Goal: Communication & Community: Answer question/provide support

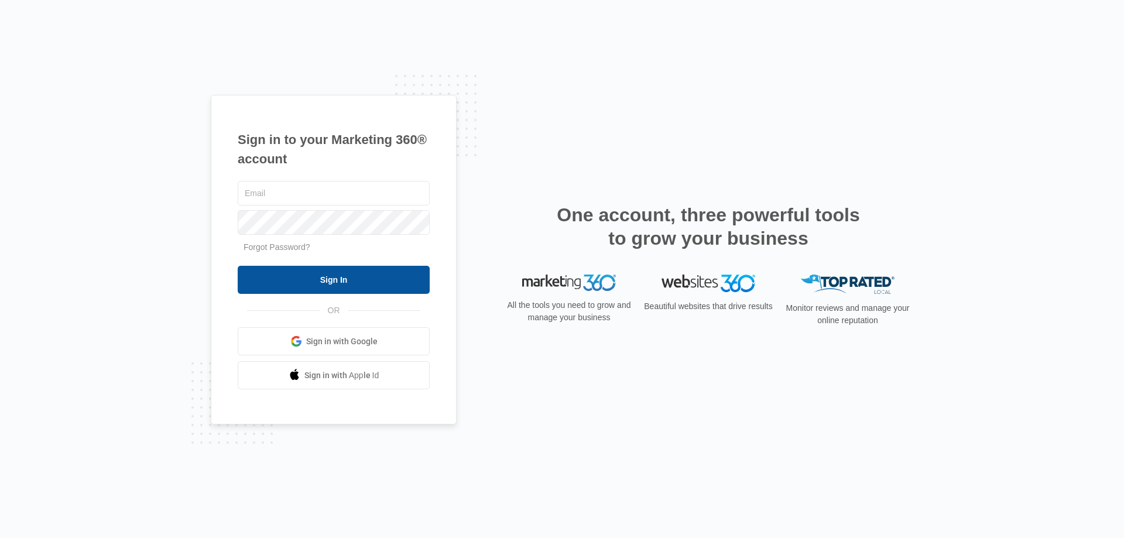
type input "[EMAIL_ADDRESS][DOMAIN_NAME]"
click at [346, 278] on input "Sign In" at bounding box center [334, 280] width 192 height 28
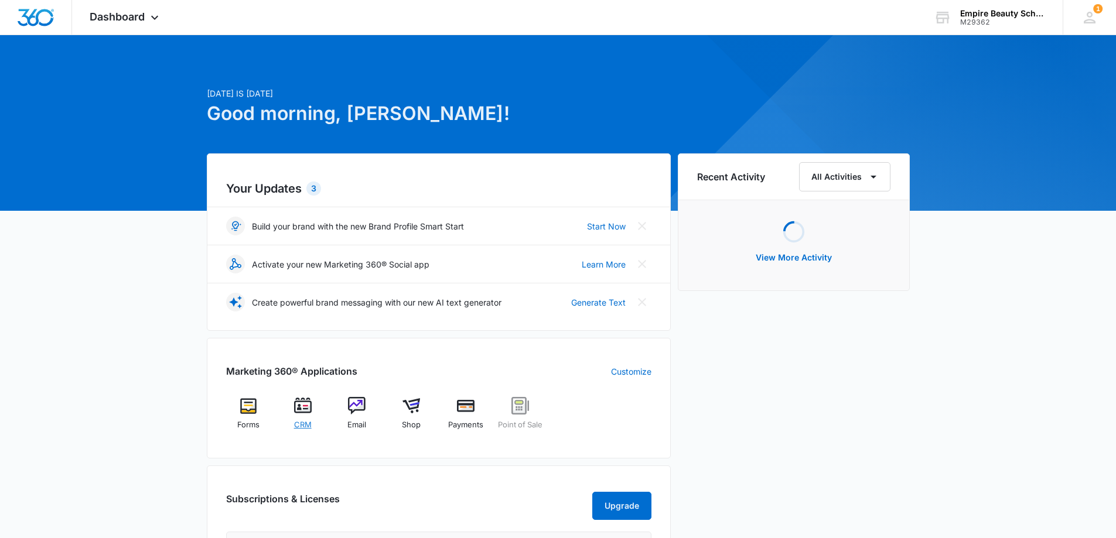
click at [300, 420] on span "CRM" at bounding box center [303, 425] width 18 height 12
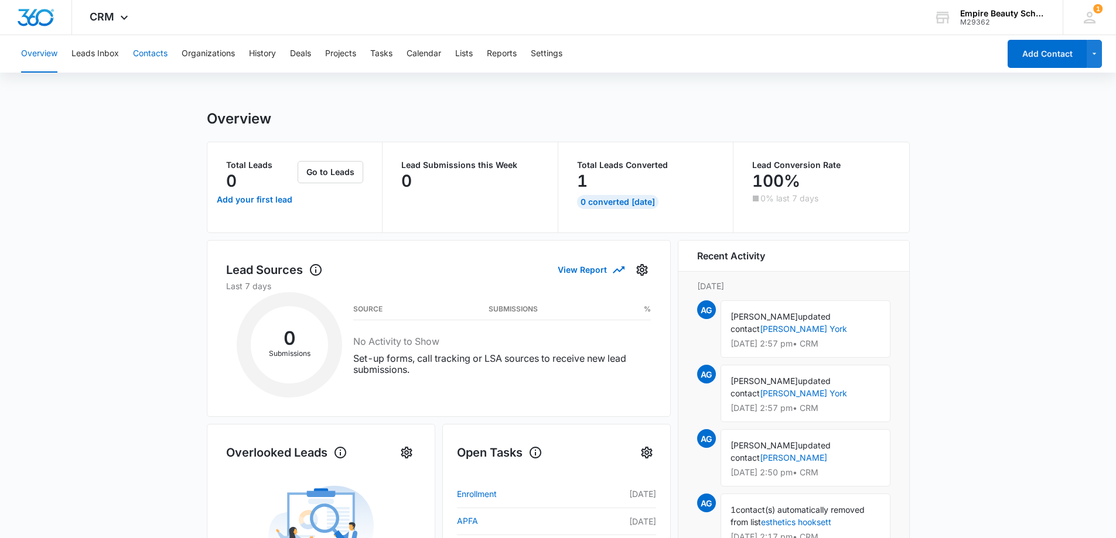
click at [152, 53] on button "Contacts" at bounding box center [150, 53] width 35 height 37
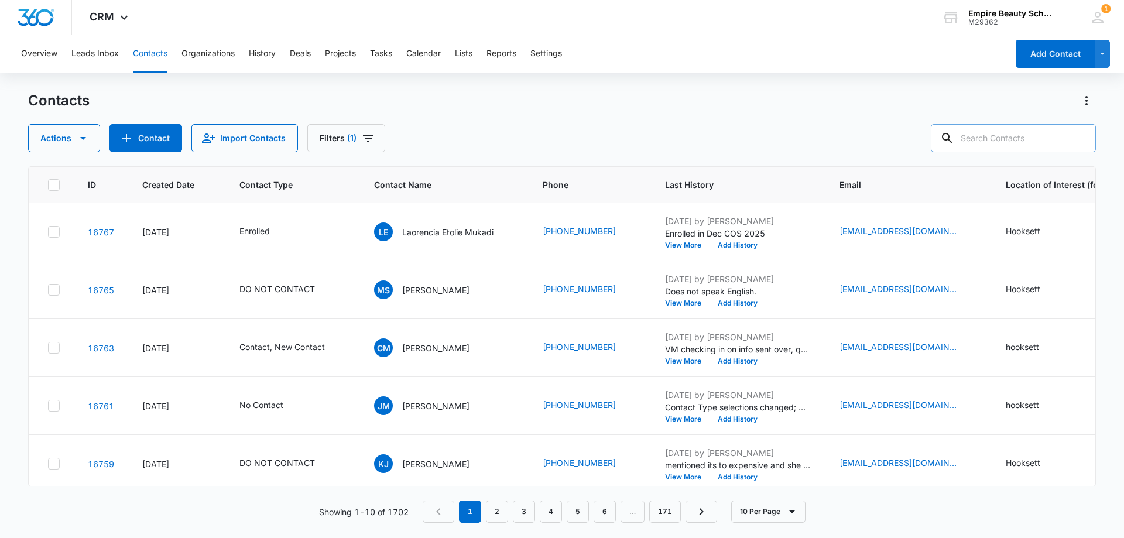
click at [1008, 135] on input "text" at bounding box center [1013, 138] width 165 height 28
paste input "603) 233-3889"
type input "603) 233-3889"
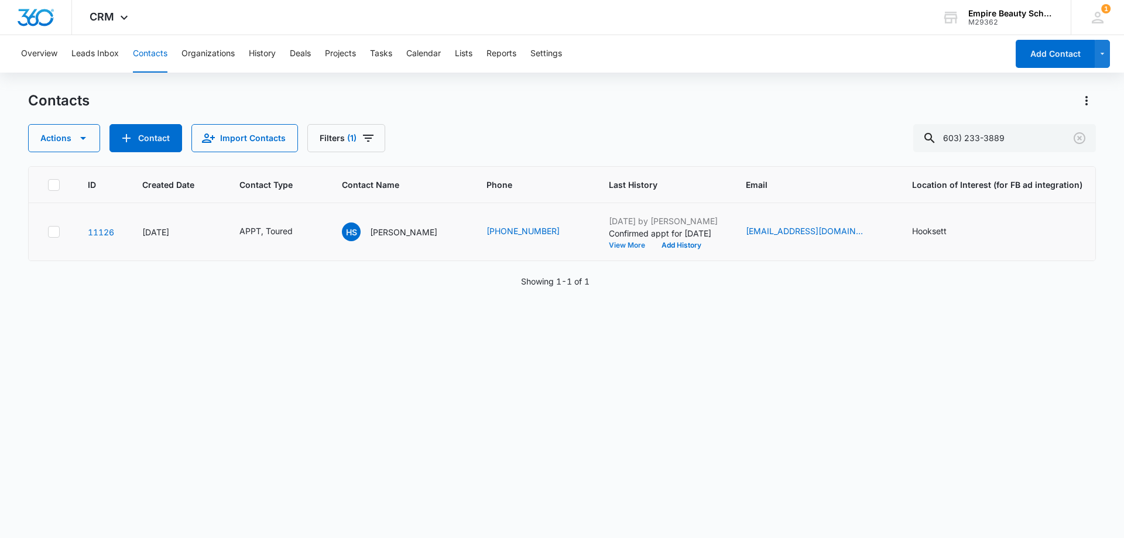
click at [609, 244] on button "View More" at bounding box center [631, 245] width 45 height 7
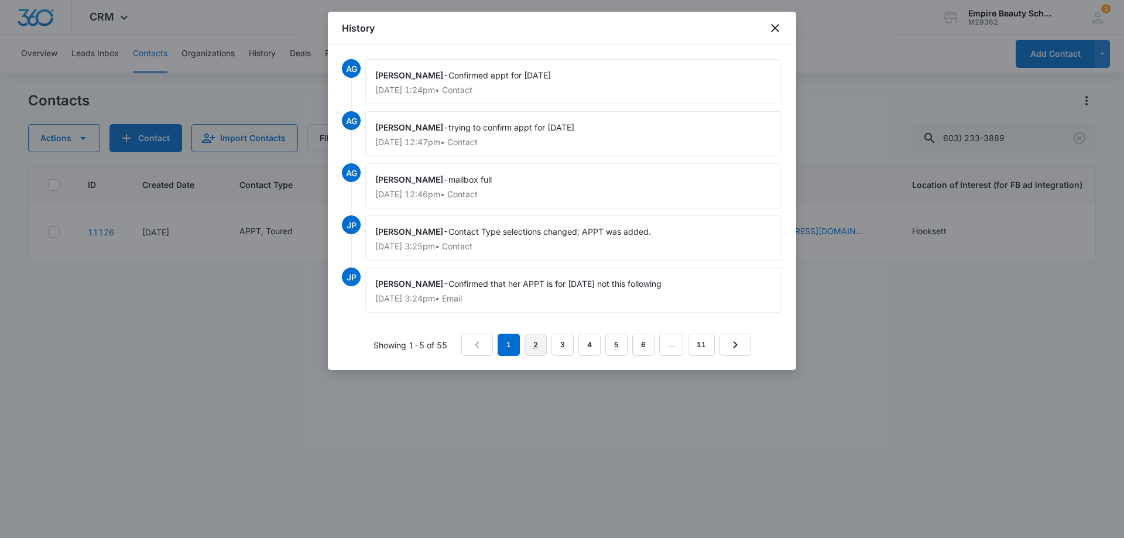
click at [532, 344] on link "2" at bounding box center [536, 345] width 22 height 22
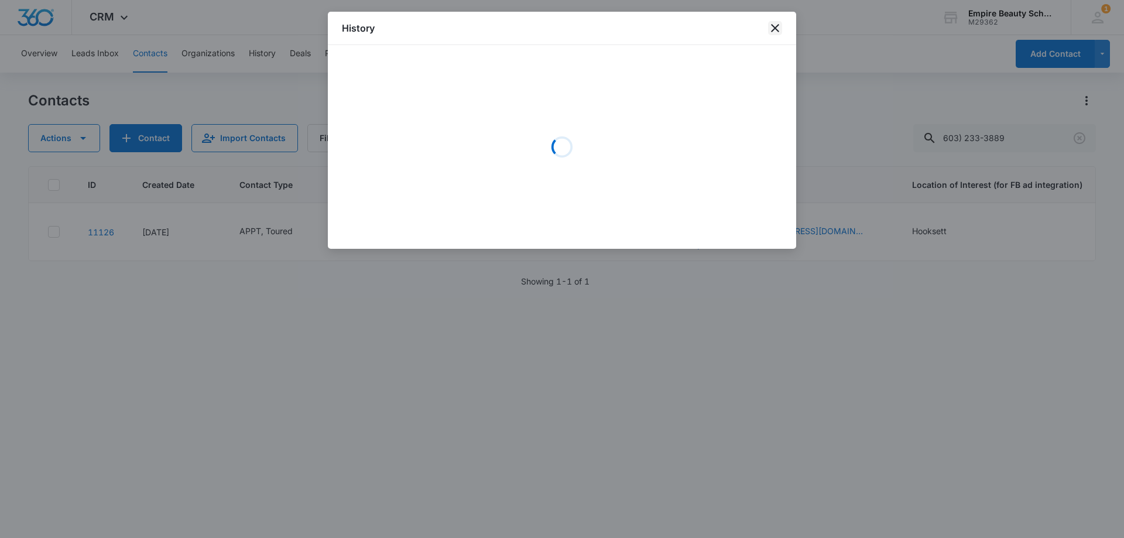
click at [775, 30] on icon "close" at bounding box center [775, 28] width 14 height 14
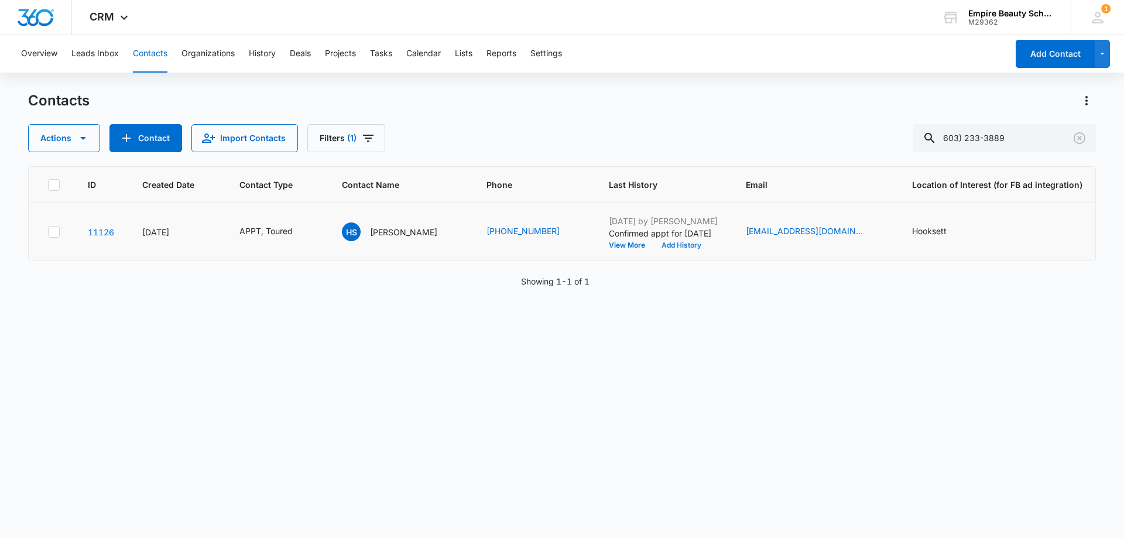
click at [669, 243] on button "Add History" at bounding box center [682, 245] width 56 height 7
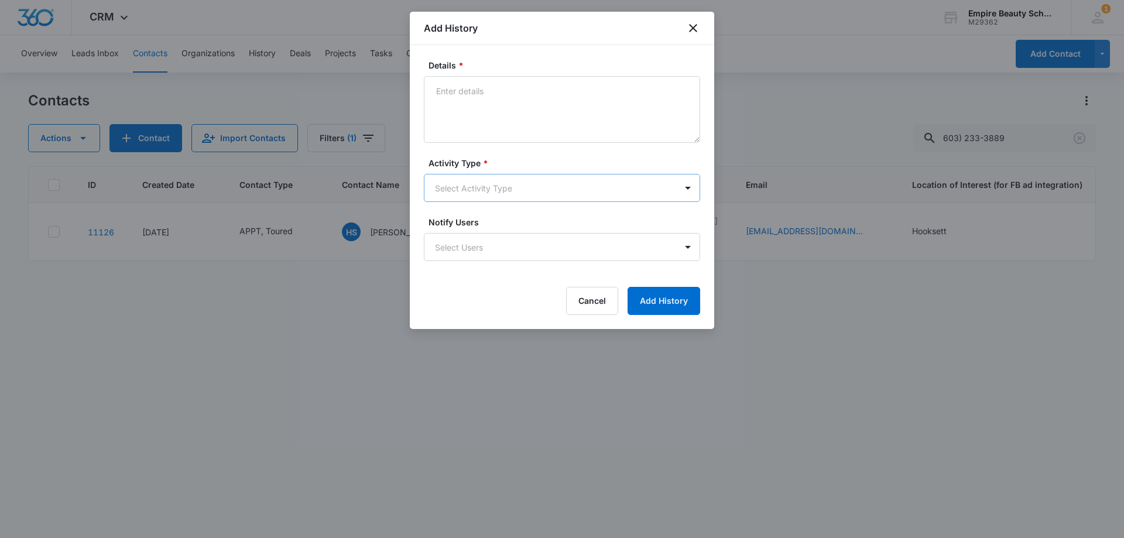
click at [464, 188] on body "CRM Apps Forms CRM Email Shop Payments POS Files Brand Settings Empire Beauty S…" at bounding box center [562, 269] width 1124 height 538
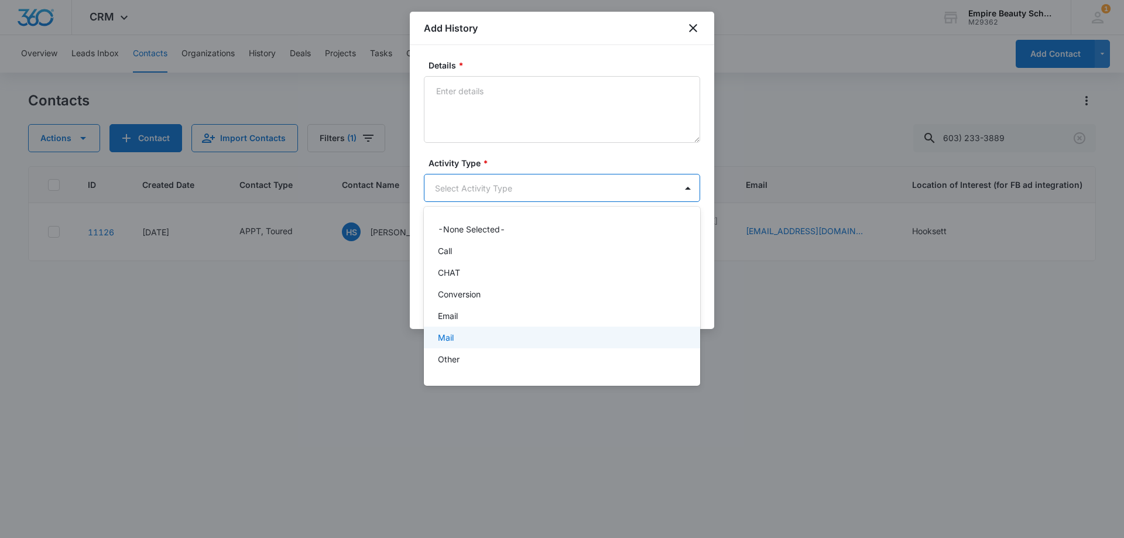
scroll to position [61, 0]
click at [453, 360] on p "Text" at bounding box center [446, 363] width 17 height 12
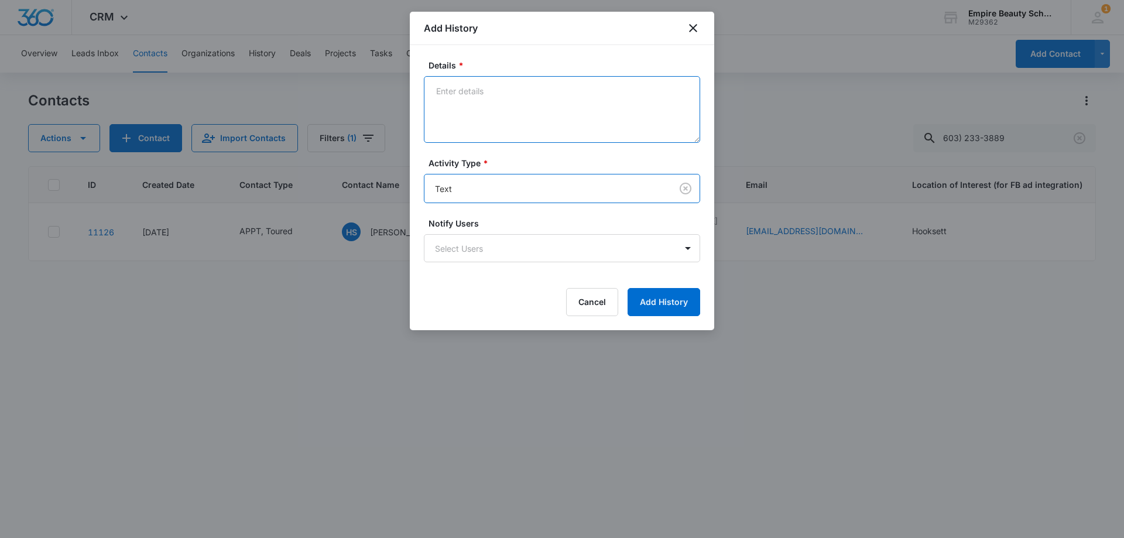
click at [476, 132] on textarea "Details *" at bounding box center [562, 109] width 276 height 67
type textarea "Looking forward to seeing you"
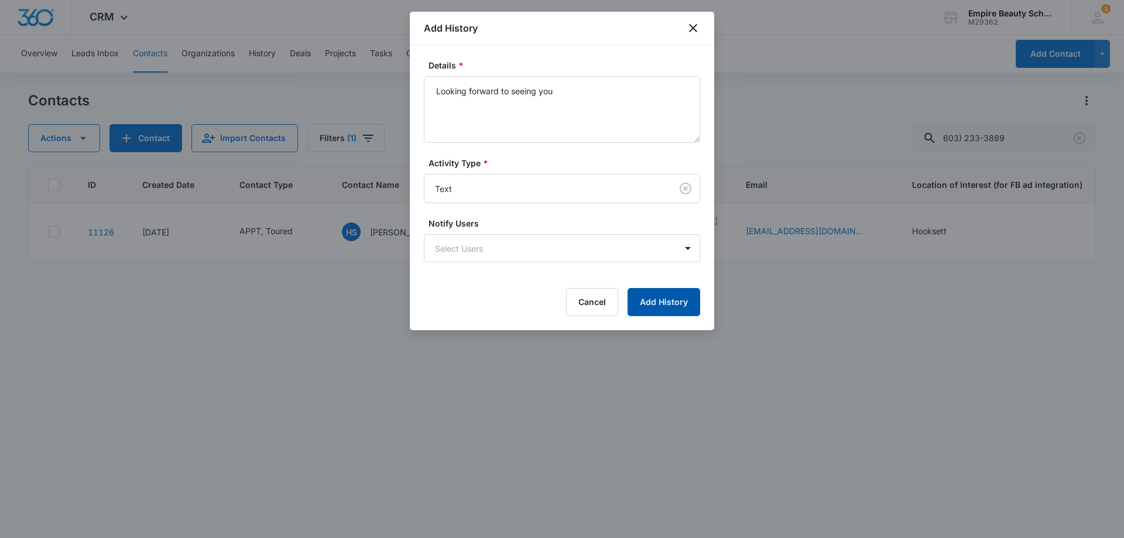
click at [652, 307] on button "Add History" at bounding box center [664, 302] width 73 height 28
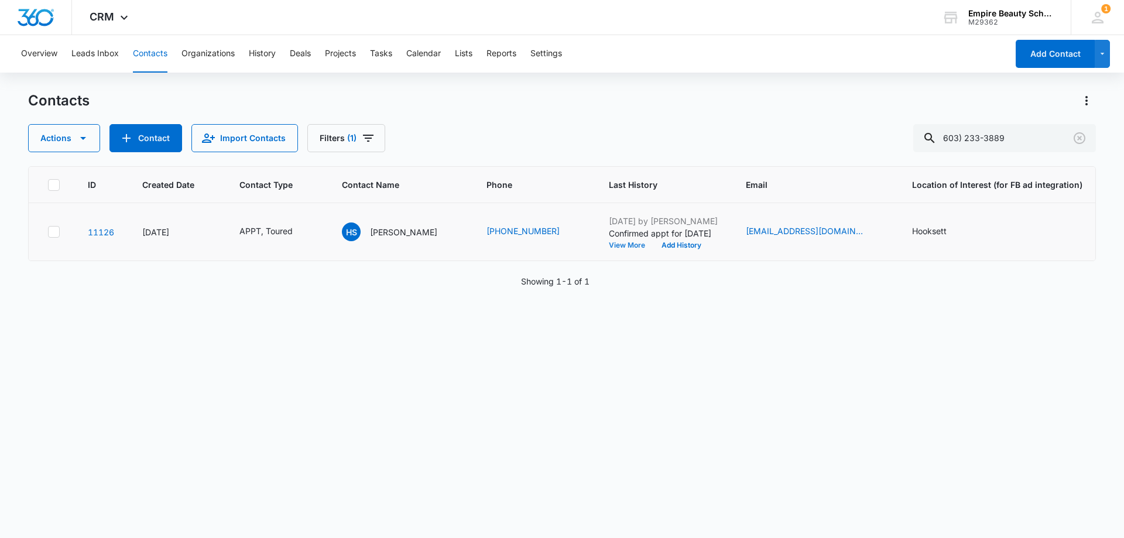
click at [609, 245] on button "View More" at bounding box center [631, 245] width 45 height 7
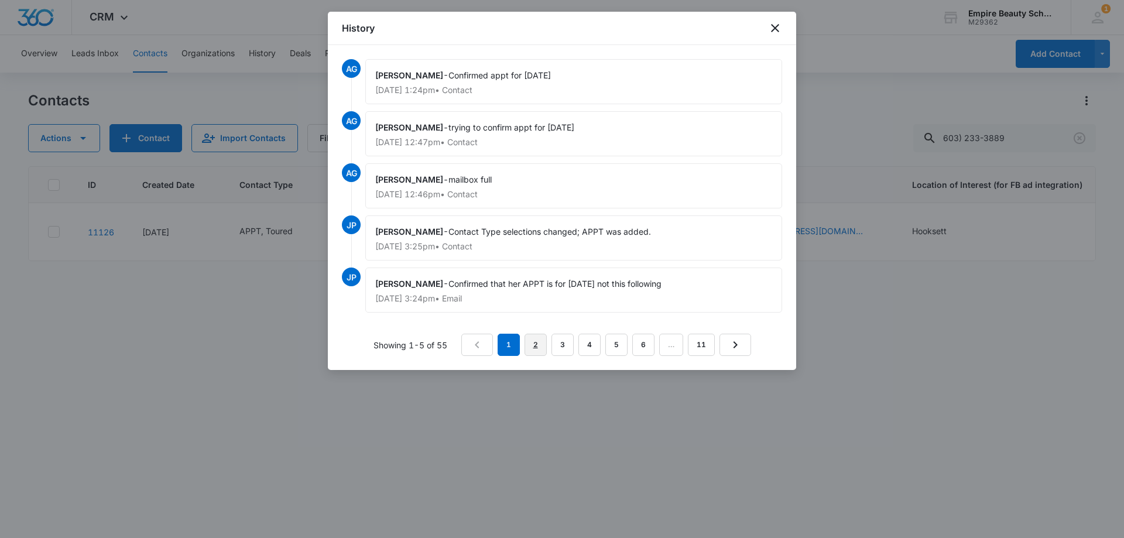
click at [542, 342] on link "2" at bounding box center [536, 345] width 22 height 22
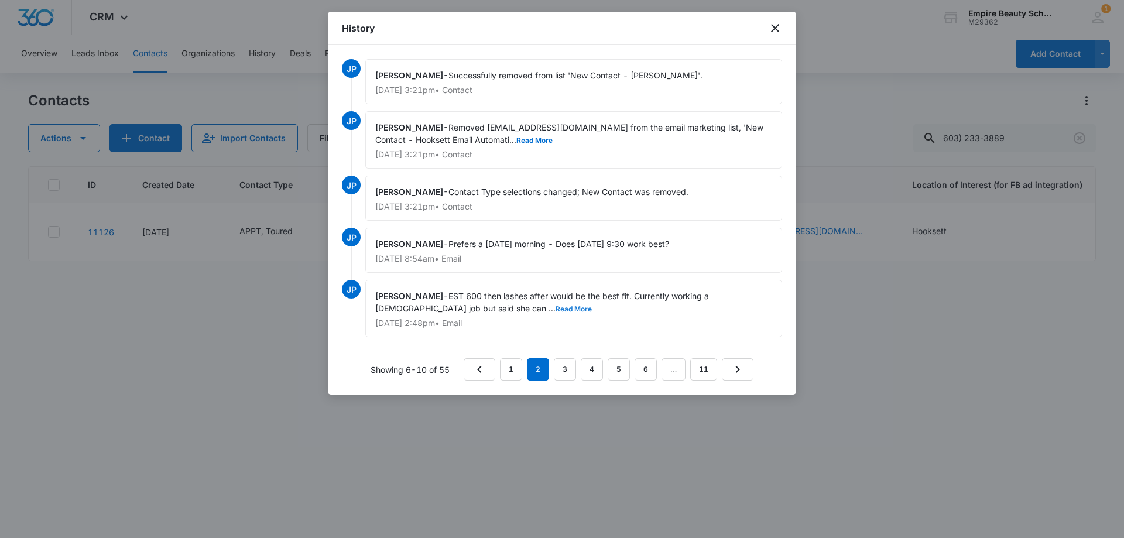
click at [556, 306] on button "Read More" at bounding box center [574, 309] width 36 height 7
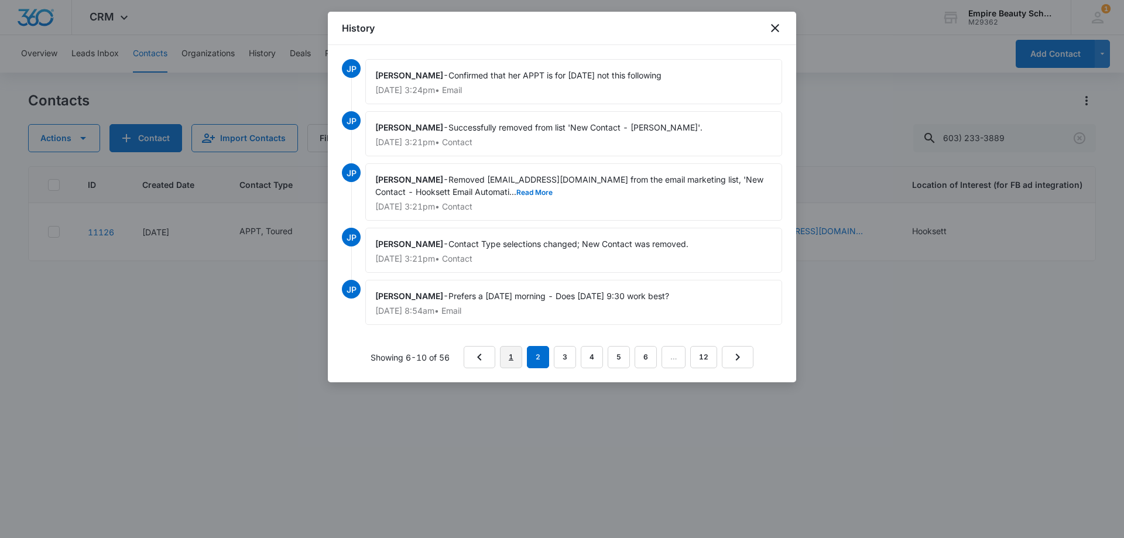
click at [508, 351] on link "1" at bounding box center [511, 357] width 22 height 22
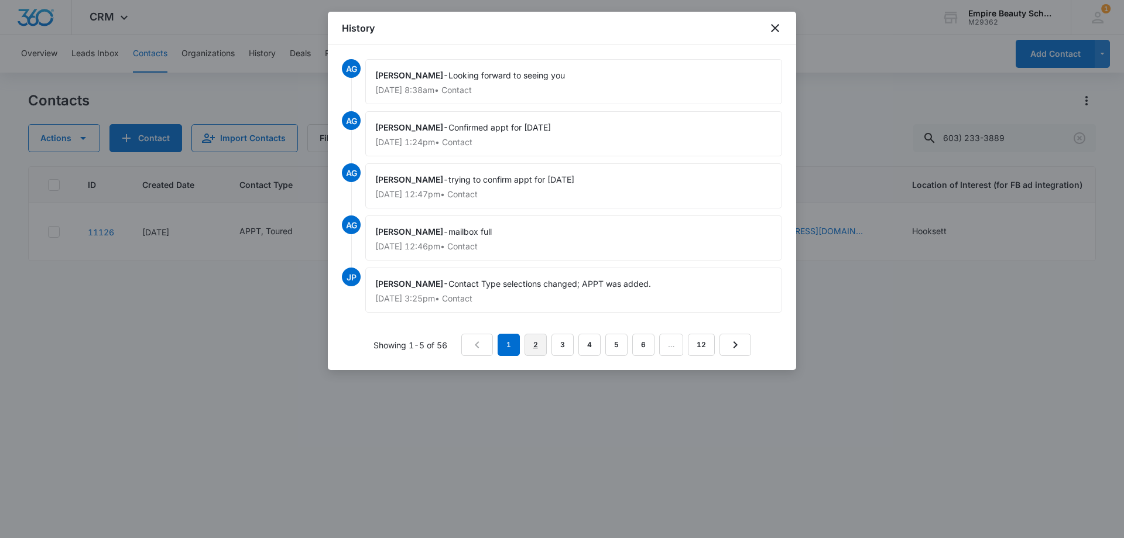
click at [533, 343] on link "2" at bounding box center [536, 345] width 22 height 22
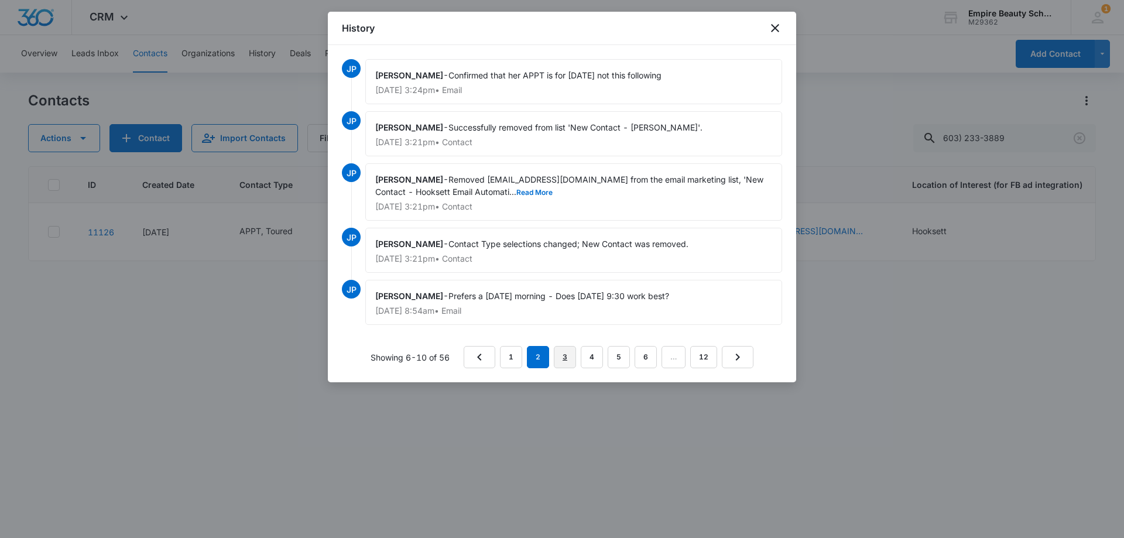
click at [570, 359] on link "3" at bounding box center [565, 357] width 22 height 22
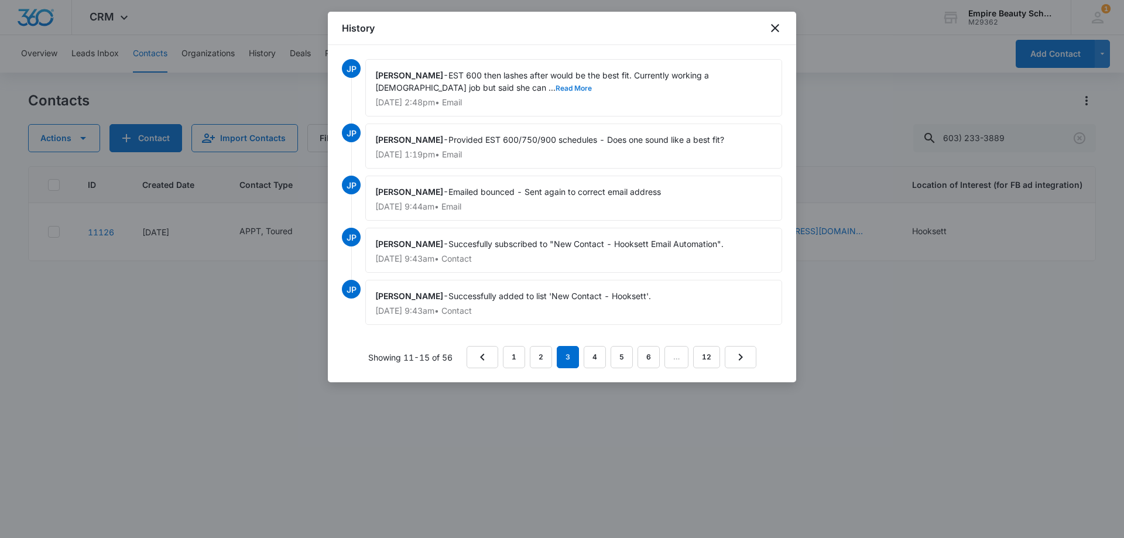
click at [556, 87] on button "Read More" at bounding box center [574, 88] width 36 height 7
click at [599, 353] on link "4" at bounding box center [595, 357] width 22 height 22
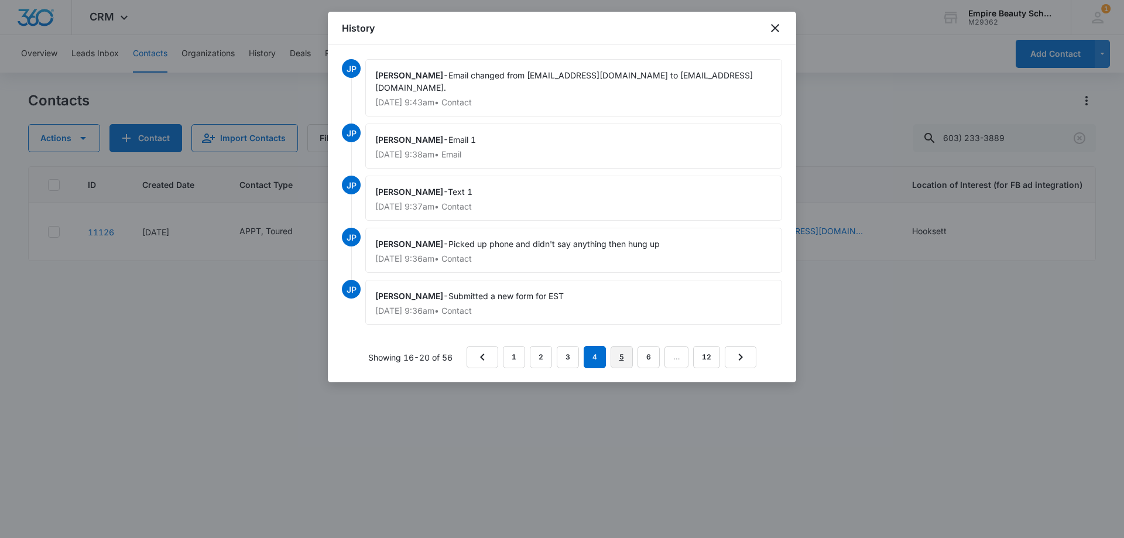
click at [620, 346] on link "5" at bounding box center [622, 357] width 22 height 22
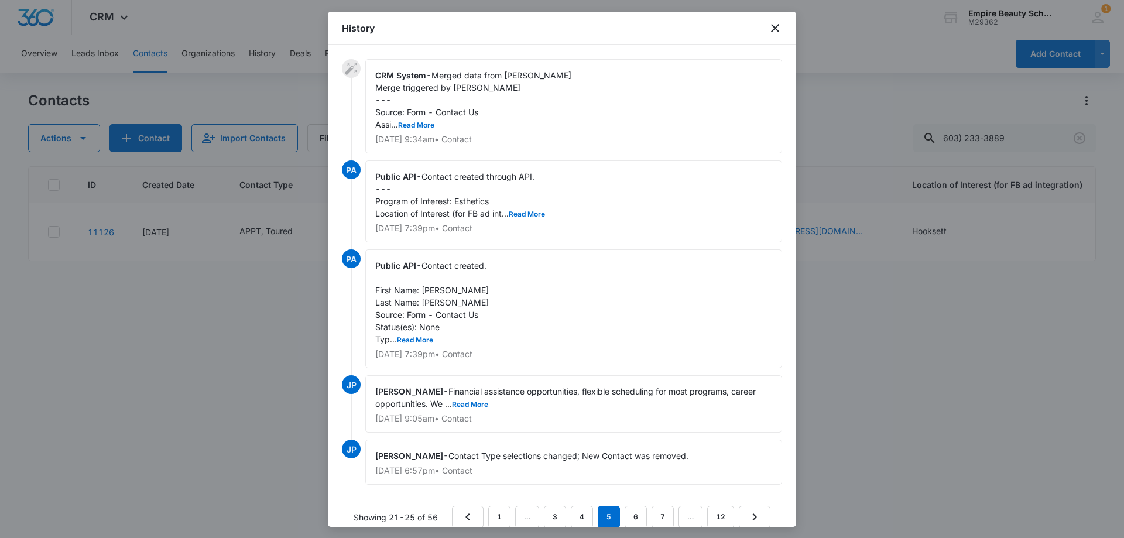
scroll to position [15, 0]
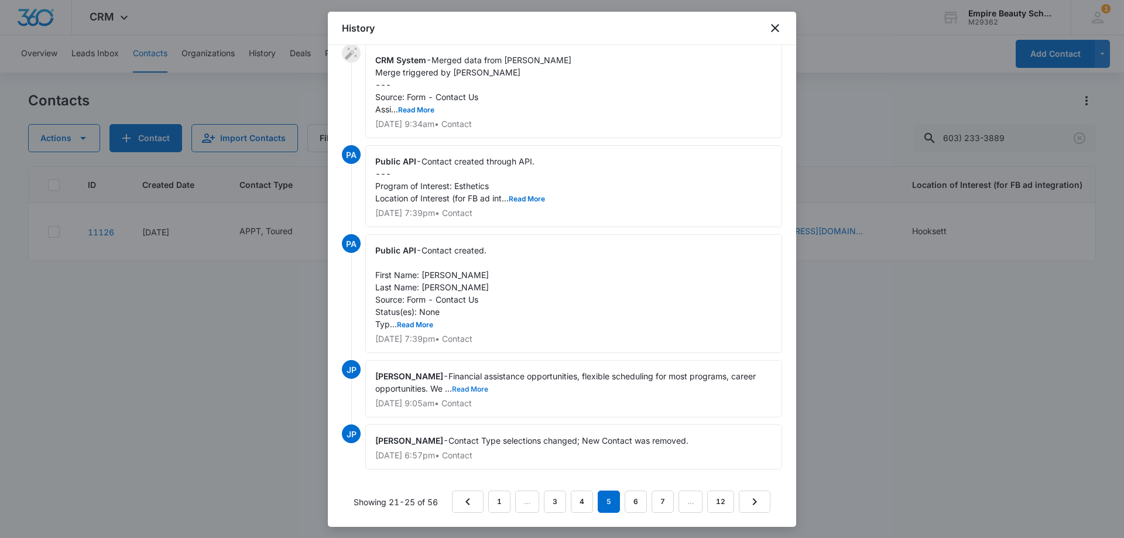
click at [488, 387] on button "Read More" at bounding box center [470, 389] width 36 height 7
click at [638, 509] on link "6" at bounding box center [636, 502] width 22 height 22
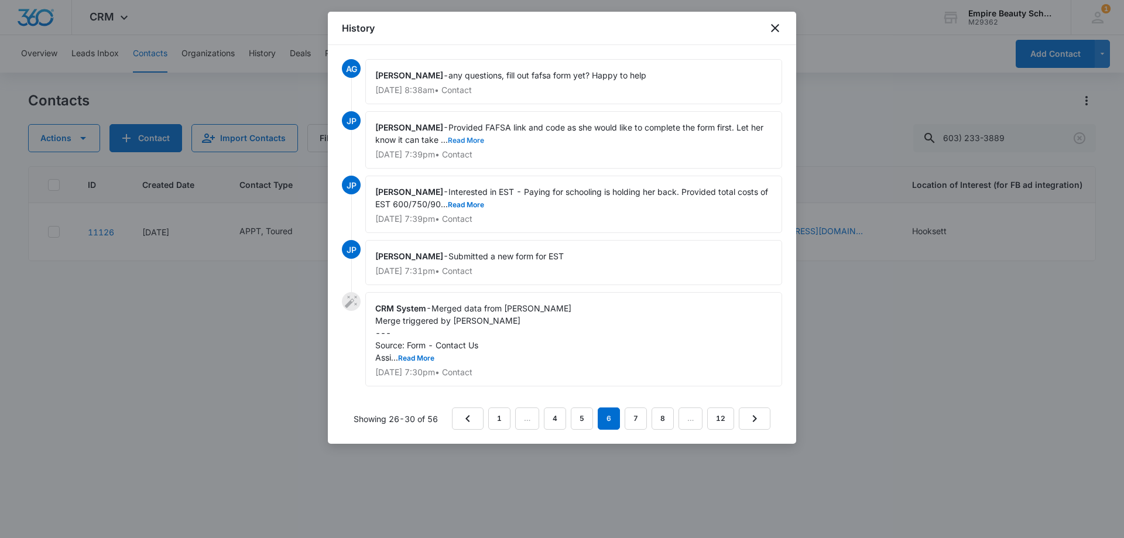
click at [466, 140] on button "Read More" at bounding box center [466, 140] width 36 height 7
click at [483, 204] on button "Read More" at bounding box center [466, 204] width 36 height 7
click at [627, 416] on link "7" at bounding box center [636, 419] width 22 height 22
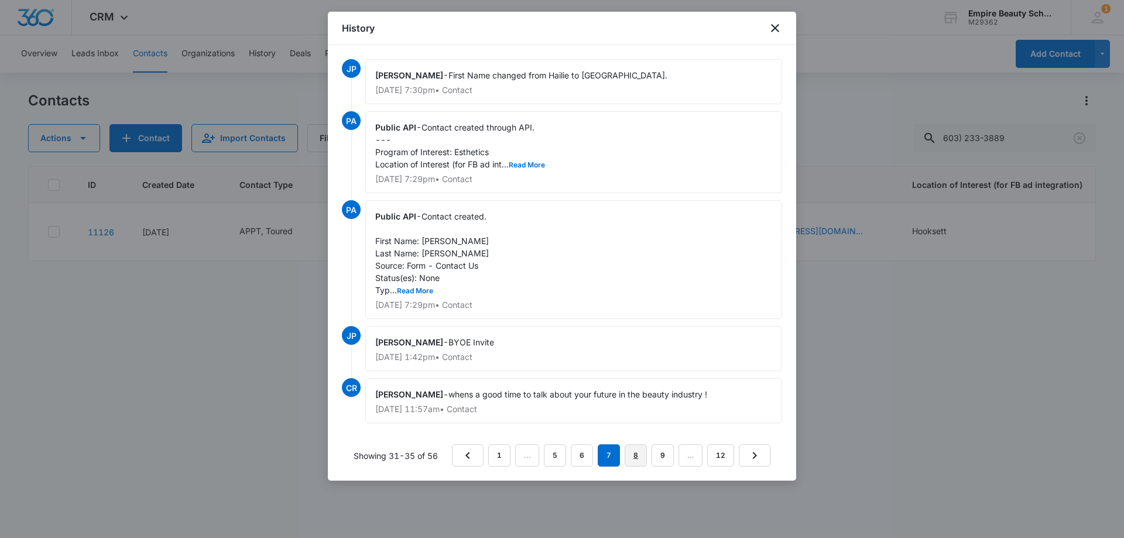
click at [631, 457] on link "8" at bounding box center [636, 456] width 22 height 22
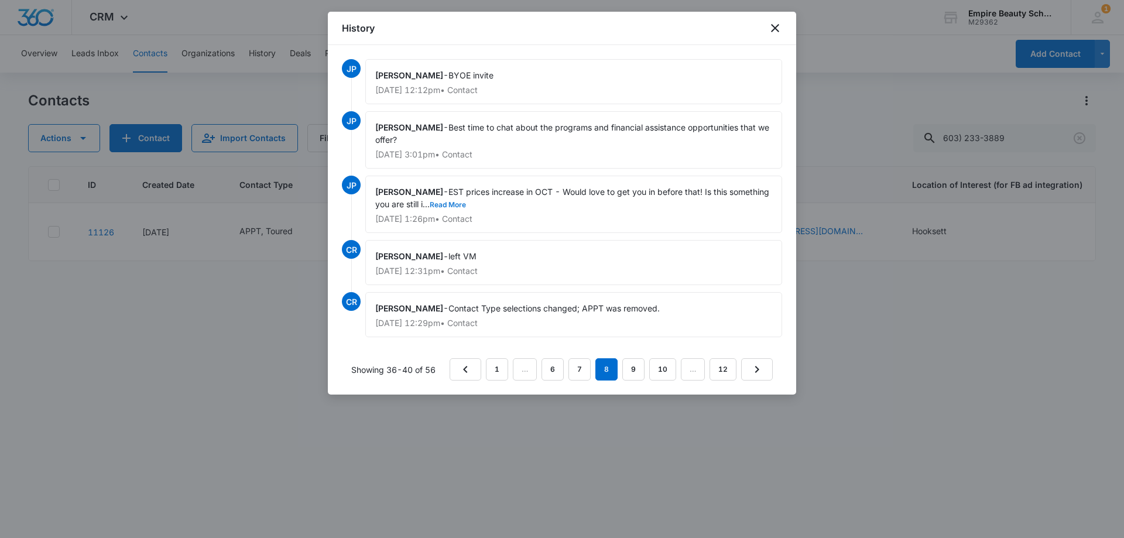
click at [466, 206] on button "Read More" at bounding box center [448, 204] width 36 height 7
click at [637, 374] on link "9" at bounding box center [634, 369] width 22 height 22
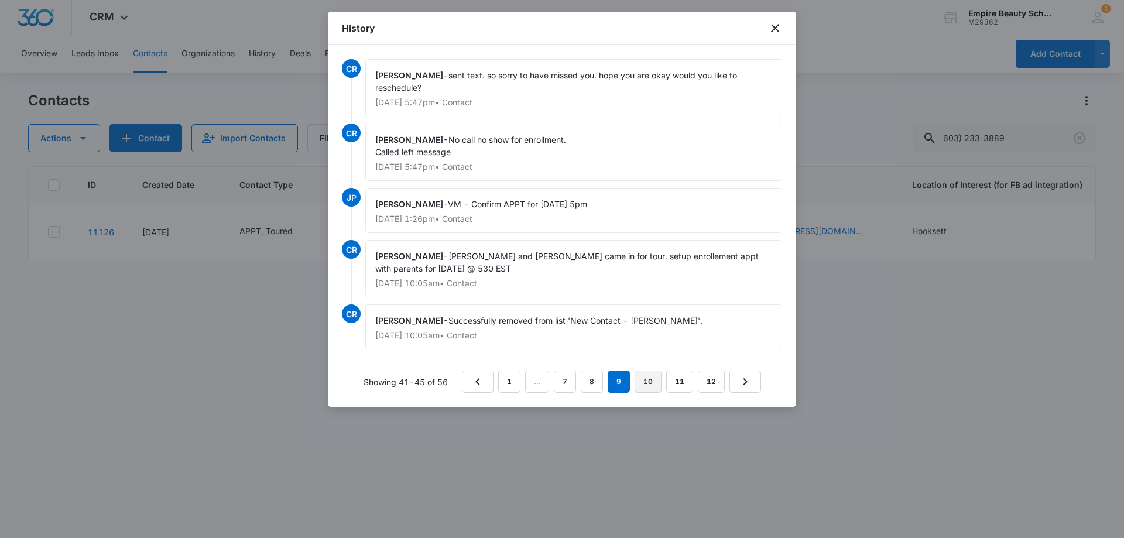
click at [644, 379] on link "10" at bounding box center [648, 382] width 27 height 22
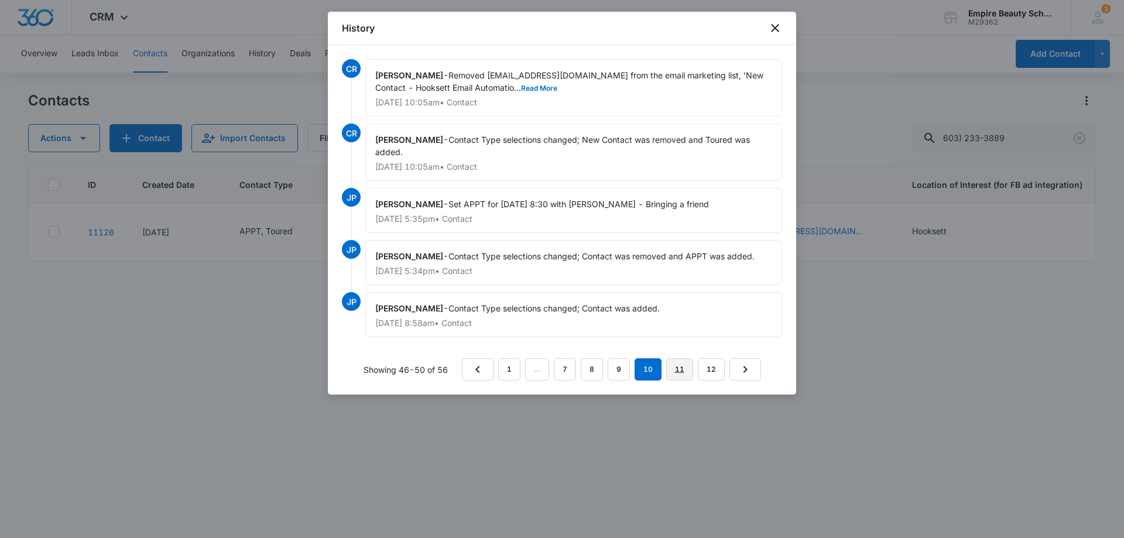
click at [673, 367] on link "11" at bounding box center [679, 369] width 27 height 22
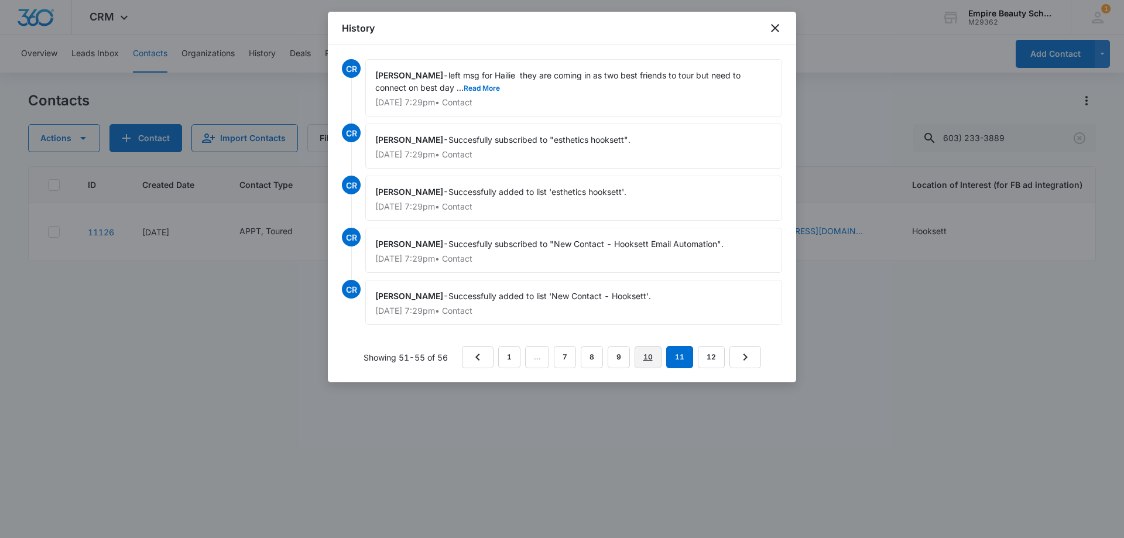
click at [647, 352] on link "10" at bounding box center [648, 357] width 27 height 22
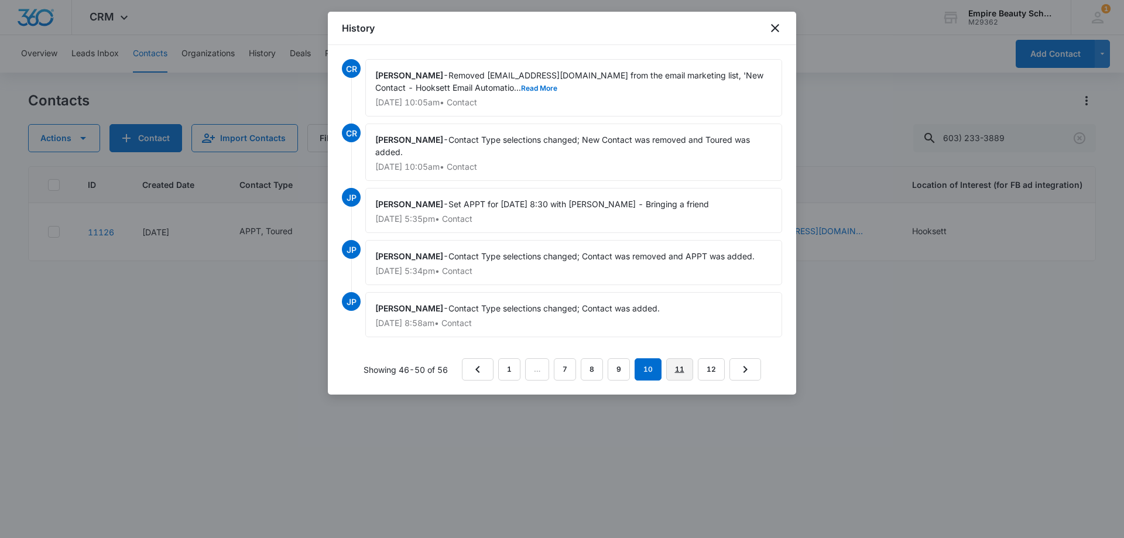
click at [671, 367] on link "11" at bounding box center [679, 369] width 27 height 22
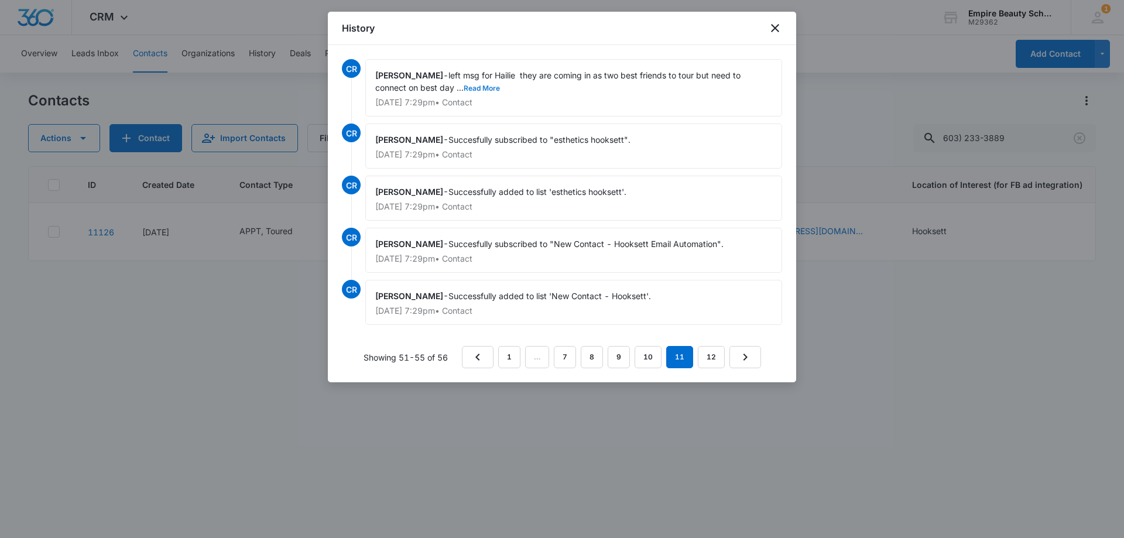
click at [484, 86] on button "Read More" at bounding box center [482, 88] width 36 height 7
click at [703, 354] on link "12" at bounding box center [711, 357] width 27 height 22
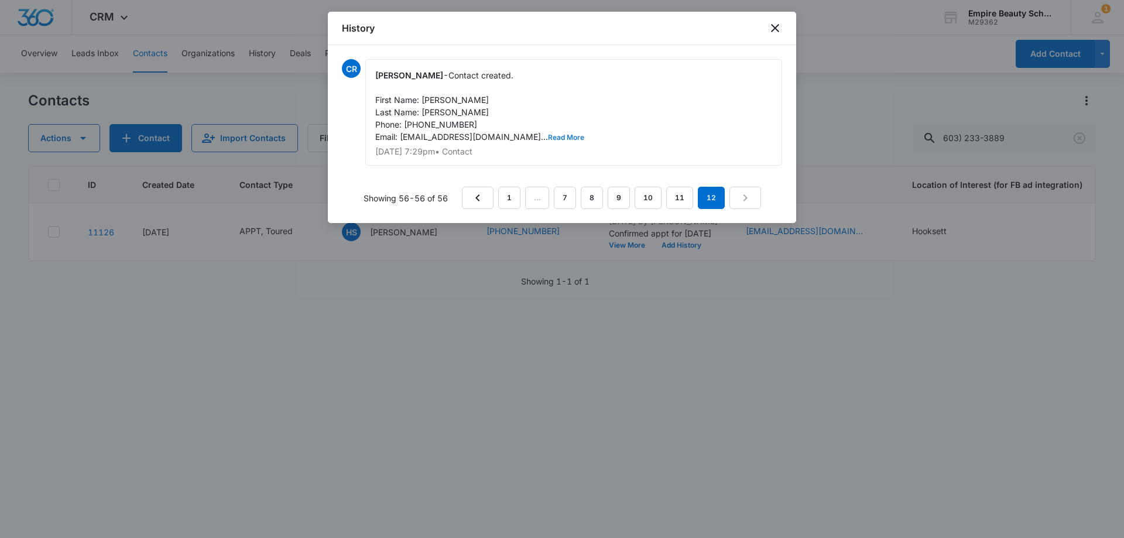
click at [548, 136] on button "Read More" at bounding box center [566, 137] width 36 height 7
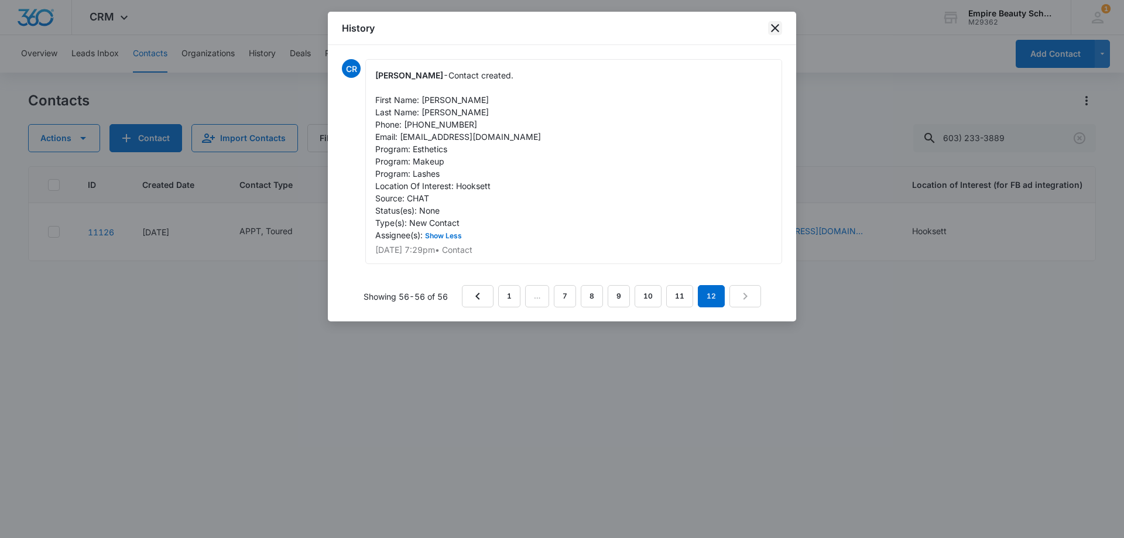
click at [771, 29] on icon "close" at bounding box center [775, 28] width 14 height 14
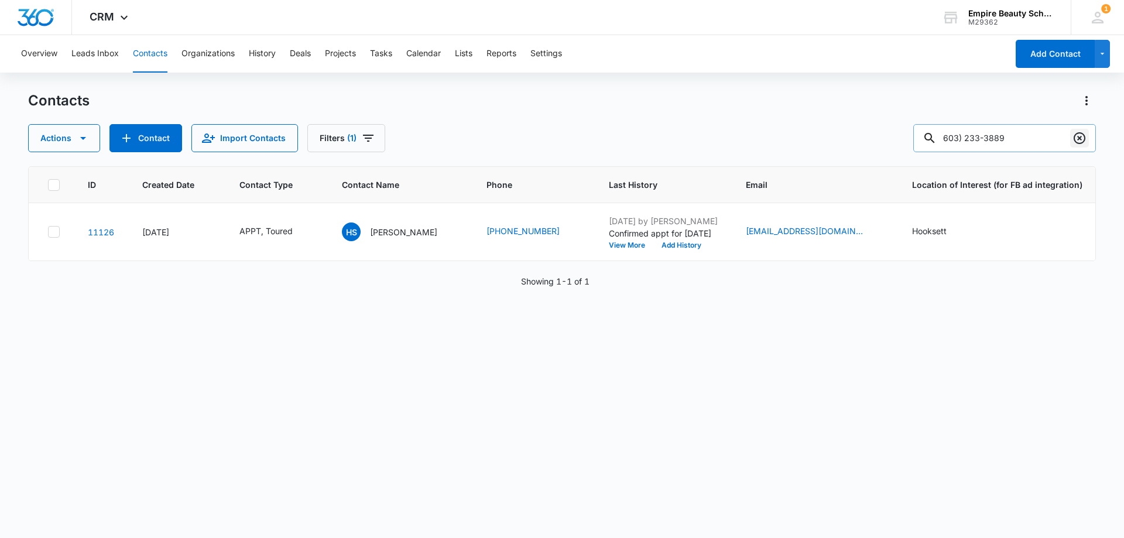
click at [1082, 136] on icon "Clear" at bounding box center [1080, 138] width 14 height 14
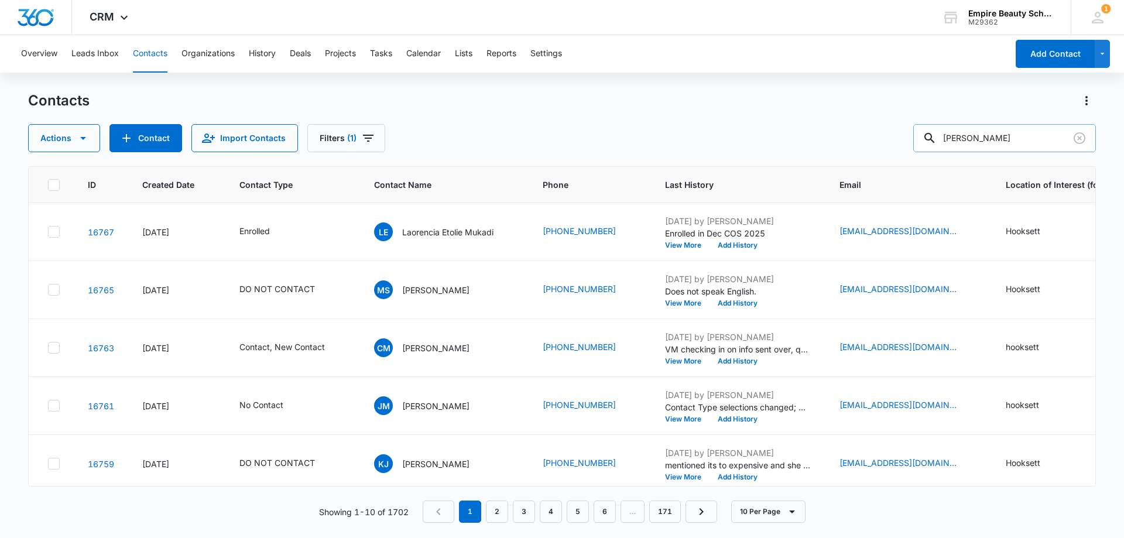
type input "[PERSON_NAME]"
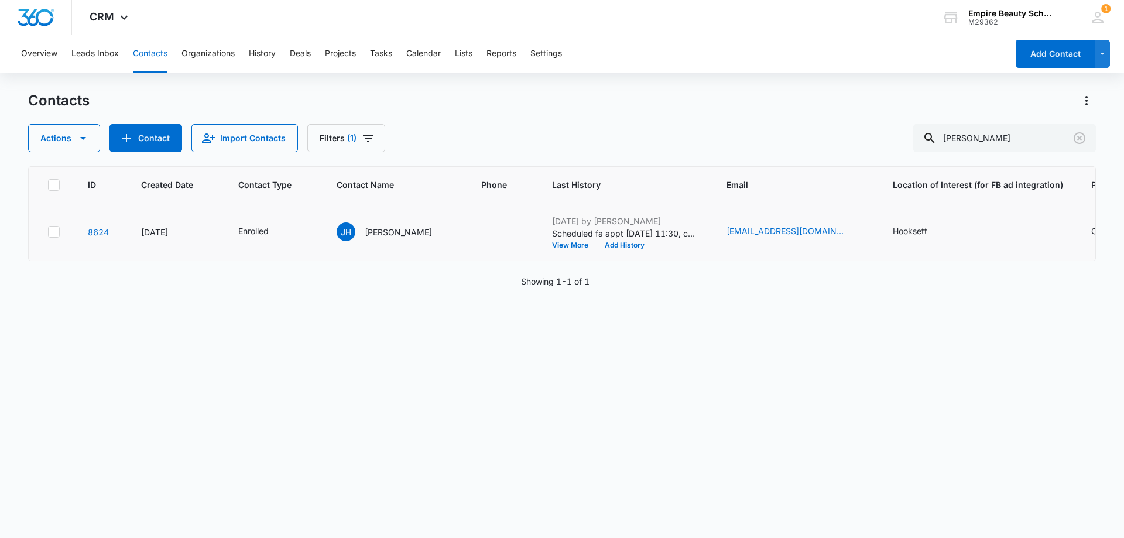
click at [493, 230] on div at bounding box center [502, 231] width 43 height 23
click at [481, 228] on span at bounding box center [491, 226] width 21 height 10
click at [488, 234] on icon "Phone - (603) 268-3762 (603) 303-6790 - Select to Edit Field" at bounding box center [495, 237] width 14 height 14
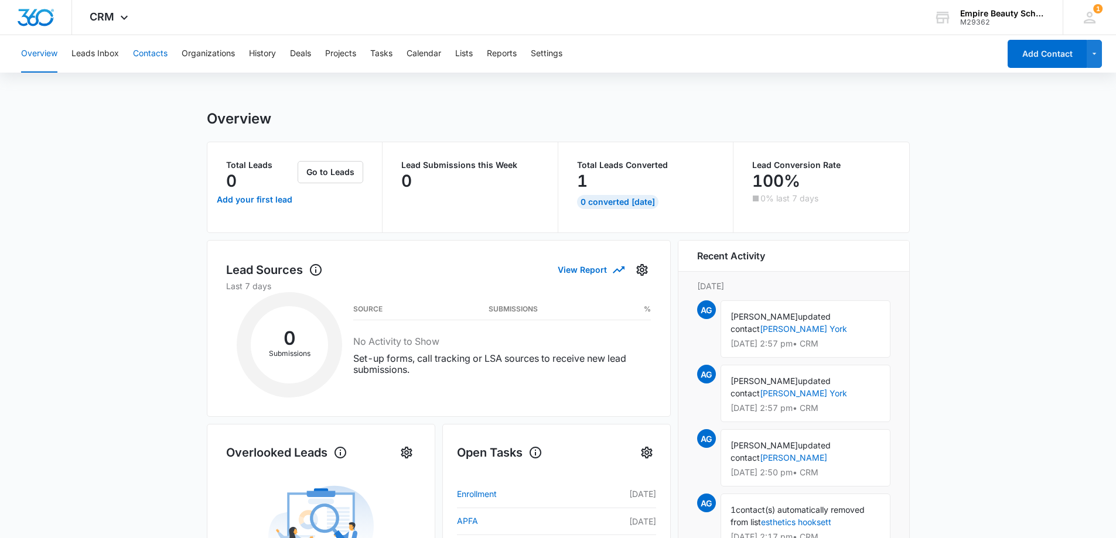
click at [139, 53] on button "Contacts" at bounding box center [150, 53] width 35 height 37
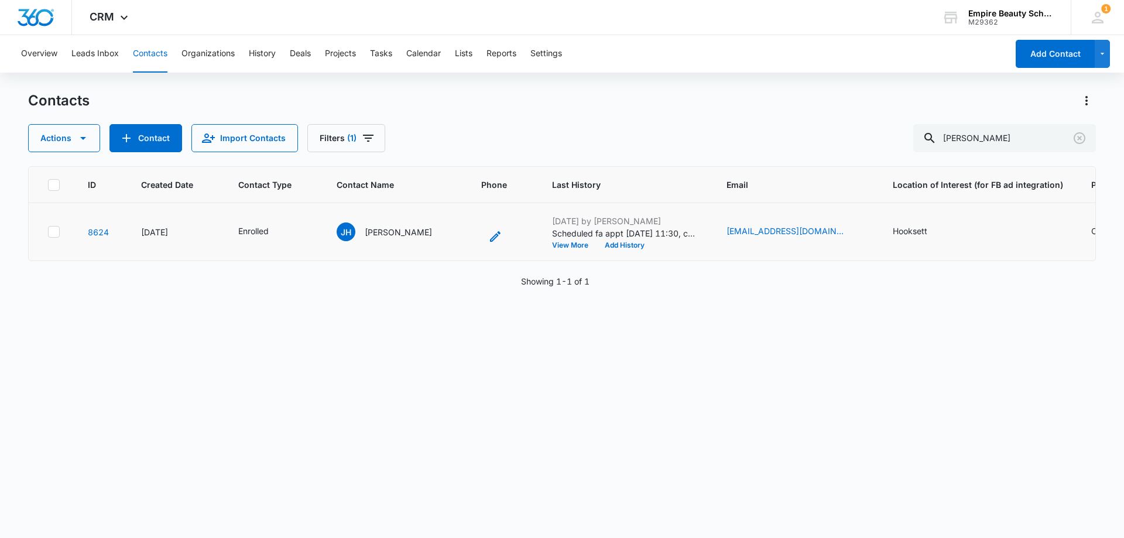
click at [481, 235] on div "Phone - (603) 268-3762 (603) 303-6790 - Select to Edit Field" at bounding box center [491, 237] width 21 height 14
click at [488, 241] on icon "Phone - (603) 268-3762 (603) 303-6790 - Select to Edit Field" at bounding box center [495, 237] width 14 height 14
click at [521, 189] on button "Save" at bounding box center [536, 189] width 35 height 22
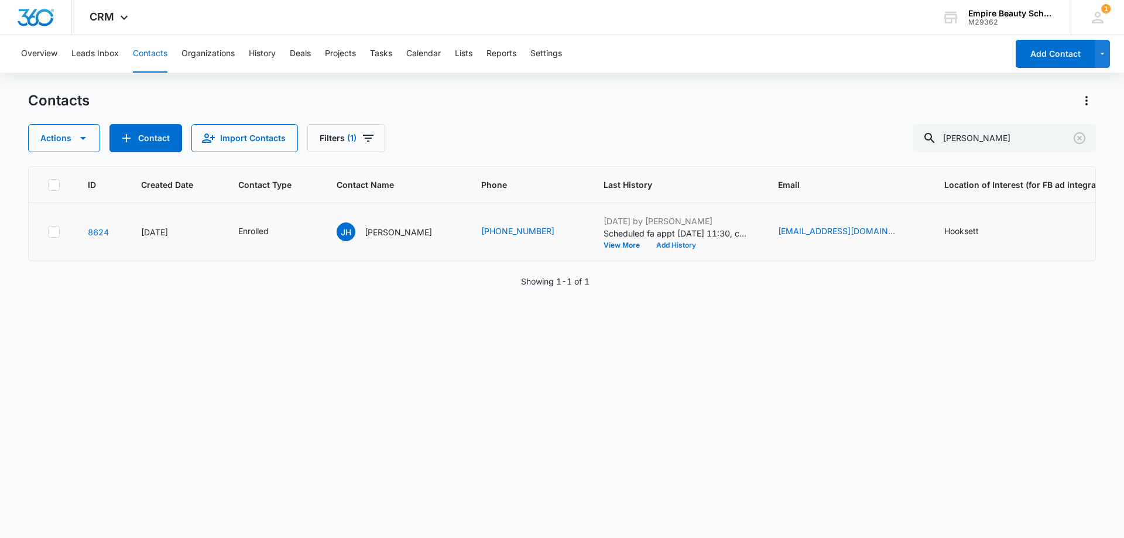
click at [649, 248] on button "Add History" at bounding box center [676, 245] width 56 height 7
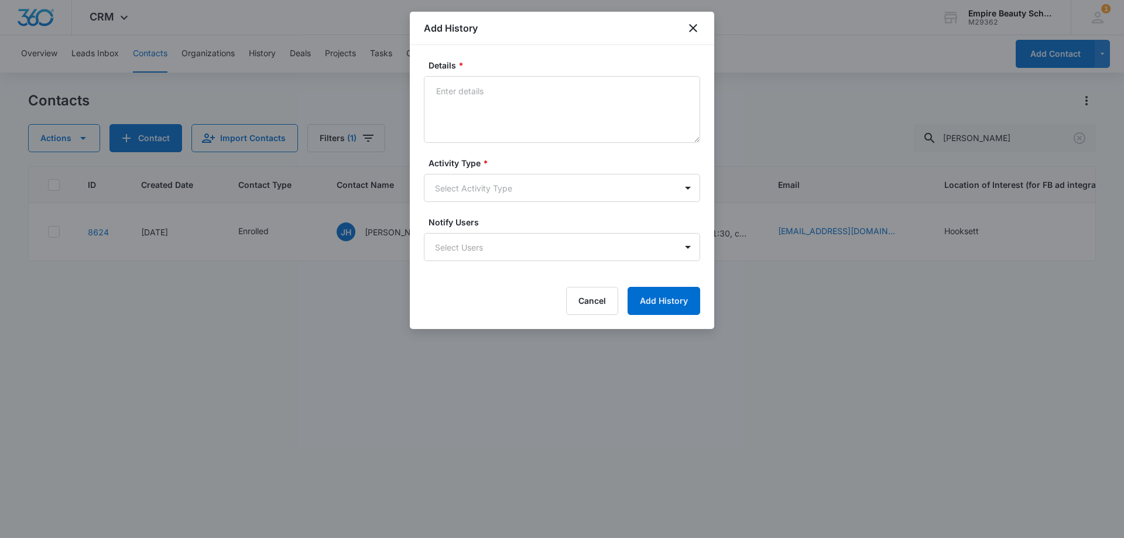
click at [458, 187] on body "CRM Apps Forms CRM Email Shop Payments POS Files Brand Settings Empire Beauty S…" at bounding box center [562, 269] width 1124 height 538
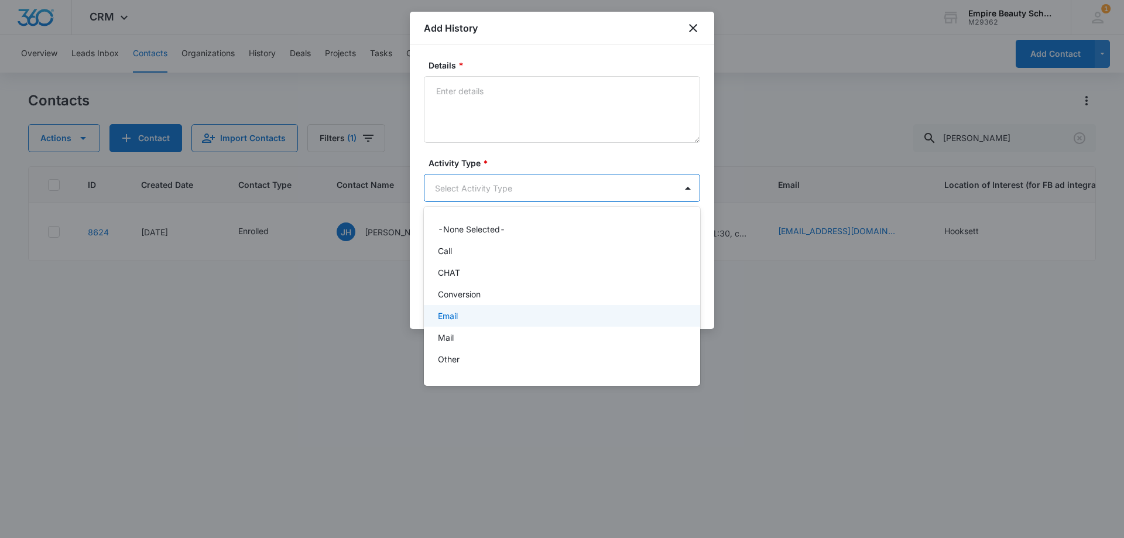
scroll to position [61, 0]
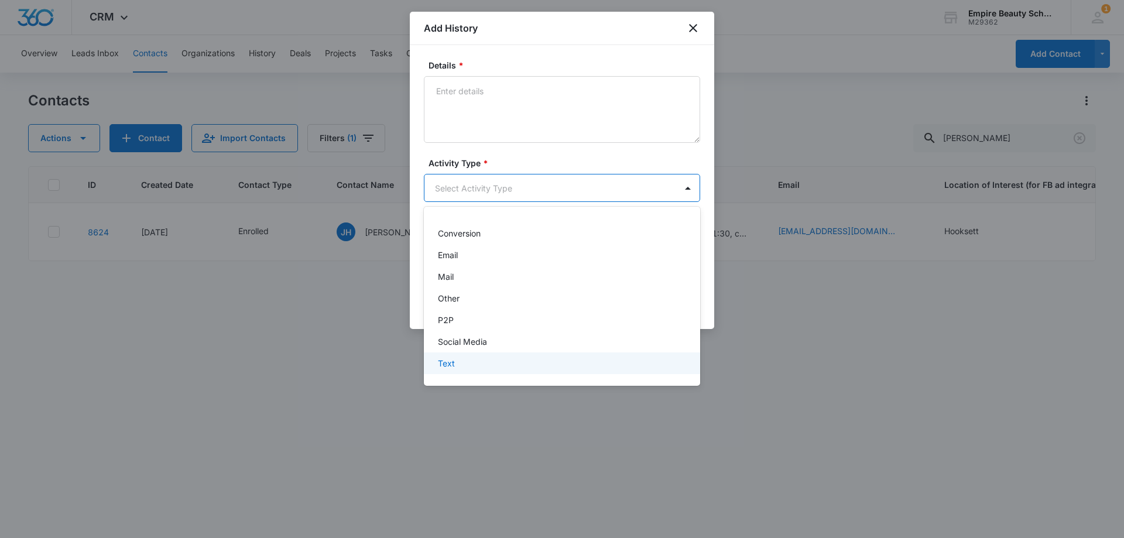
click at [463, 365] on div "Text" at bounding box center [561, 363] width 246 height 12
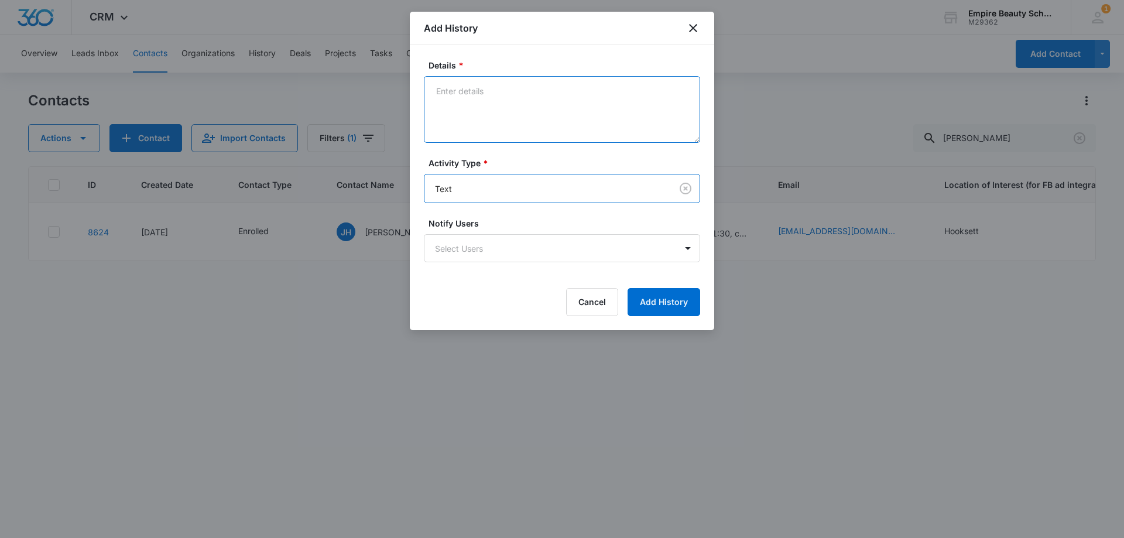
click at [454, 126] on textarea "Details *" at bounding box center [562, 109] width 276 height 67
type textarea "Looking forward to seeing you"
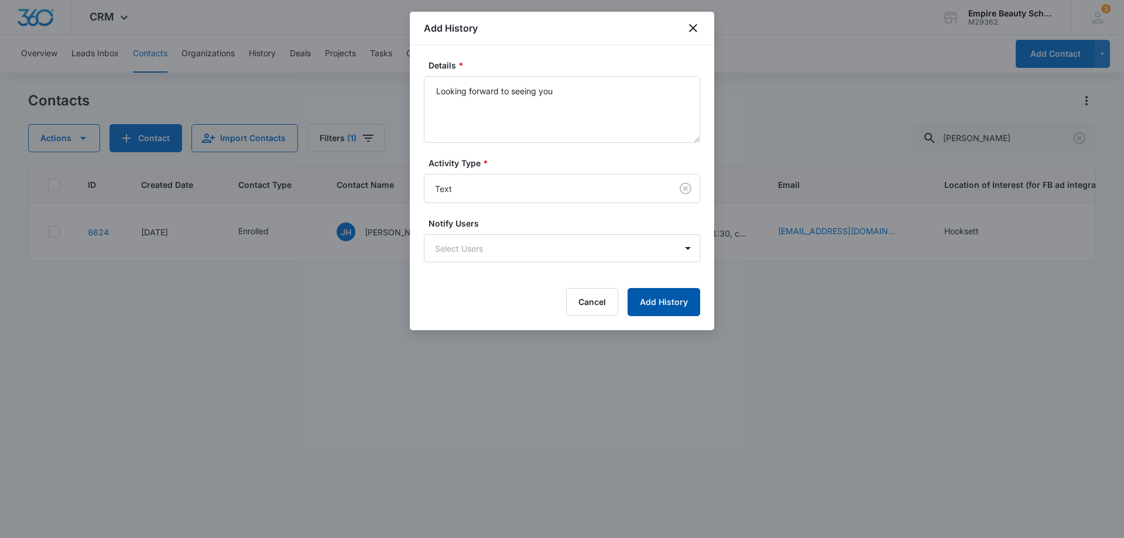
click at [690, 303] on button "Add History" at bounding box center [664, 302] width 73 height 28
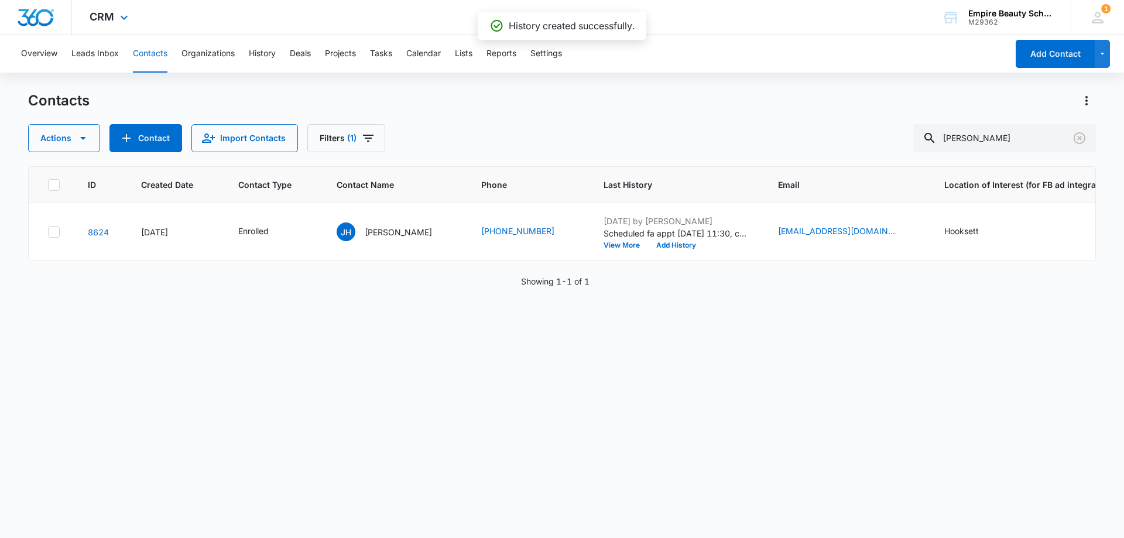
drag, startPoint x: 1079, startPoint y: 136, endPoint x: 617, endPoint y: 0, distance: 481.8
click at [1077, 136] on icon "Clear" at bounding box center [1080, 138] width 14 height 14
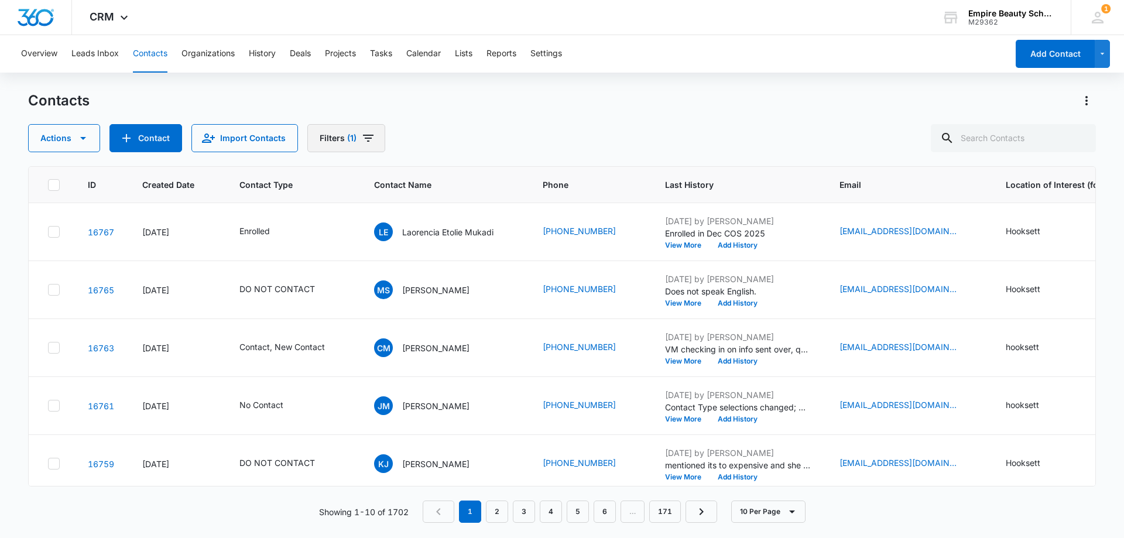
click at [361, 141] on icon "Filters" at bounding box center [368, 138] width 14 height 14
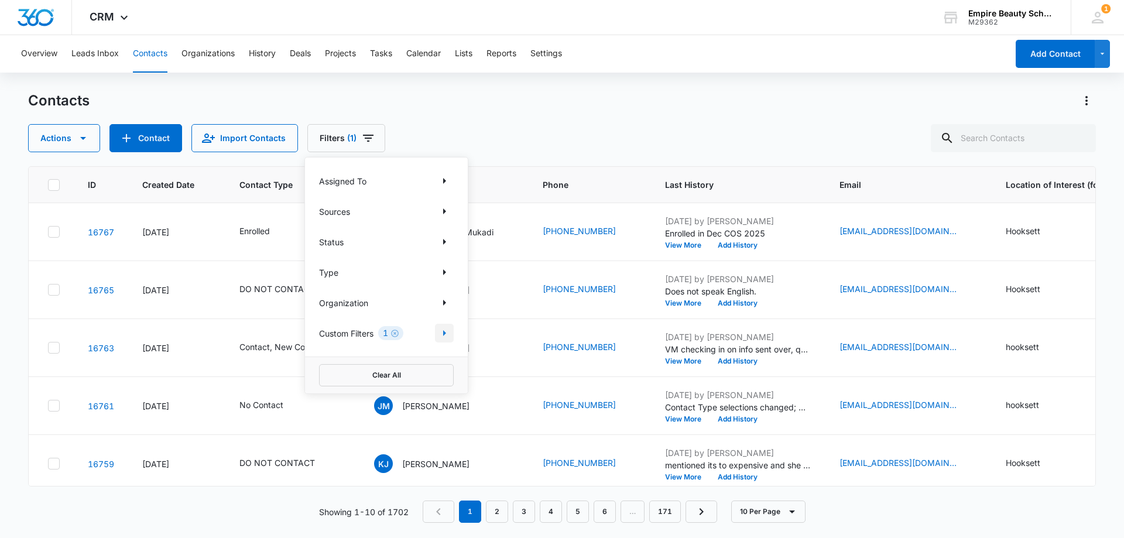
click at [442, 330] on icon "Show Custom Filters filters" at bounding box center [444, 333] width 14 height 14
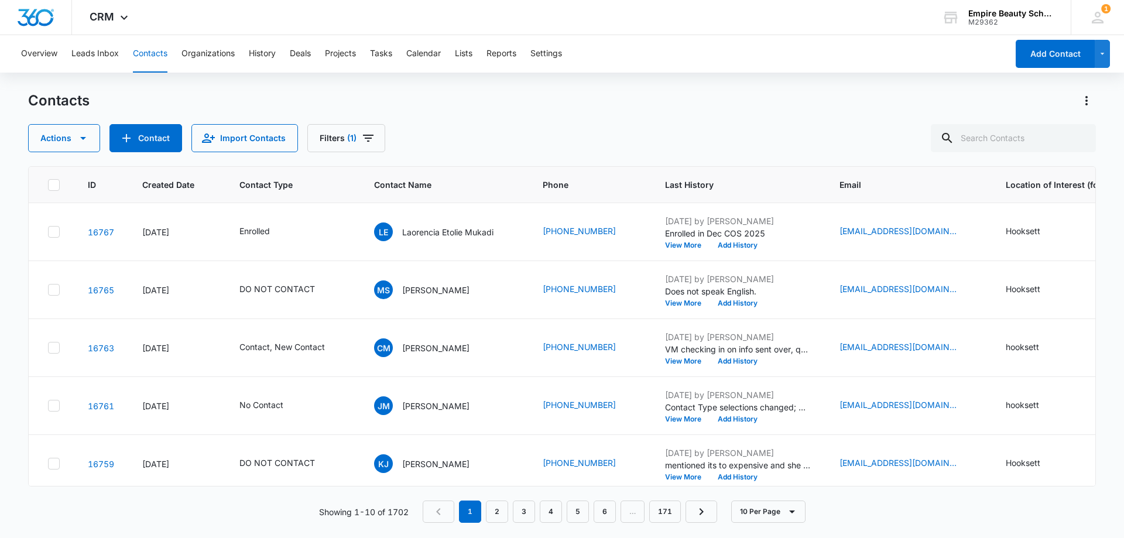
click at [511, 105] on div "Contacts" at bounding box center [562, 100] width 1068 height 19
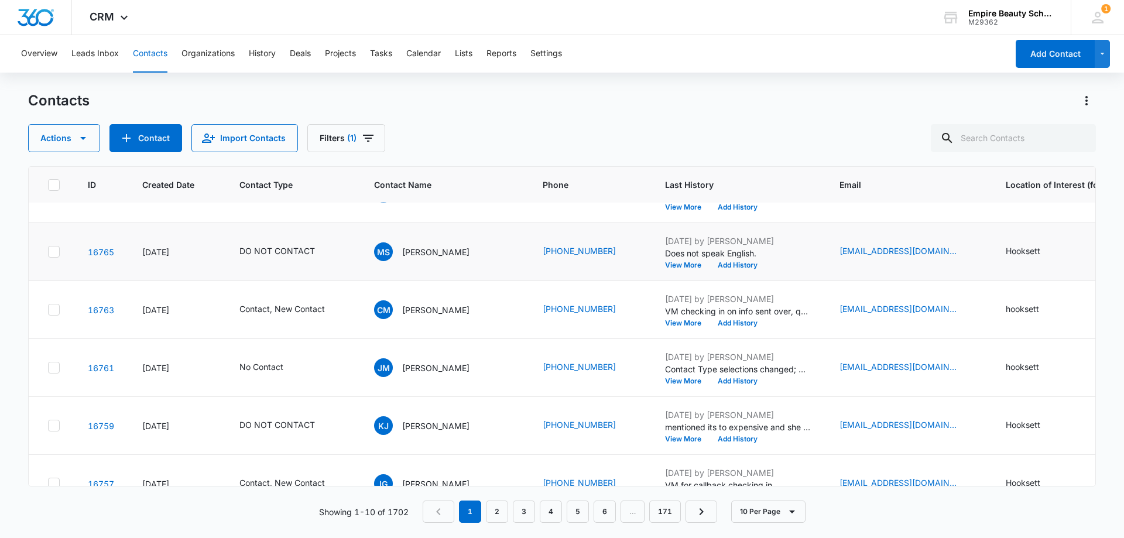
scroll to position [59, 0]
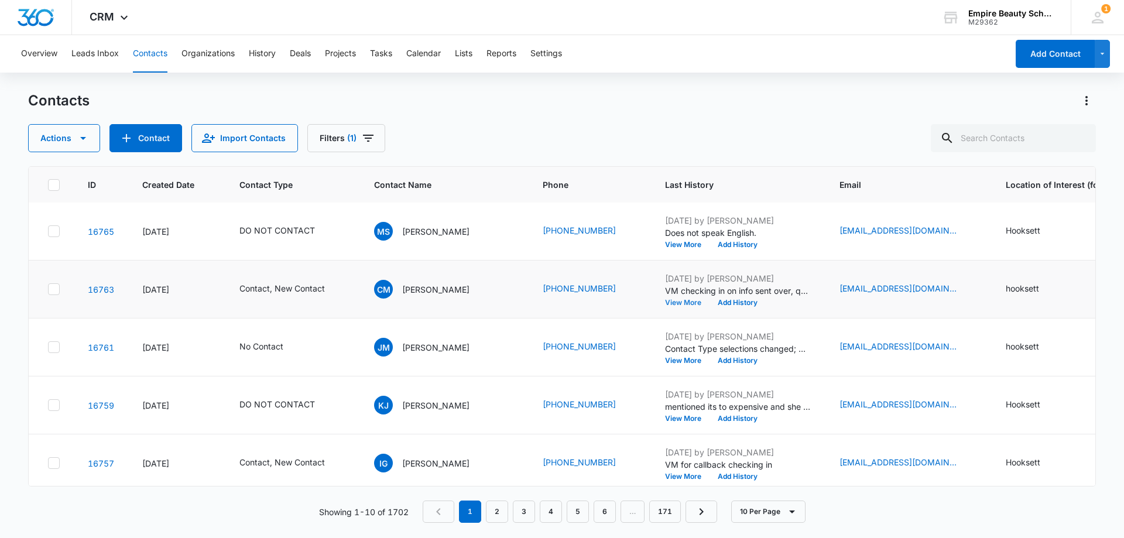
click at [673, 303] on button "View More" at bounding box center [687, 302] width 45 height 7
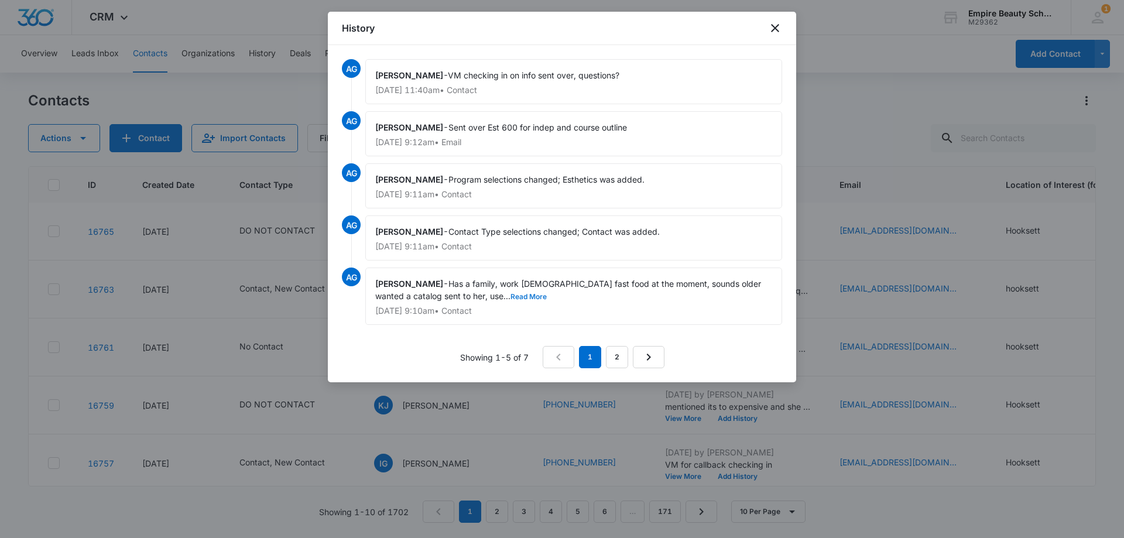
click at [511, 295] on button "Read More" at bounding box center [529, 296] width 36 height 7
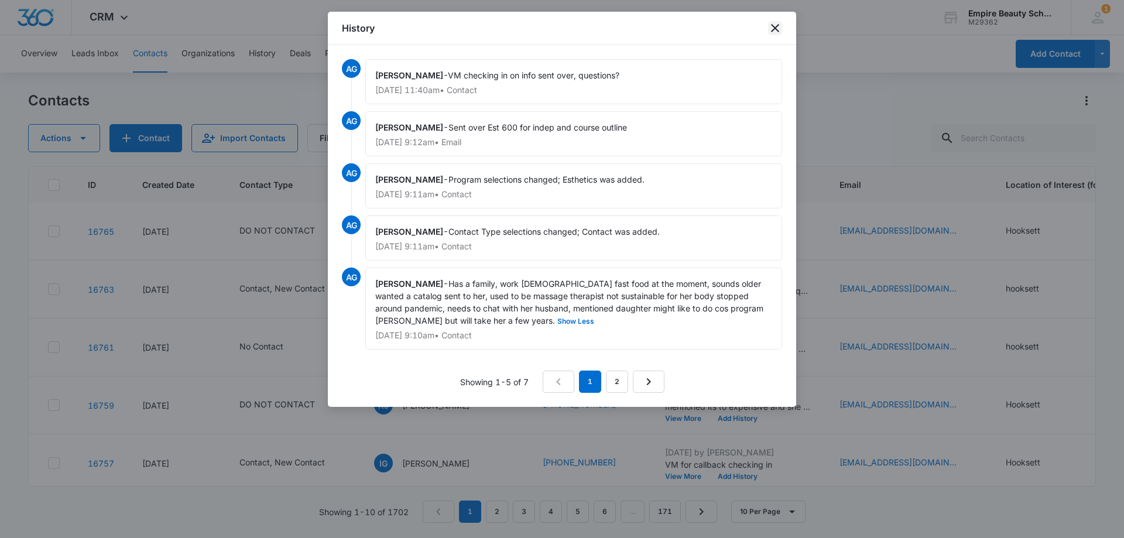
click at [771, 26] on icon "close" at bounding box center [775, 28] width 14 height 14
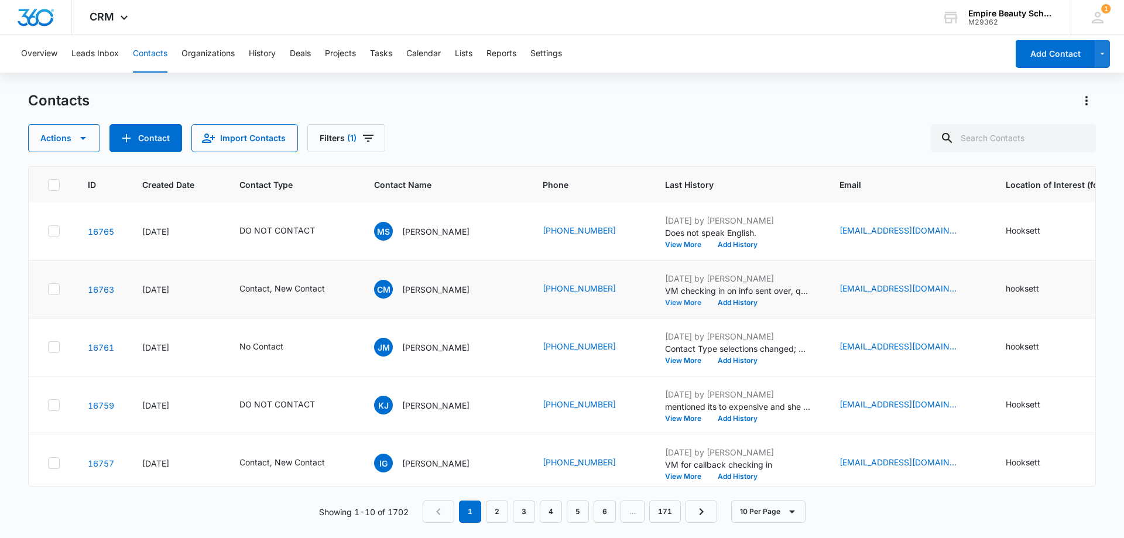
click at [665, 303] on button "View More" at bounding box center [687, 302] width 45 height 7
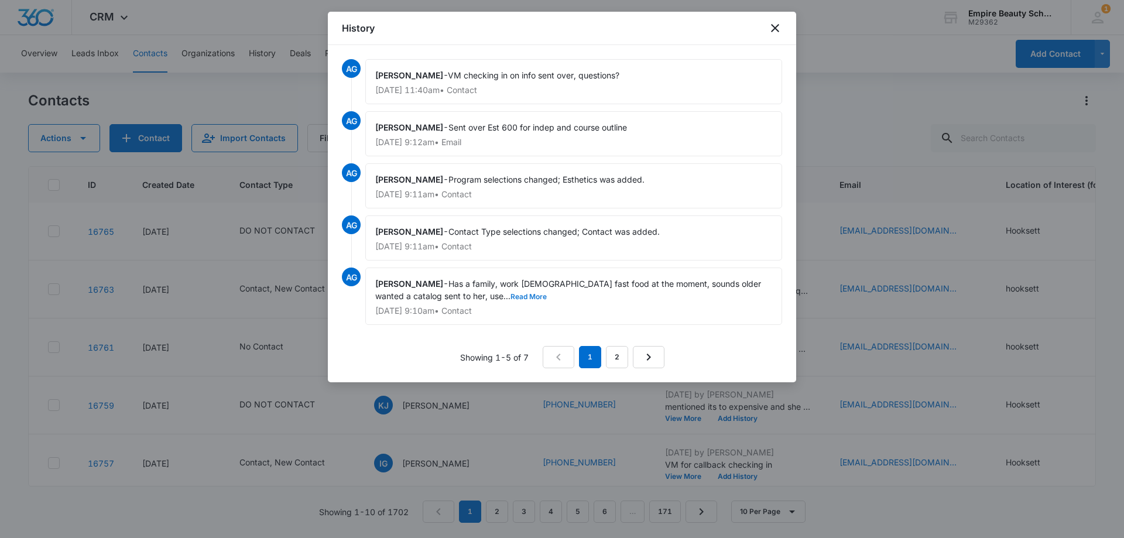
click at [511, 293] on button "Read More" at bounding box center [529, 296] width 36 height 7
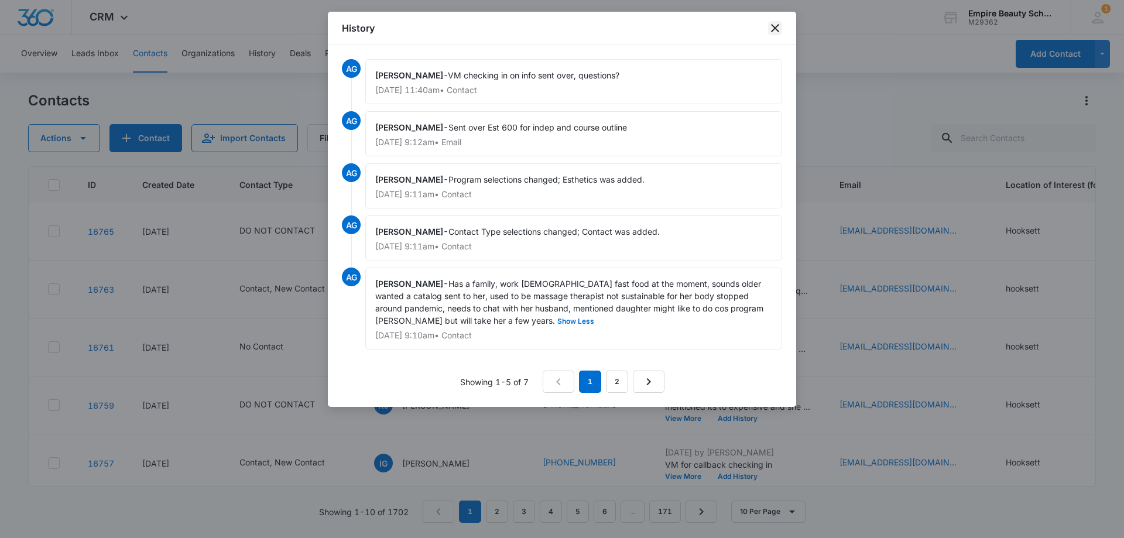
click at [772, 24] on icon "close" at bounding box center [775, 28] width 14 height 14
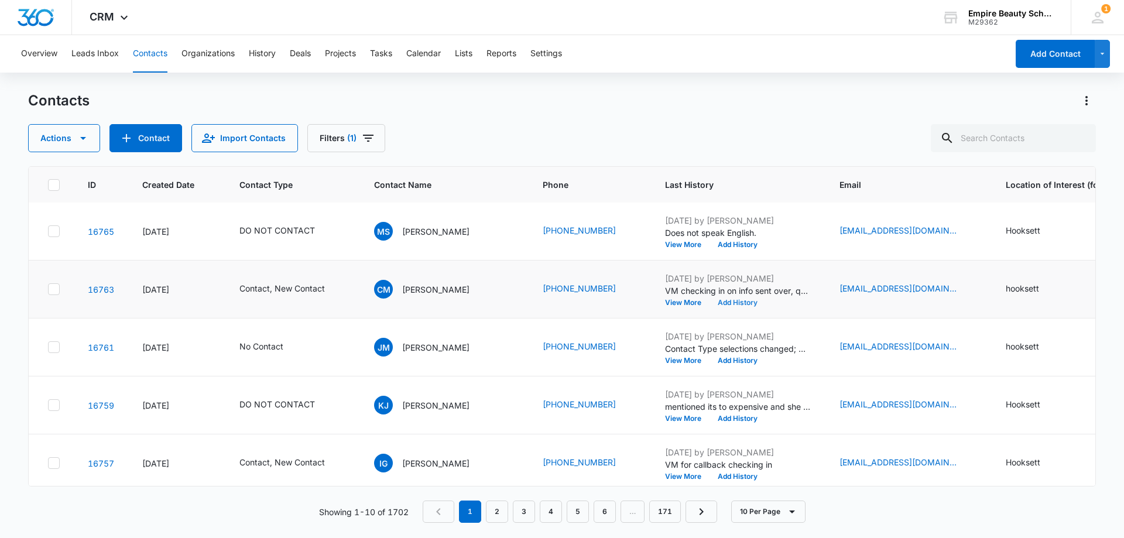
click at [739, 304] on button "Add History" at bounding box center [738, 302] width 56 height 7
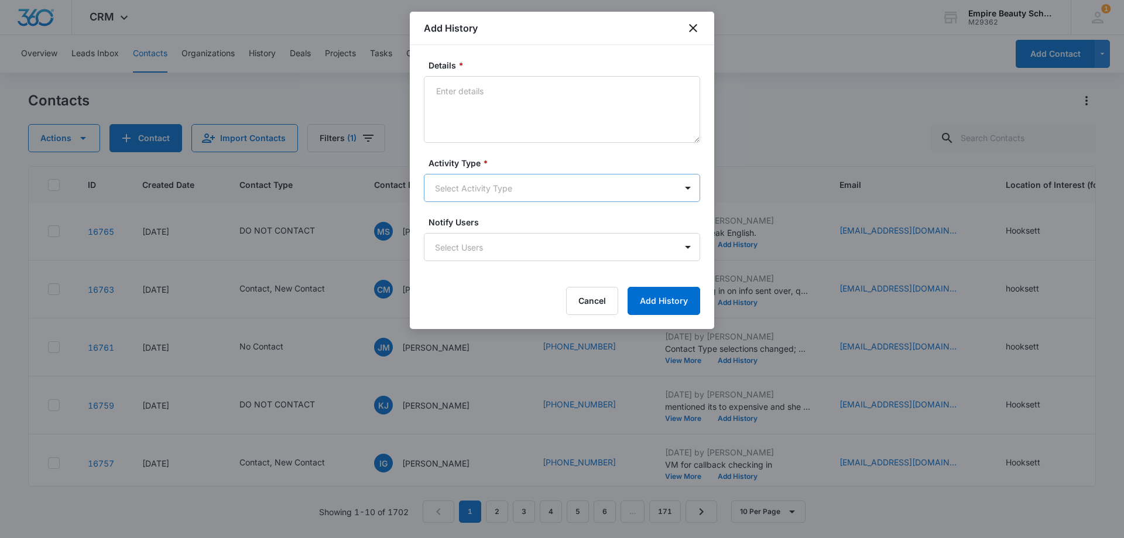
click at [452, 190] on body "CRM Apps Forms CRM Email Shop Payments POS Files Brand Settings Empire Beauty S…" at bounding box center [562, 269] width 1124 height 538
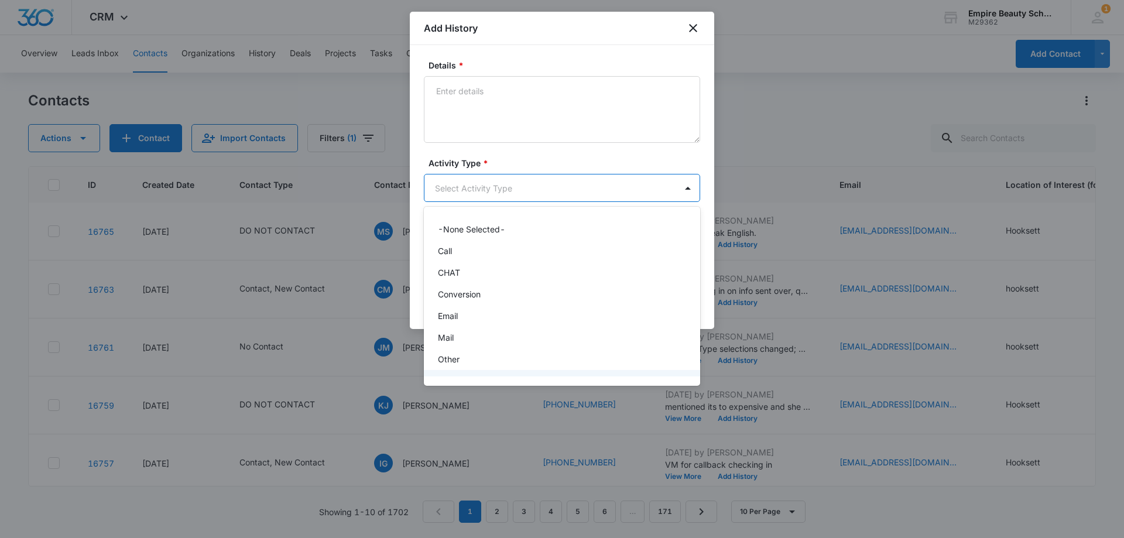
scroll to position [61, 0]
click at [456, 368] on div "Text" at bounding box center [561, 363] width 246 height 12
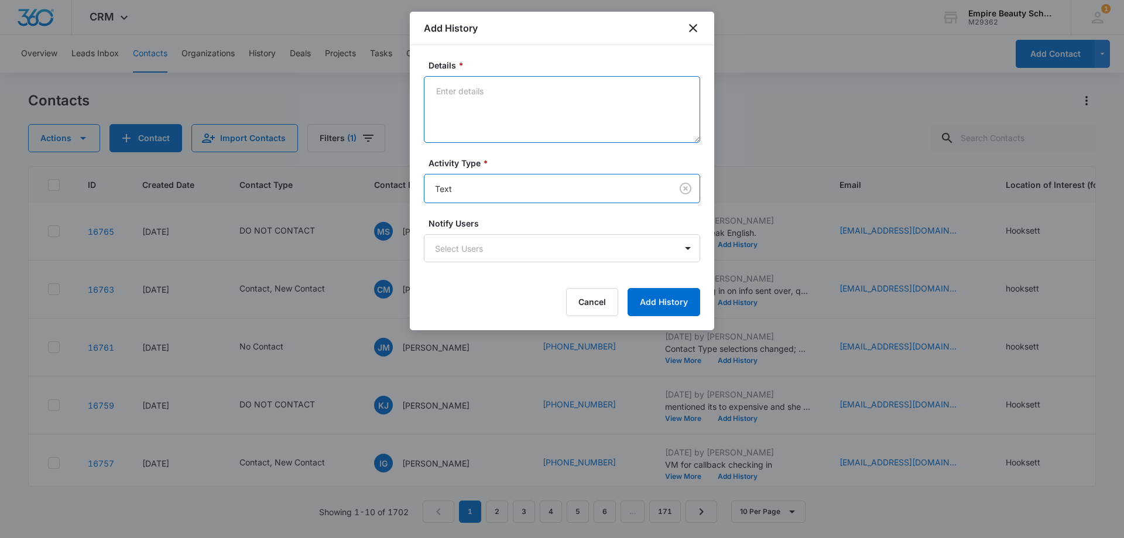
click at [499, 122] on textarea "Details *" at bounding box center [562, 109] width 276 height 67
type textarea "text checking in"
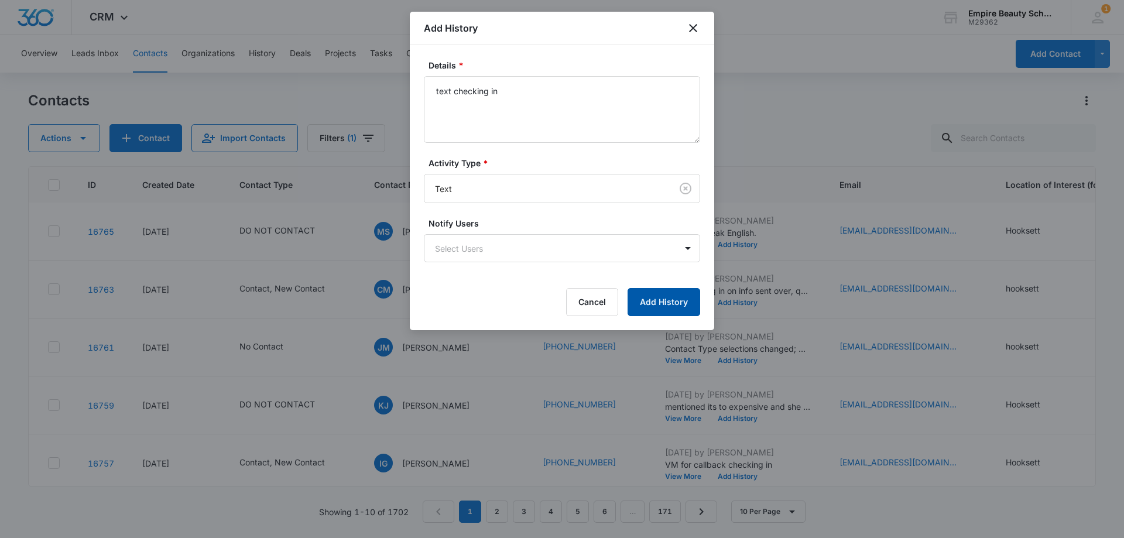
click at [678, 304] on button "Add History" at bounding box center [664, 302] width 73 height 28
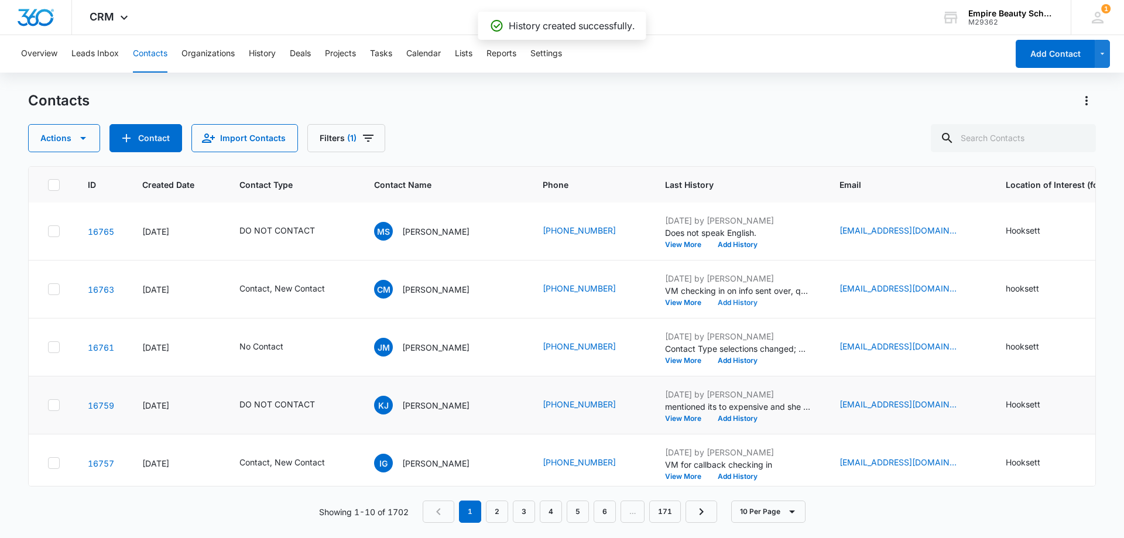
scroll to position [117, 0]
click at [671, 301] on button "View More" at bounding box center [687, 302] width 45 height 7
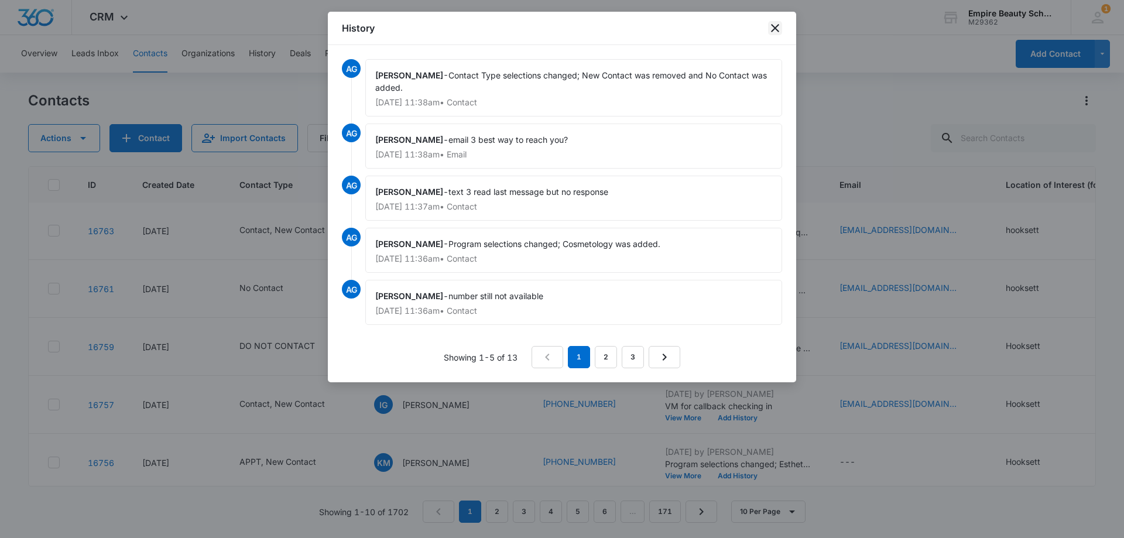
click at [769, 26] on icon "close" at bounding box center [775, 28] width 14 height 14
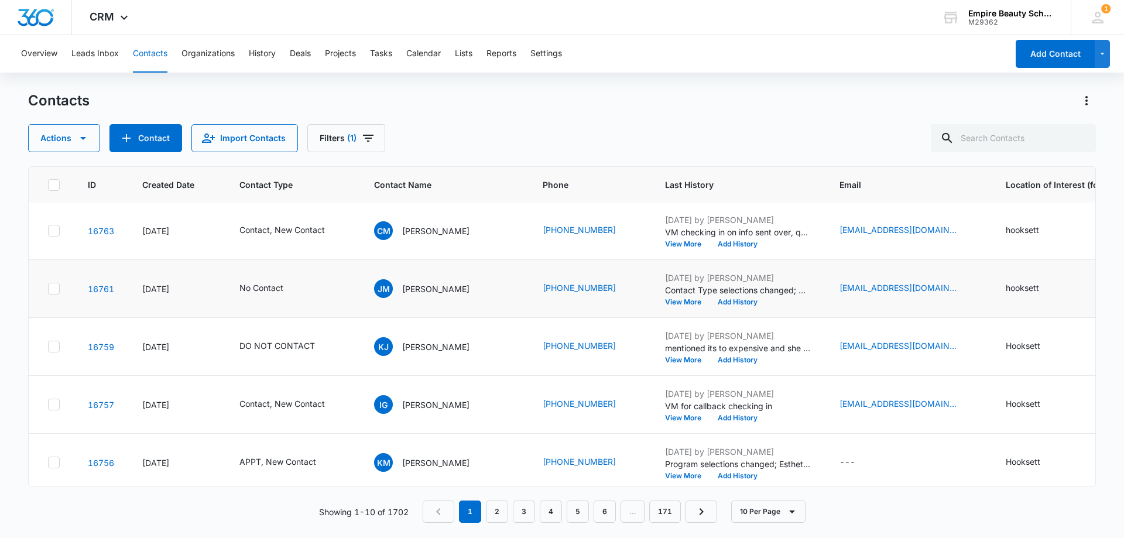
click at [753, 297] on div "[DATE] by [PERSON_NAME] Contact Type selections changed; New Contact was remove…" at bounding box center [738, 289] width 146 height 34
click at [750, 299] on button "Add History" at bounding box center [738, 302] width 56 height 7
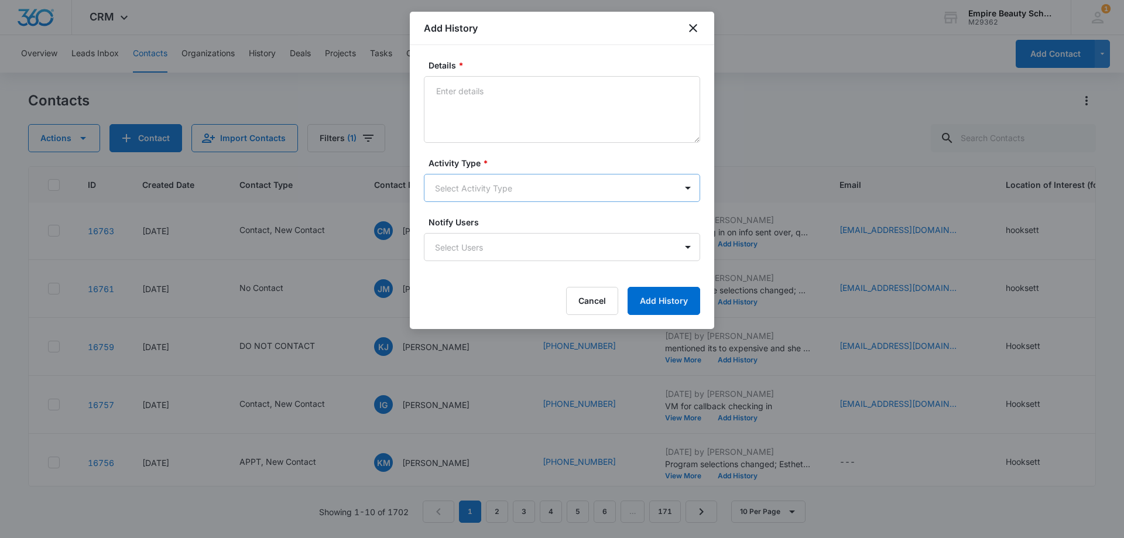
click at [484, 189] on body "CRM Apps Forms CRM Email Shop Payments POS Files Brand Settings Empire Beauty S…" at bounding box center [562, 269] width 1124 height 538
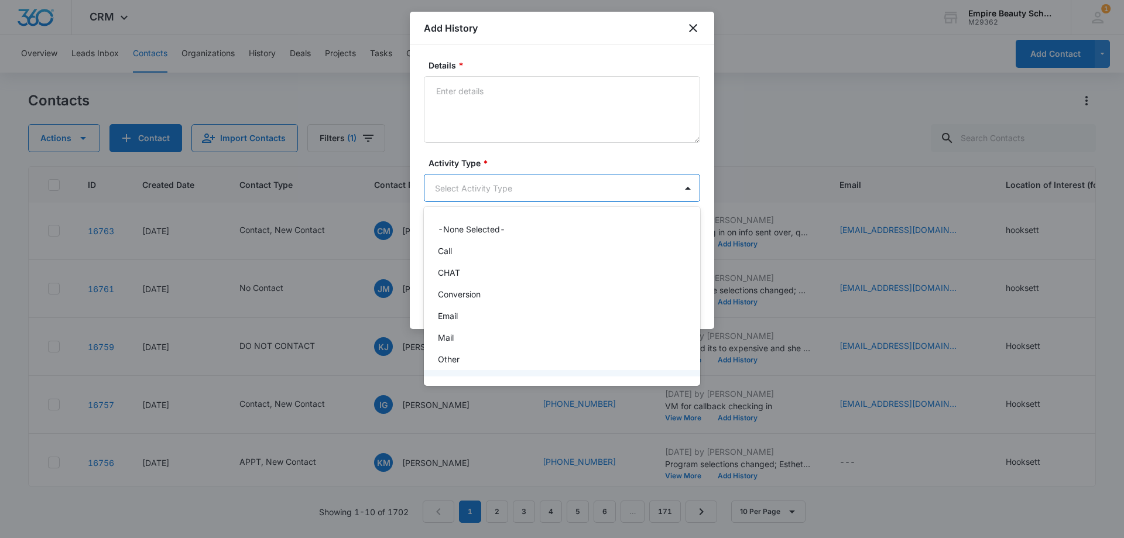
scroll to position [61, 0]
click at [461, 363] on div "Text" at bounding box center [561, 363] width 246 height 12
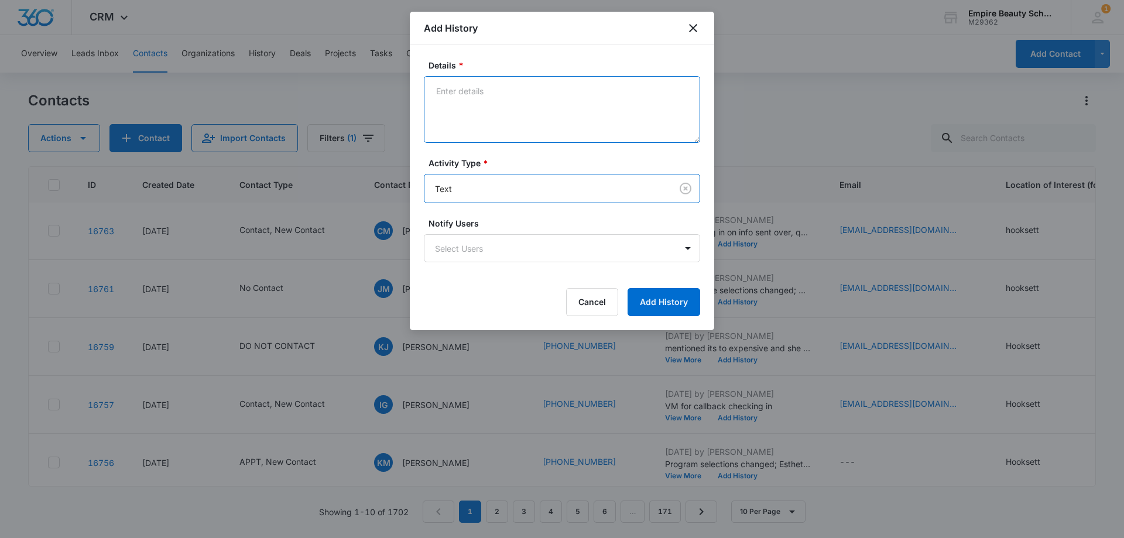
click at [484, 102] on textarea "Details *" at bounding box center [562, 109] width 276 height 67
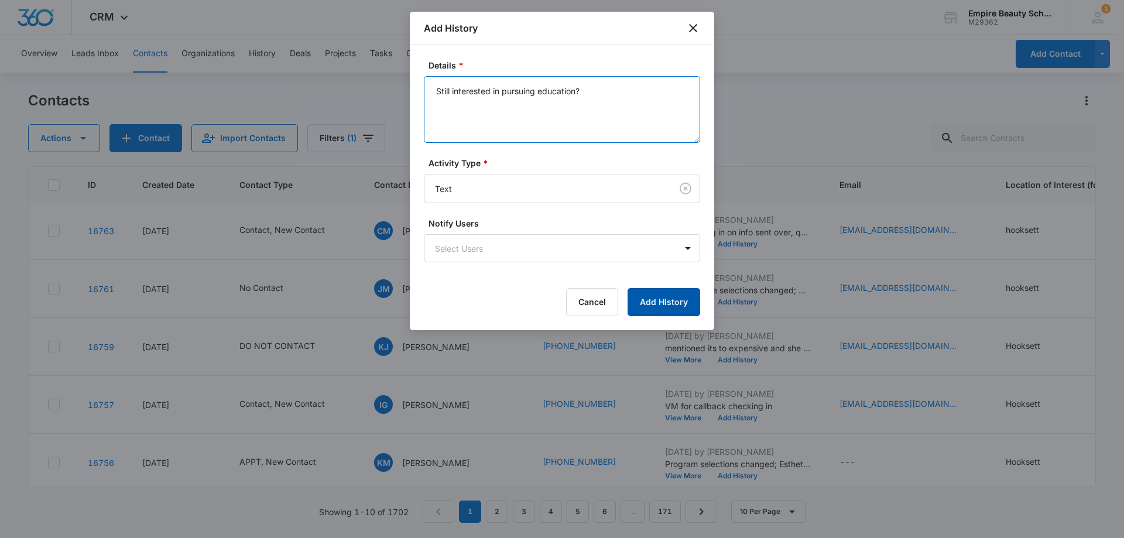
type textarea "Still interested in pursuing education?"
click at [656, 301] on button "Add History" at bounding box center [664, 302] width 73 height 28
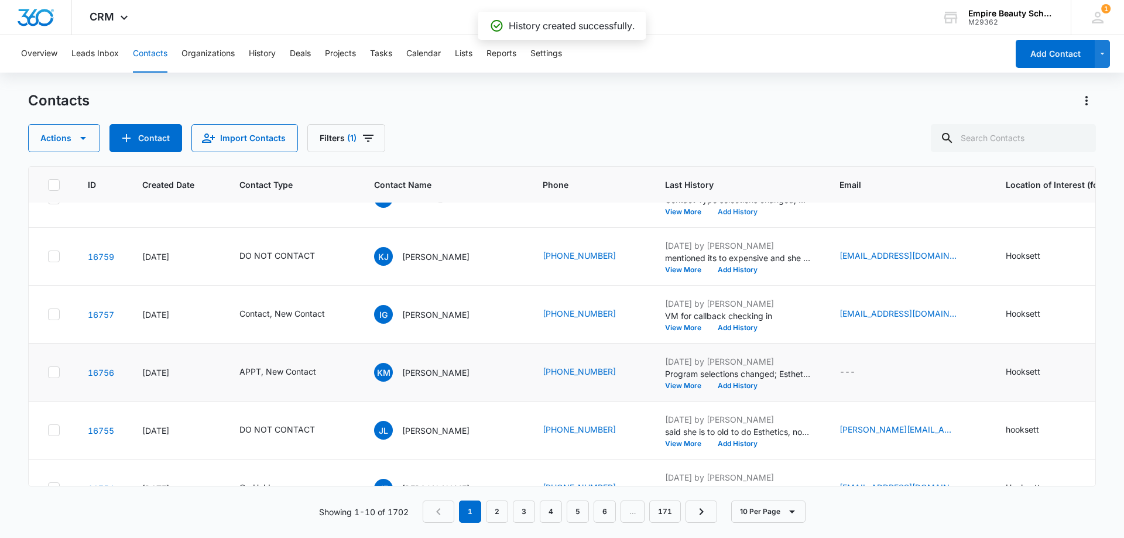
scroll to position [234, 0]
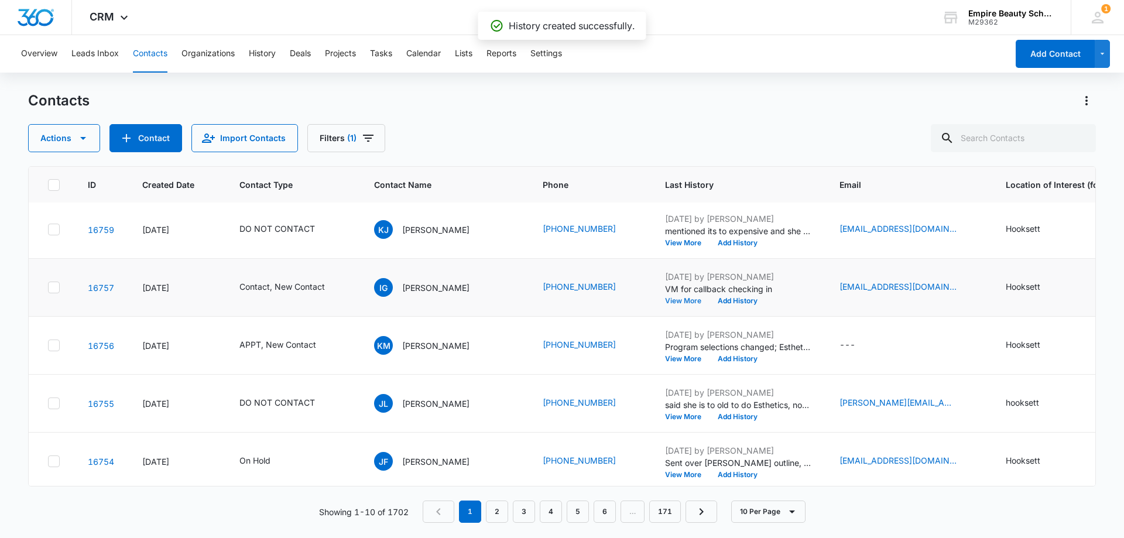
click at [678, 300] on button "View More" at bounding box center [687, 301] width 45 height 7
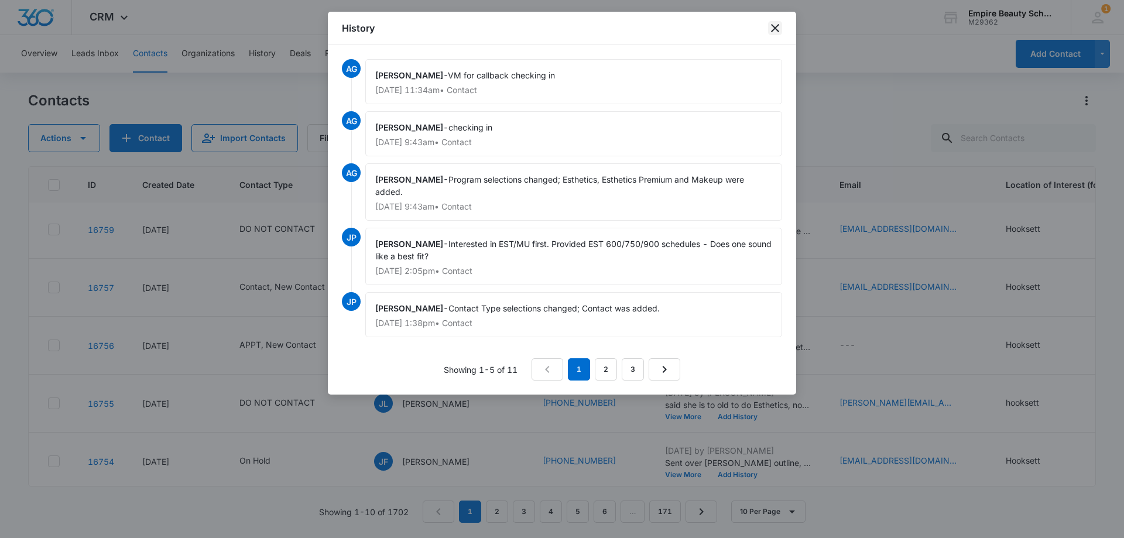
click at [777, 27] on icon "close" at bounding box center [775, 28] width 8 height 8
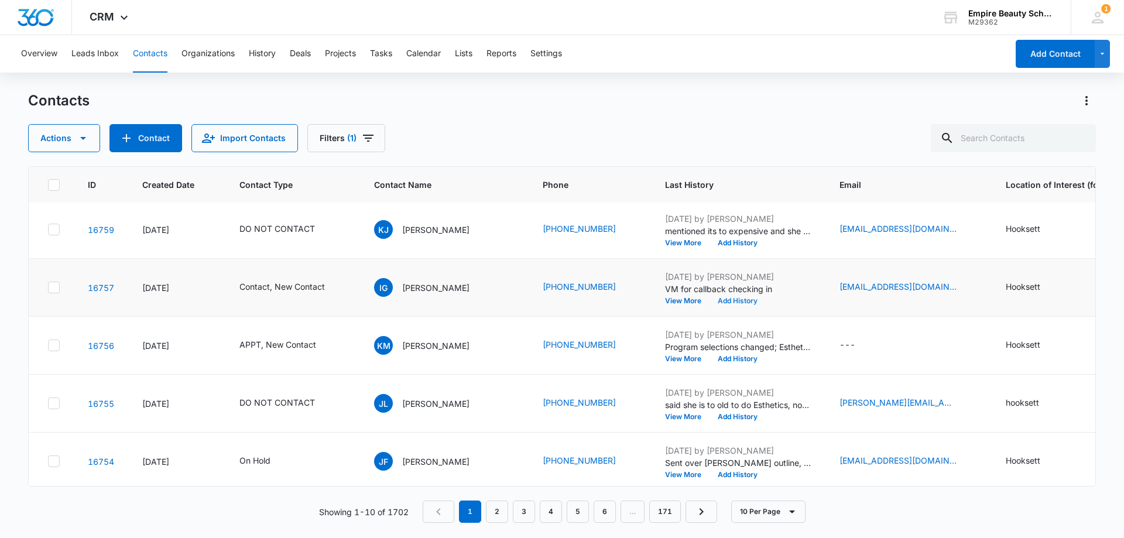
click at [731, 298] on button "Add History" at bounding box center [738, 301] width 56 height 7
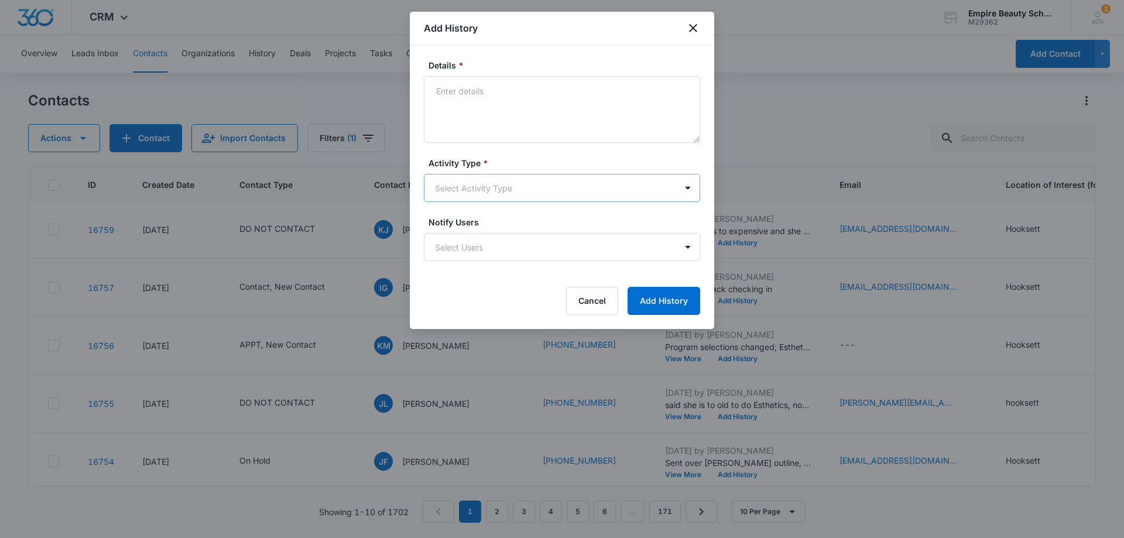
click at [464, 185] on body "CRM Apps Forms CRM Email Shop Payments POS Files Brand Settings Empire Beauty S…" at bounding box center [562, 269] width 1124 height 538
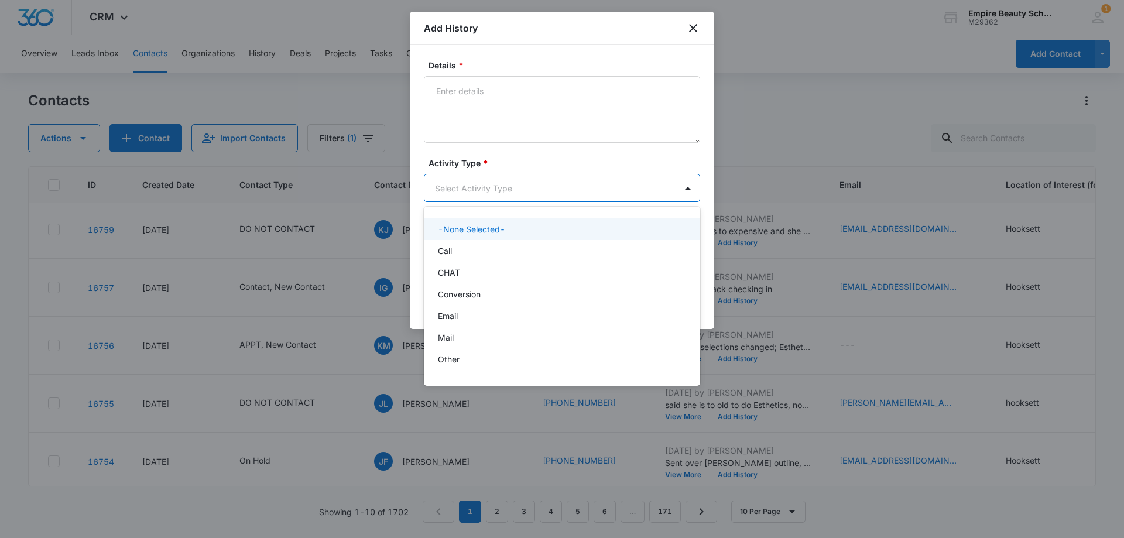
scroll to position [61, 0]
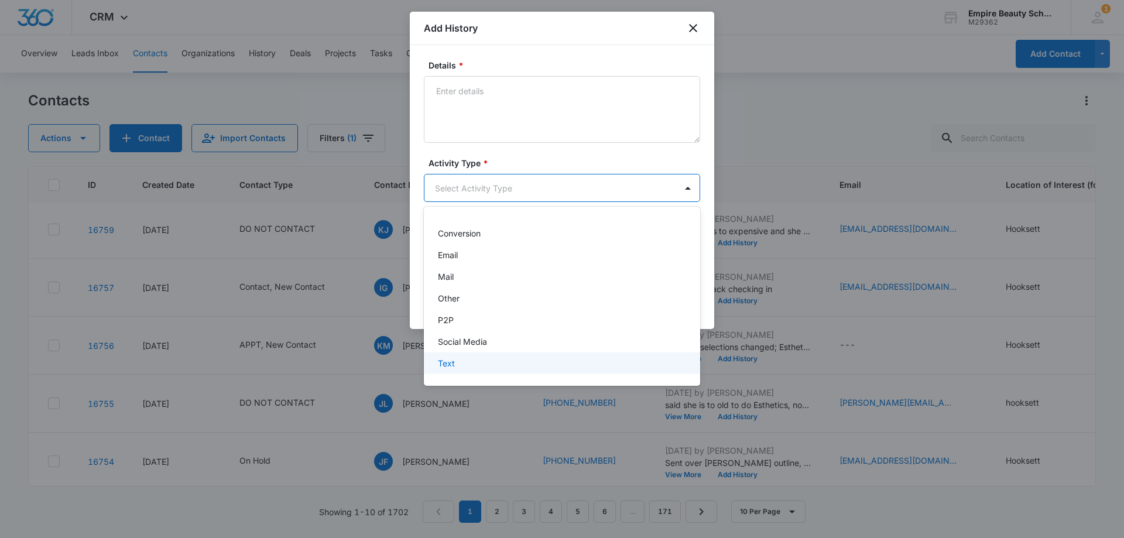
click at [454, 363] on p "Text" at bounding box center [446, 363] width 17 height 12
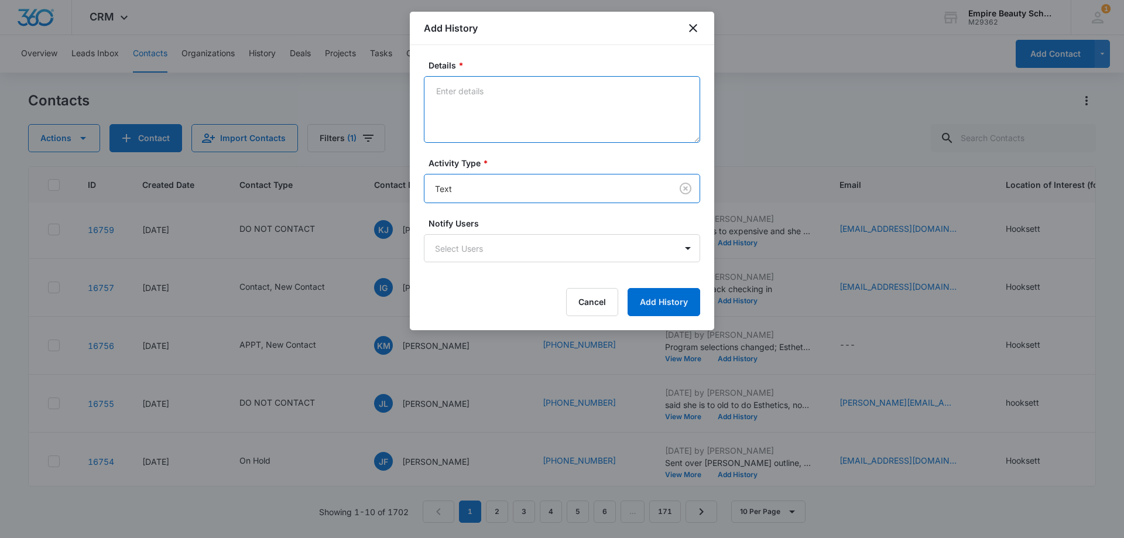
click at [495, 100] on textarea "Details *" at bounding box center [562, 109] width 276 height 67
type textarea "text best program fit?"
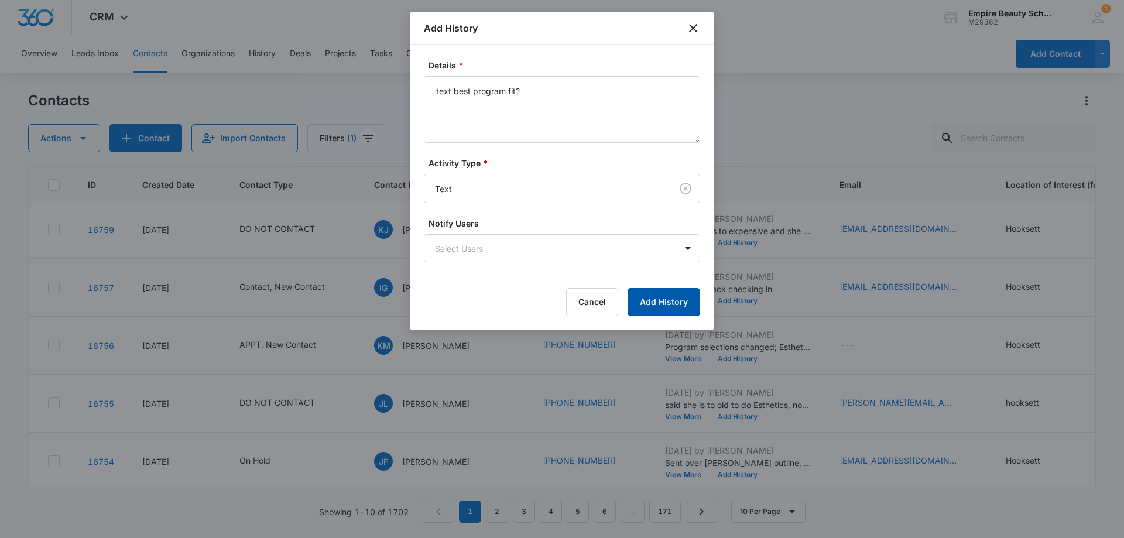
click at [656, 306] on button "Add History" at bounding box center [664, 302] width 73 height 28
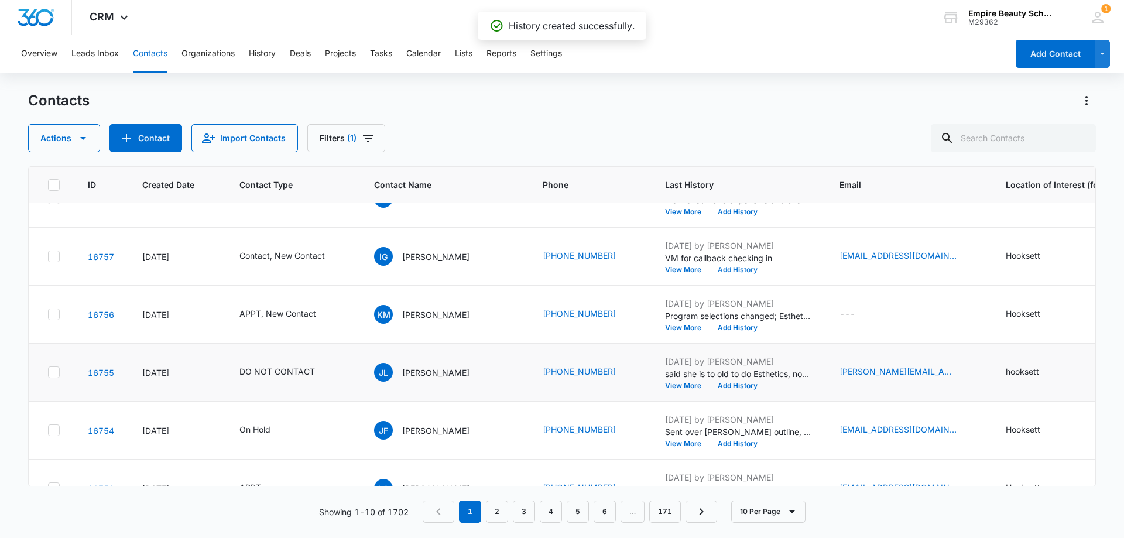
scroll to position [305, 0]
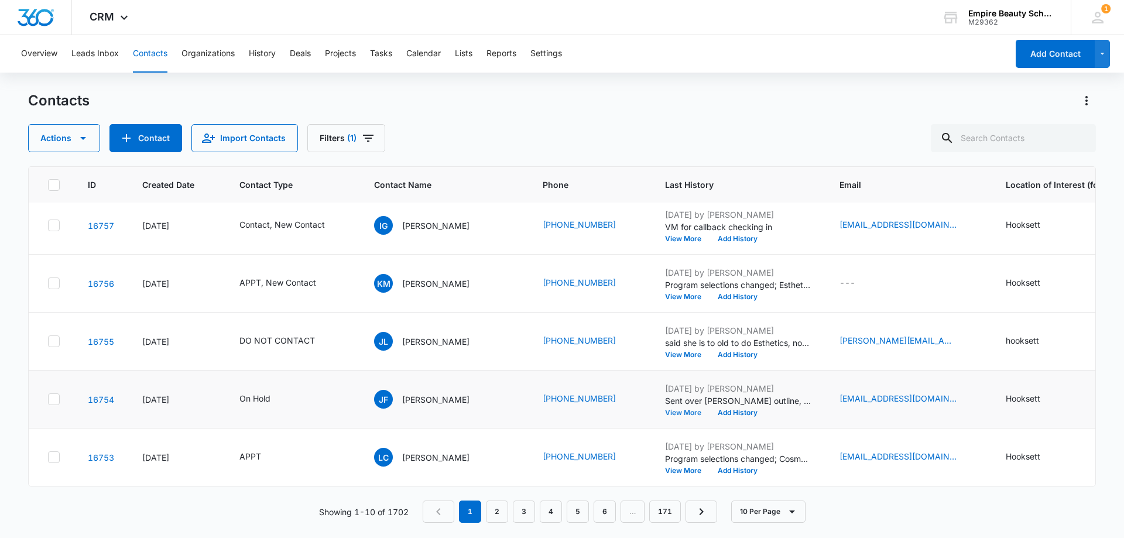
click at [678, 409] on button "View More" at bounding box center [687, 412] width 45 height 7
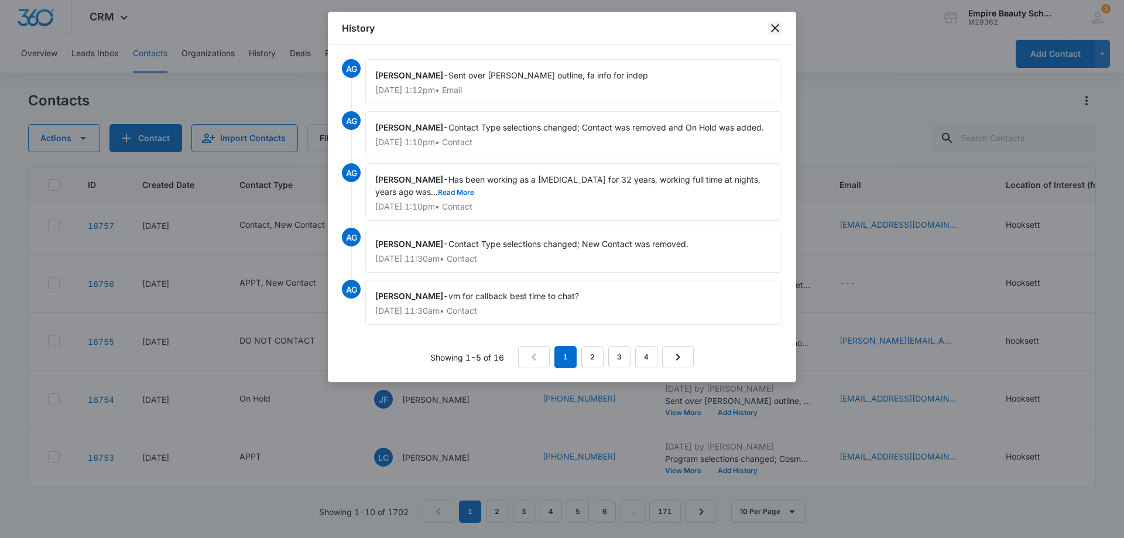
click at [773, 26] on icon "close" at bounding box center [775, 28] width 8 height 8
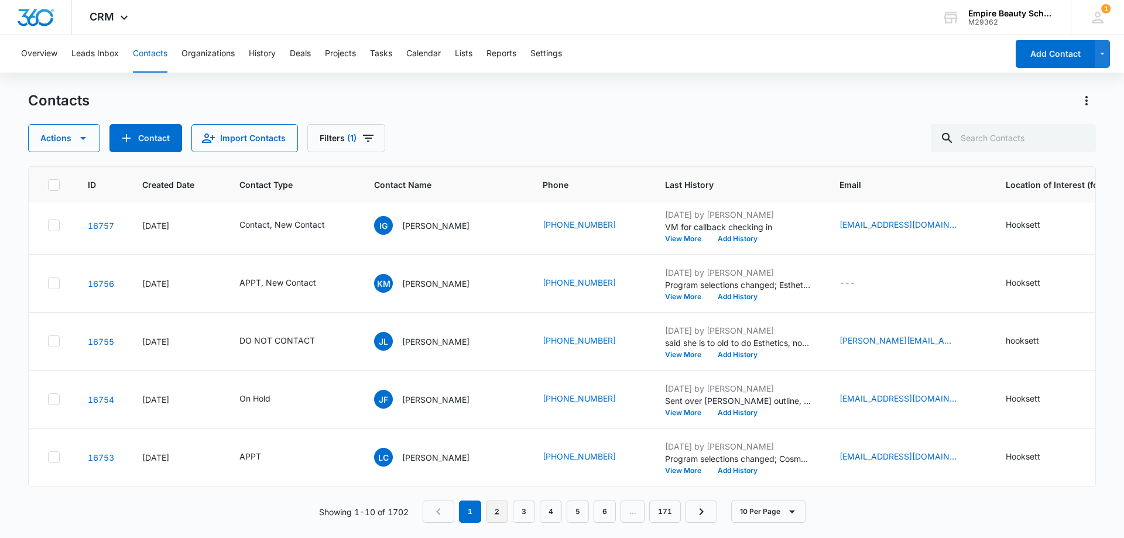
click at [496, 514] on link "2" at bounding box center [497, 512] width 22 height 22
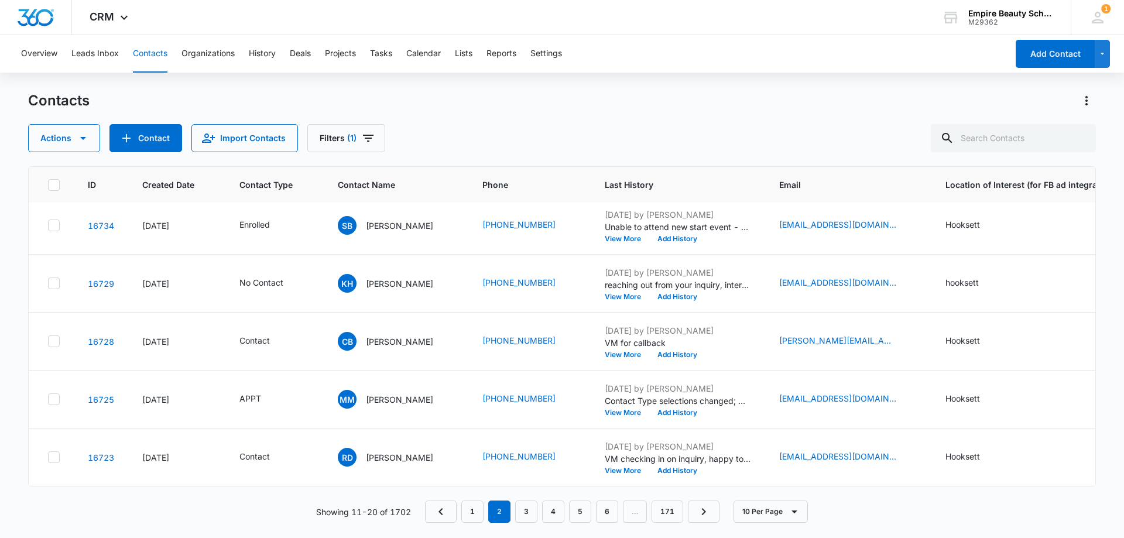
scroll to position [0, 0]
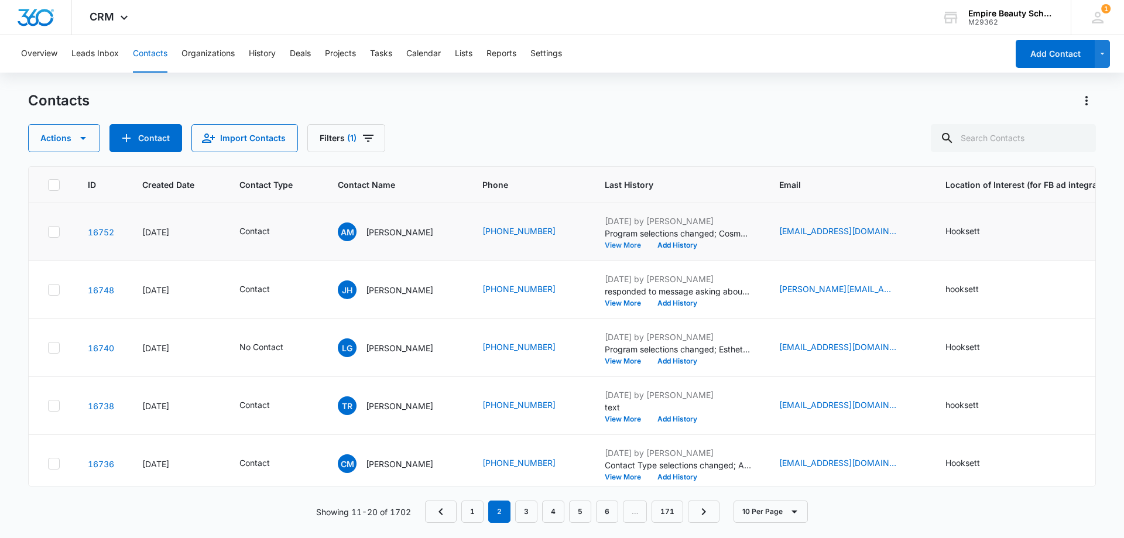
click at [616, 242] on button "View More" at bounding box center [627, 245] width 45 height 7
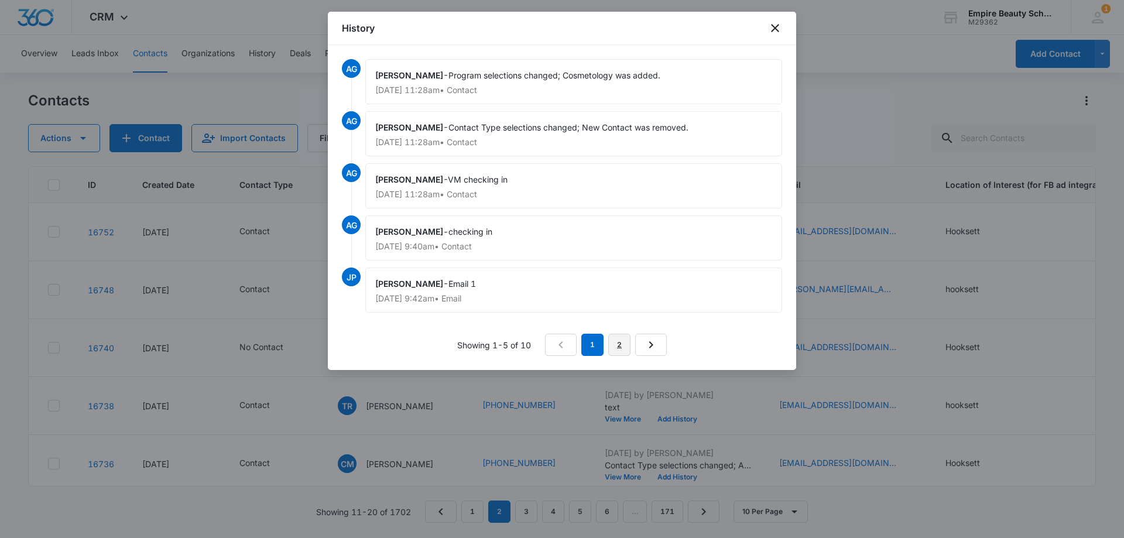
click at [615, 340] on link "2" at bounding box center [619, 345] width 22 height 22
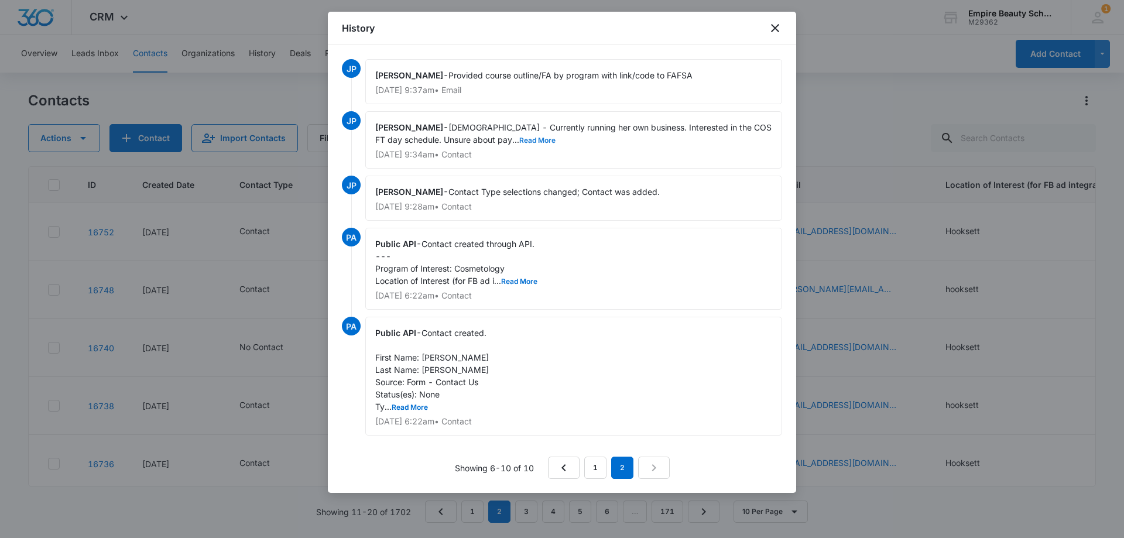
click at [519, 139] on button "Read More" at bounding box center [537, 140] width 36 height 7
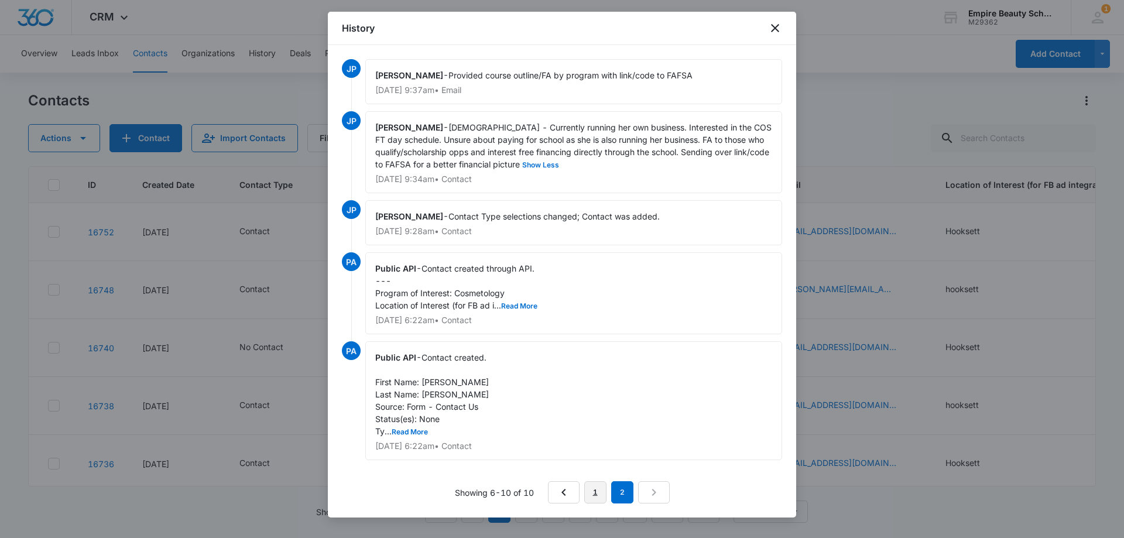
click at [602, 497] on link "1" at bounding box center [595, 492] width 22 height 22
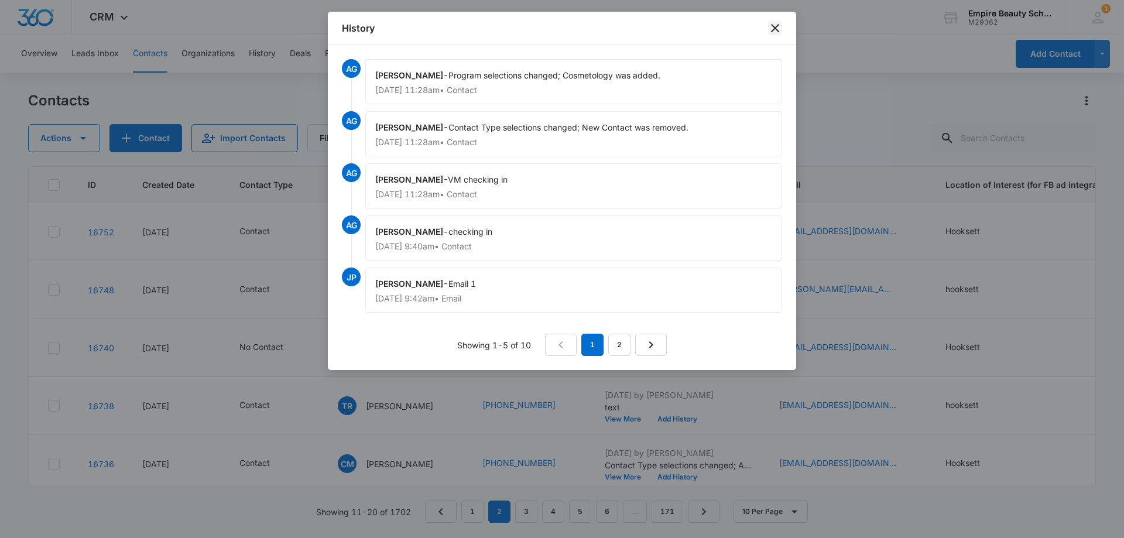
click at [774, 29] on icon "close" at bounding box center [775, 28] width 14 height 14
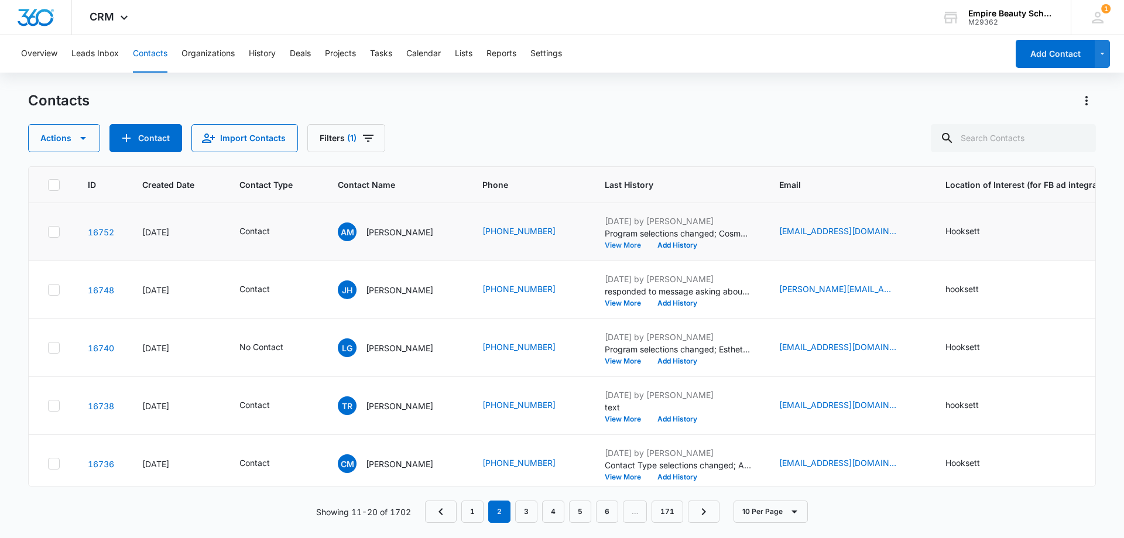
click at [605, 242] on button "View More" at bounding box center [627, 245] width 45 height 7
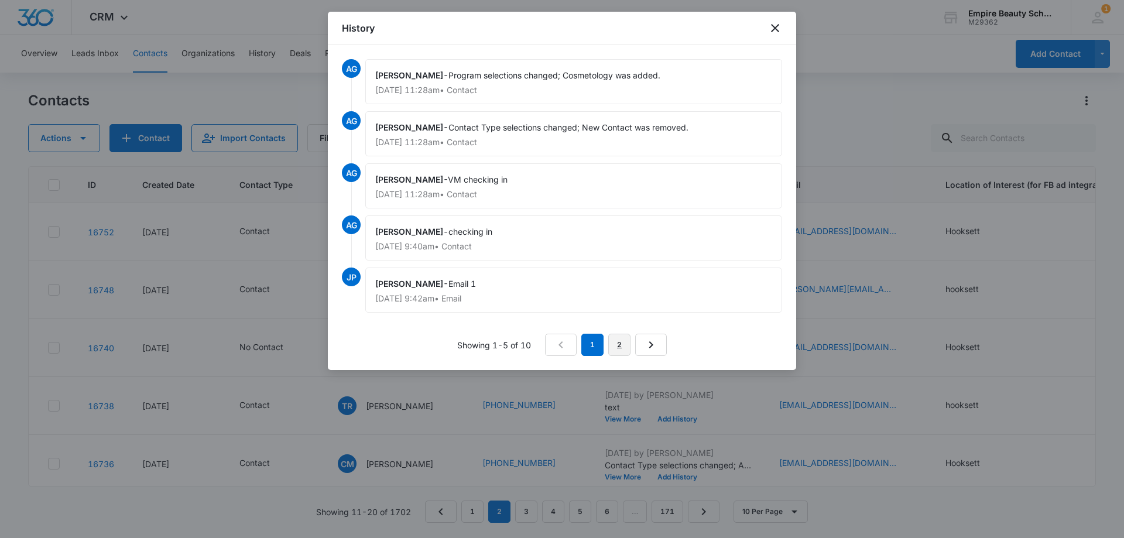
click at [626, 341] on link "2" at bounding box center [619, 345] width 22 height 22
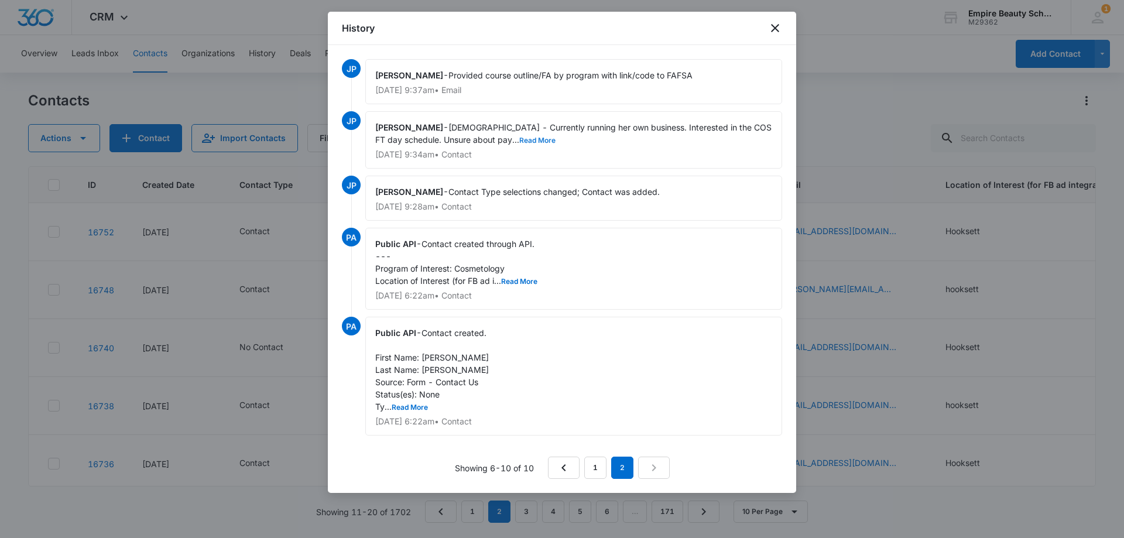
click at [519, 137] on button "Read More" at bounding box center [537, 140] width 36 height 7
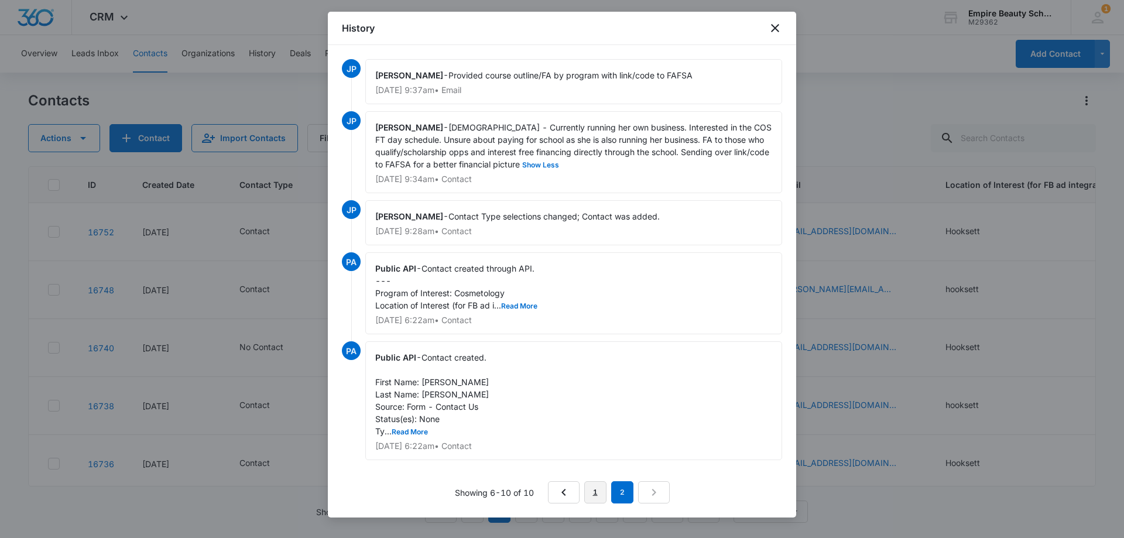
click at [604, 491] on link "1" at bounding box center [595, 492] width 22 height 22
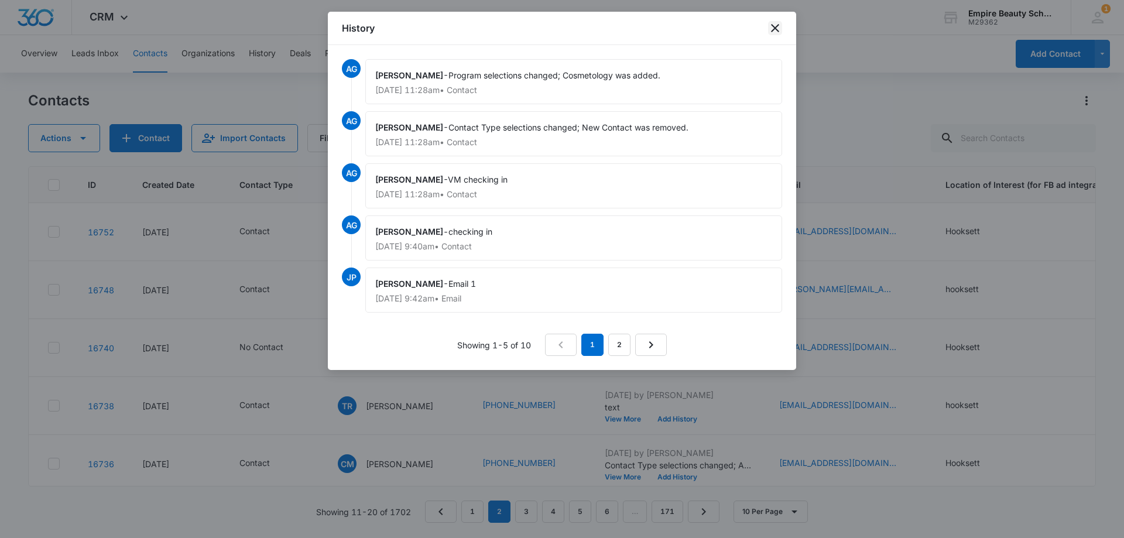
click at [780, 34] on icon "close" at bounding box center [775, 28] width 14 height 14
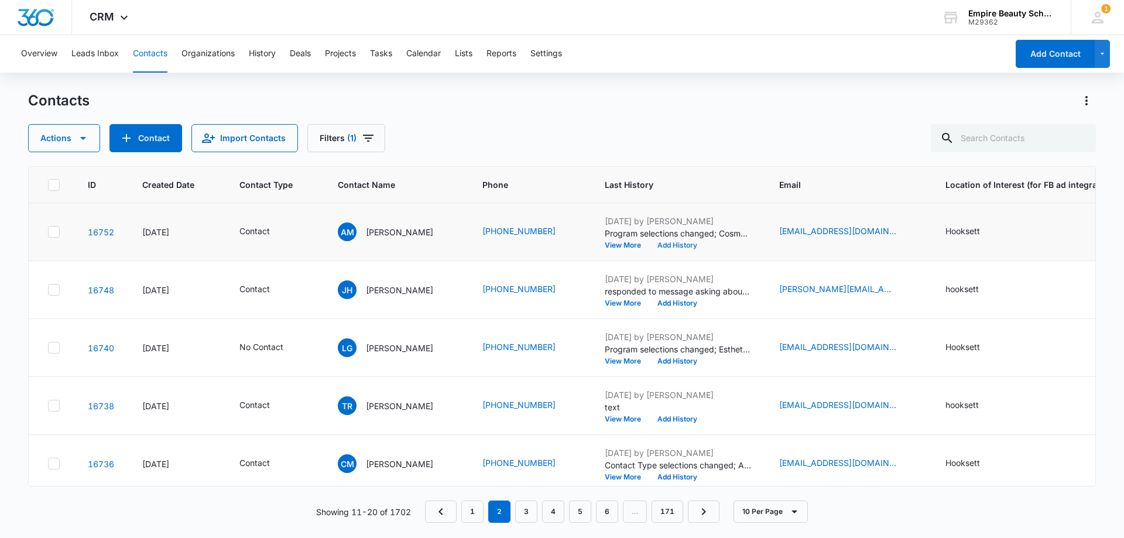
click at [672, 243] on button "Add History" at bounding box center [677, 245] width 56 height 7
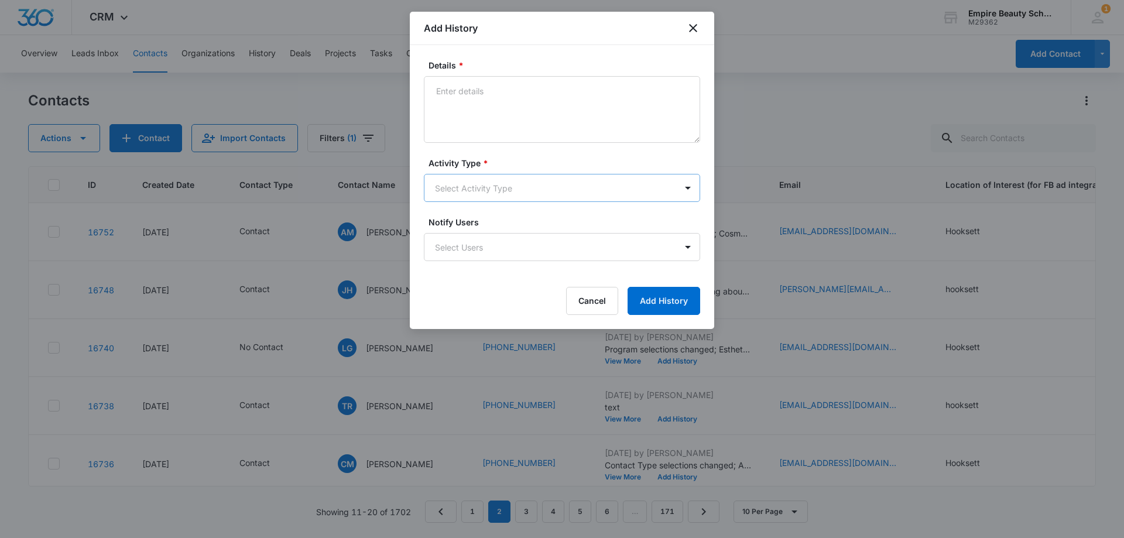
click at [454, 183] on body "CRM Apps Forms CRM Email Shop Payments POS Files Brand Settings Empire Beauty S…" at bounding box center [562, 269] width 1124 height 538
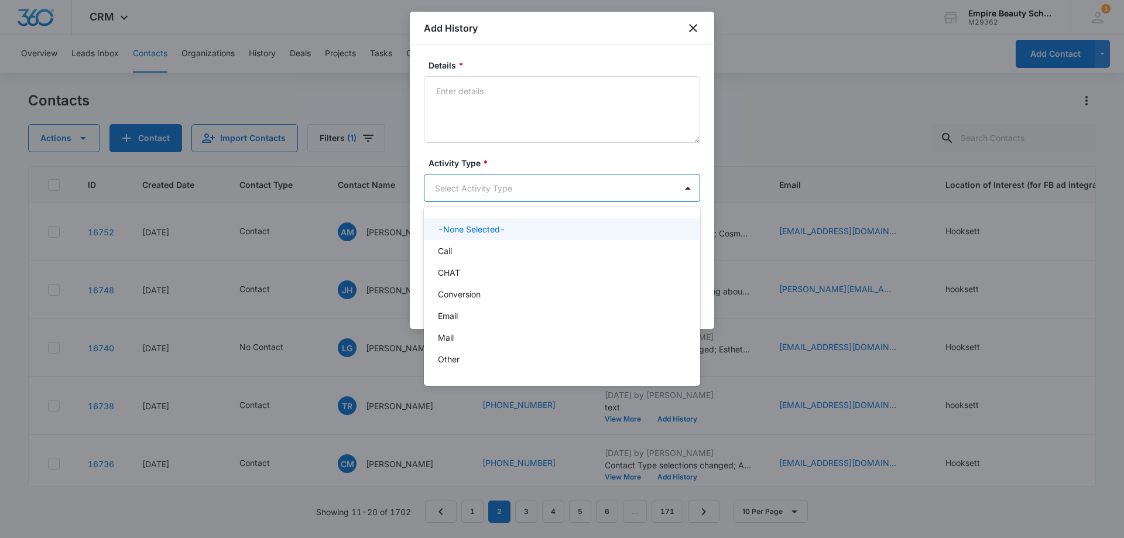
scroll to position [61, 0]
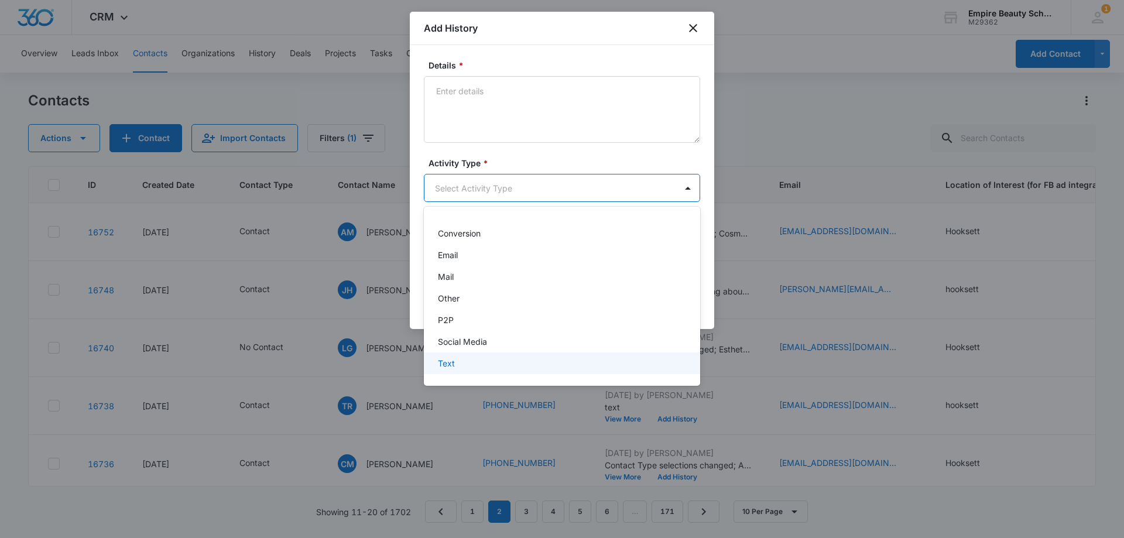
click at [453, 361] on p "Text" at bounding box center [446, 363] width 17 height 12
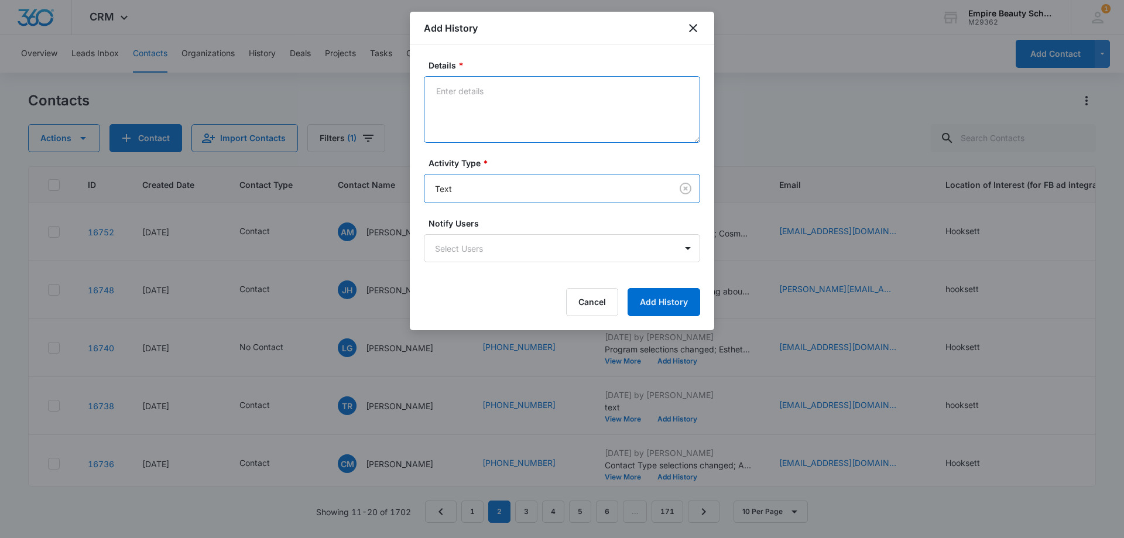
click at [476, 105] on textarea "Details *" at bounding box center [562, 109] width 276 height 67
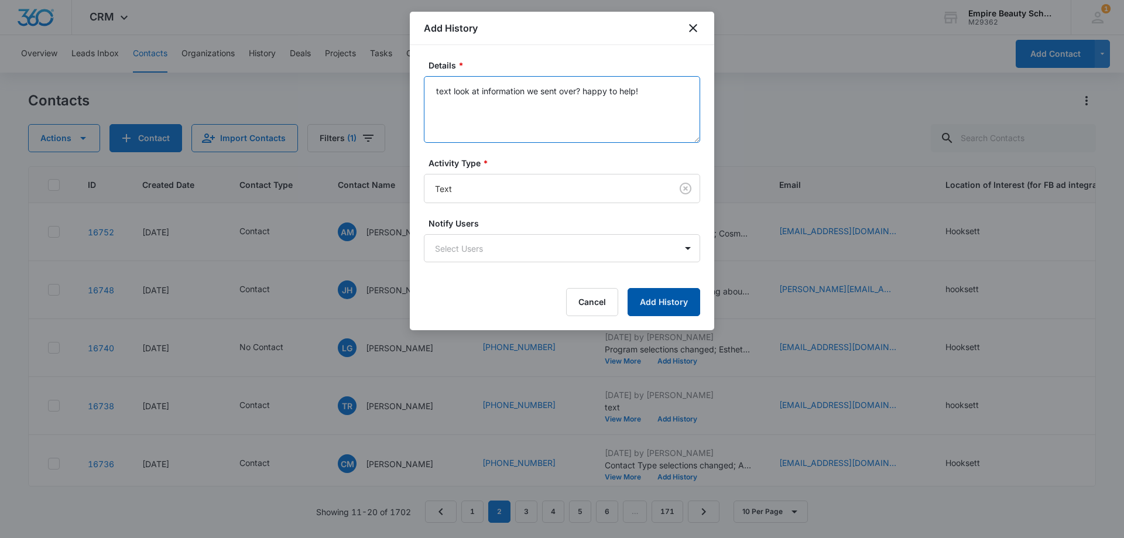
type textarea "text look at information we sent over? happy to help!"
click at [655, 293] on button "Add History" at bounding box center [664, 302] width 73 height 28
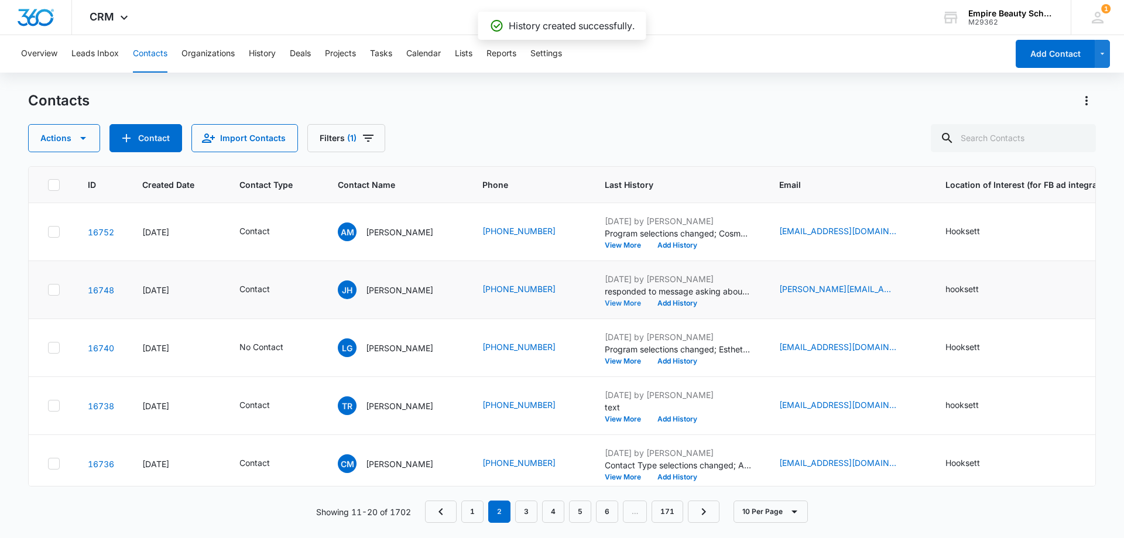
click at [624, 303] on button "View More" at bounding box center [627, 303] width 45 height 7
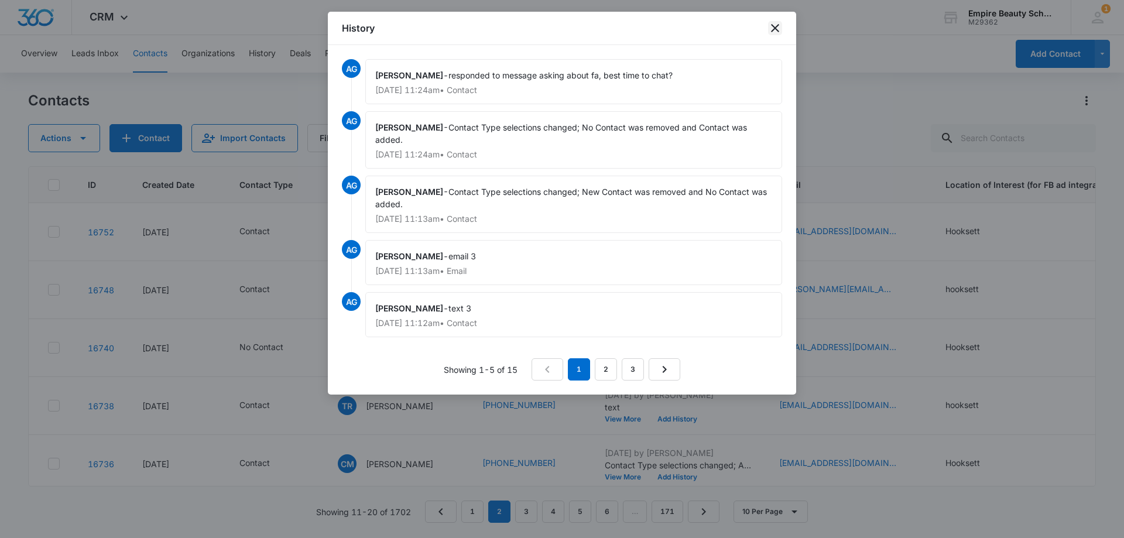
click at [776, 26] on icon "close" at bounding box center [775, 28] width 14 height 14
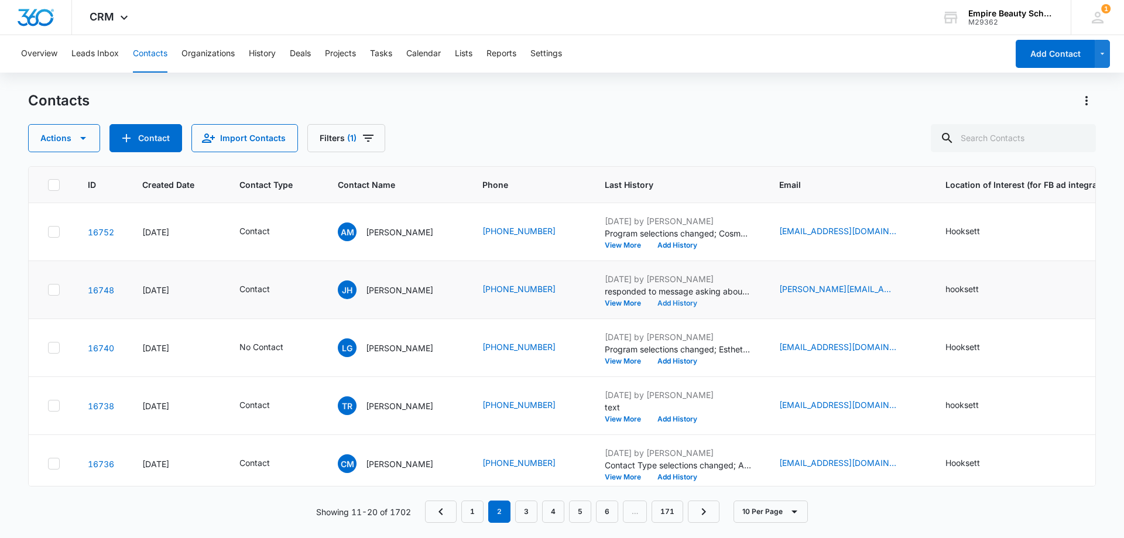
click at [672, 303] on button "Add History" at bounding box center [677, 303] width 56 height 7
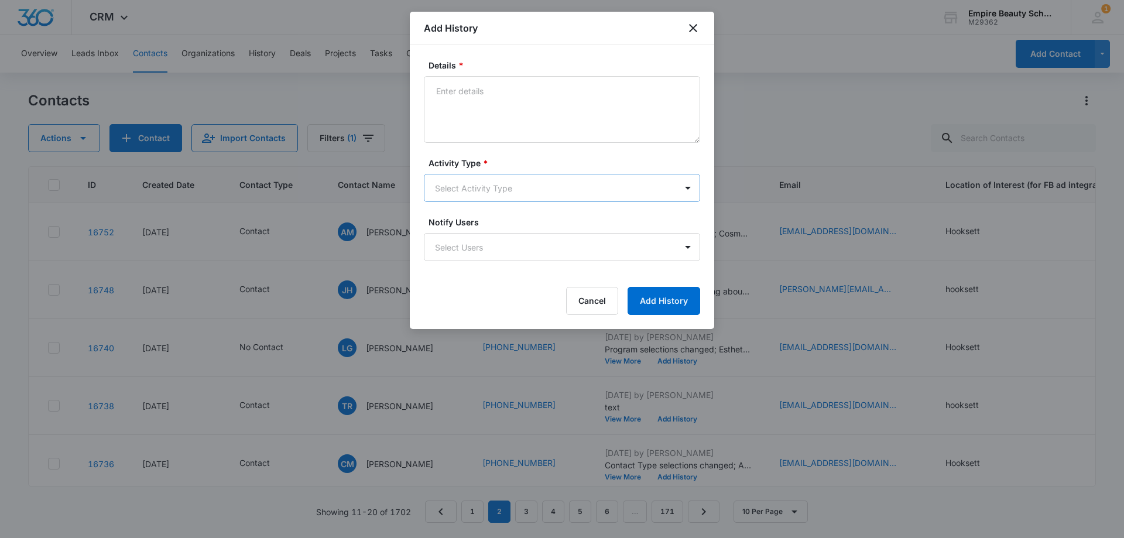
click at [460, 193] on body "CRM Apps Forms CRM Email Shop Payments POS Files Brand Settings Empire Beauty S…" at bounding box center [562, 269] width 1124 height 538
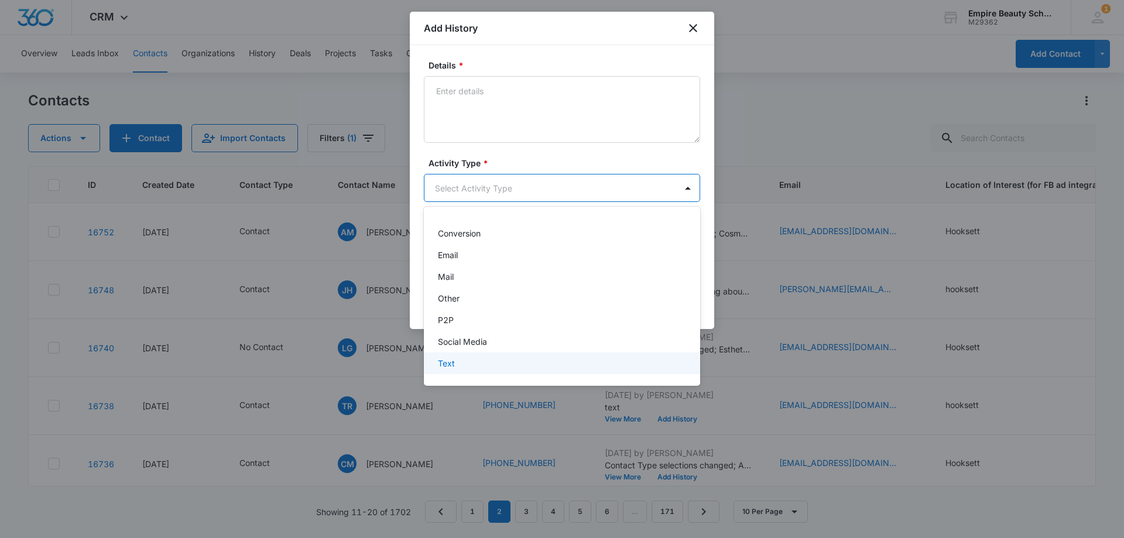
click at [453, 374] on div "Text" at bounding box center [562, 364] width 276 height 22
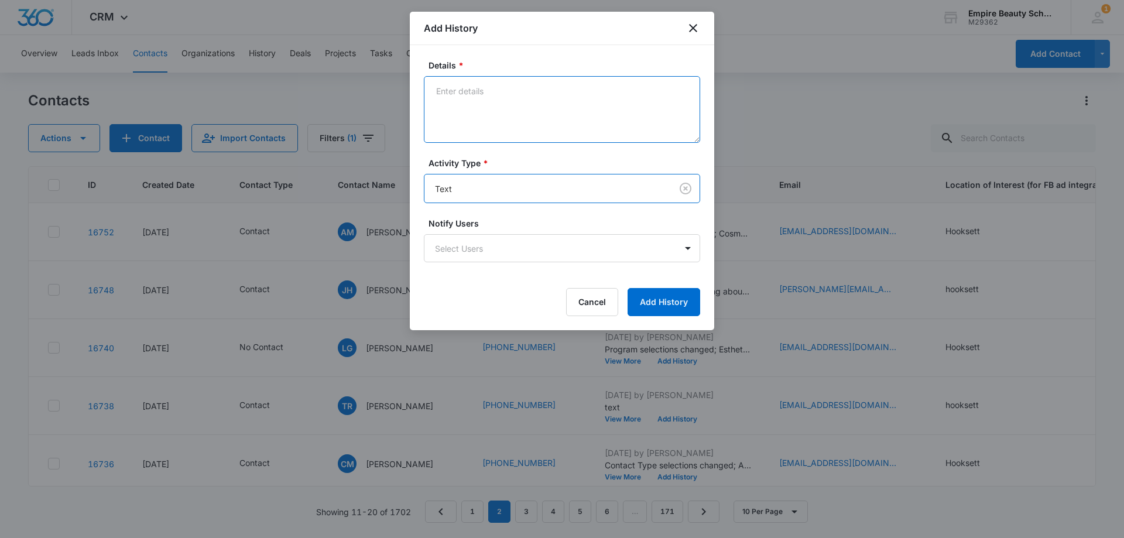
click at [484, 121] on textarea "Details *" at bounding box center [562, 109] width 276 height 67
type textarea "figure out best time to chat?"
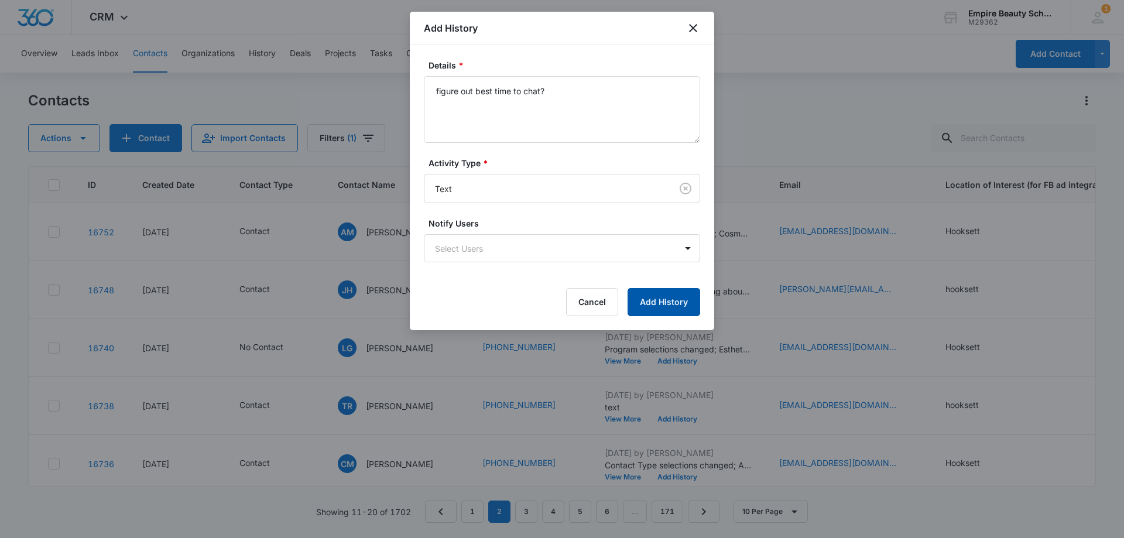
click at [644, 301] on button "Add History" at bounding box center [664, 302] width 73 height 28
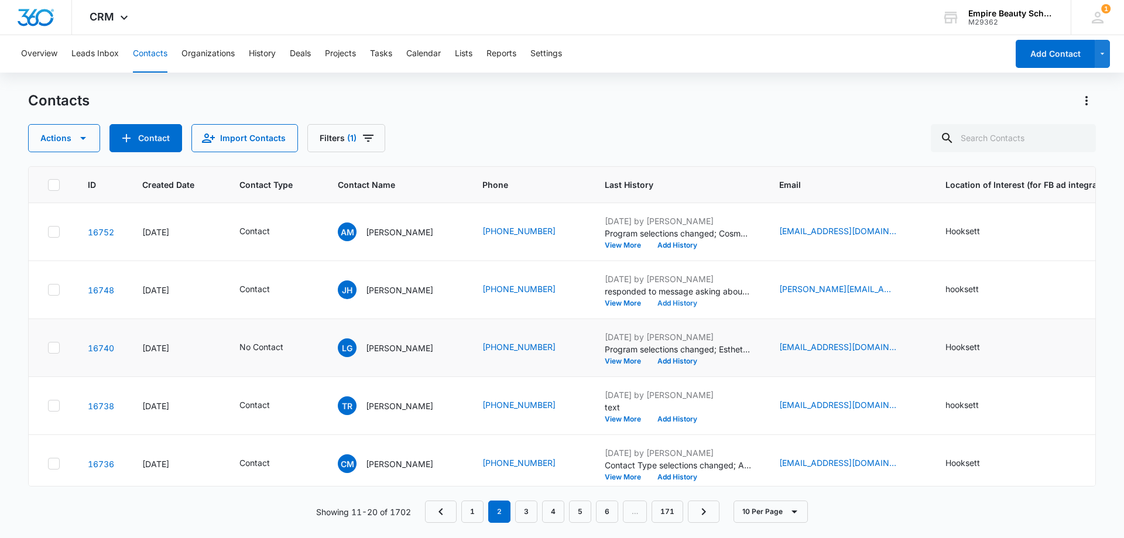
scroll to position [59, 0]
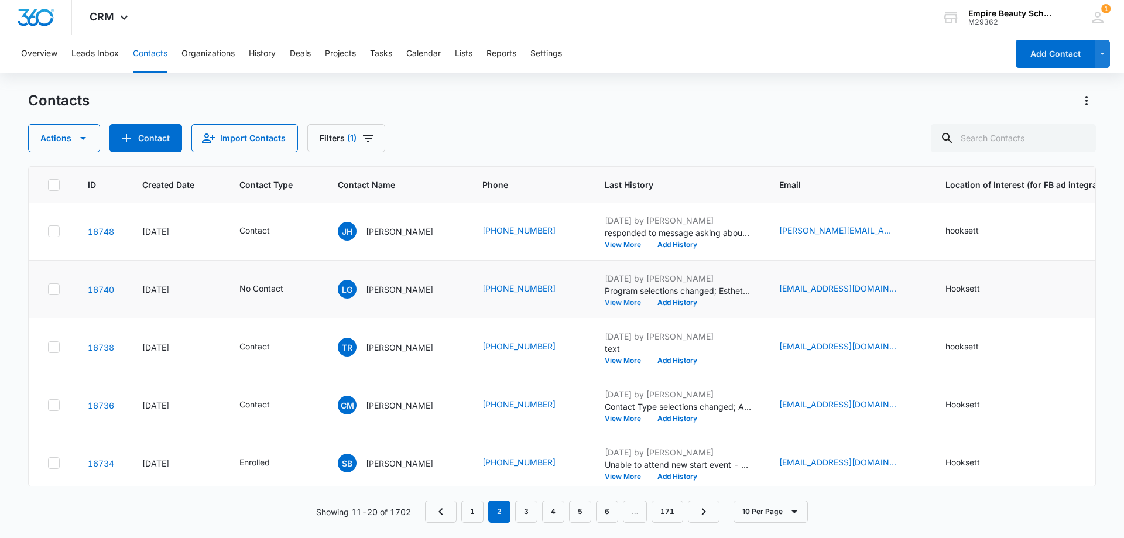
click at [607, 304] on button "View More" at bounding box center [627, 302] width 45 height 7
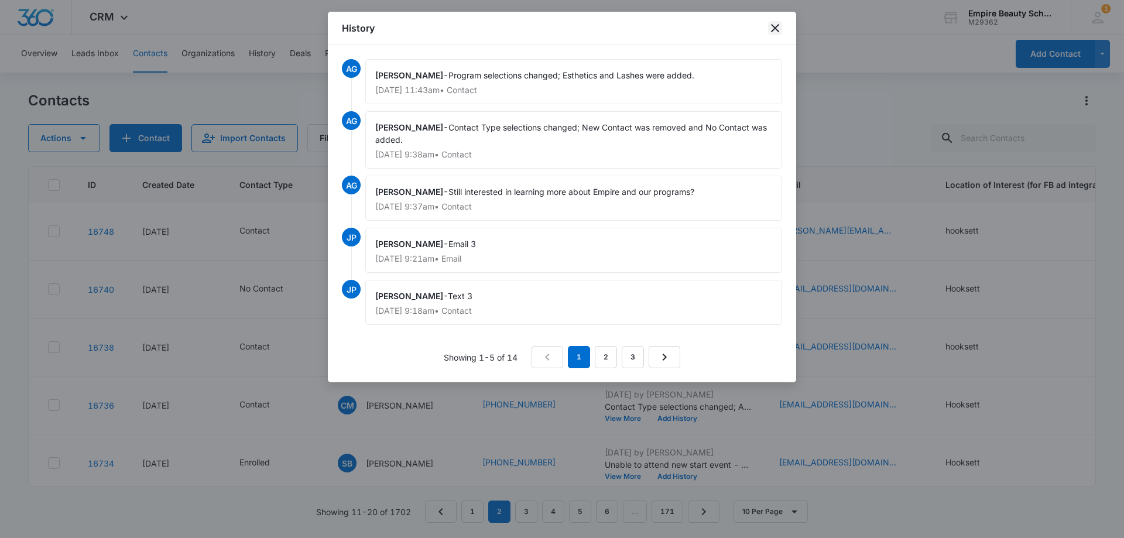
click at [780, 28] on icon "close" at bounding box center [775, 28] width 14 height 14
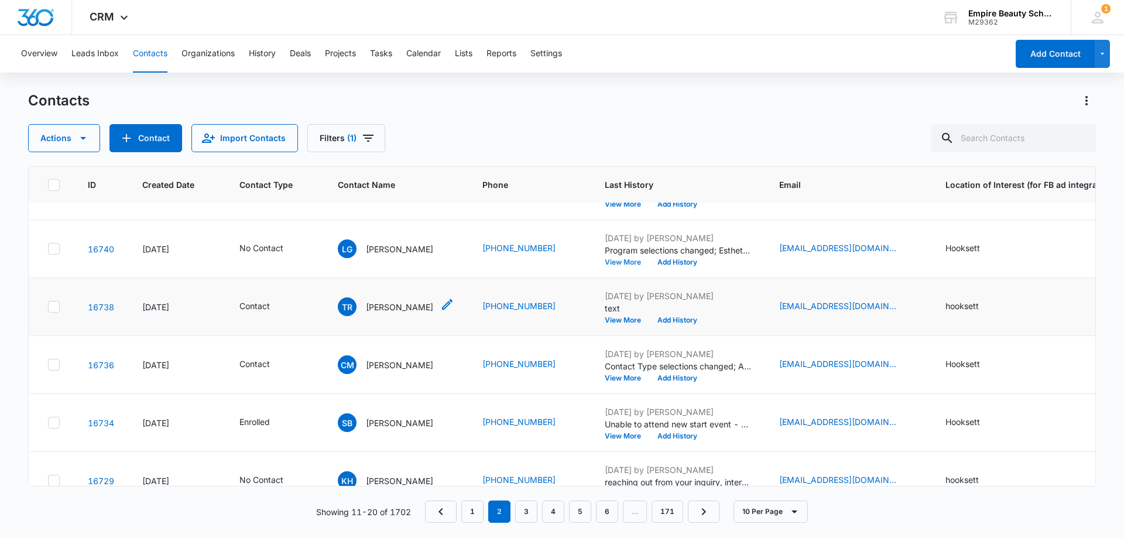
scroll to position [117, 0]
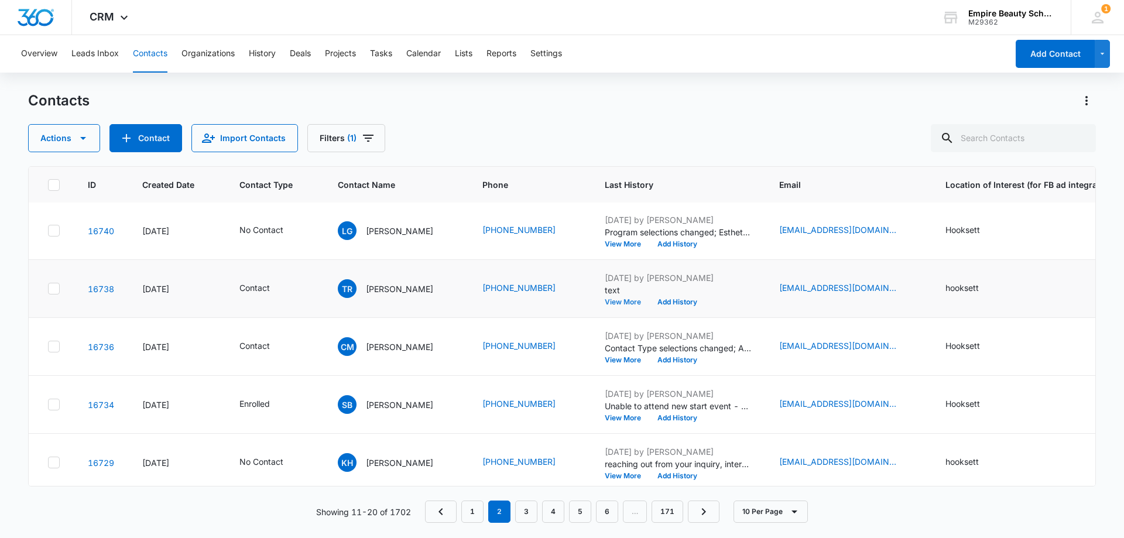
click at [618, 299] on button "View More" at bounding box center [627, 302] width 45 height 7
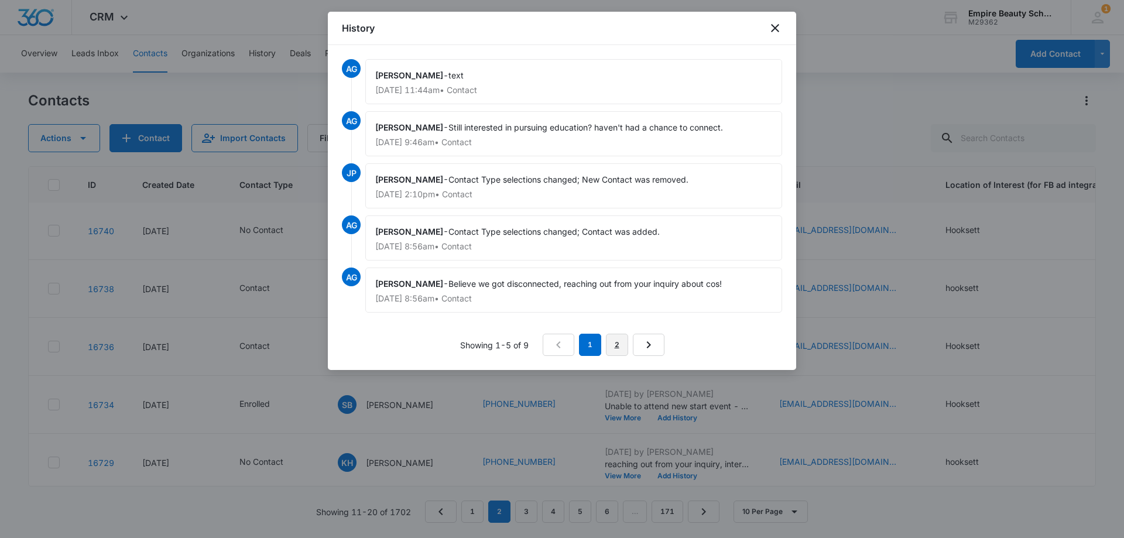
click at [618, 347] on link "2" at bounding box center [617, 345] width 22 height 22
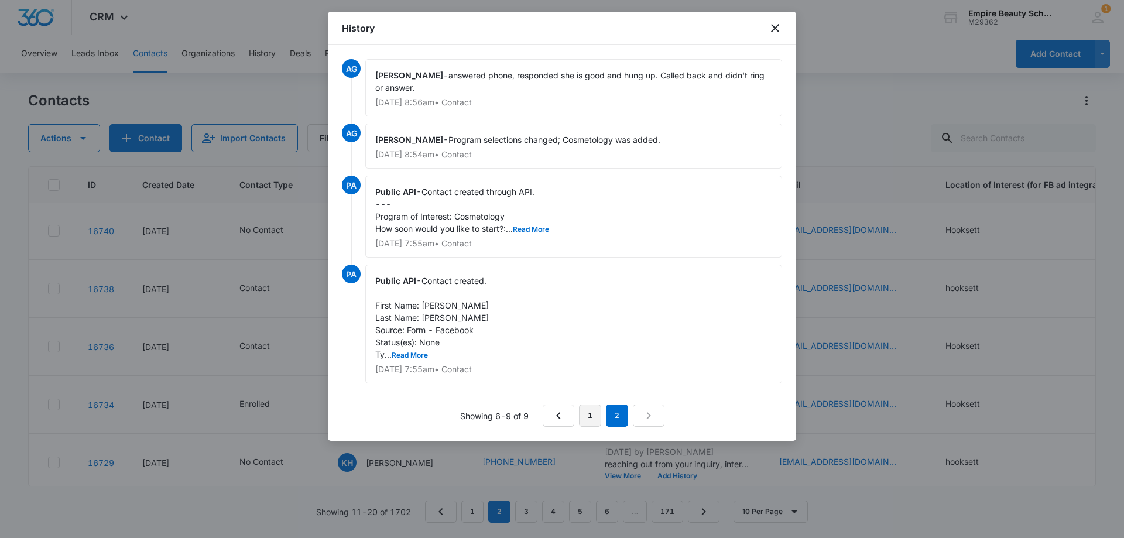
click at [584, 416] on link "1" at bounding box center [590, 416] width 22 height 22
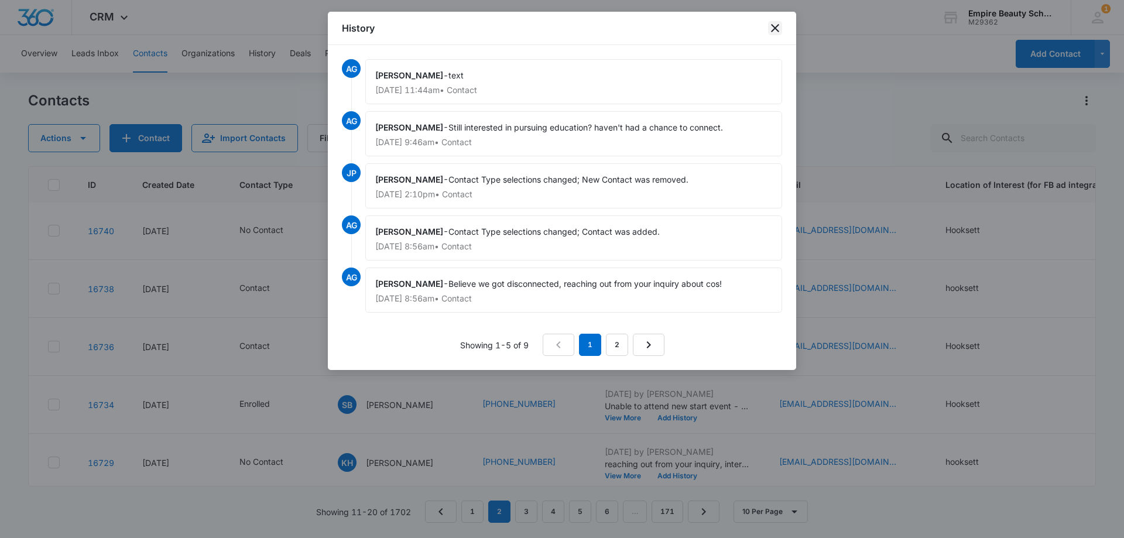
click at [776, 30] on icon "close" at bounding box center [775, 28] width 14 height 14
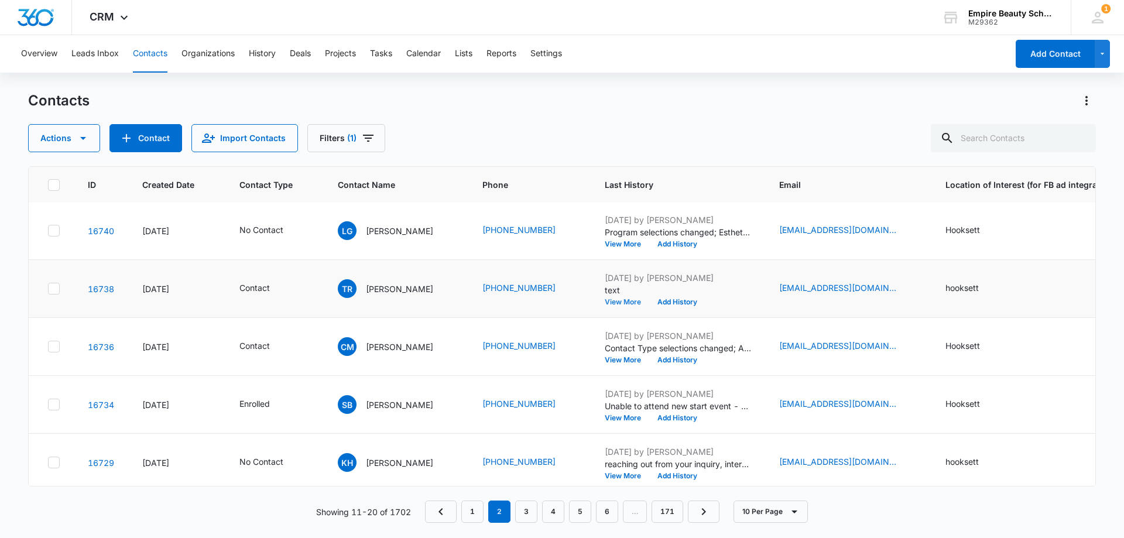
click at [616, 304] on button "View More" at bounding box center [627, 302] width 45 height 7
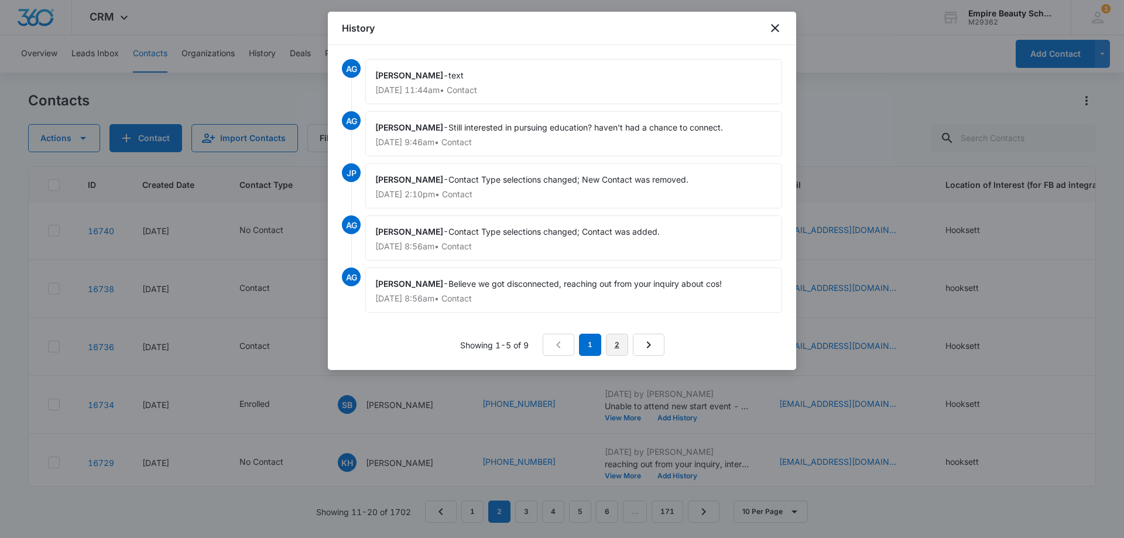
click at [611, 350] on link "2" at bounding box center [617, 345] width 22 height 22
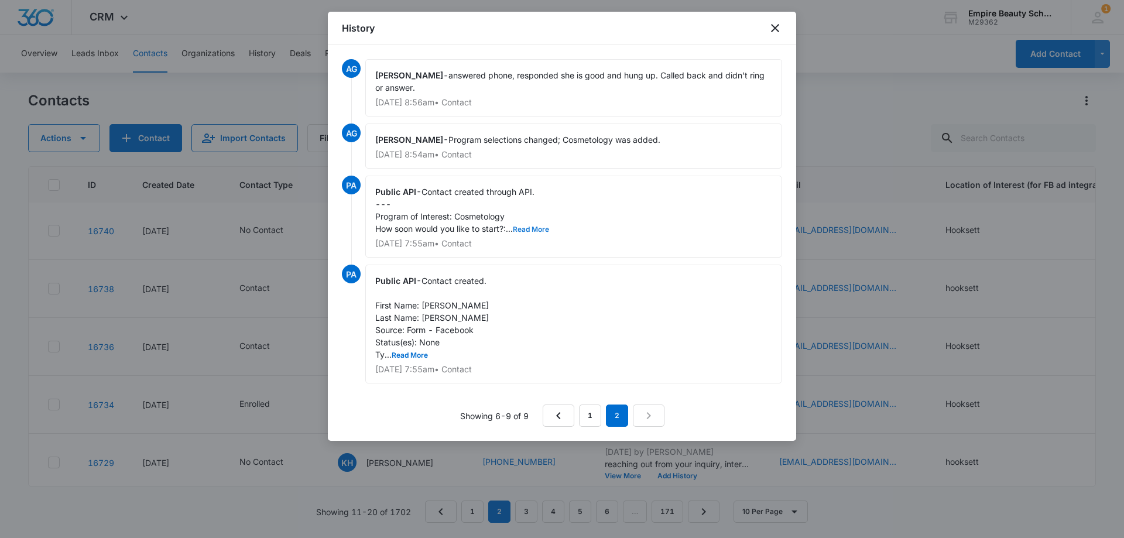
click at [538, 230] on button "Read More" at bounding box center [531, 229] width 36 height 7
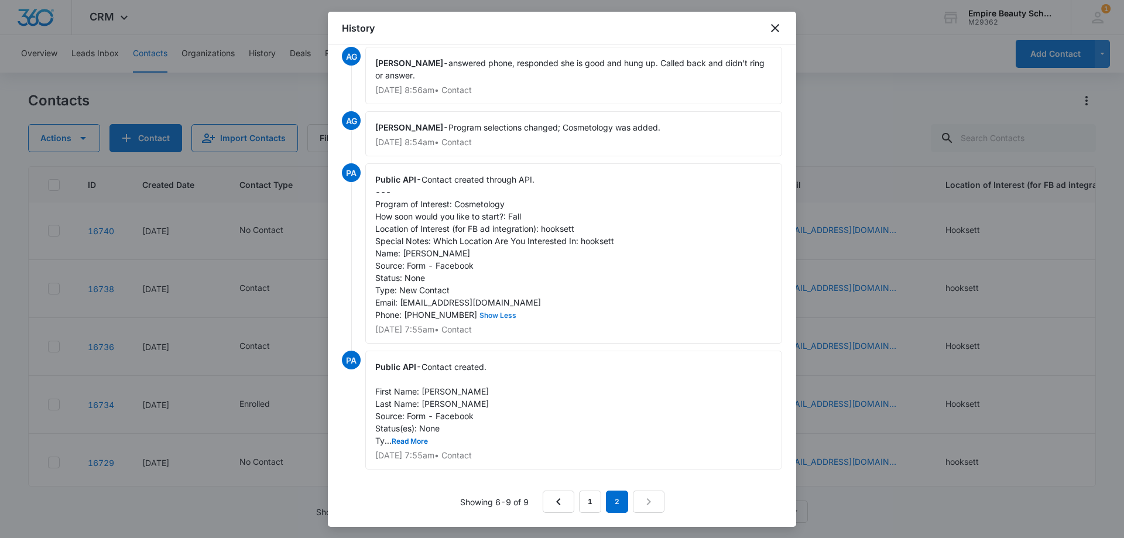
scroll to position [25, 0]
click at [586, 500] on link "1" at bounding box center [590, 502] width 22 height 22
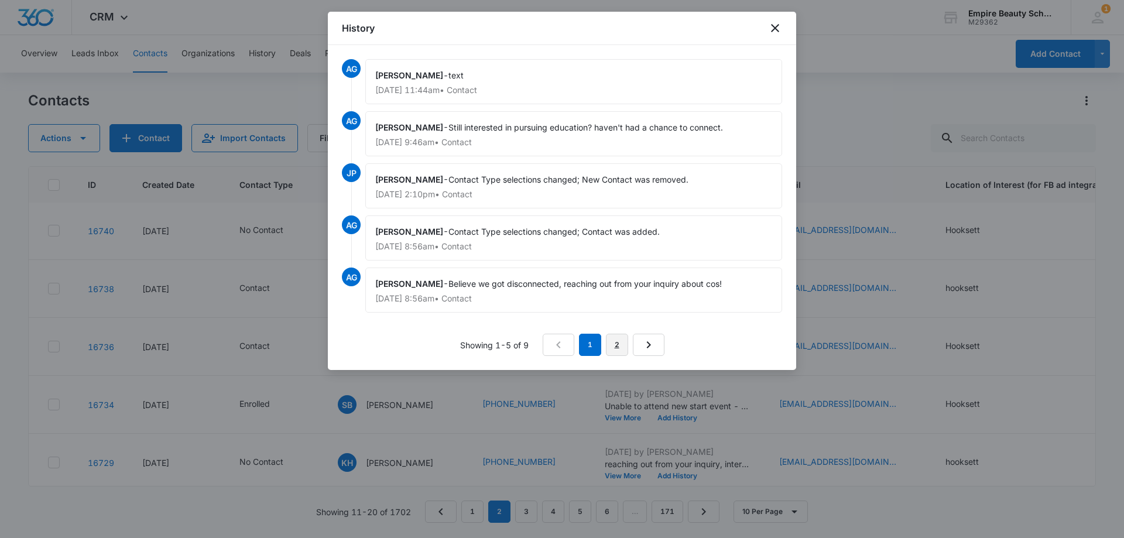
click at [614, 339] on link "2" at bounding box center [617, 345] width 22 height 22
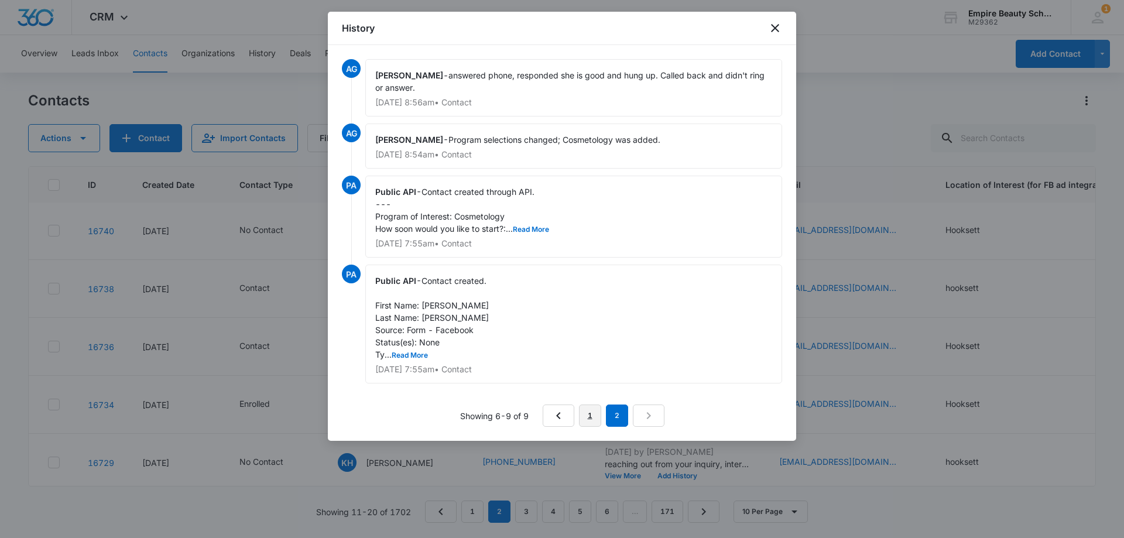
click at [590, 421] on link "1" at bounding box center [590, 416] width 22 height 22
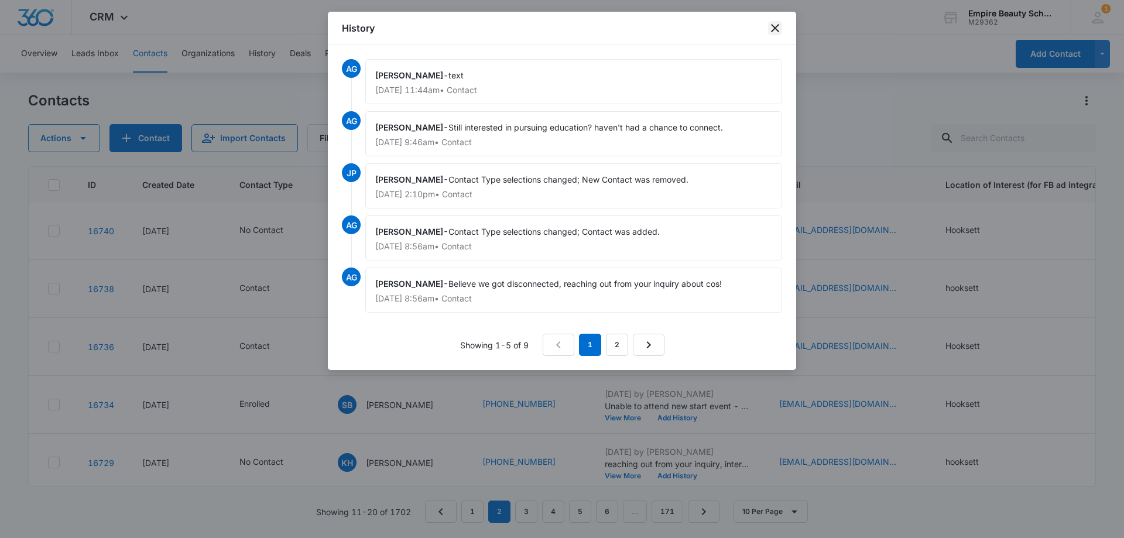
click at [775, 32] on icon "close" at bounding box center [775, 28] width 14 height 14
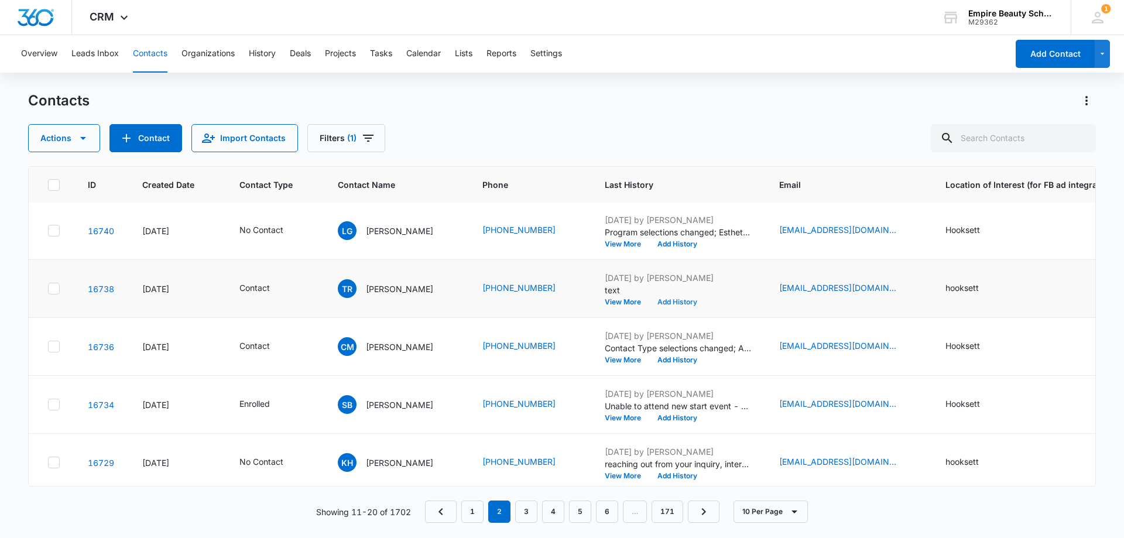
click at [664, 305] on button "Add History" at bounding box center [677, 302] width 56 height 7
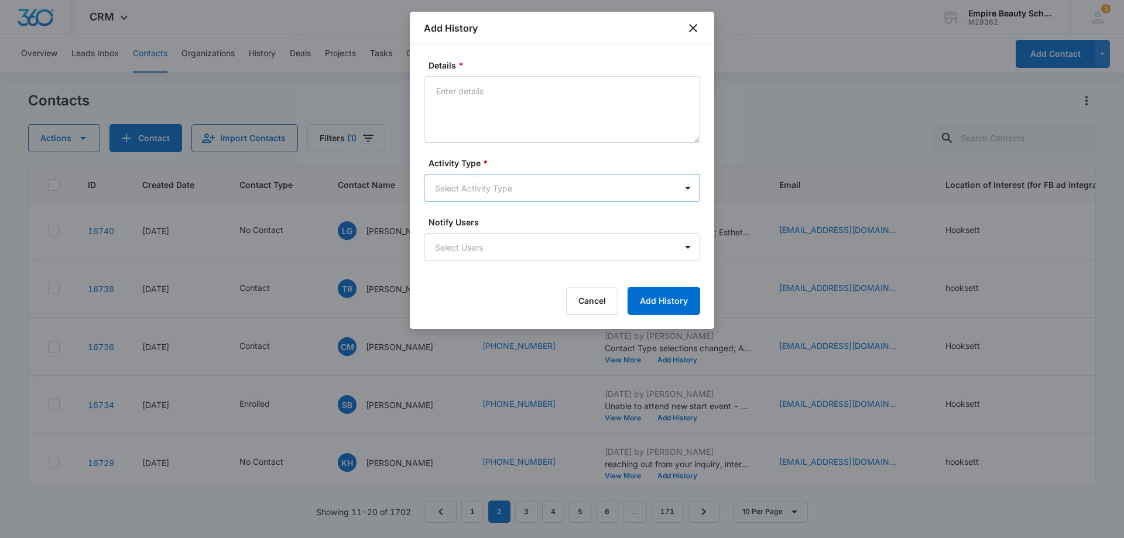
click at [476, 192] on body "CRM Apps Forms CRM Email Shop Payments POS Files Brand Settings Empire Beauty S…" at bounding box center [562, 269] width 1124 height 538
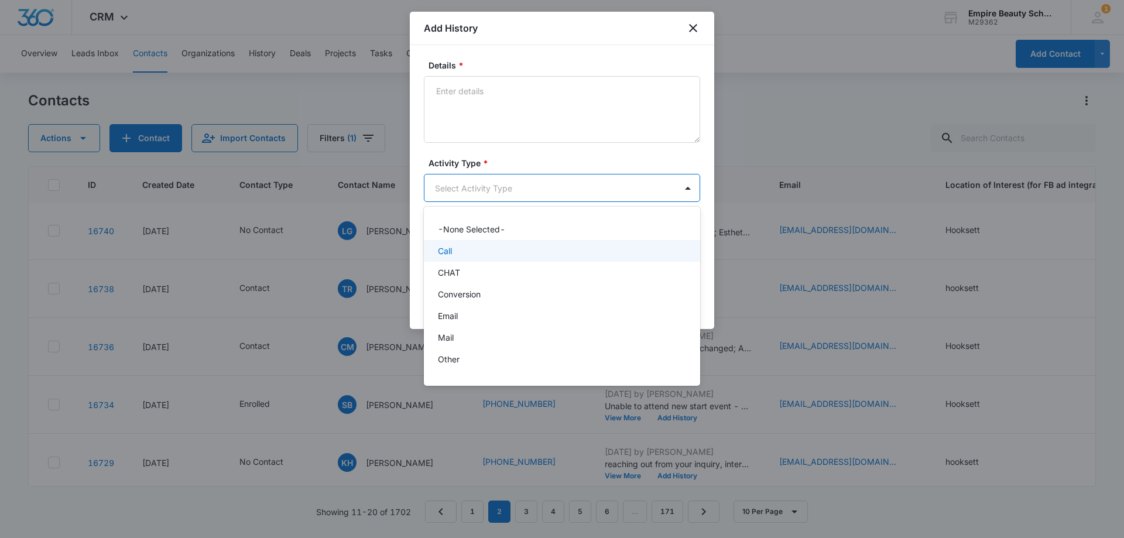
click at [460, 242] on div "Call" at bounding box center [562, 251] width 276 height 22
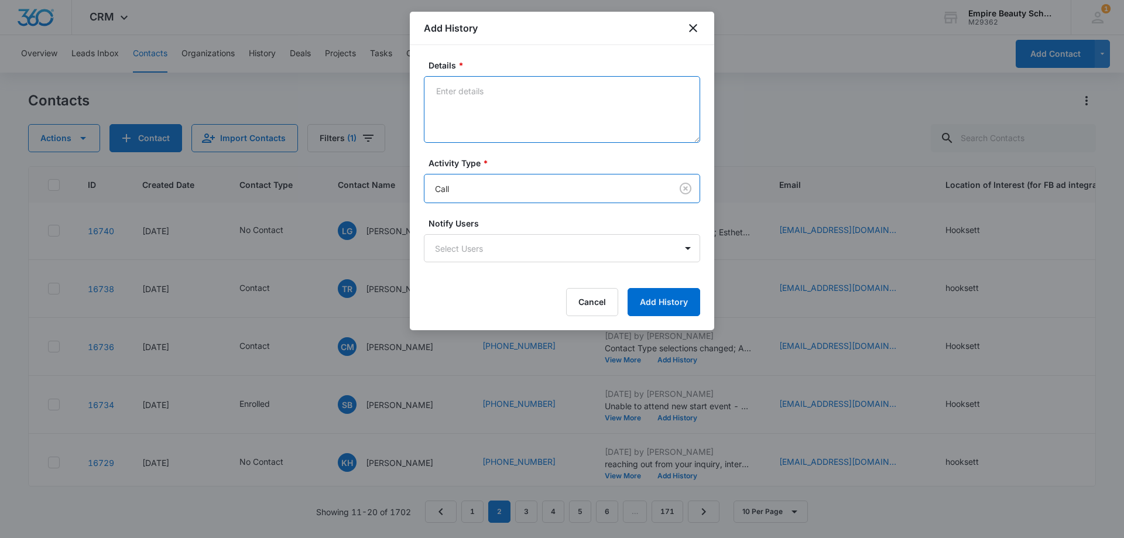
click at [474, 115] on textarea "Details *" at bounding box center [562, 109] width 276 height 67
type textarea "VM for callback"
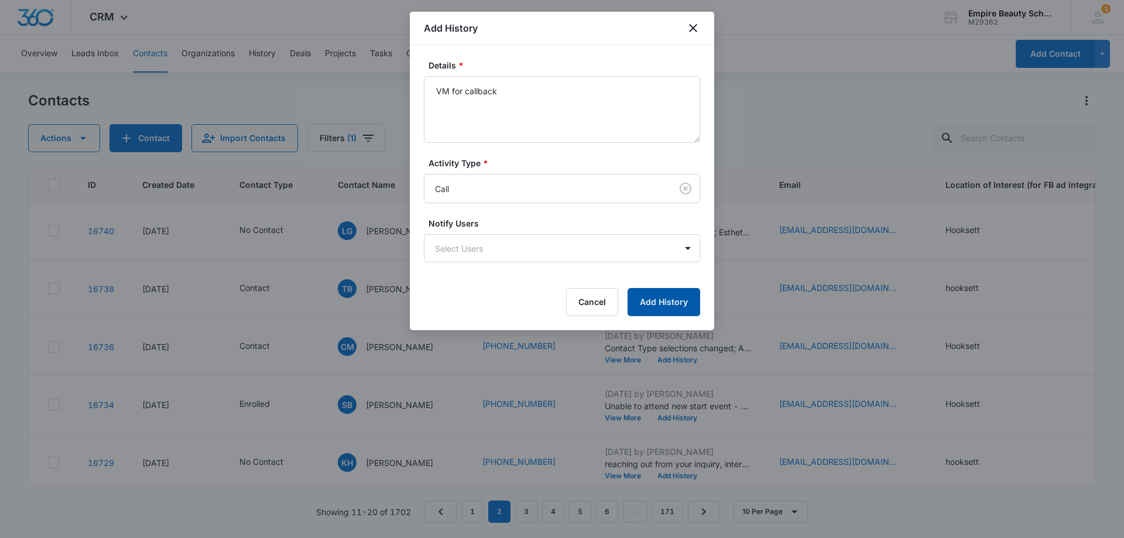
click at [677, 296] on button "Add History" at bounding box center [664, 302] width 73 height 28
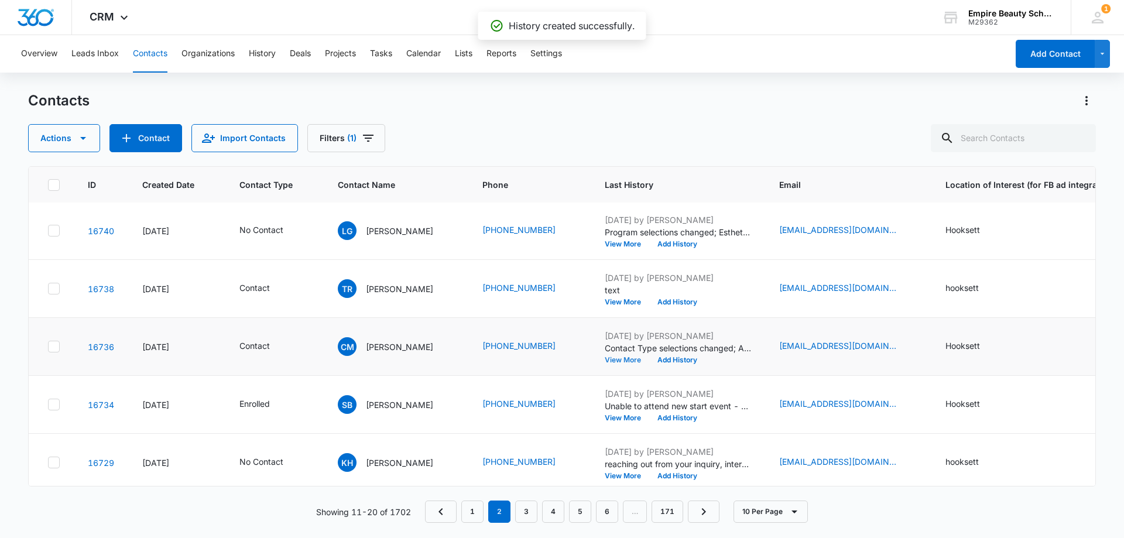
click at [605, 357] on button "View More" at bounding box center [627, 360] width 45 height 7
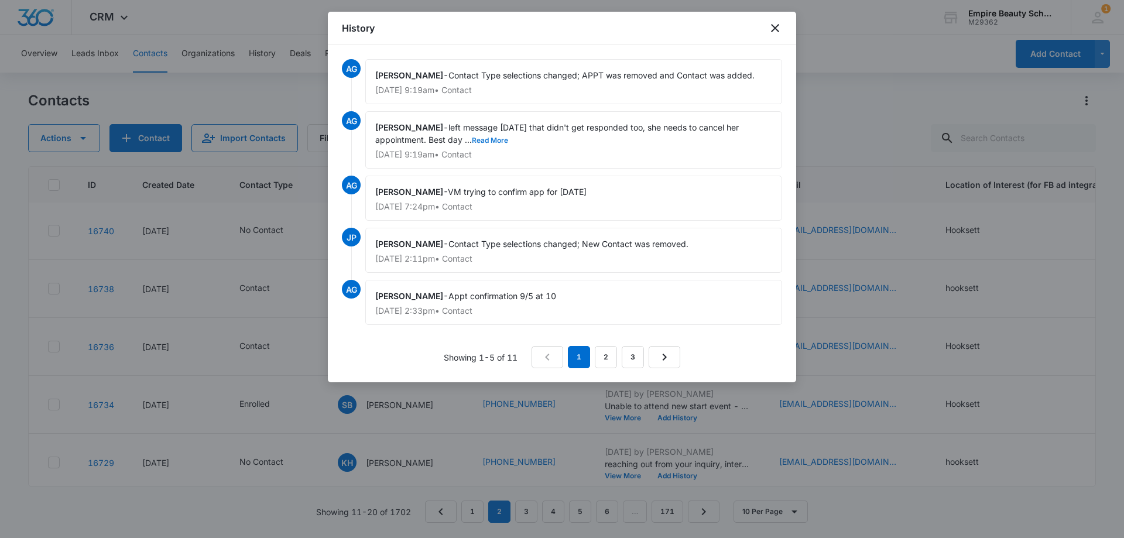
click at [490, 140] on button "Read More" at bounding box center [490, 140] width 36 height 7
click at [770, 28] on icon "close" at bounding box center [775, 28] width 14 height 14
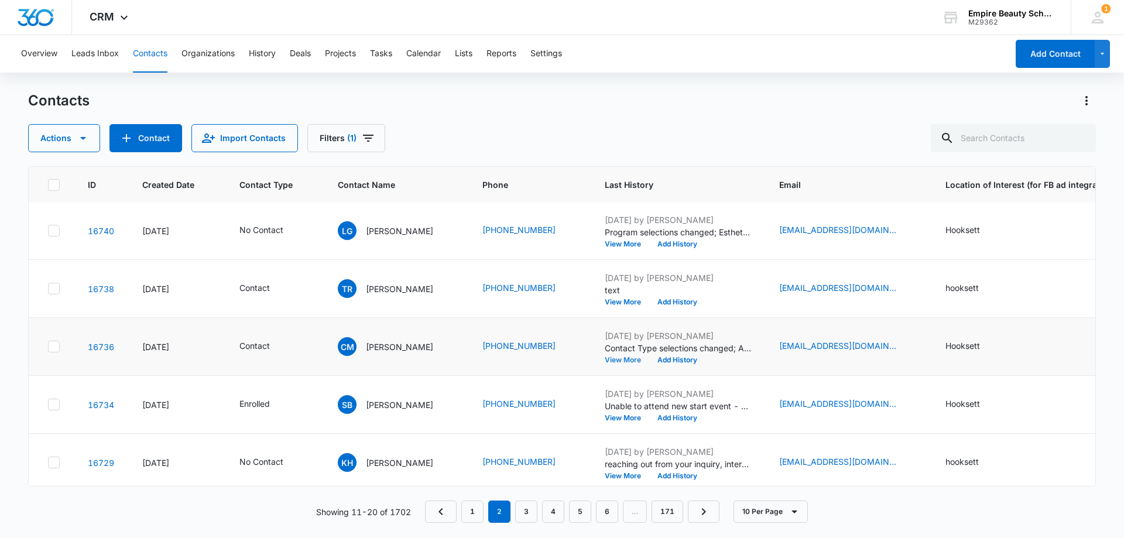
click at [623, 363] on button "View More" at bounding box center [627, 360] width 45 height 7
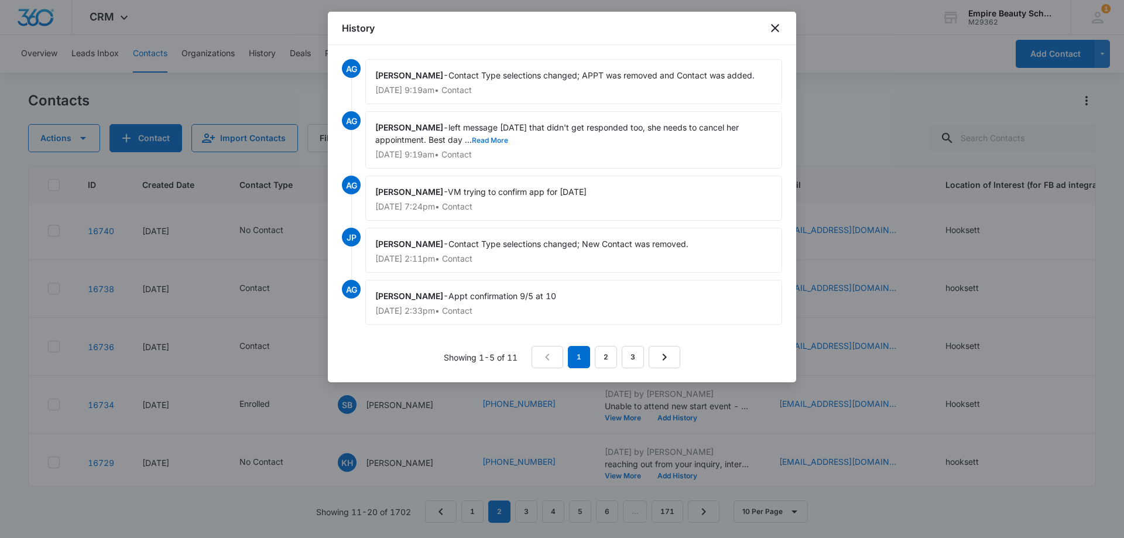
click at [496, 141] on button "Read More" at bounding box center [490, 140] width 36 height 7
click at [602, 364] on link "2" at bounding box center [606, 357] width 22 height 22
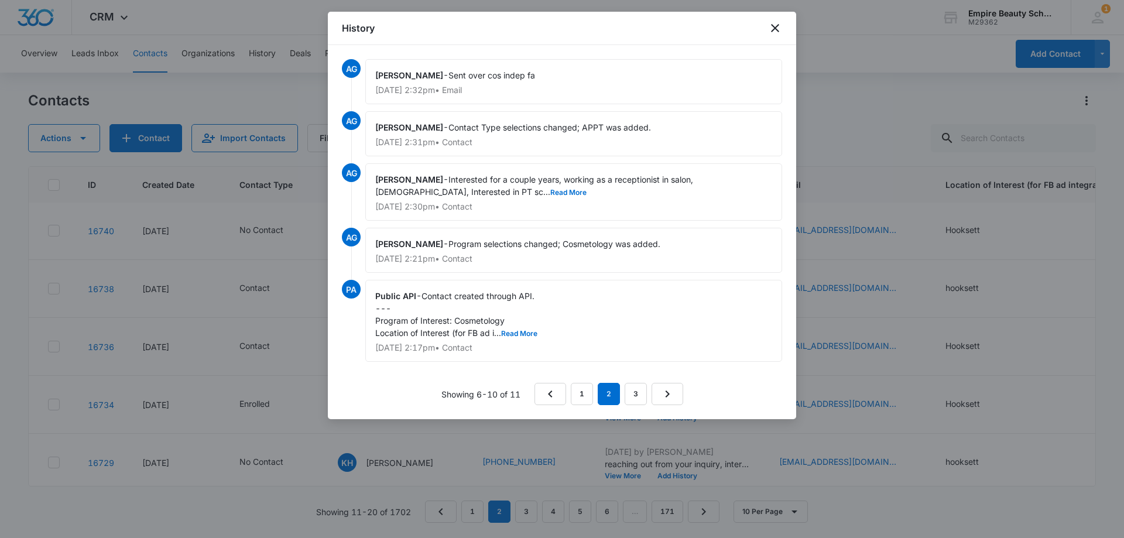
click at [473, 187] on span "Interested for a couple years, working as a receptionist in salon, [DEMOGRAPHIC…" at bounding box center [535, 186] width 320 height 22
click at [551, 190] on button "Read More" at bounding box center [569, 192] width 36 height 7
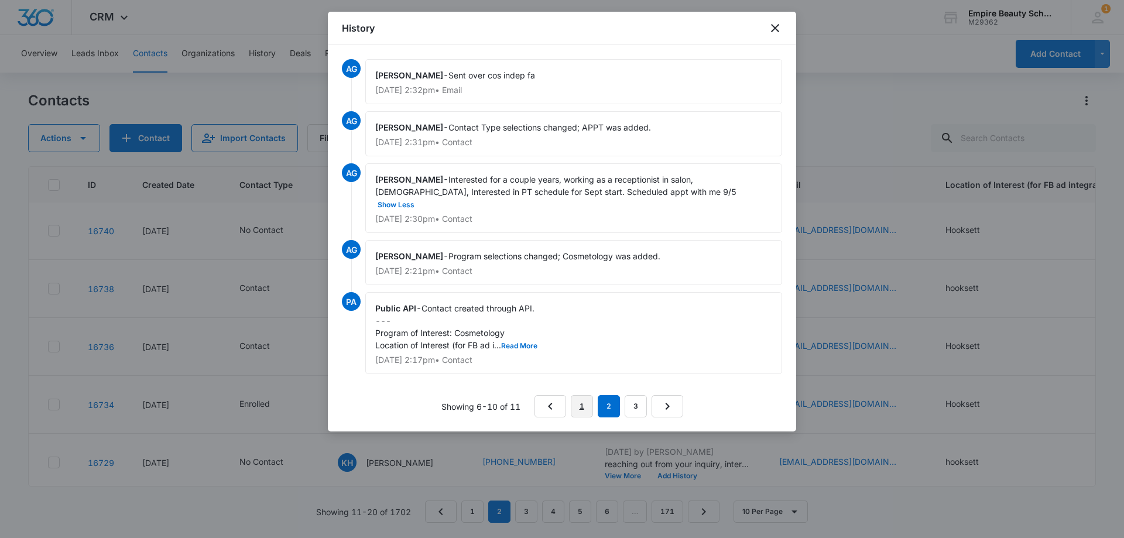
click at [582, 397] on link "1" at bounding box center [582, 406] width 22 height 22
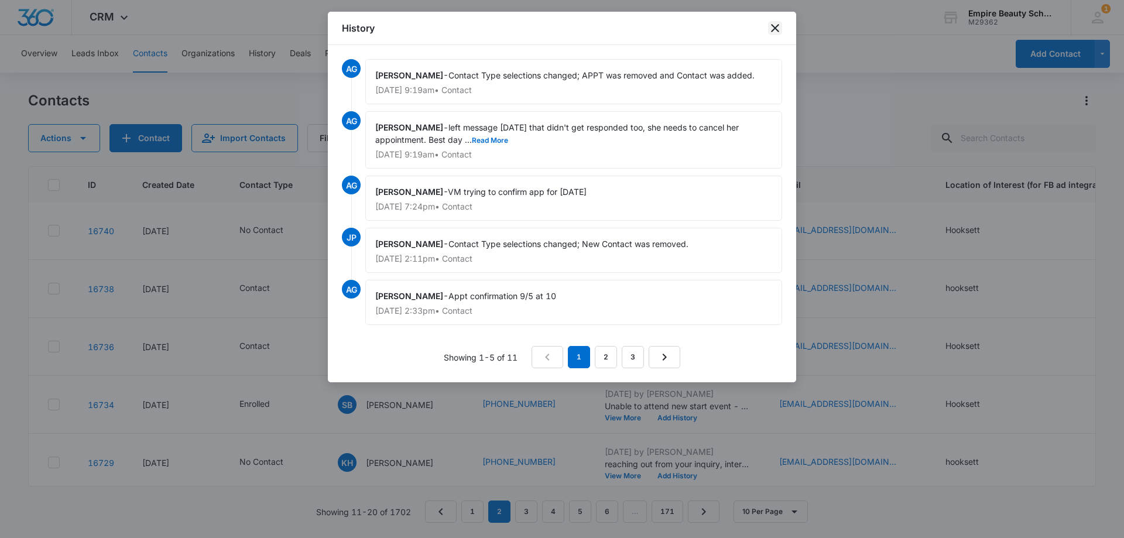
click at [772, 27] on icon "close" at bounding box center [775, 28] width 14 height 14
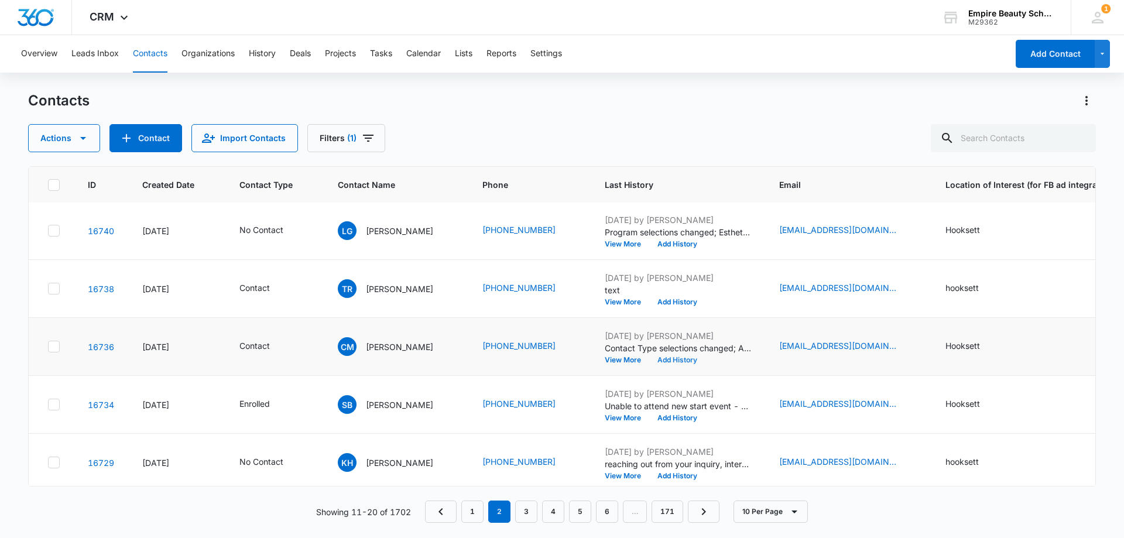
click at [670, 358] on button "Add History" at bounding box center [677, 360] width 56 height 7
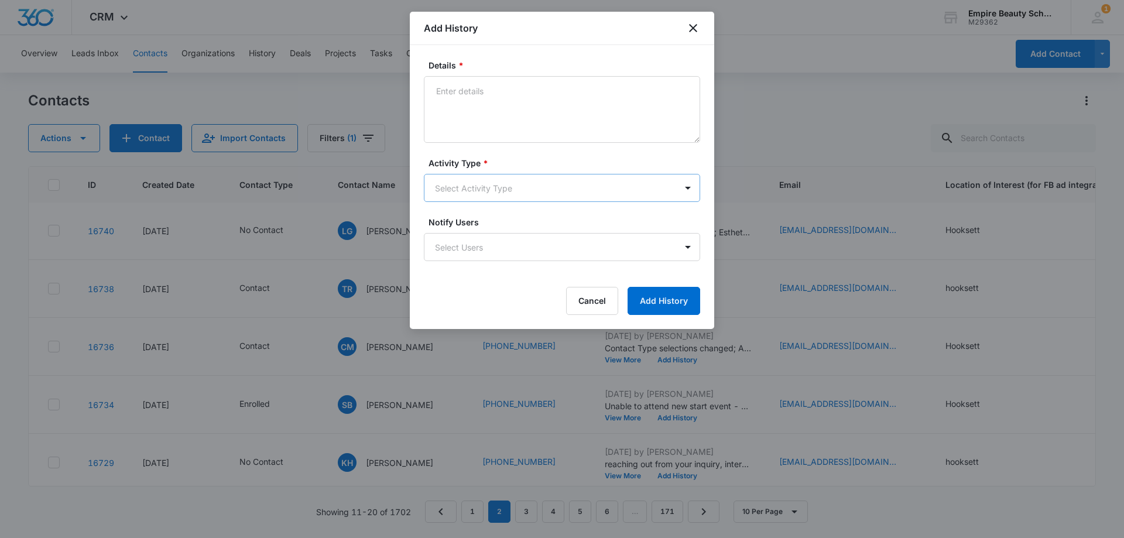
click at [463, 194] on body "CRM Apps Forms CRM Email Shop Payments POS Files Brand Settings Empire Beauty S…" at bounding box center [562, 269] width 1124 height 538
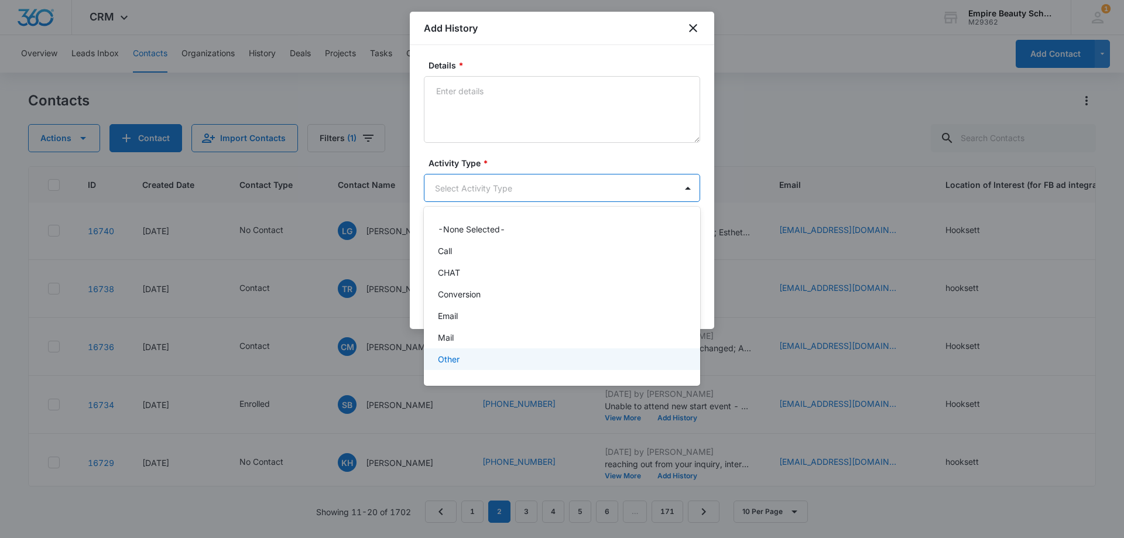
scroll to position [61, 0]
drag, startPoint x: 456, startPoint y: 369, endPoint x: 476, endPoint y: 228, distance: 142.0
click at [456, 369] on div "Text" at bounding box center [561, 363] width 246 height 12
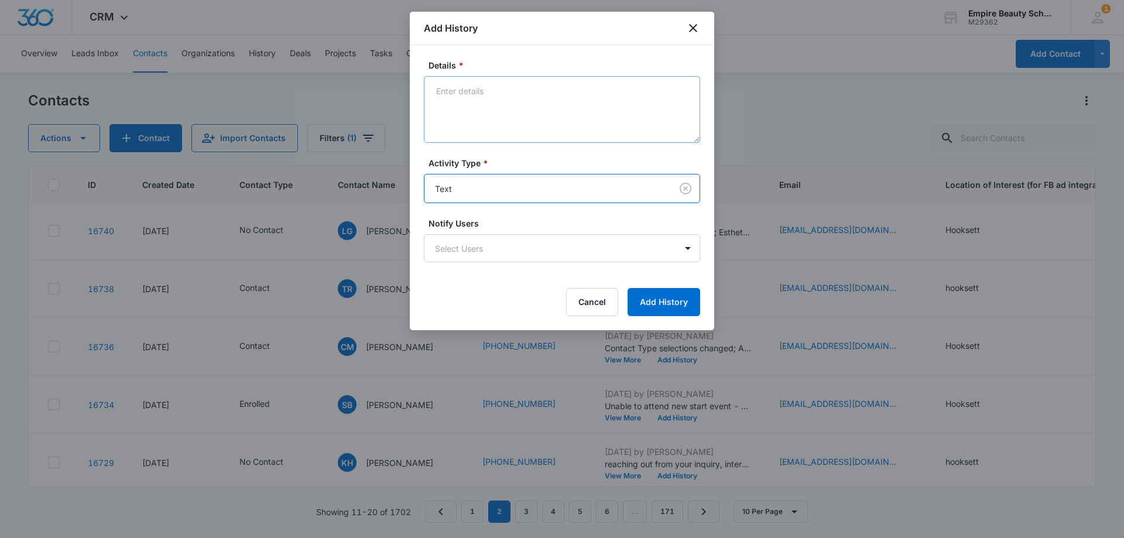
click at [490, 70] on label "Details *" at bounding box center [567, 65] width 276 height 12
click at [490, 76] on textarea "Details *" at bounding box center [562, 109] width 276 height 67
click at [484, 108] on textarea "Details *" at bounding box center [562, 109] width 276 height 67
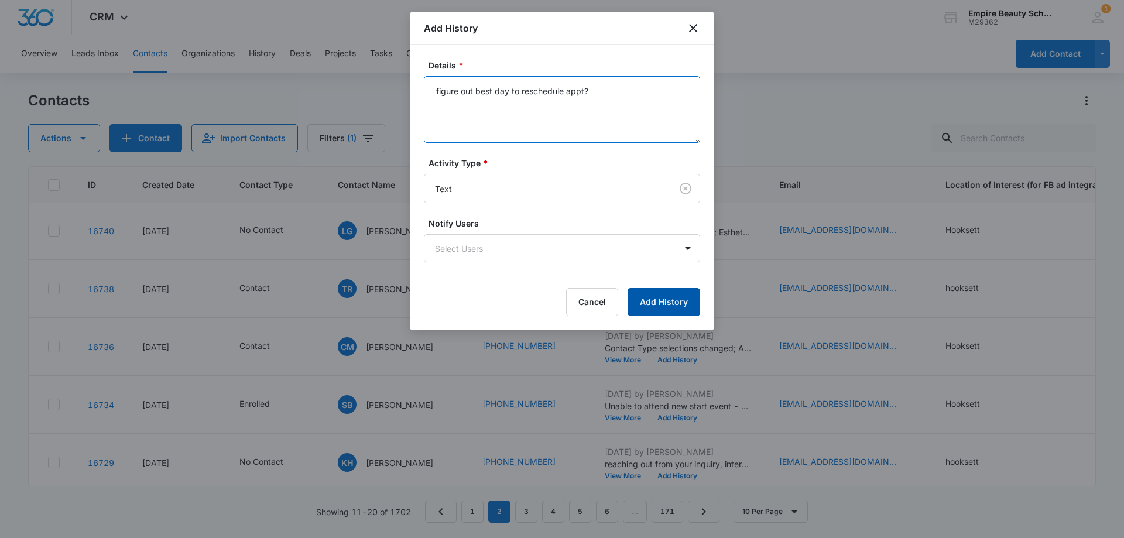
type textarea "figure out best day to reschedule appt?"
click at [668, 302] on button "Add History" at bounding box center [664, 302] width 73 height 28
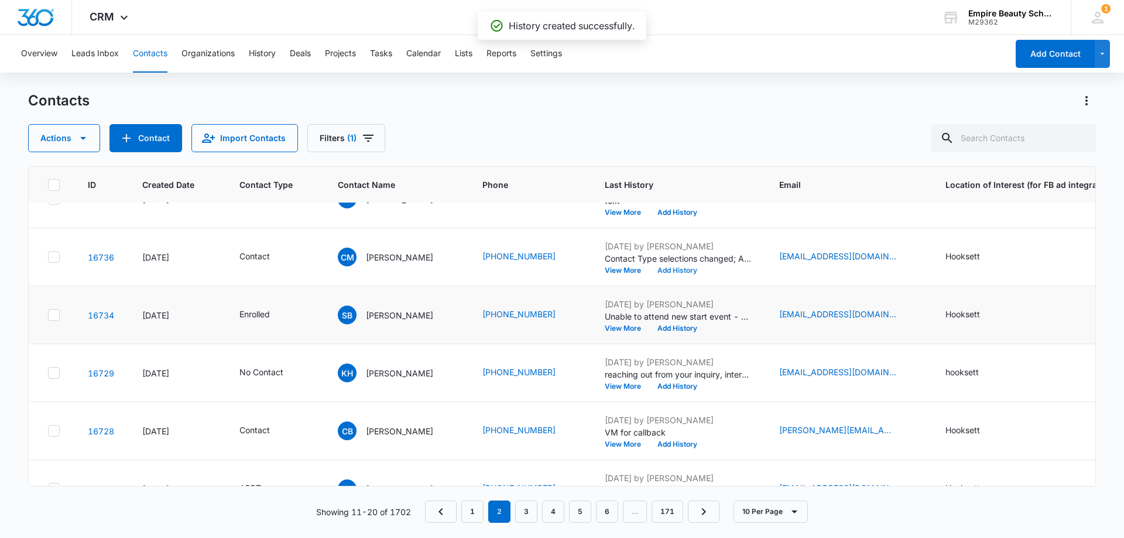
scroll to position [234, 0]
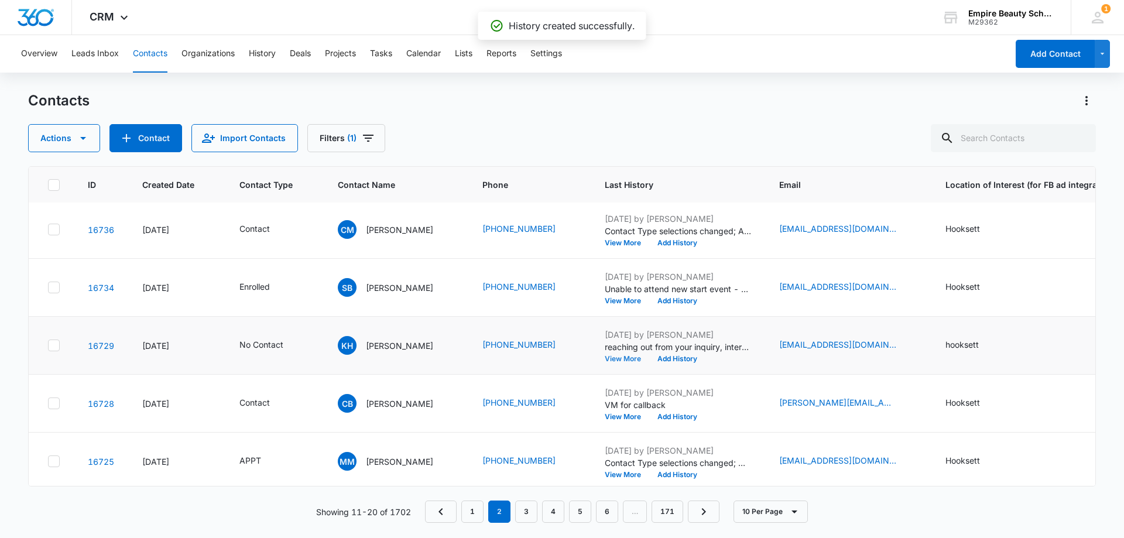
click at [615, 360] on button "View More" at bounding box center [627, 358] width 45 height 7
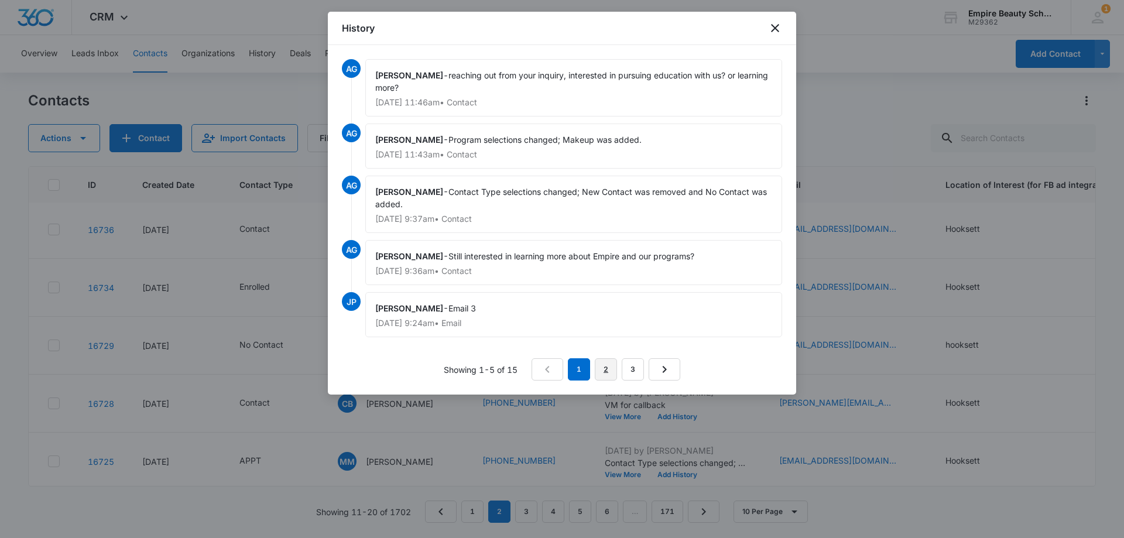
click at [611, 371] on link "2" at bounding box center [606, 369] width 22 height 22
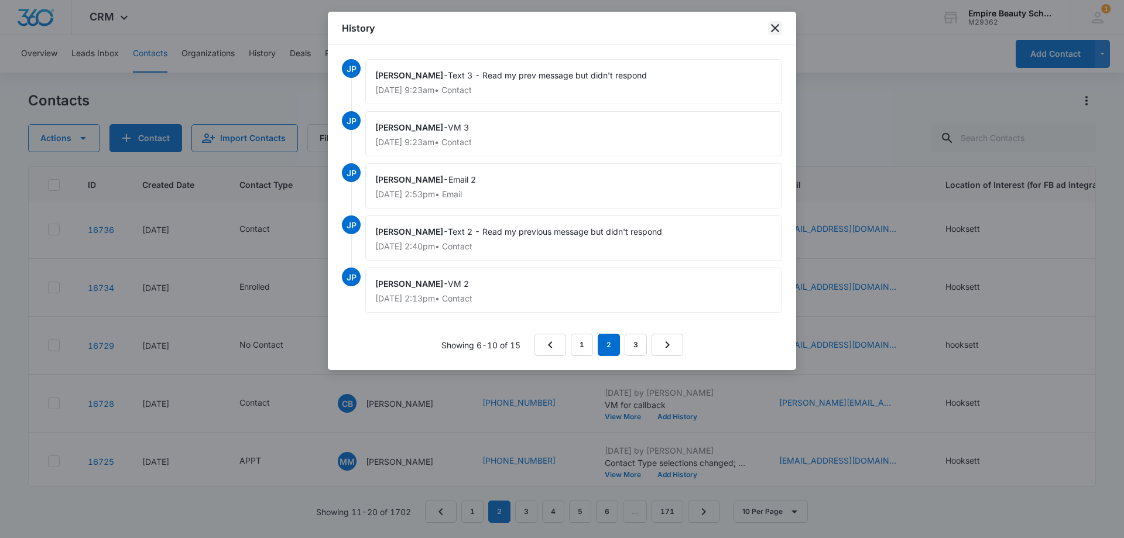
click at [775, 26] on icon "close" at bounding box center [775, 28] width 14 height 14
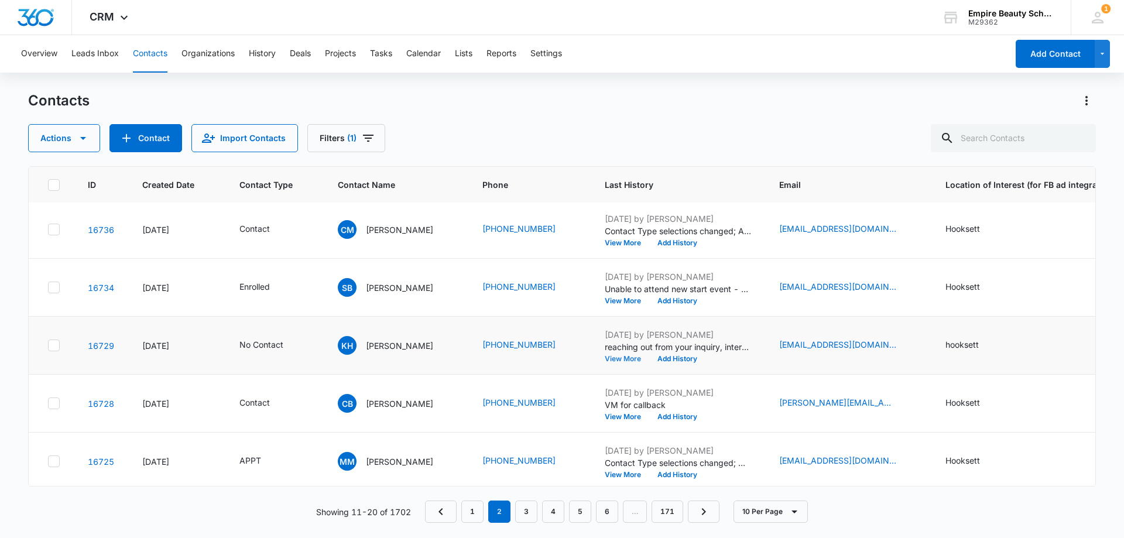
click at [618, 357] on button "View More" at bounding box center [627, 358] width 45 height 7
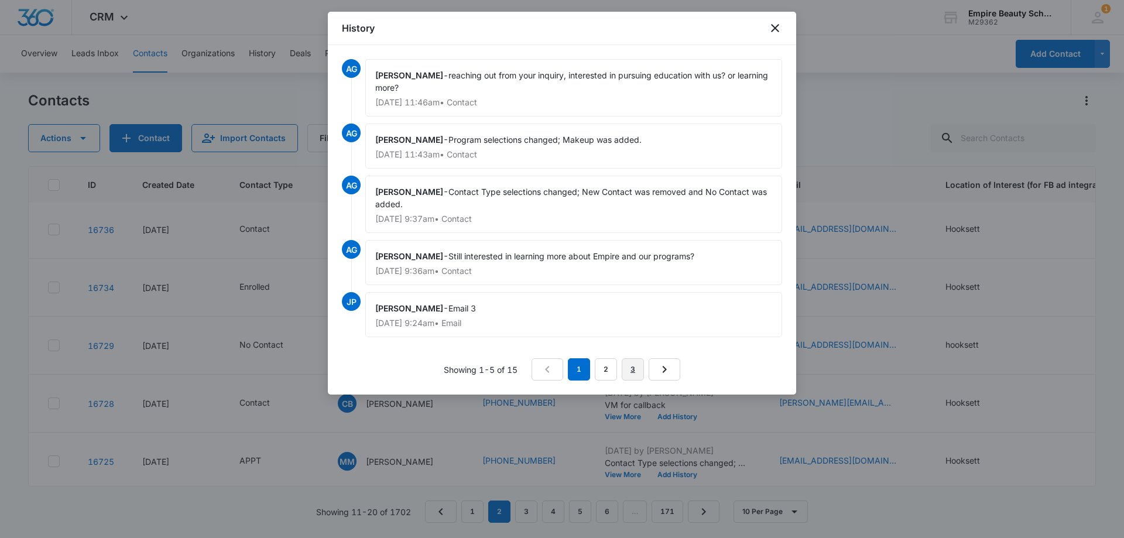
click at [632, 365] on link "3" at bounding box center [633, 369] width 22 height 22
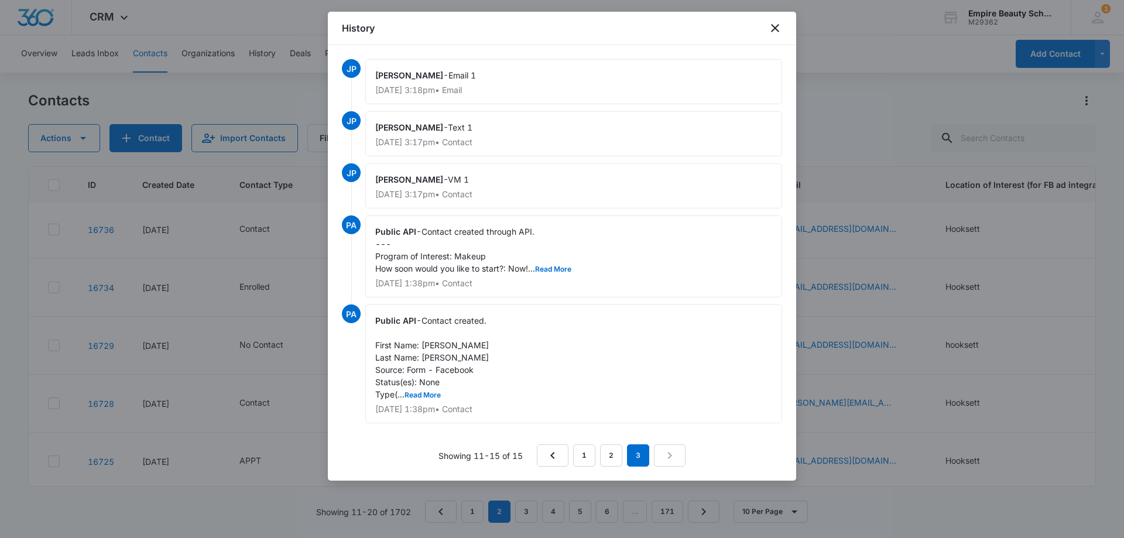
click at [559, 264] on span "Contact created through API. --- Program of Interest: Makeup How soon would you…" at bounding box center [473, 250] width 196 height 47
click at [559, 268] on button "Read More" at bounding box center [553, 269] width 36 height 7
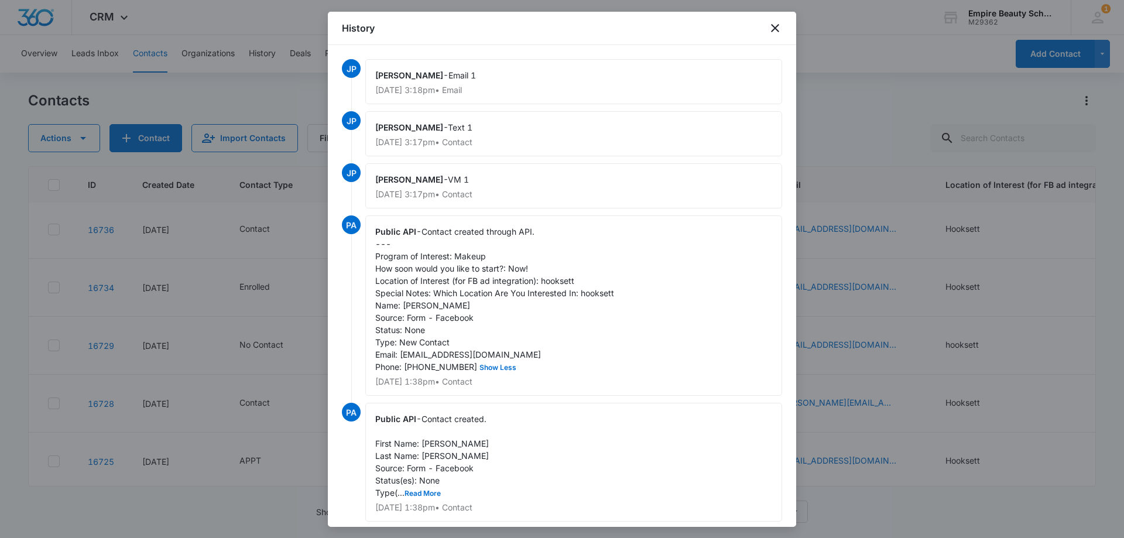
click at [767, 32] on div "History" at bounding box center [562, 28] width 469 height 33
click at [771, 28] on icon "close" at bounding box center [775, 28] width 14 height 14
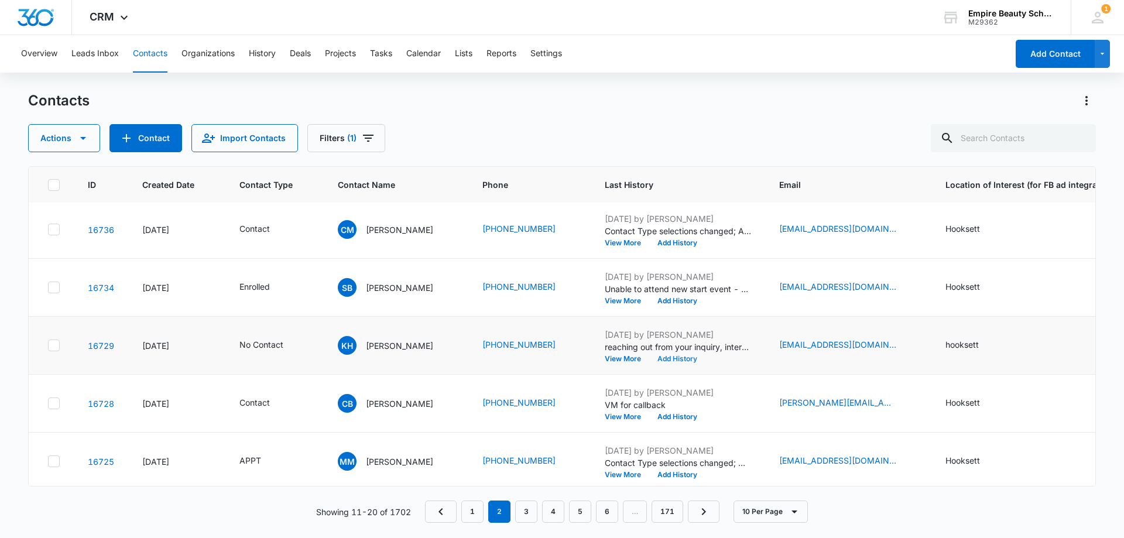
click at [662, 357] on button "Add History" at bounding box center [677, 358] width 56 height 7
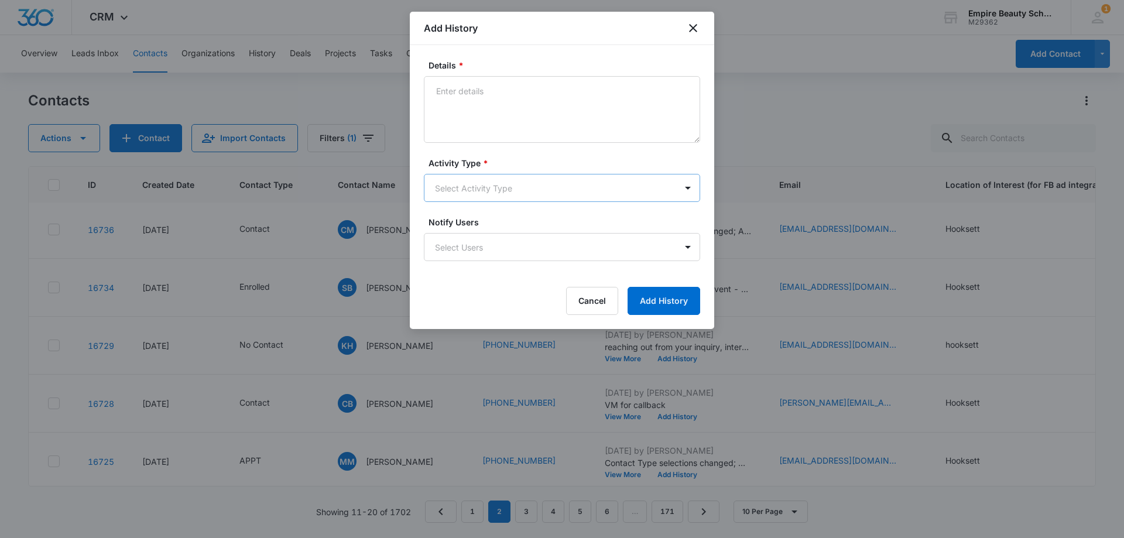
click at [466, 176] on body "CRM Apps Forms CRM Email Shop Payments POS Files Brand Settings Empire Beauty S…" at bounding box center [562, 269] width 1124 height 538
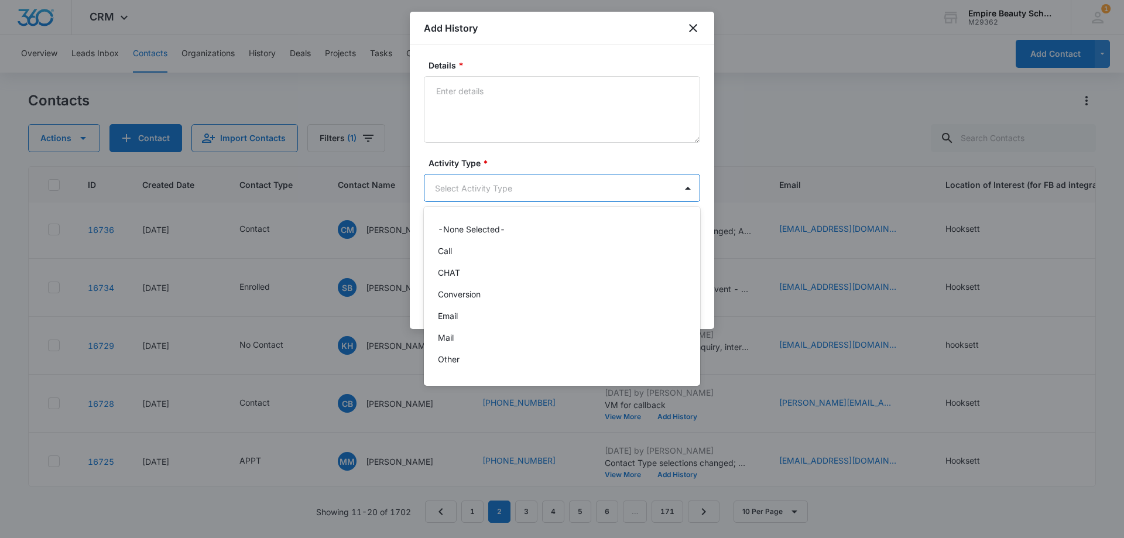
scroll to position [61, 0]
click at [459, 359] on div "Text" at bounding box center [561, 363] width 246 height 12
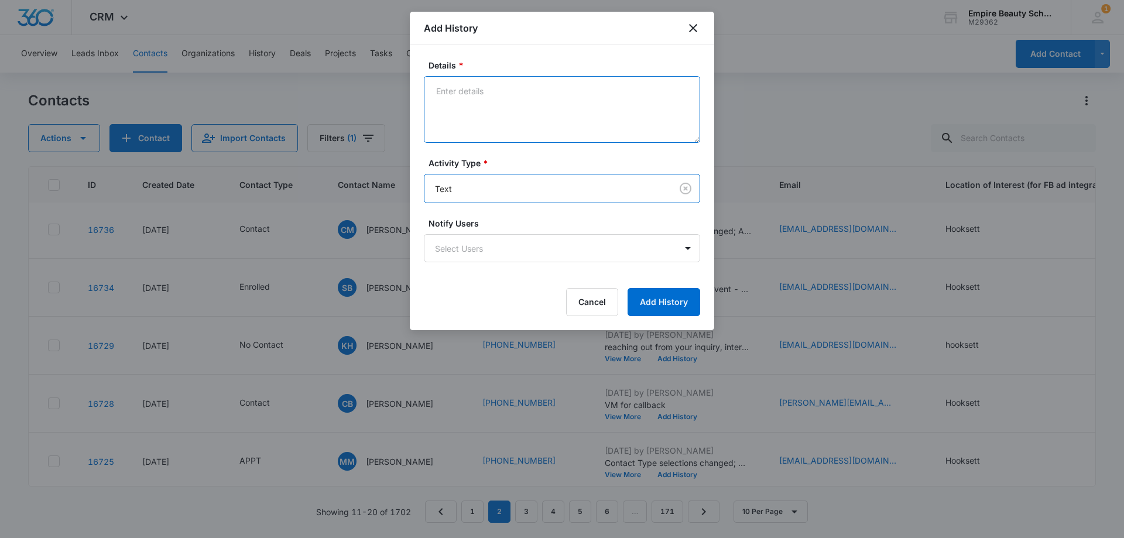
click at [483, 125] on textarea "Details *" at bounding box center [562, 109] width 276 height 67
type textarea "text"
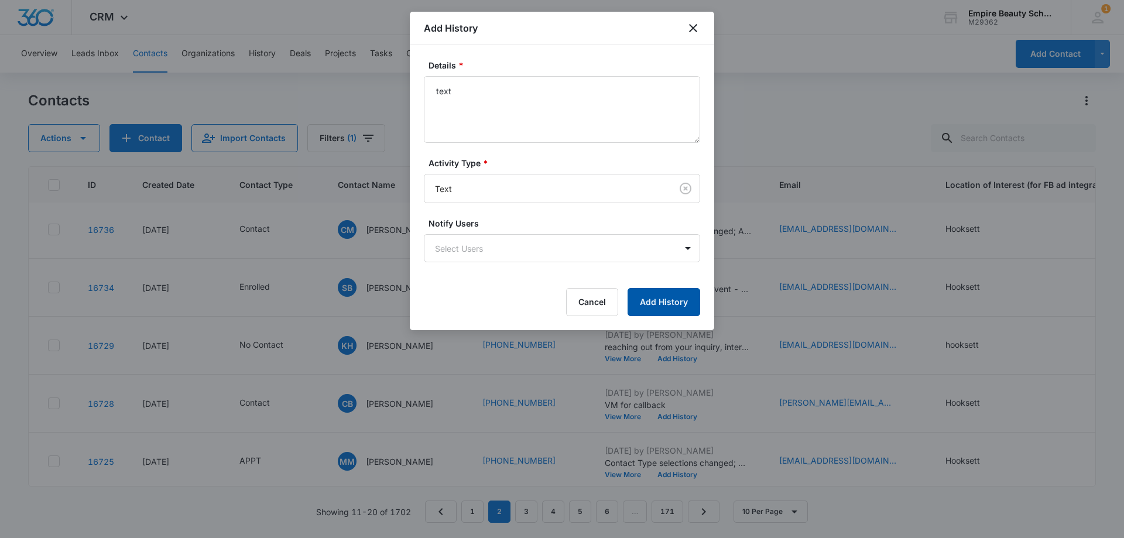
click at [666, 300] on button "Add History" at bounding box center [664, 302] width 73 height 28
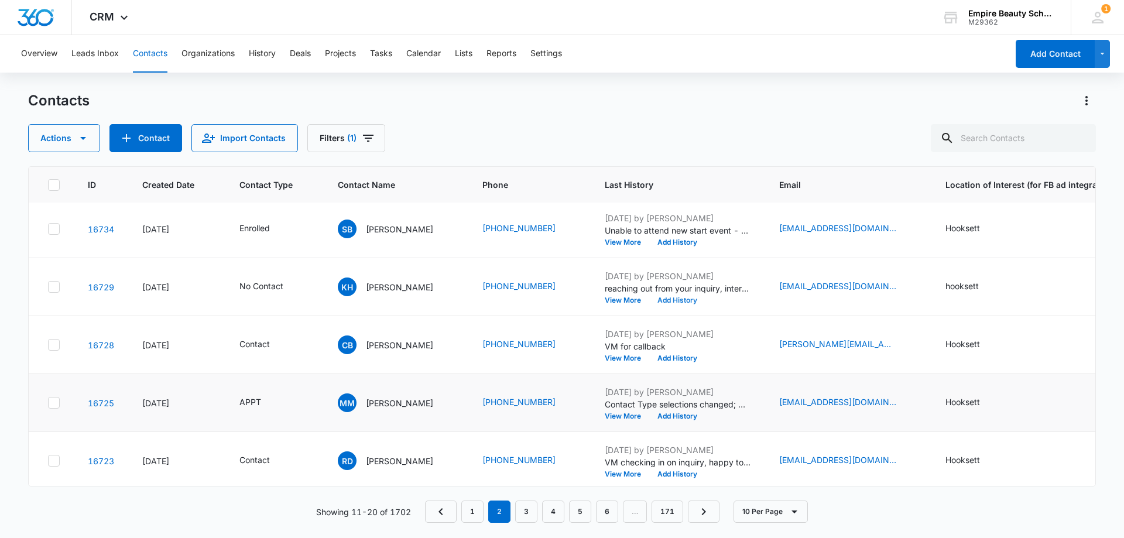
scroll to position [305, 0]
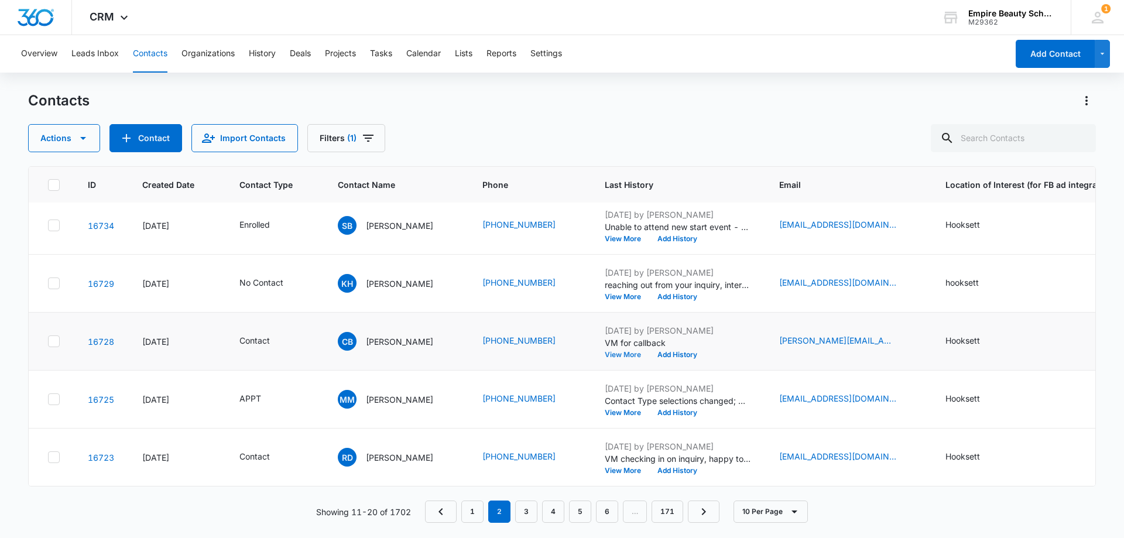
click at [614, 351] on button "View More" at bounding box center [627, 354] width 45 height 7
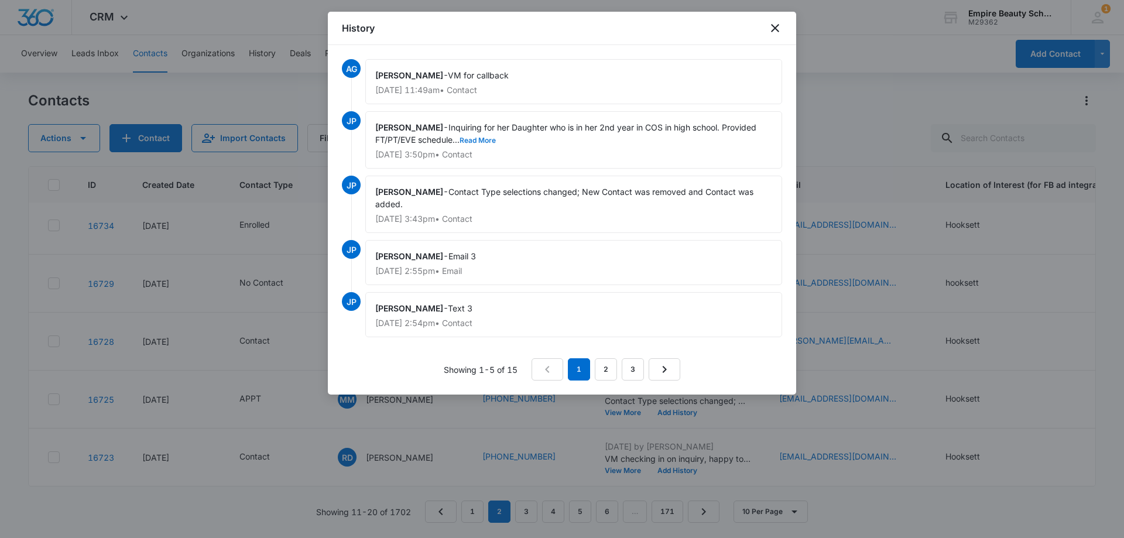
click at [477, 138] on button "Read More" at bounding box center [478, 140] width 36 height 7
click at [616, 370] on link "2" at bounding box center [606, 369] width 22 height 22
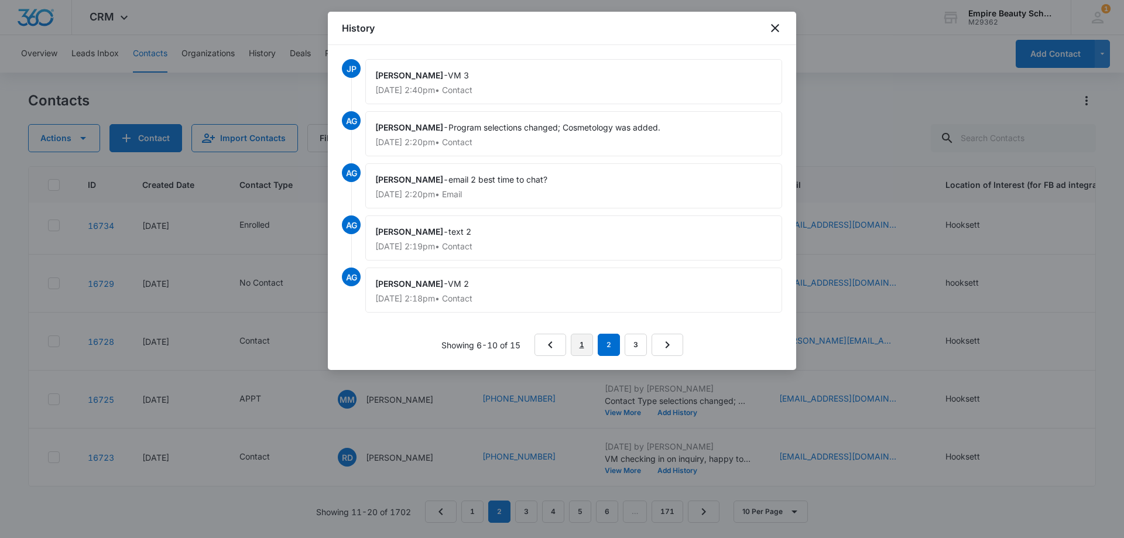
click at [578, 343] on link "1" at bounding box center [582, 345] width 22 height 22
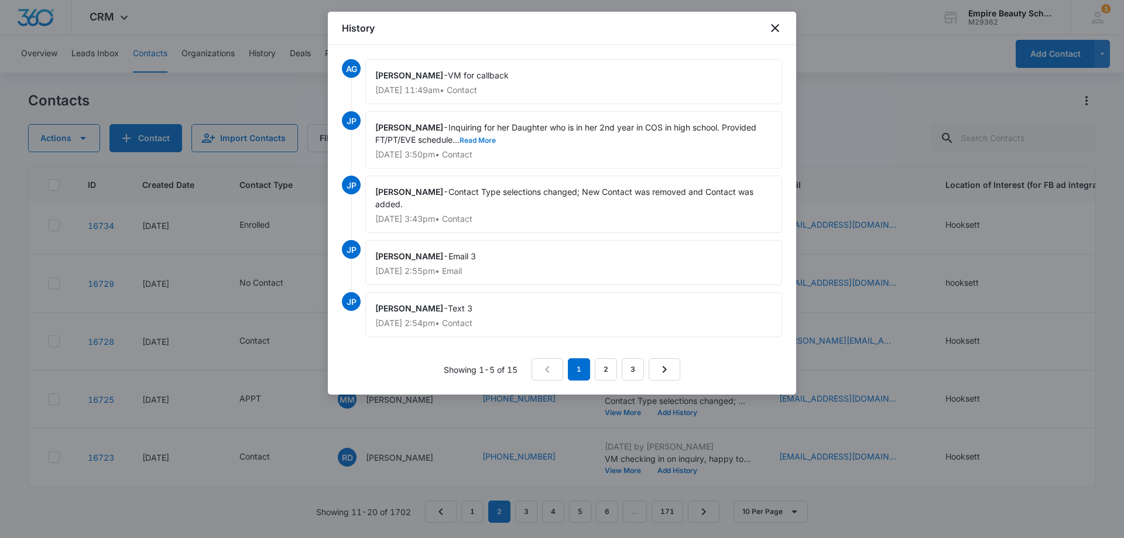
click at [486, 141] on button "Read More" at bounding box center [478, 140] width 36 height 7
click at [775, 26] on icon "close" at bounding box center [775, 28] width 14 height 14
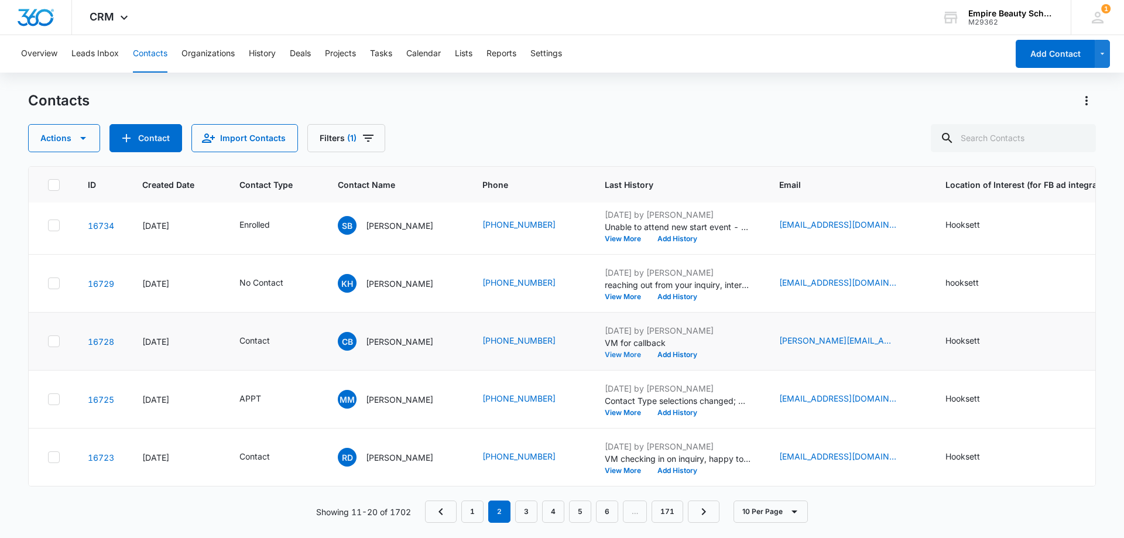
click at [609, 351] on button "View More" at bounding box center [627, 354] width 45 height 7
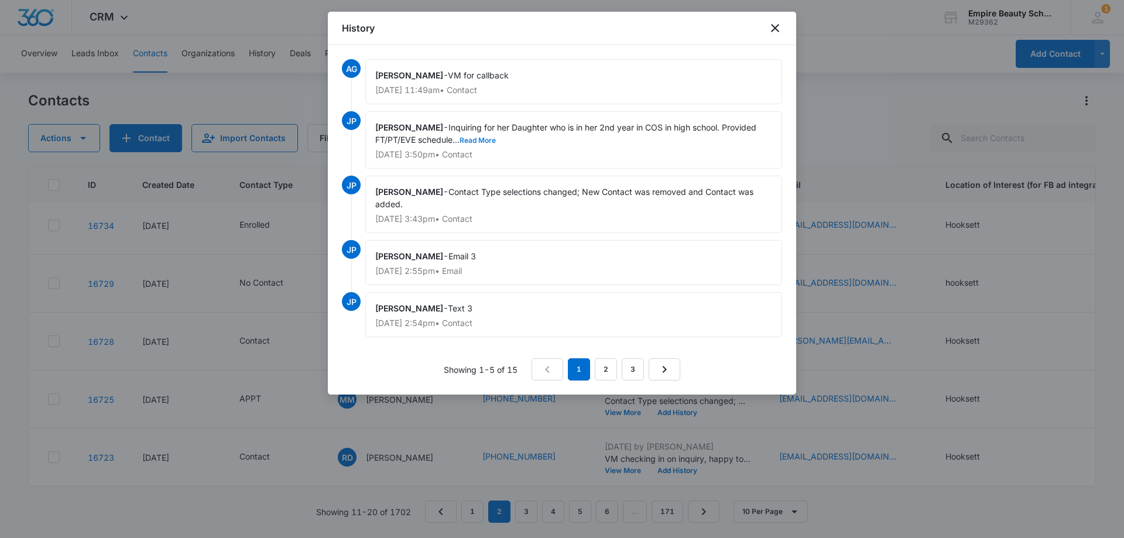
click at [480, 137] on button "Read More" at bounding box center [478, 140] width 36 height 7
click at [781, 25] on icon "close" at bounding box center [775, 28] width 14 height 14
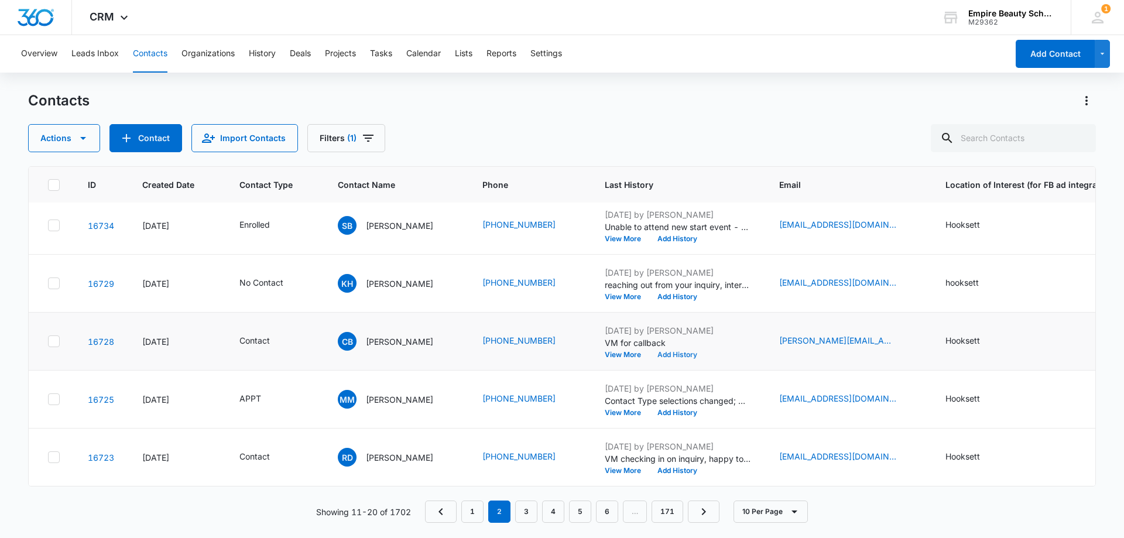
click at [666, 351] on button "Add History" at bounding box center [677, 354] width 56 height 7
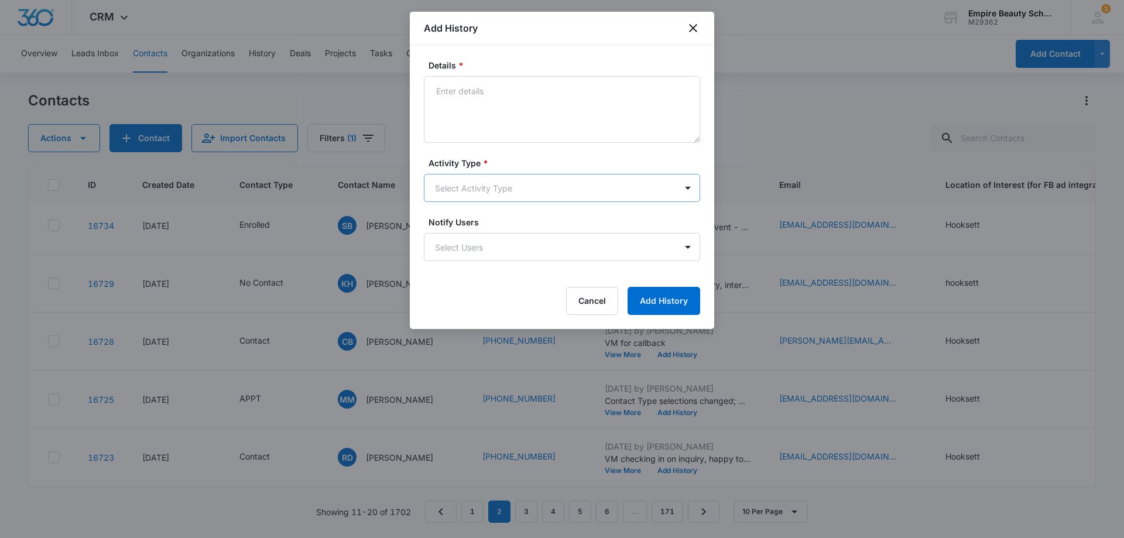
click at [457, 181] on body "CRM Apps Forms CRM Email Shop Payments POS Files Brand Settings Empire Beauty S…" at bounding box center [562, 269] width 1124 height 538
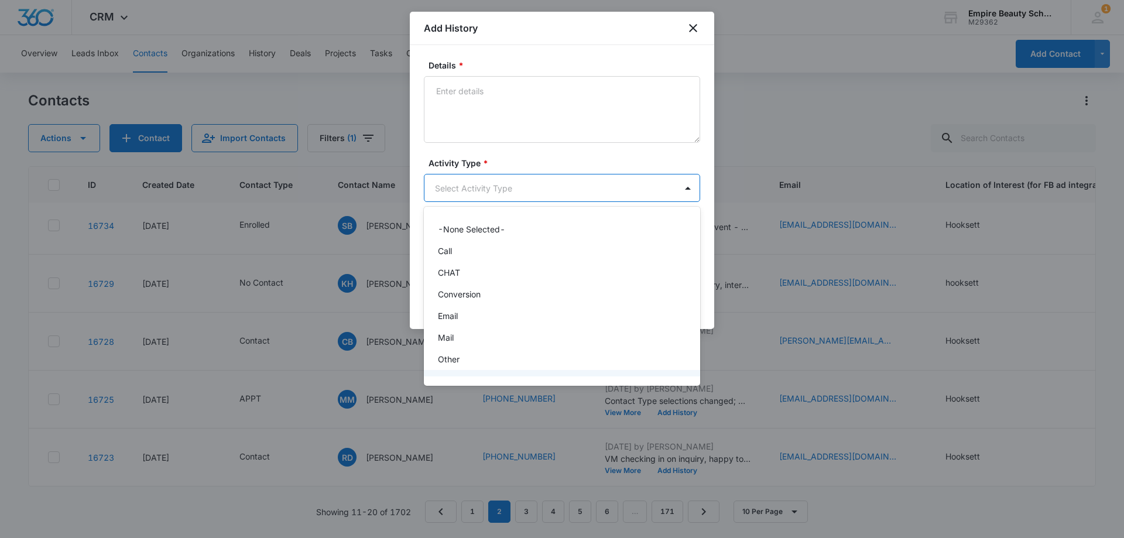
scroll to position [61, 0]
click at [464, 365] on div "Text" at bounding box center [561, 363] width 246 height 12
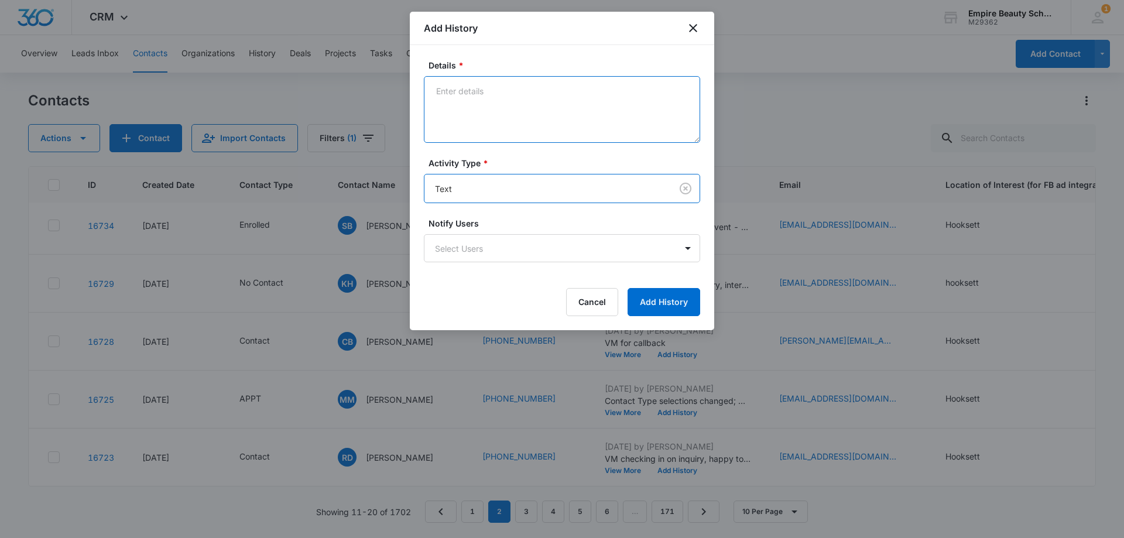
click at [491, 124] on textarea "Details *" at bounding box center [562, 109] width 276 height 67
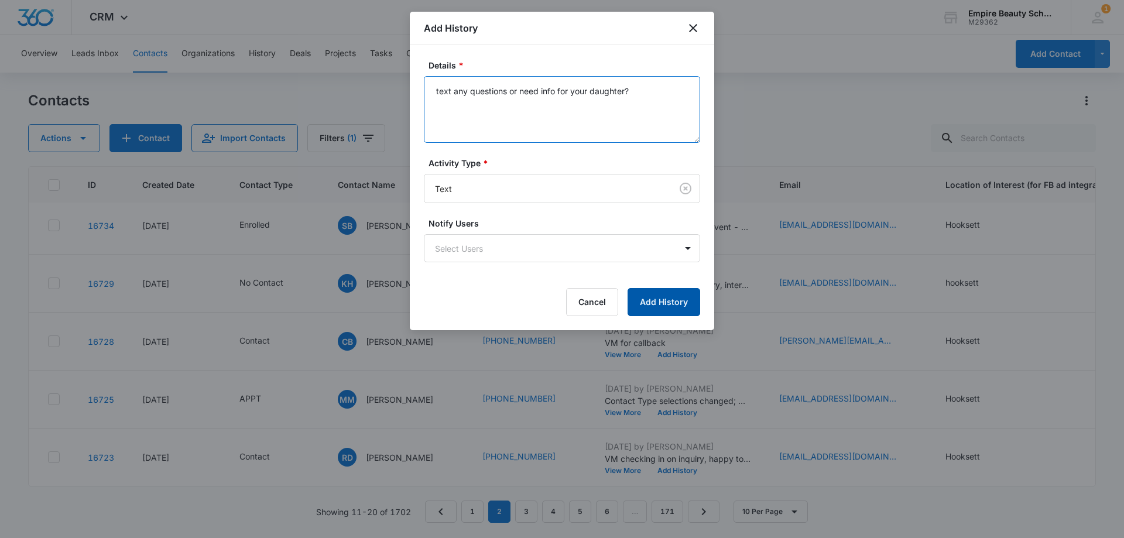
type textarea "text any questions or need info for your daughter?"
click at [655, 302] on button "Add History" at bounding box center [664, 302] width 73 height 28
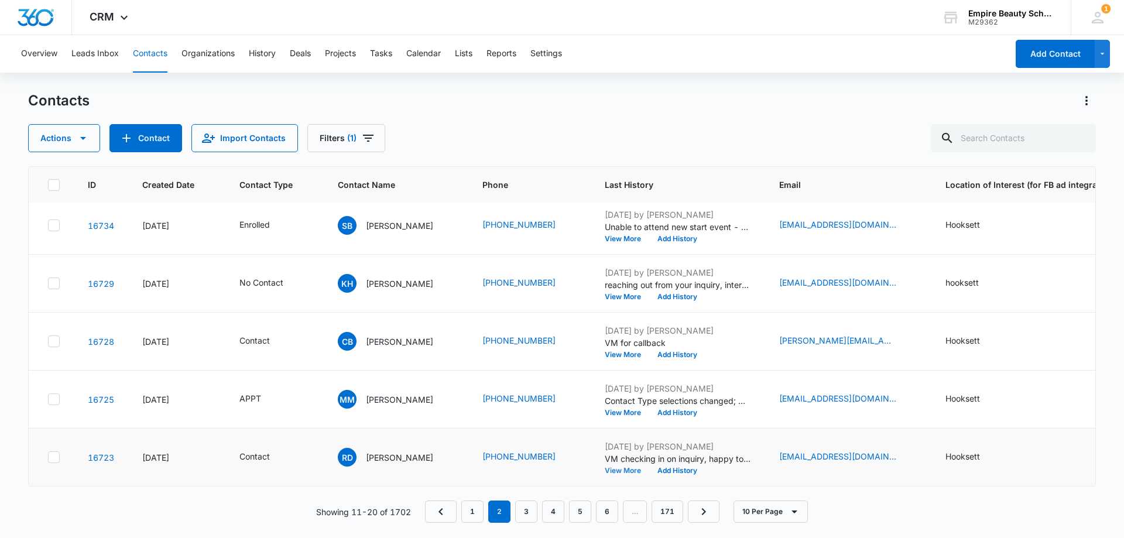
click at [610, 467] on button "View More" at bounding box center [627, 470] width 45 height 7
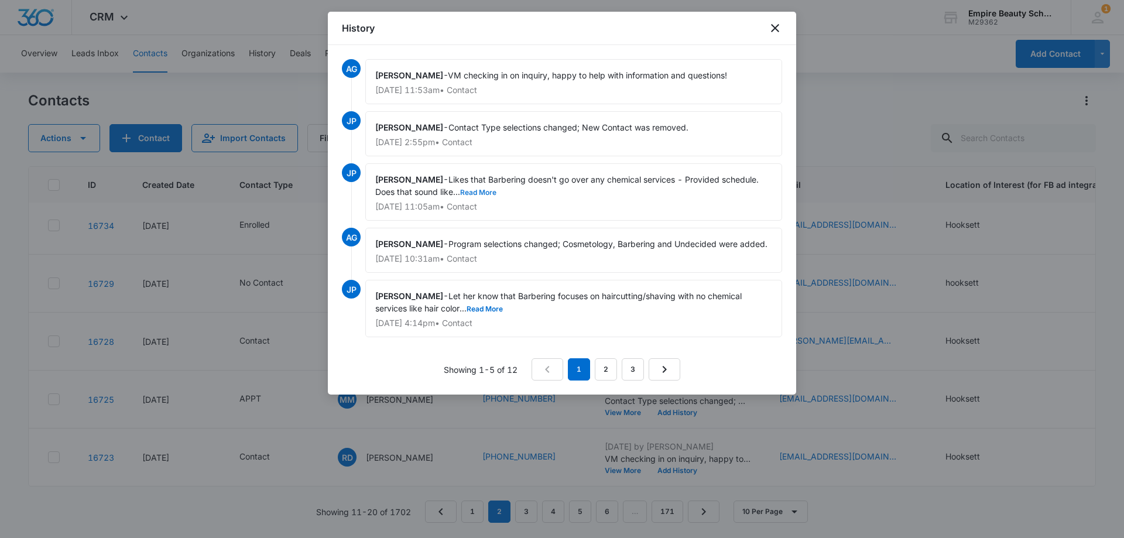
click at [483, 194] on button "Read More" at bounding box center [478, 192] width 36 height 7
click at [771, 23] on icon "close" at bounding box center [775, 28] width 14 height 14
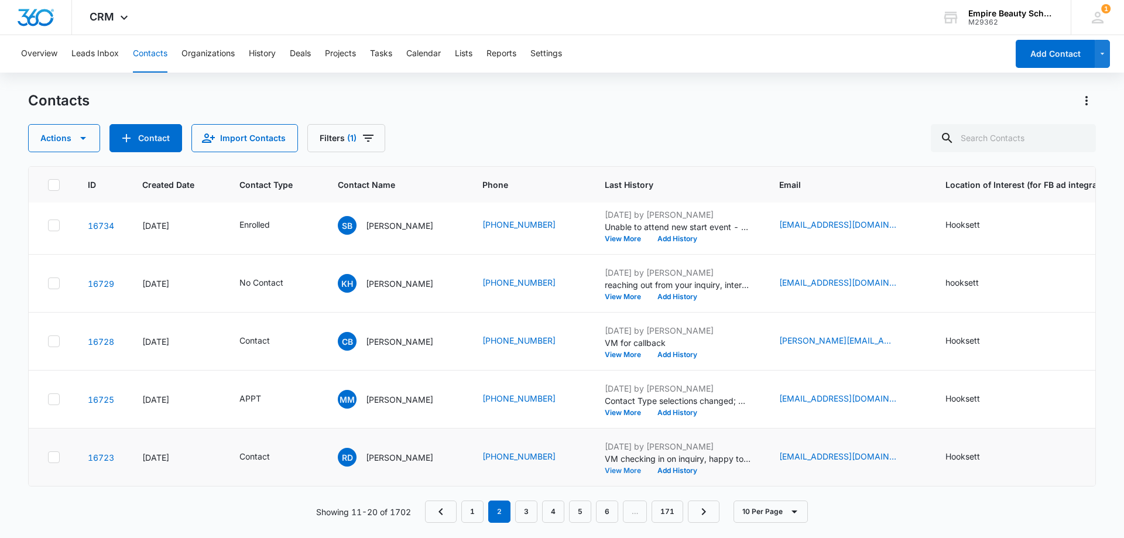
click at [630, 467] on button "View More" at bounding box center [627, 470] width 45 height 7
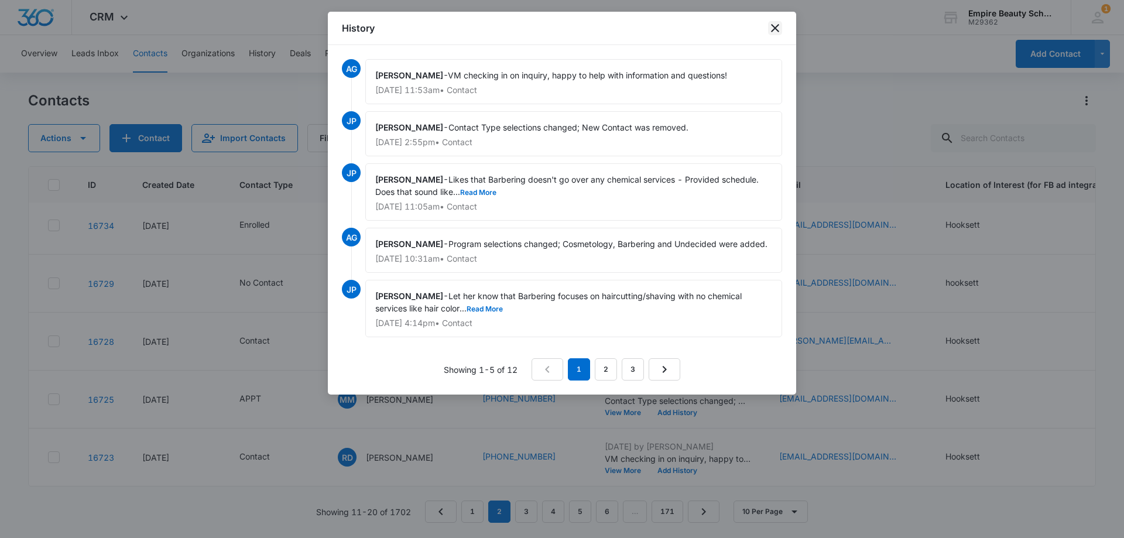
click at [774, 25] on icon "close" at bounding box center [775, 28] width 14 height 14
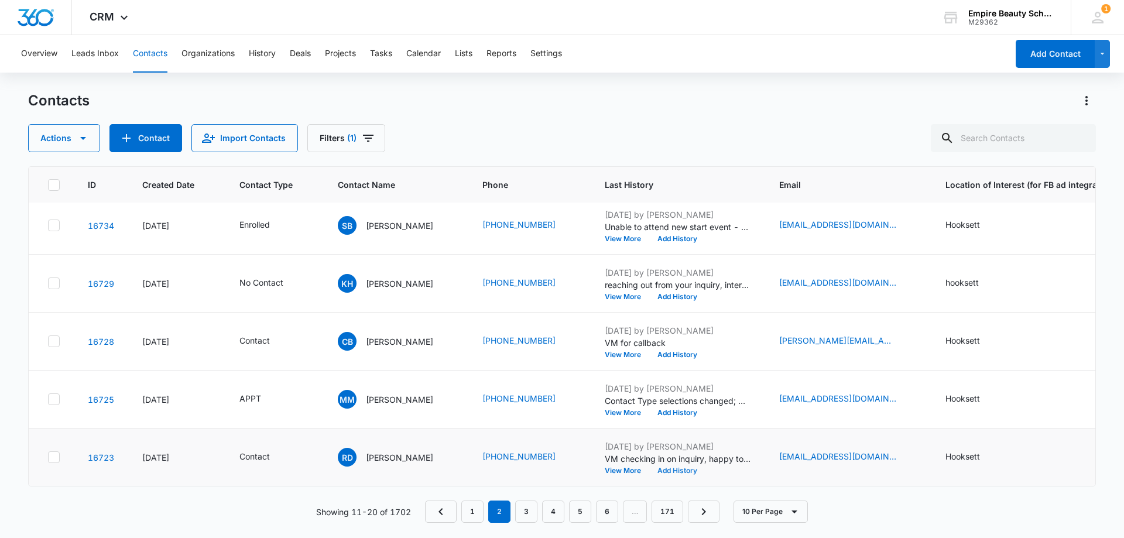
click at [662, 467] on button "Add History" at bounding box center [677, 470] width 56 height 7
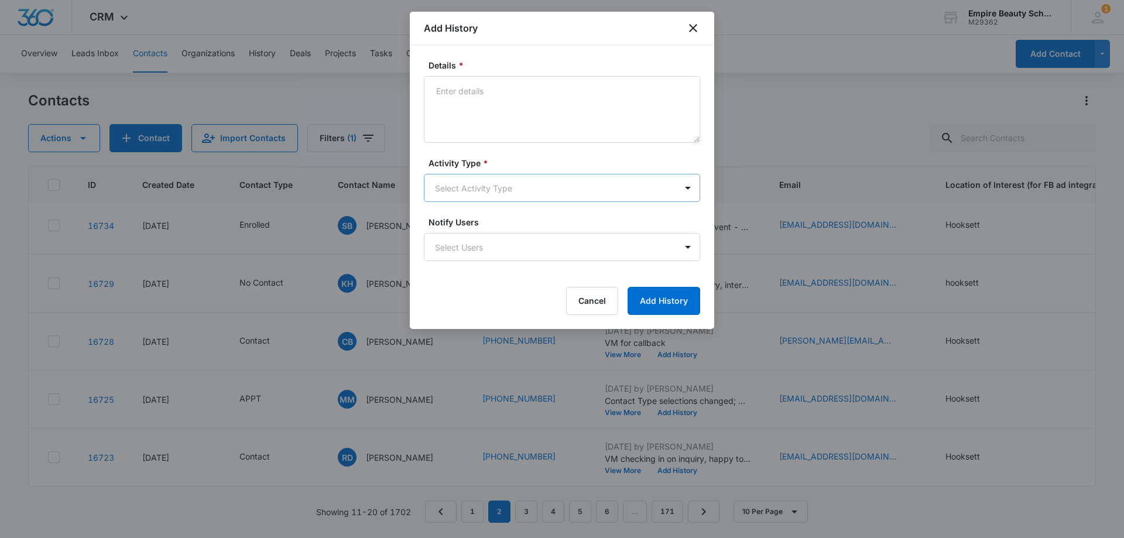
click at [481, 191] on body "CRM Apps Forms CRM Email Shop Payments POS Files Brand Settings Empire Beauty S…" at bounding box center [562, 269] width 1124 height 538
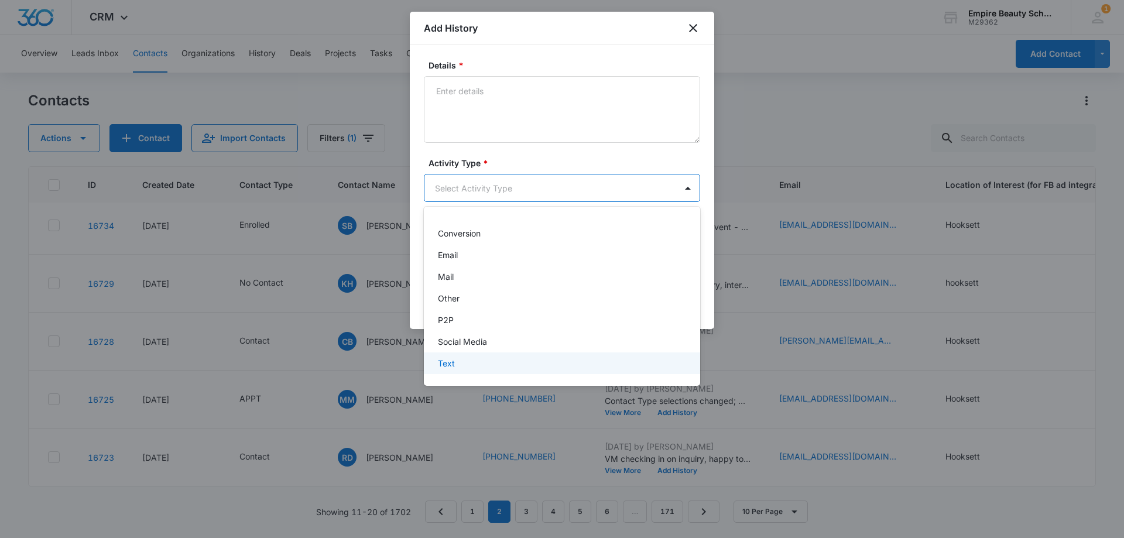
click at [471, 366] on div "Text" at bounding box center [561, 363] width 246 height 12
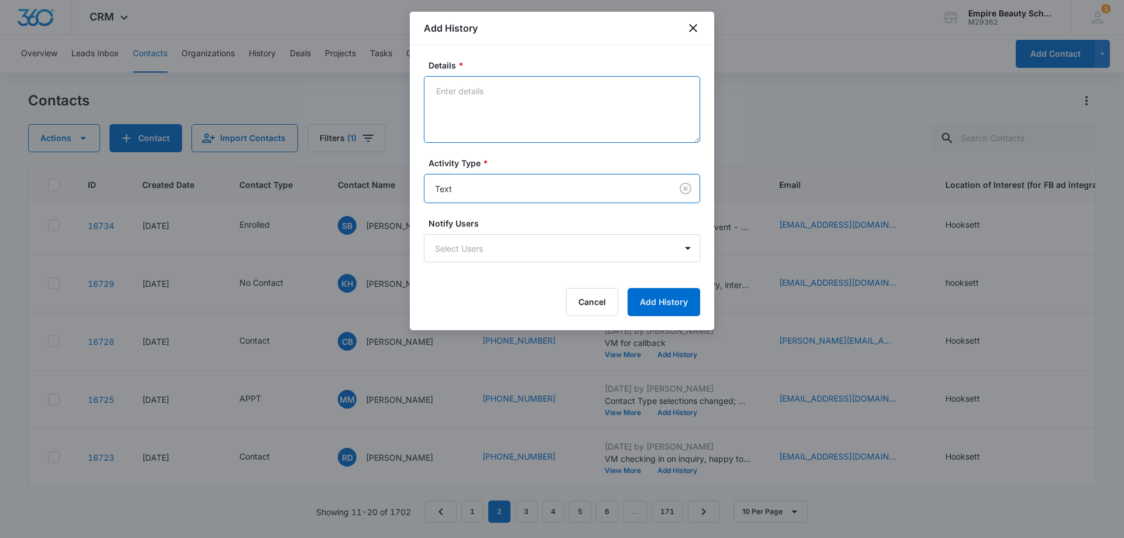
click at [500, 98] on textarea "Details *" at bounding box center [562, 109] width 276 height 67
type textarea "best time to chat?"
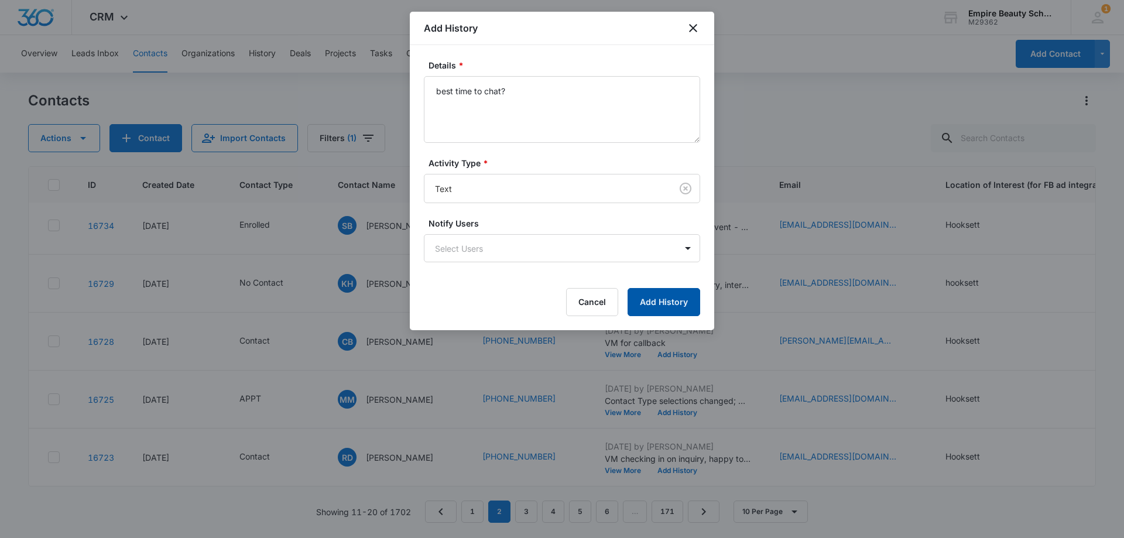
click at [677, 294] on button "Add History" at bounding box center [664, 302] width 73 height 28
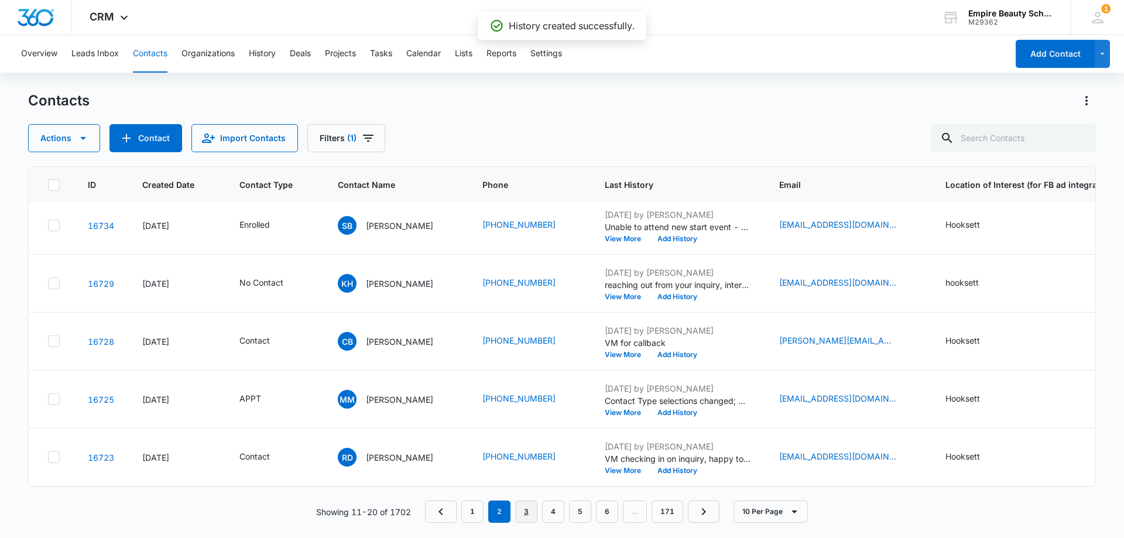
click at [522, 505] on link "3" at bounding box center [526, 512] width 22 height 22
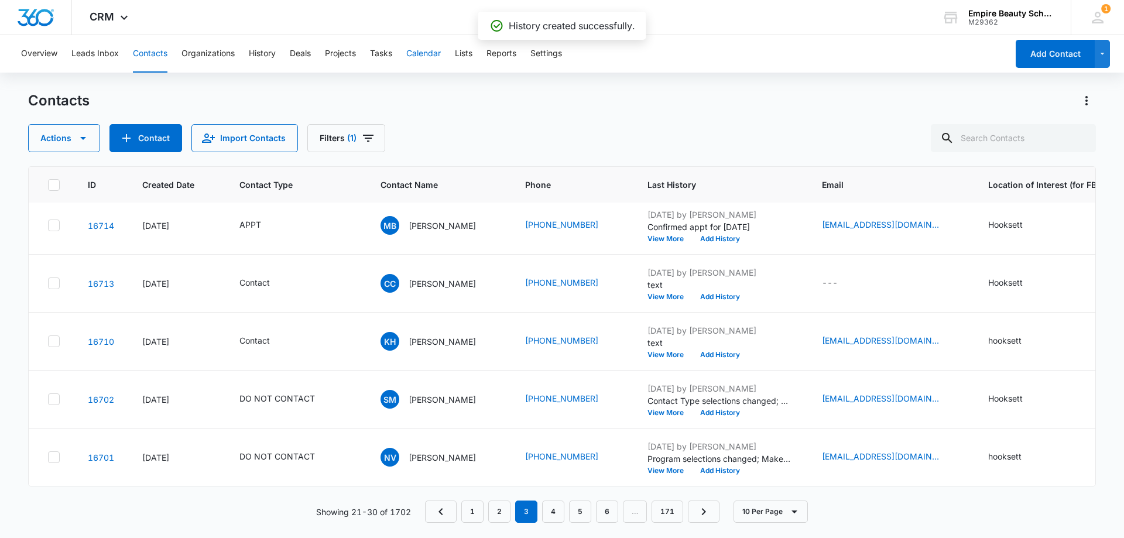
scroll to position [0, 0]
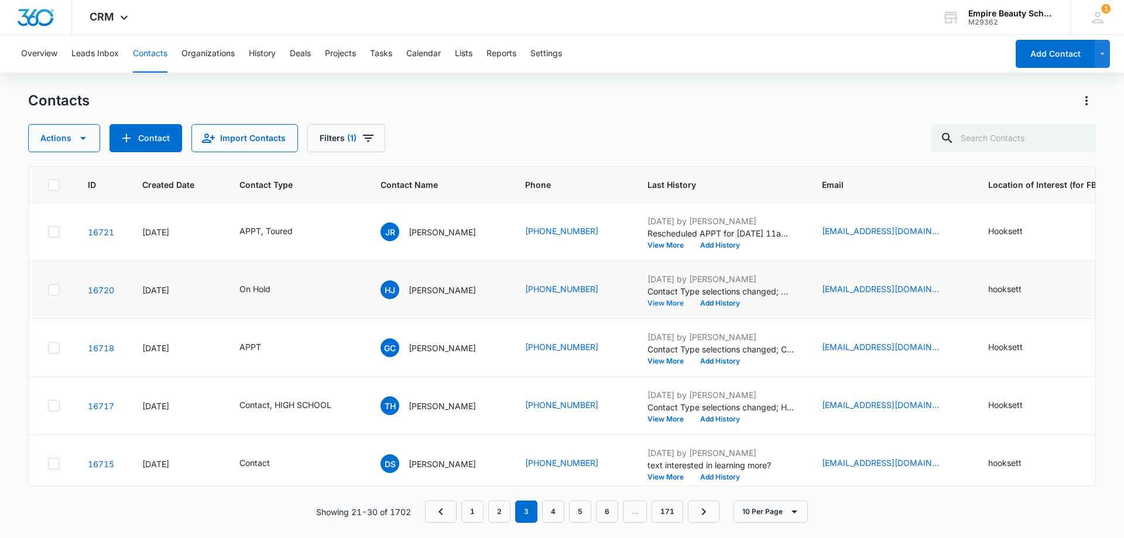
click at [661, 301] on button "View More" at bounding box center [670, 303] width 45 height 7
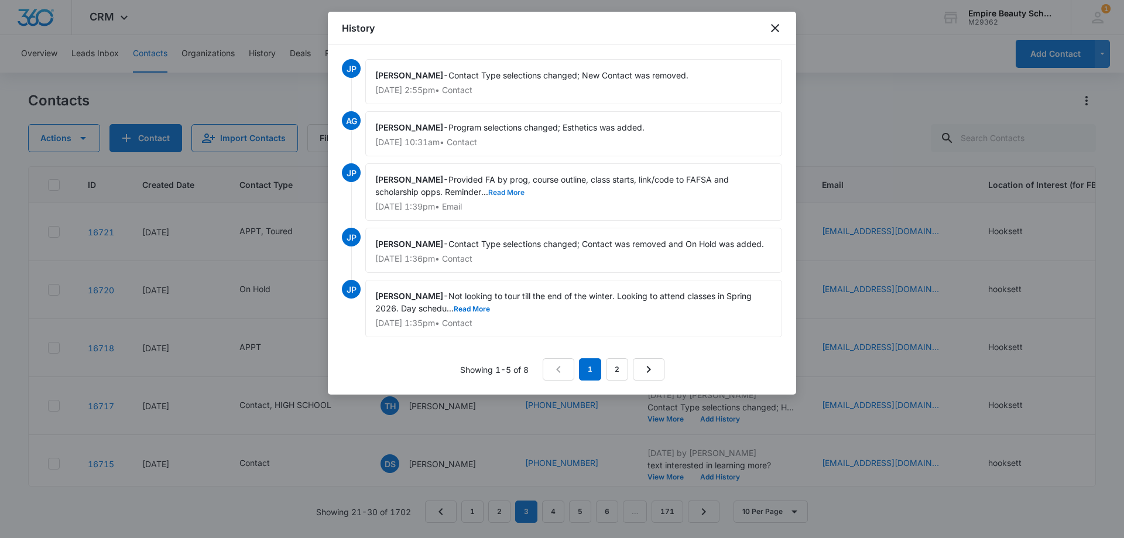
click at [517, 192] on button "Read More" at bounding box center [506, 192] width 36 height 7
click at [480, 310] on button "Read More" at bounding box center [472, 309] width 36 height 7
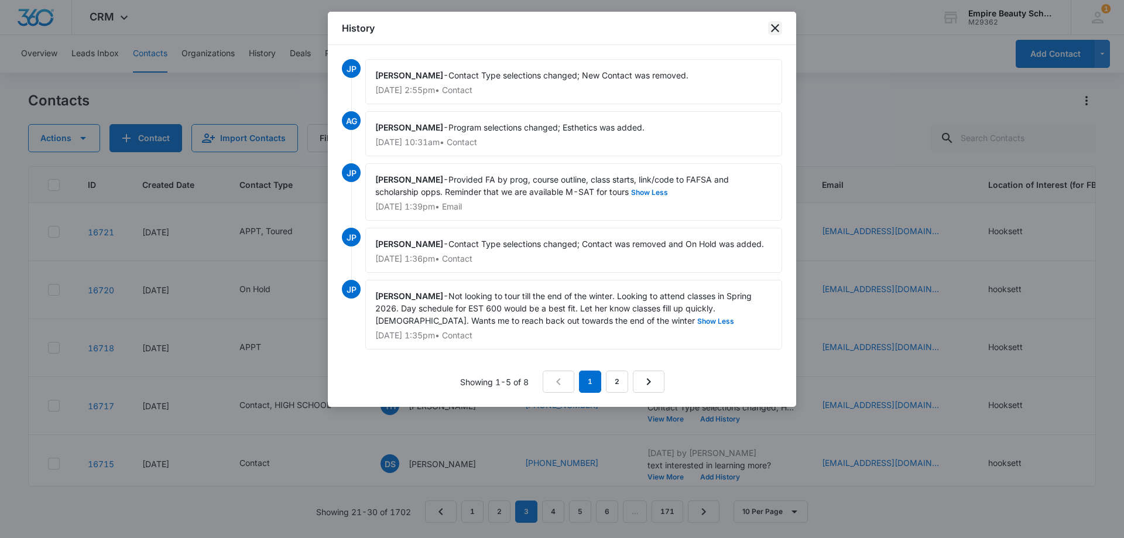
click at [772, 30] on icon "close" at bounding box center [775, 28] width 14 height 14
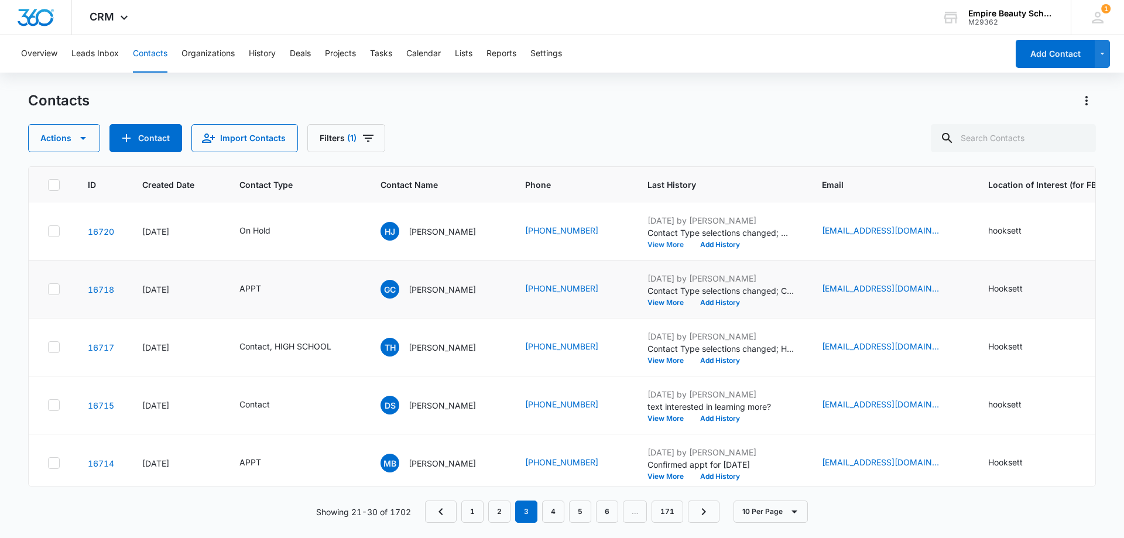
scroll to position [117, 0]
click at [668, 299] on button "View More" at bounding box center [670, 302] width 45 height 7
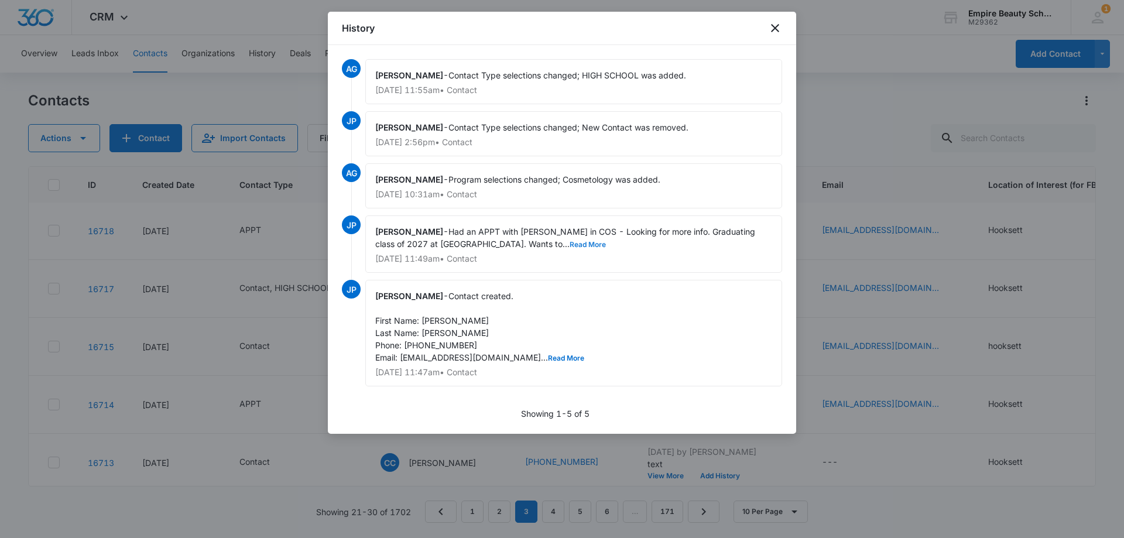
click at [570, 246] on button "Read More" at bounding box center [588, 244] width 36 height 7
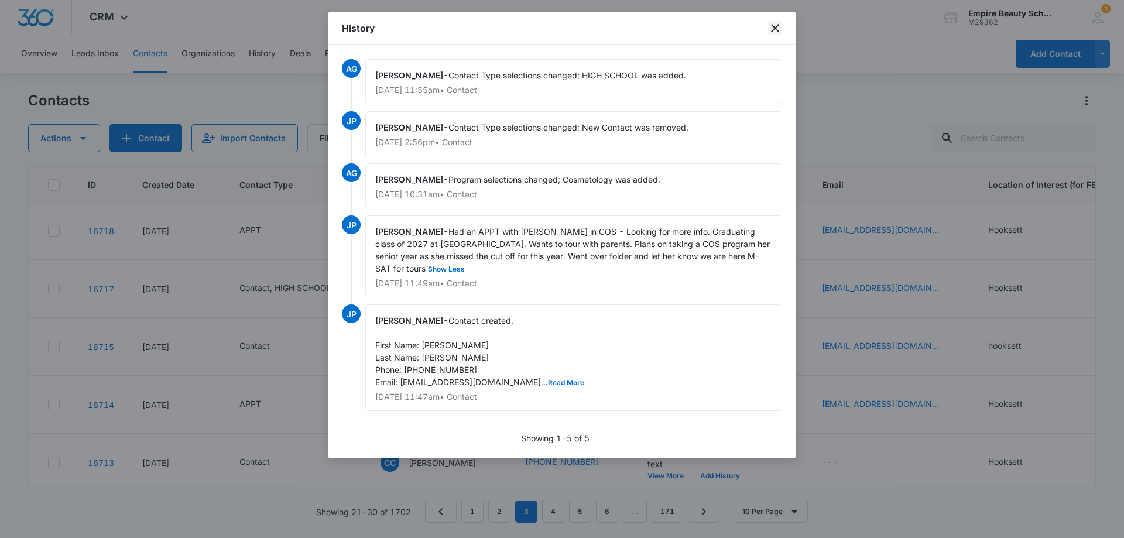
click at [772, 23] on icon "close" at bounding box center [775, 28] width 14 height 14
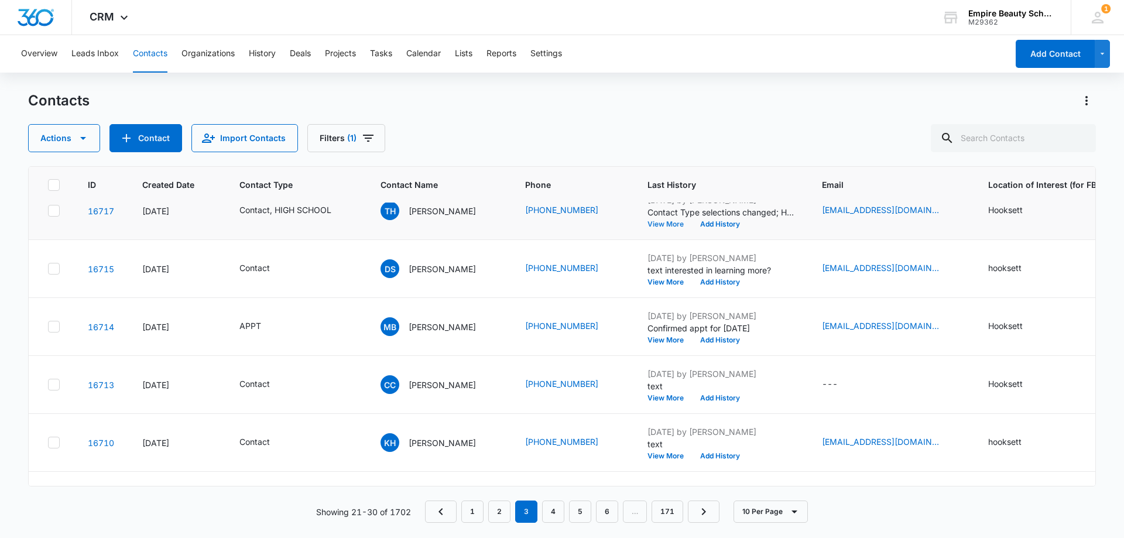
scroll to position [176, 0]
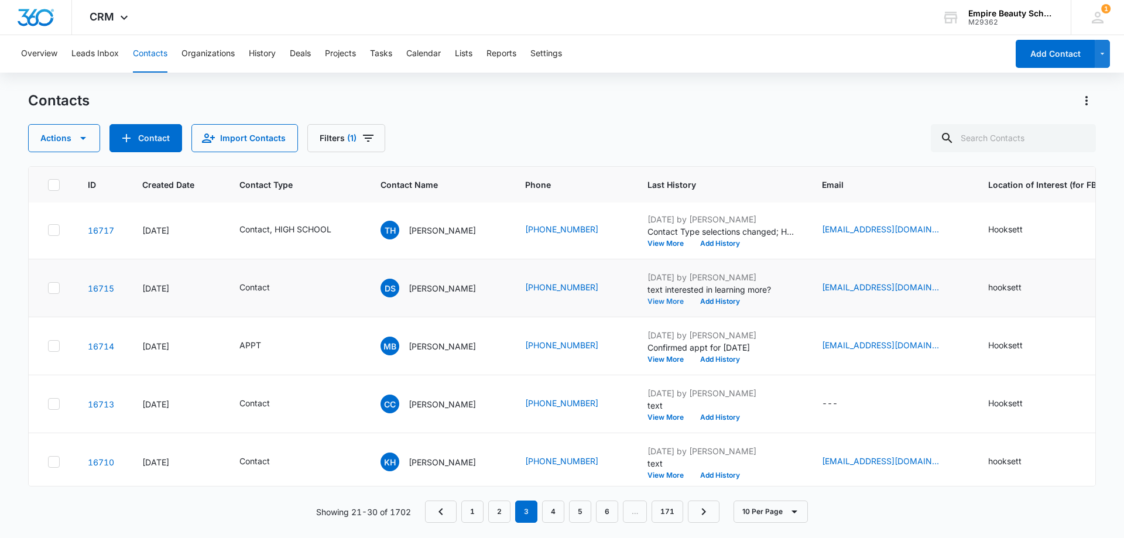
click at [677, 298] on button "View More" at bounding box center [670, 301] width 45 height 7
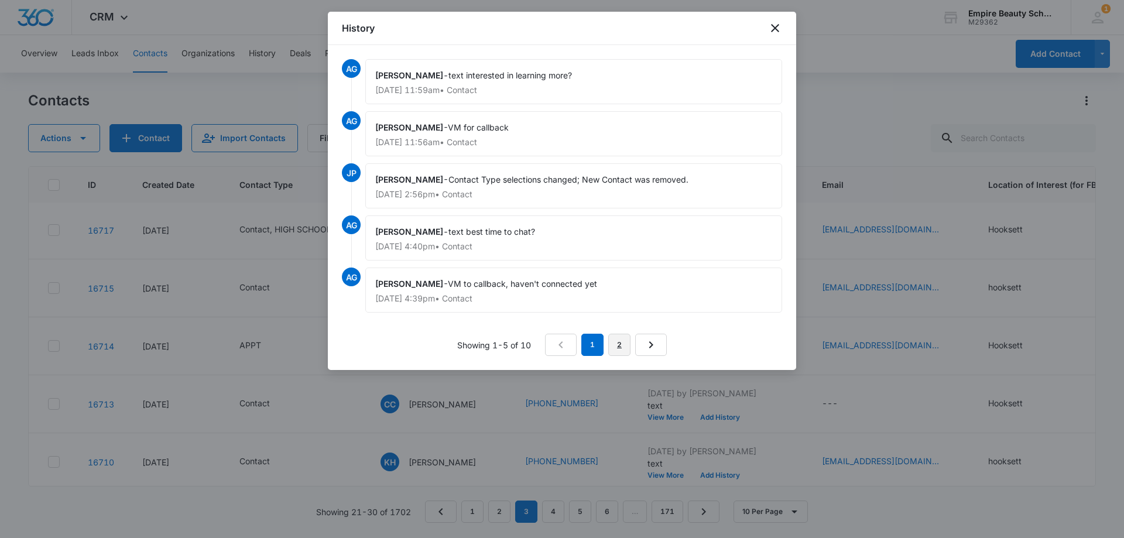
click at [616, 343] on link "2" at bounding box center [619, 345] width 22 height 22
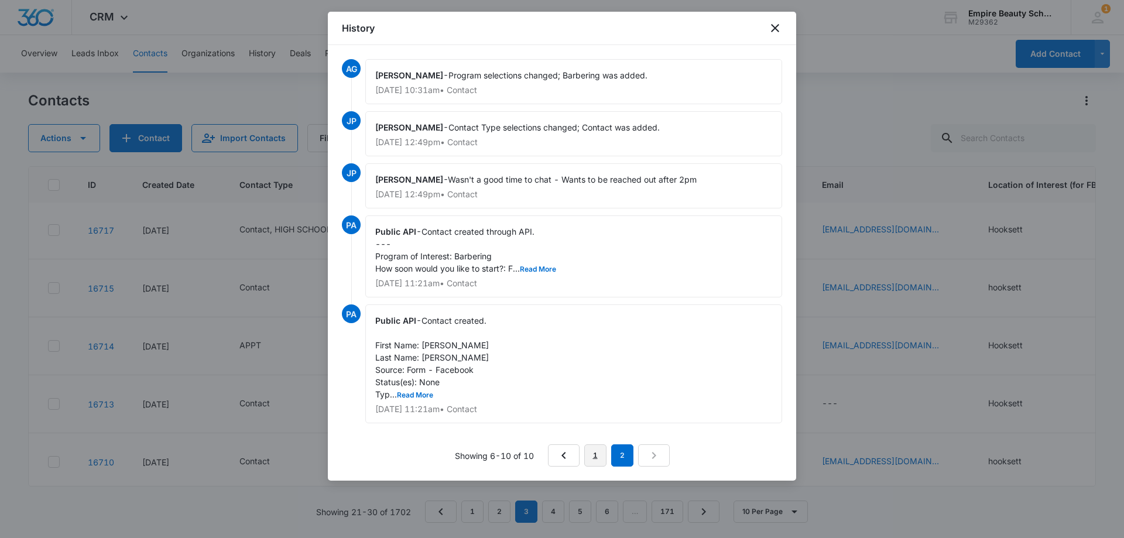
click at [597, 454] on link "1" at bounding box center [595, 456] width 22 height 22
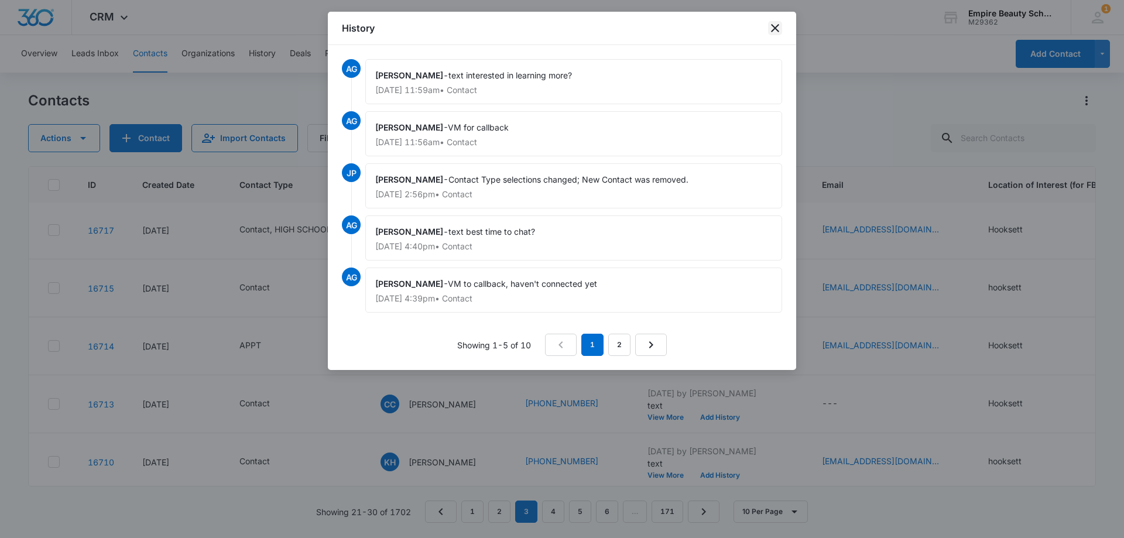
click at [775, 26] on icon "close" at bounding box center [775, 28] width 14 height 14
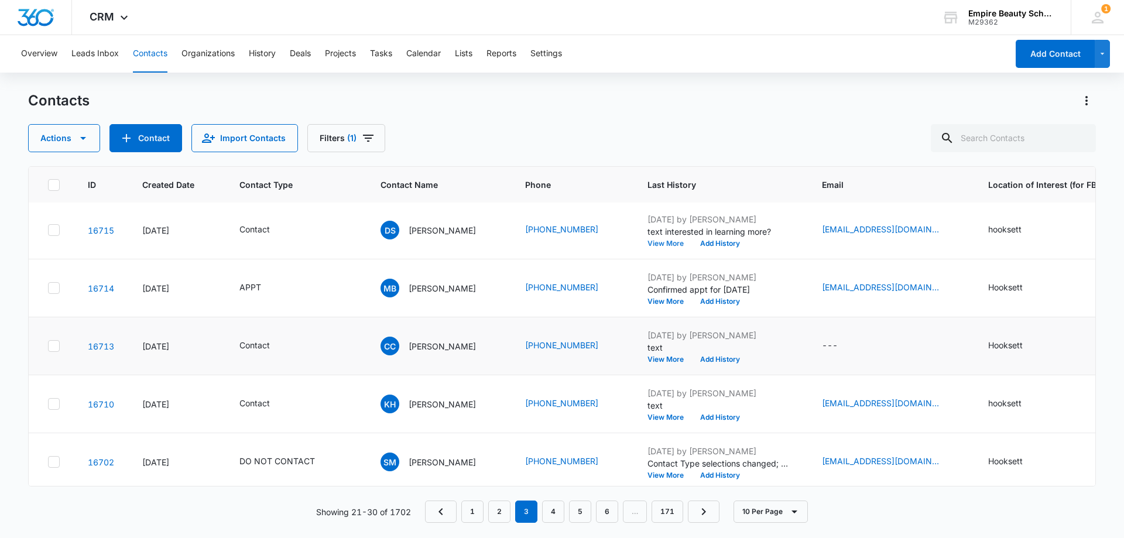
scroll to position [293, 0]
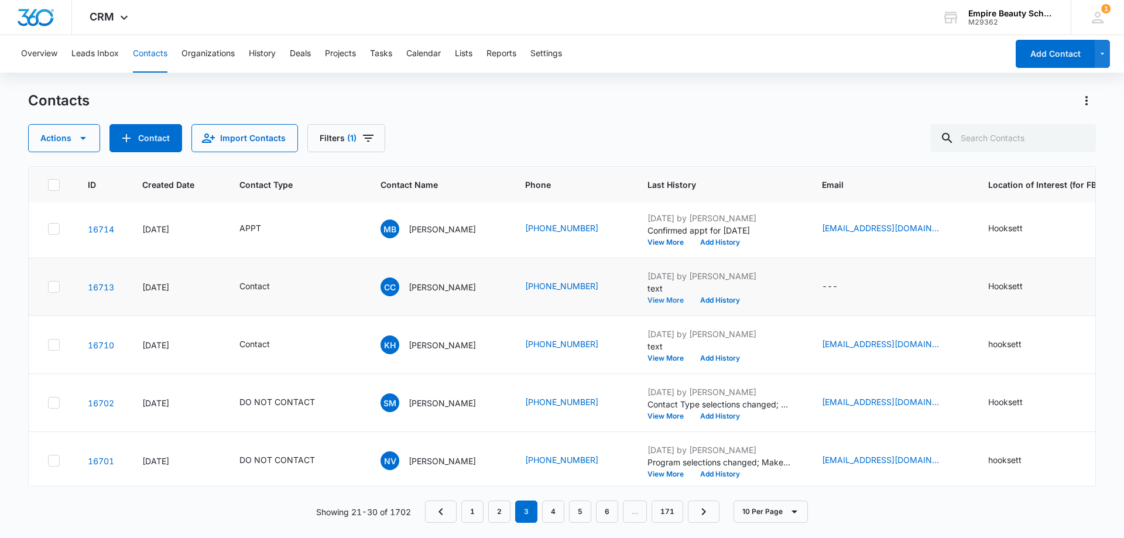
click at [665, 299] on button "View More" at bounding box center [670, 300] width 45 height 7
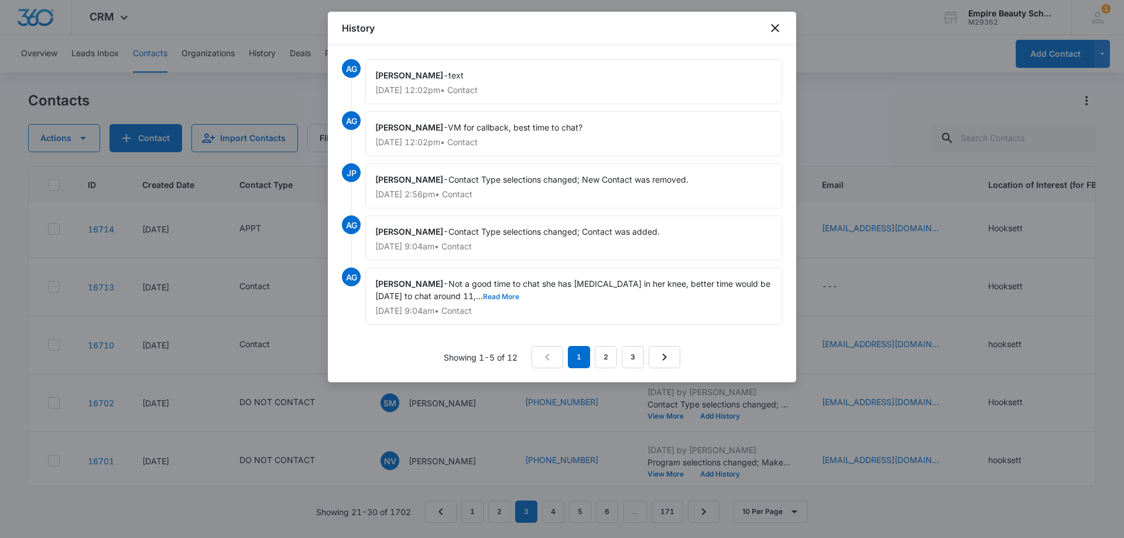
click at [483, 296] on button "Read More" at bounding box center [501, 296] width 36 height 7
click at [608, 356] on link "2" at bounding box center [606, 357] width 22 height 22
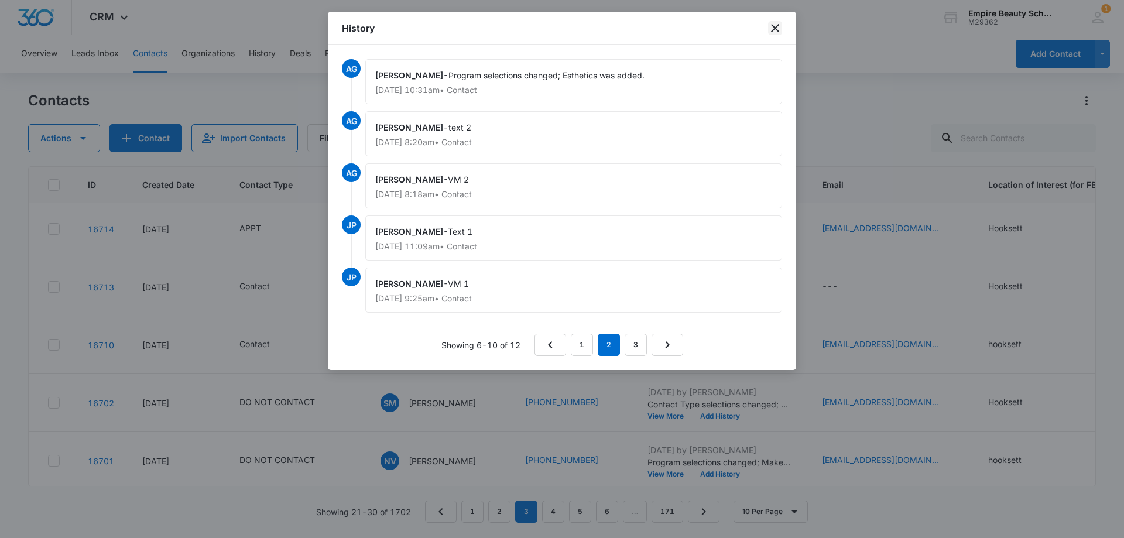
click at [777, 27] on icon "close" at bounding box center [775, 28] width 8 height 8
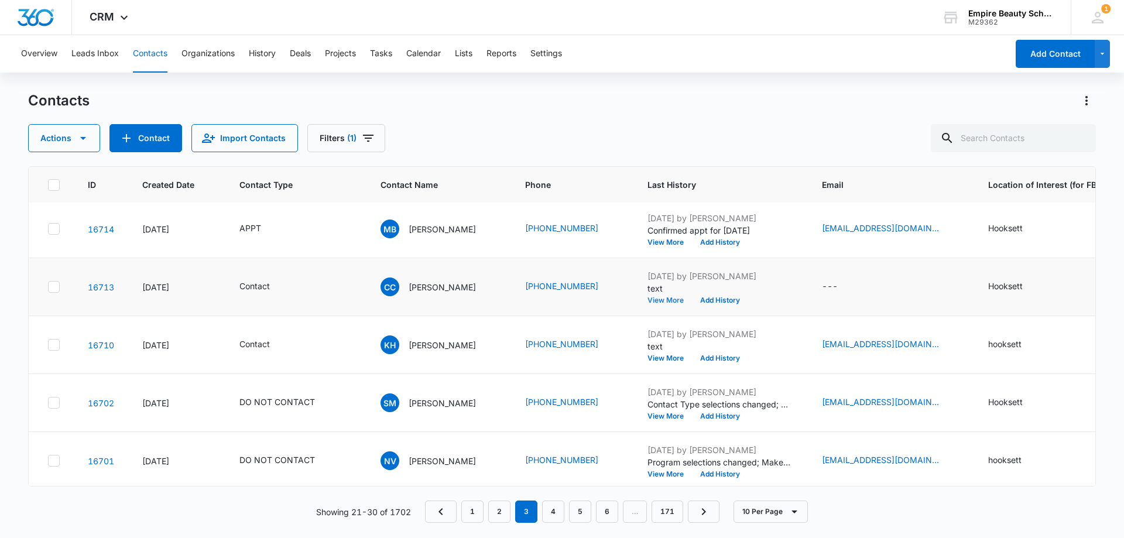
scroll to position [305, 0]
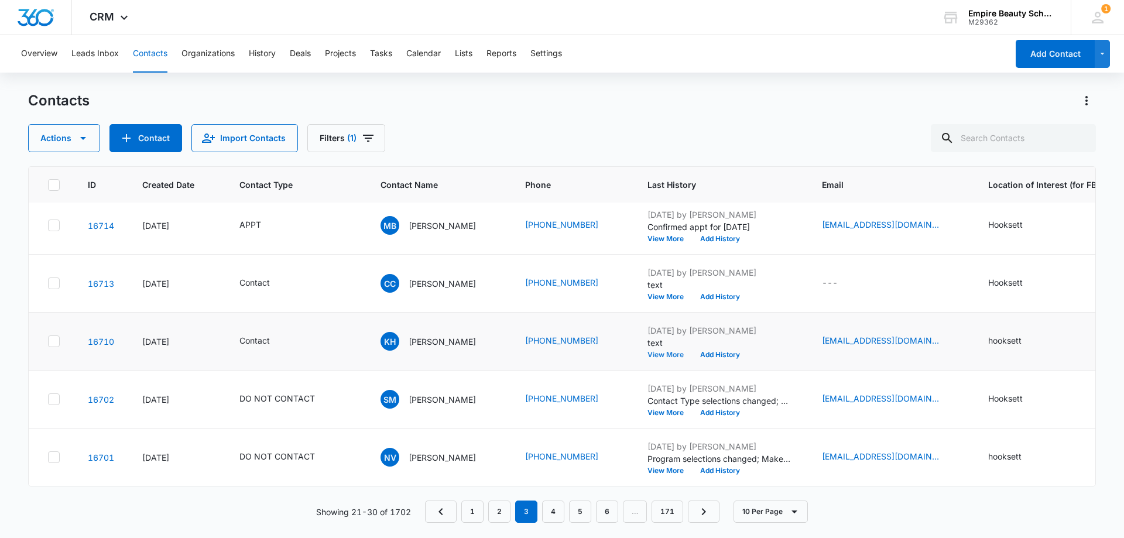
click at [672, 351] on button "View More" at bounding box center [670, 354] width 45 height 7
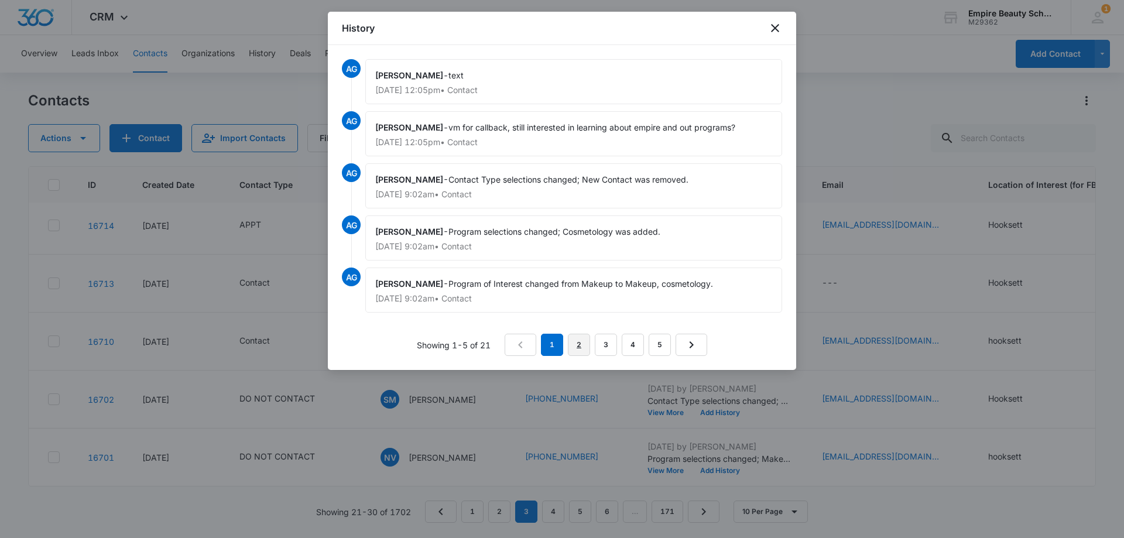
click at [572, 339] on link "2" at bounding box center [579, 345] width 22 height 22
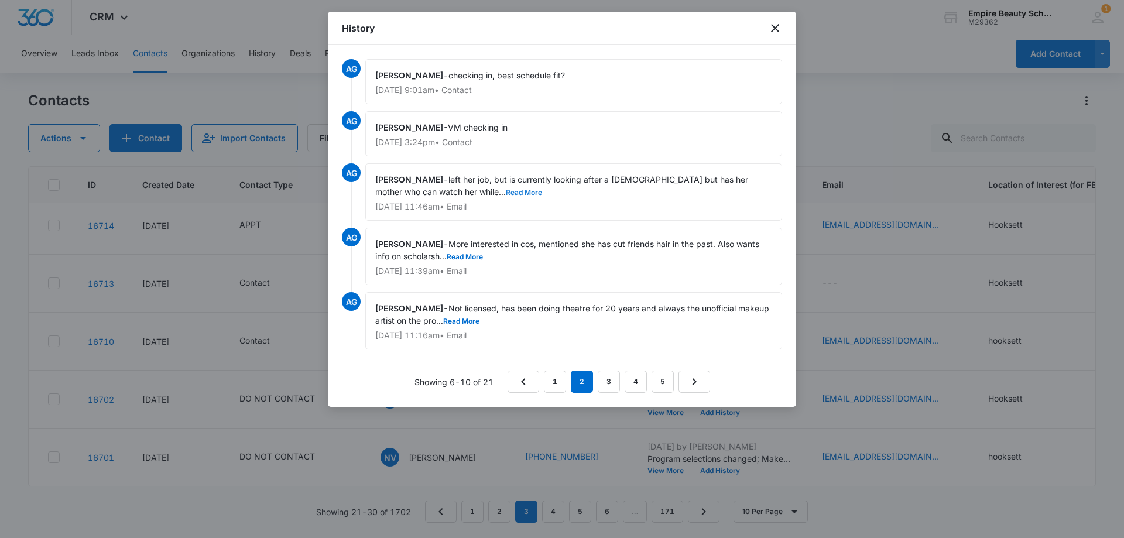
click at [506, 192] on button "Read More" at bounding box center [524, 192] width 36 height 7
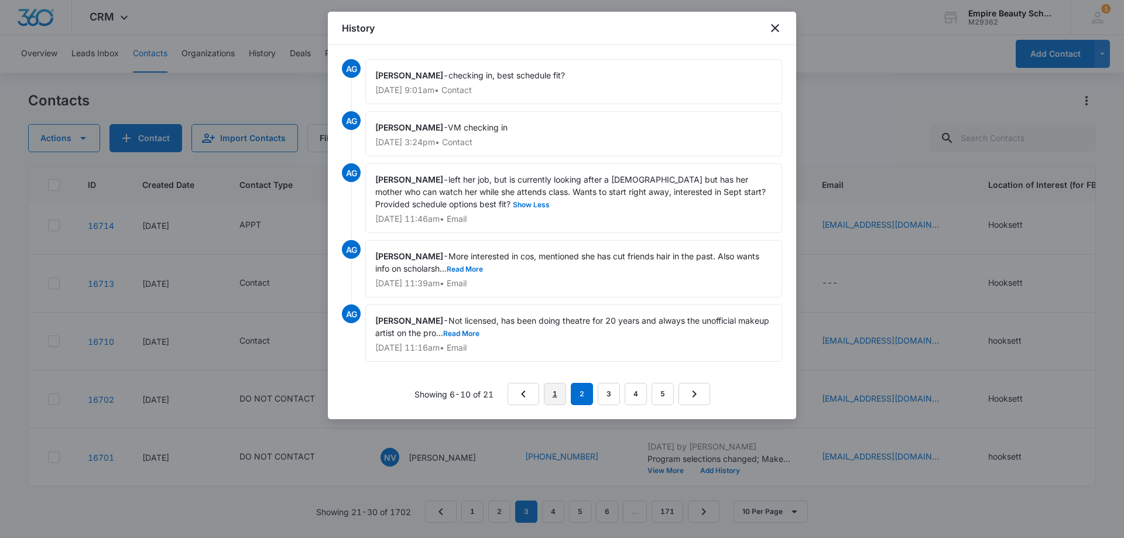
click at [560, 396] on link "1" at bounding box center [555, 394] width 22 height 22
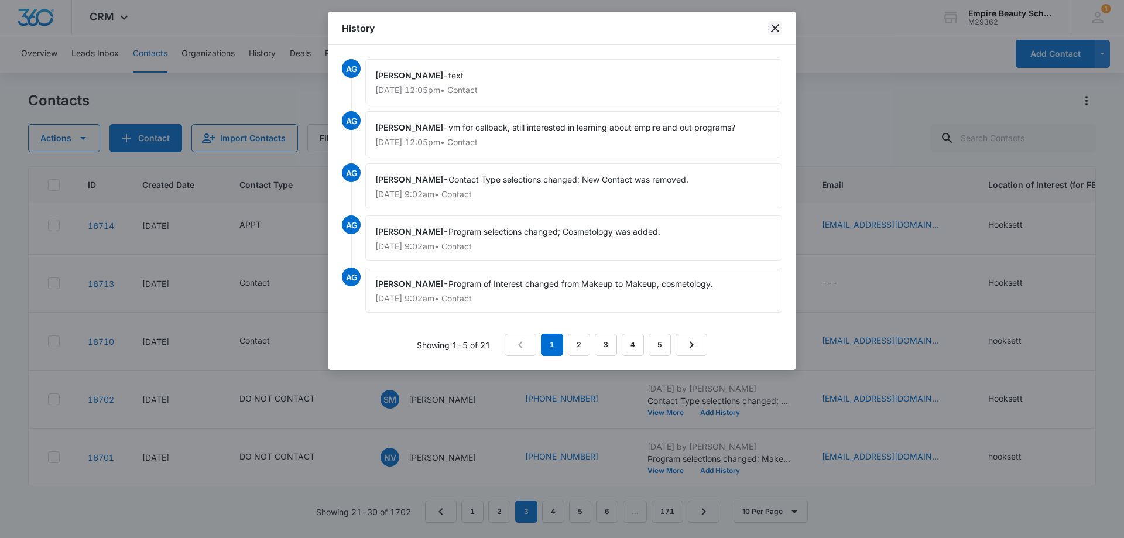
click at [774, 25] on icon "close" at bounding box center [775, 28] width 14 height 14
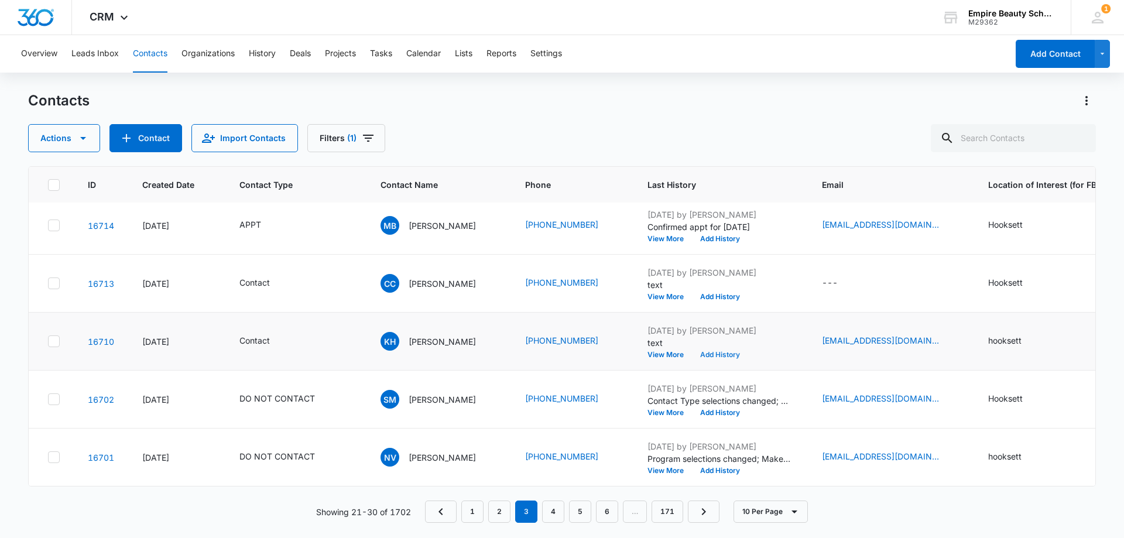
click at [726, 351] on button "Add History" at bounding box center [720, 354] width 56 height 7
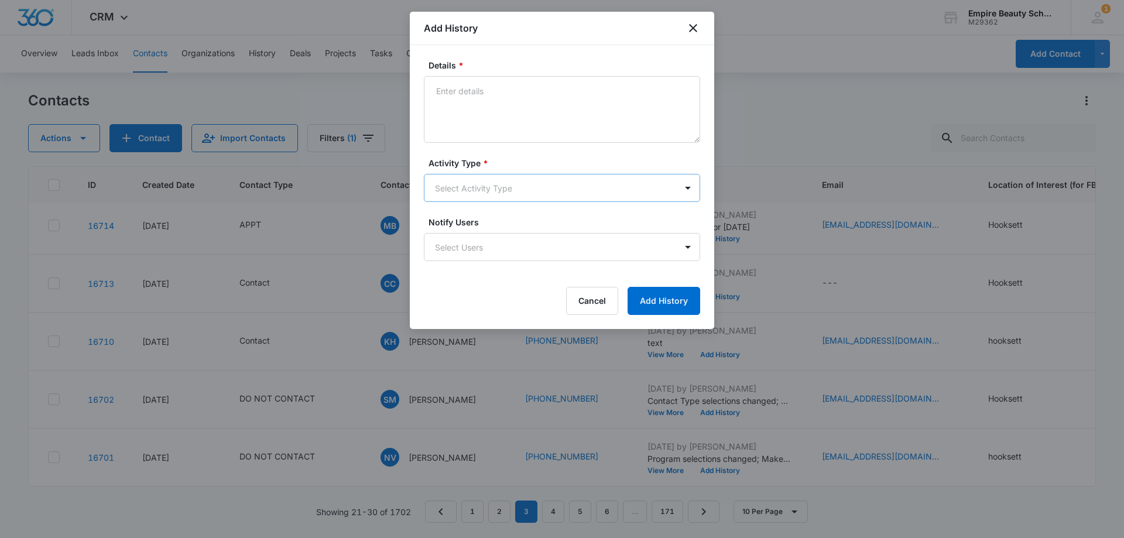
click at [456, 186] on body "CRM Apps Forms CRM Email Shop Payments POS Files Brand Settings Empire Beauty S…" at bounding box center [562, 269] width 1124 height 538
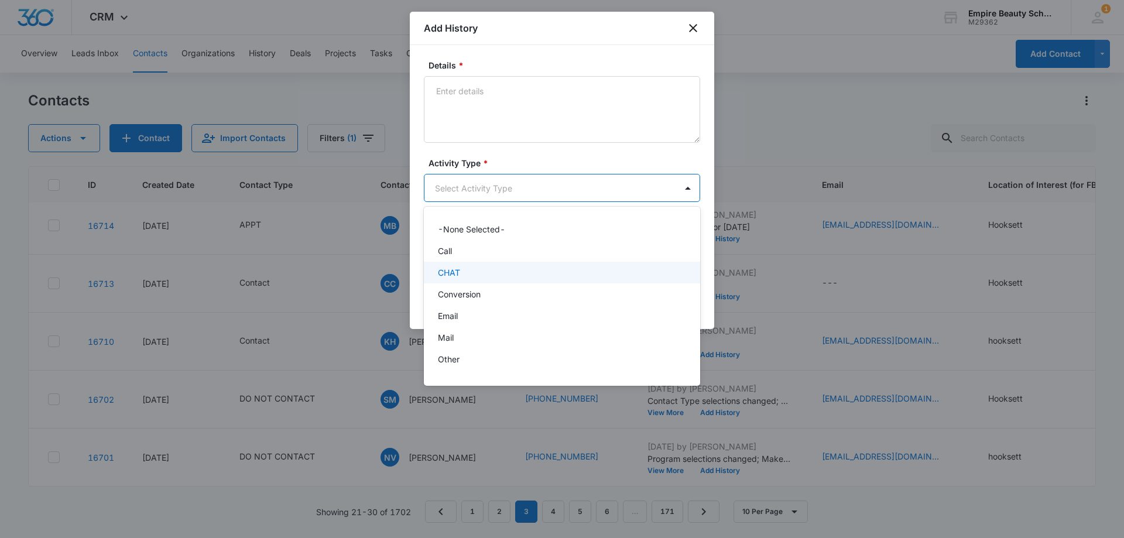
scroll to position [61, 0]
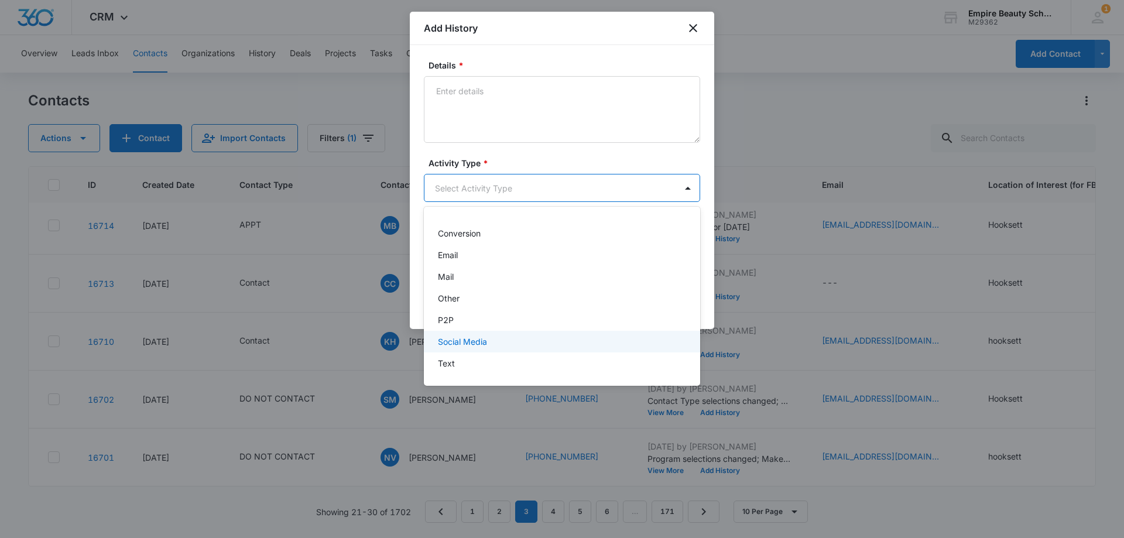
click at [460, 363] on div "Text" at bounding box center [561, 363] width 246 height 12
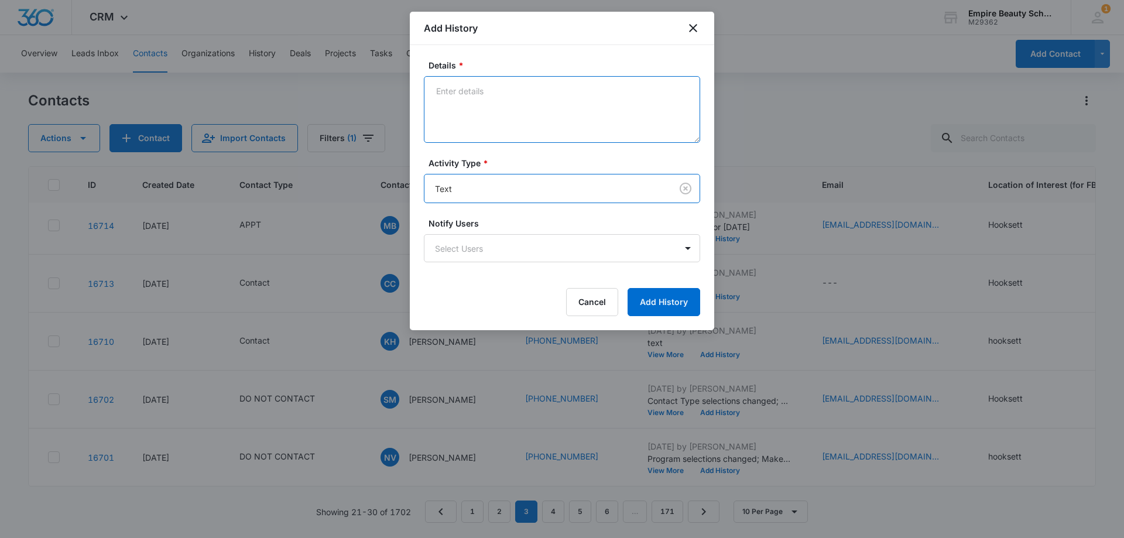
click at [488, 82] on textarea "Details *" at bounding box center [562, 109] width 276 height 67
click at [560, 104] on textarea "read last message but didnt respond" at bounding box center [562, 109] width 276 height 67
type textarea "read last message but didn't respond"
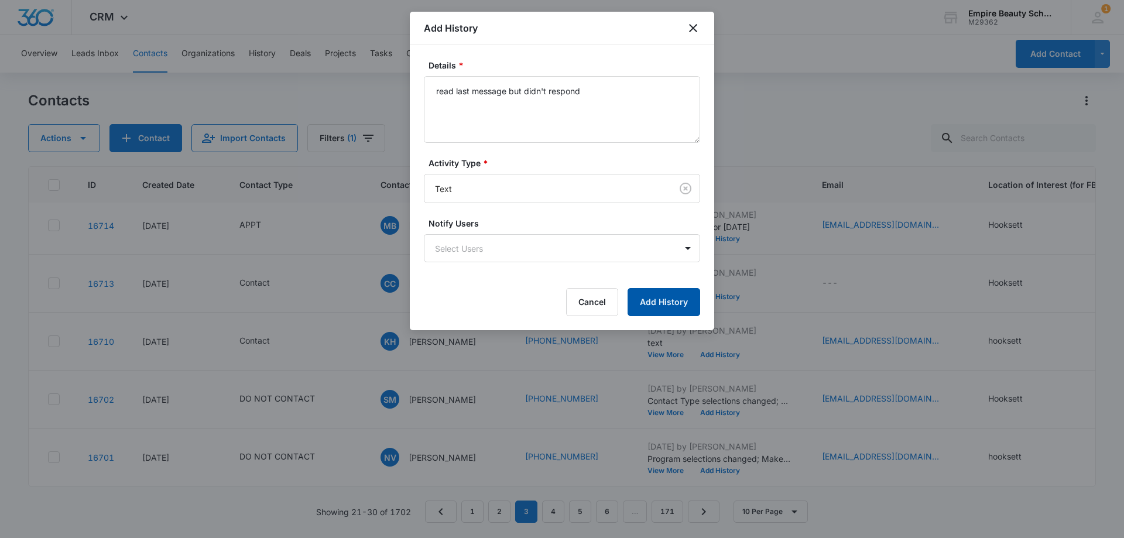
click at [649, 297] on button "Add History" at bounding box center [664, 302] width 73 height 28
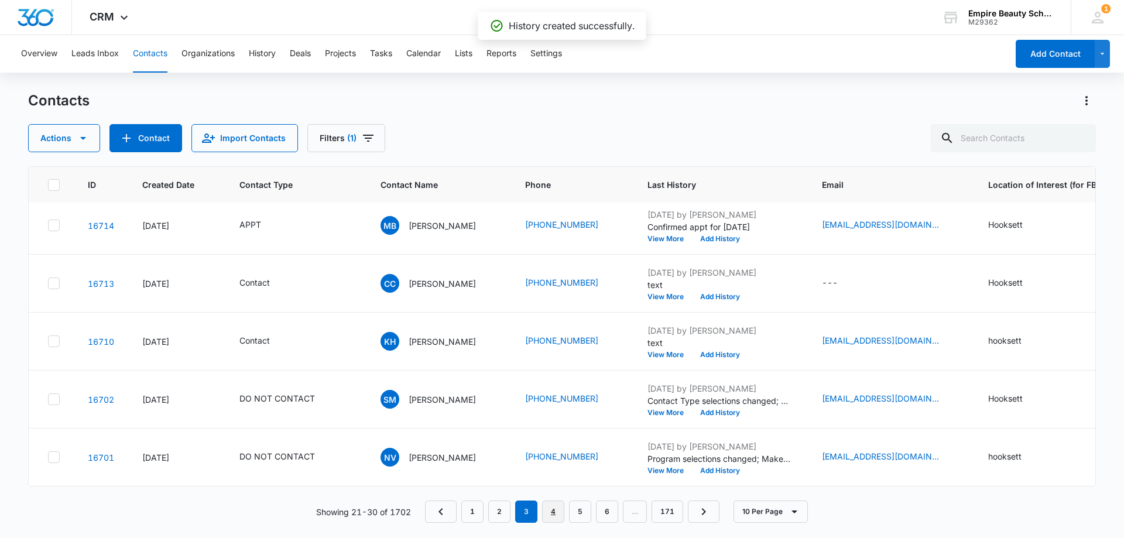
click at [554, 508] on link "4" at bounding box center [553, 512] width 22 height 22
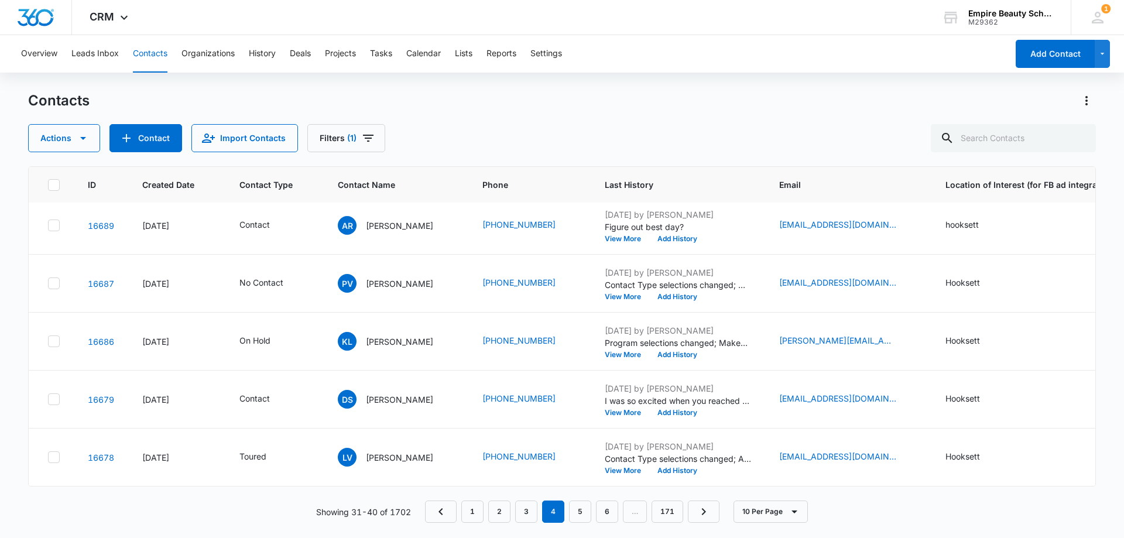
scroll to position [0, 0]
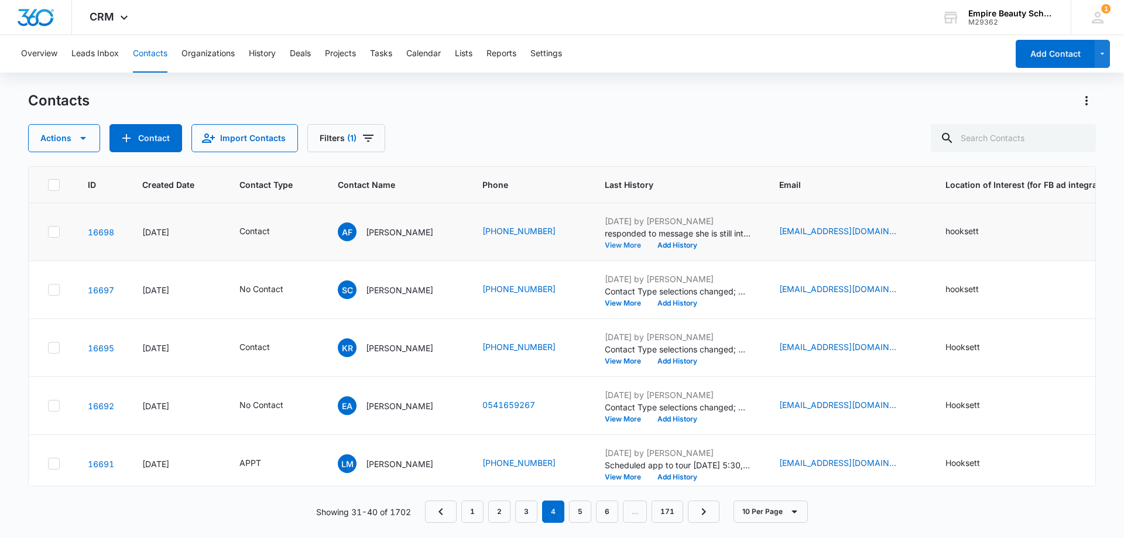
click at [635, 245] on button "View More" at bounding box center [627, 245] width 45 height 7
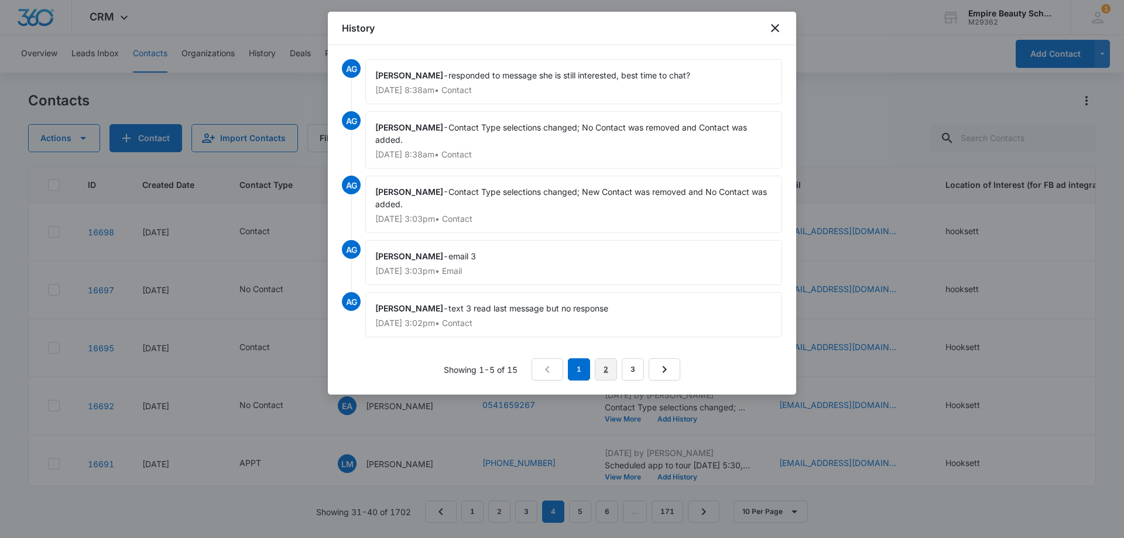
click at [600, 374] on link "2" at bounding box center [606, 369] width 22 height 22
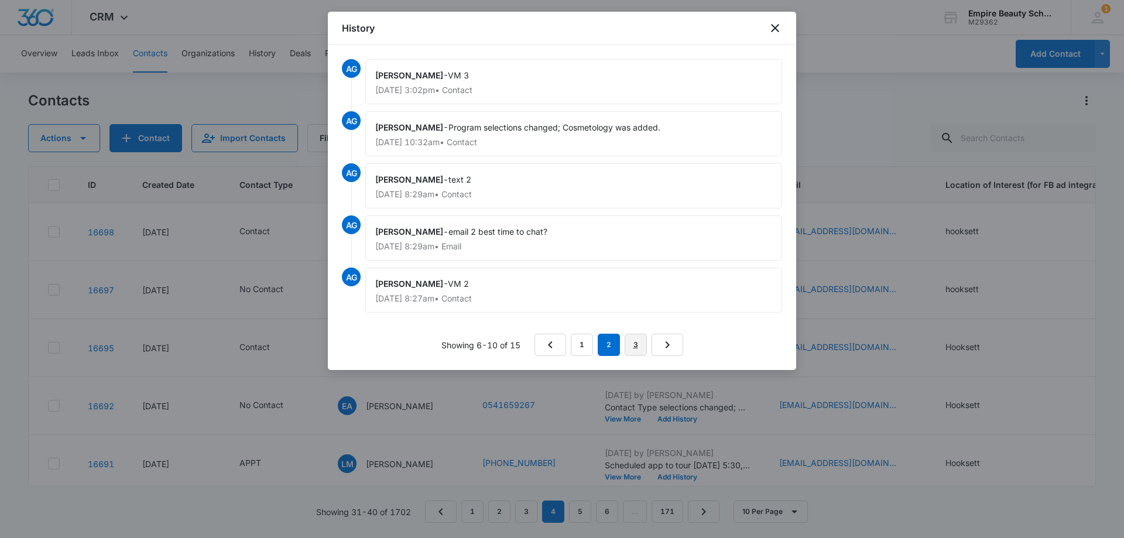
click at [632, 348] on link "3" at bounding box center [636, 345] width 22 height 22
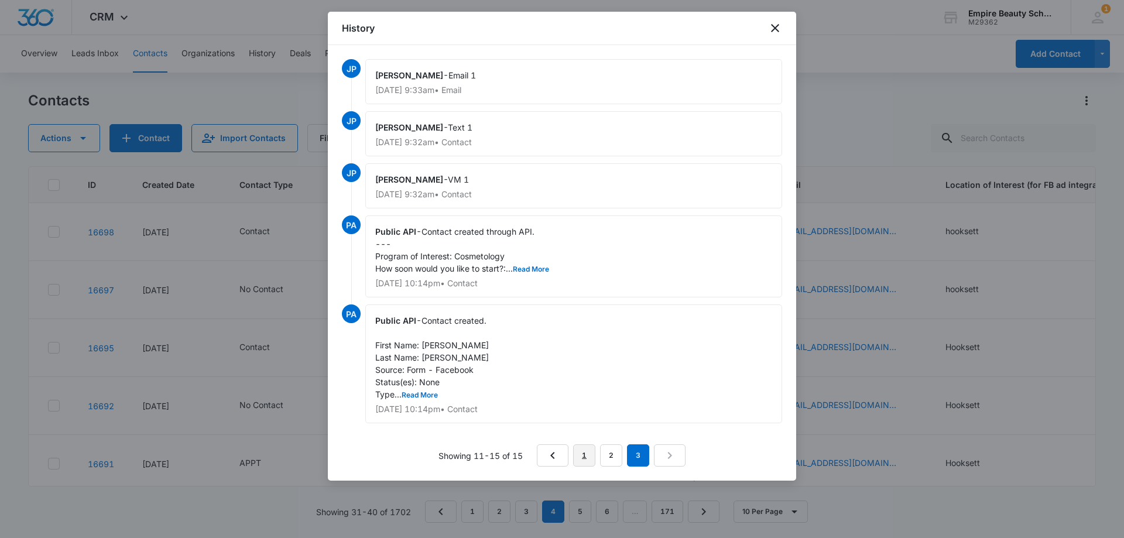
click at [585, 456] on link "1" at bounding box center [584, 456] width 22 height 22
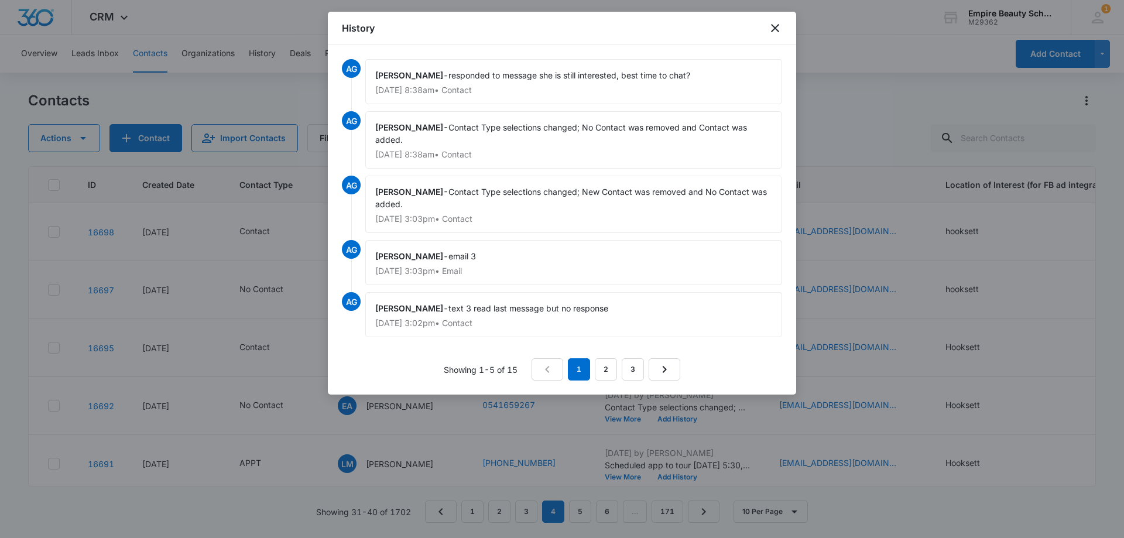
click at [771, 18] on div "History" at bounding box center [562, 28] width 469 height 33
click at [771, 25] on icon "close" at bounding box center [775, 28] width 14 height 14
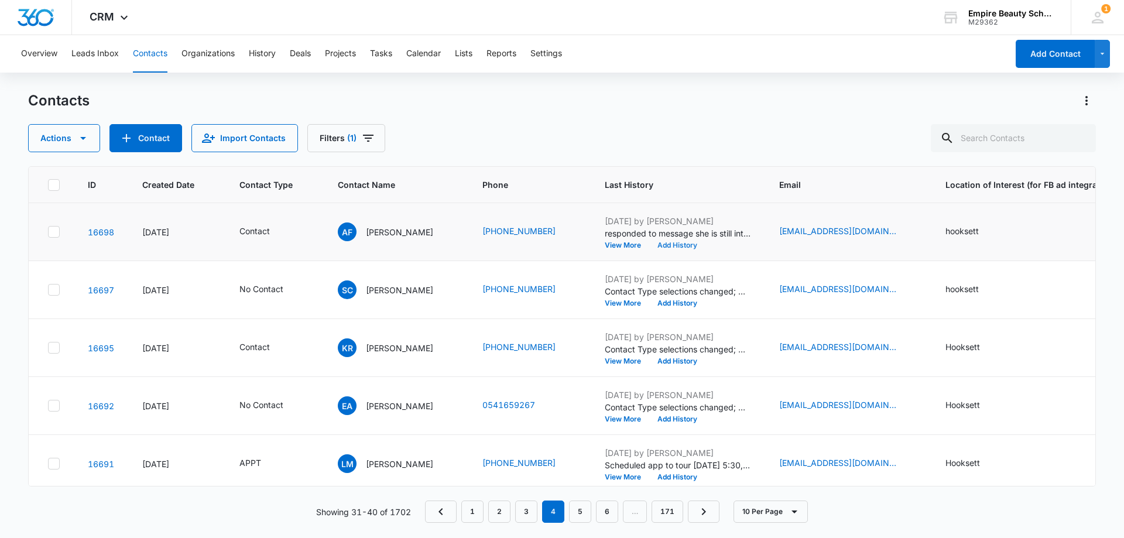
click at [685, 247] on button "Add History" at bounding box center [677, 245] width 56 height 7
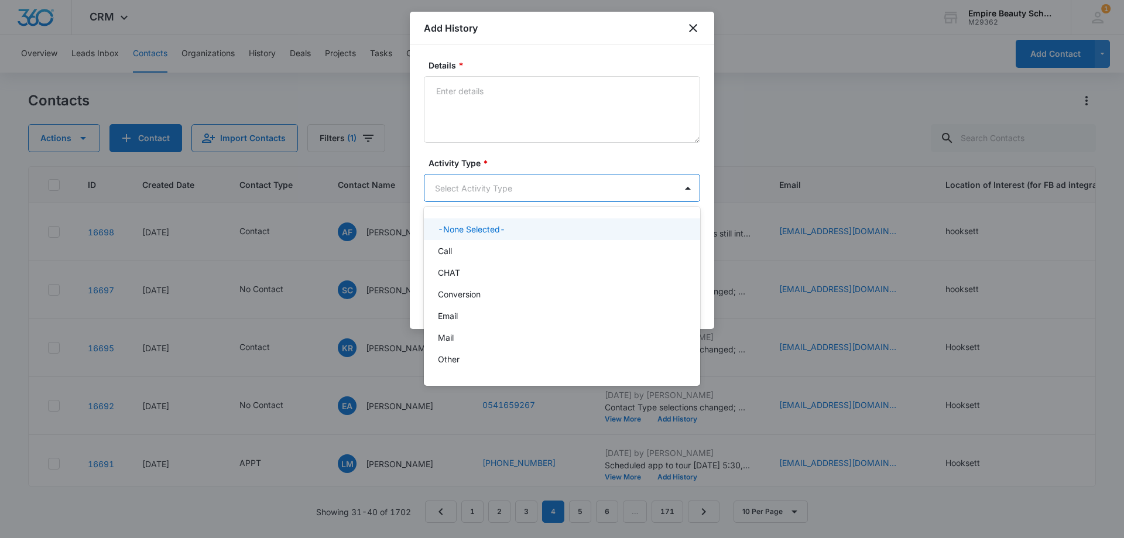
click at [449, 189] on body "CRM Apps Forms CRM Email Shop Payments POS Files Brand Settings Empire Beauty S…" at bounding box center [562, 269] width 1124 height 538
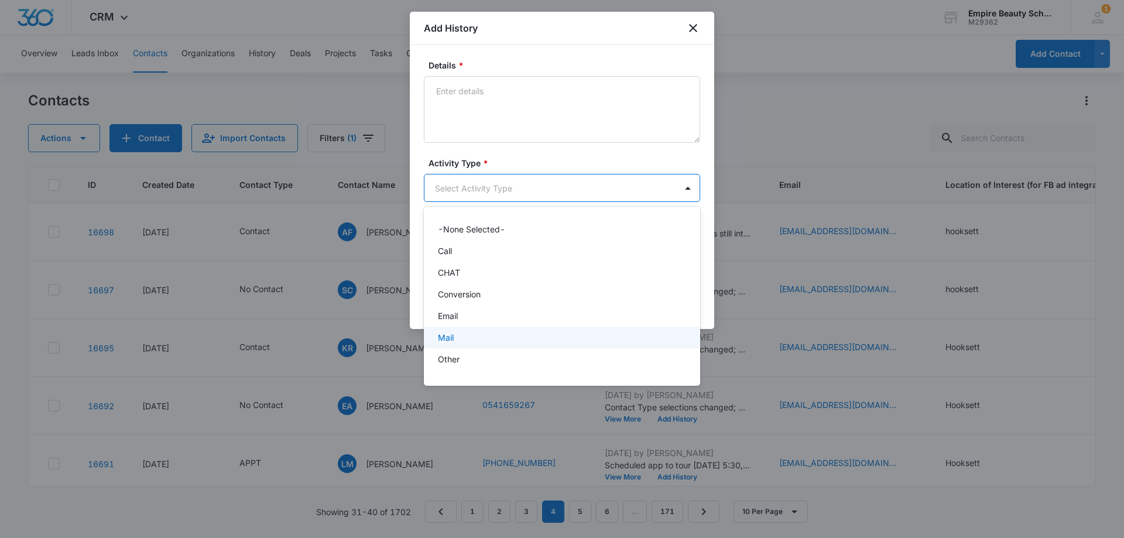
scroll to position [61, 0]
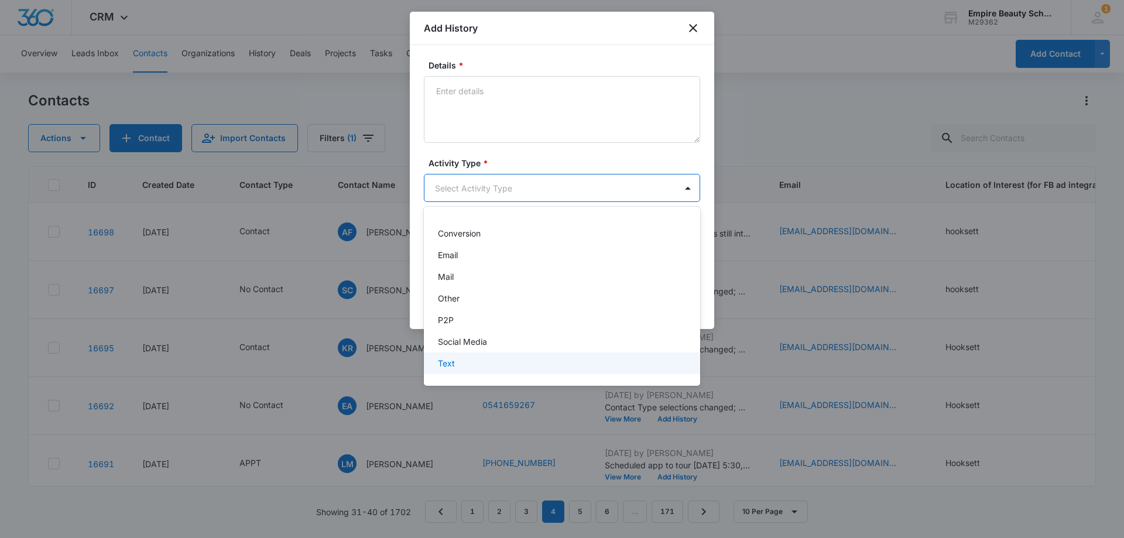
click at [450, 364] on p "Text" at bounding box center [446, 363] width 17 height 12
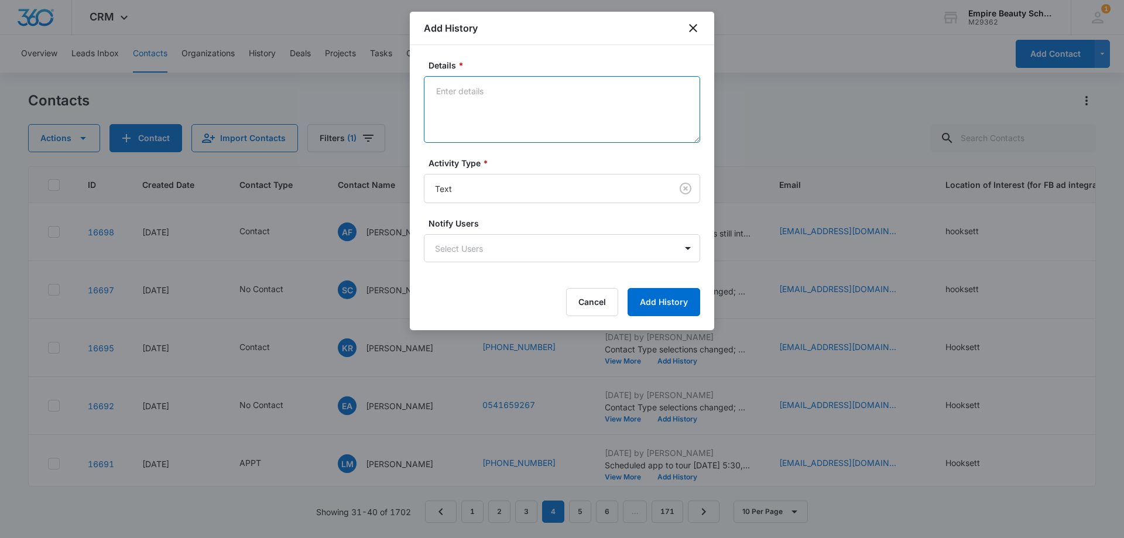
click at [494, 112] on textarea "Details *" at bounding box center [562, 109] width 276 height 67
type textarea "figure out best time to chat?"
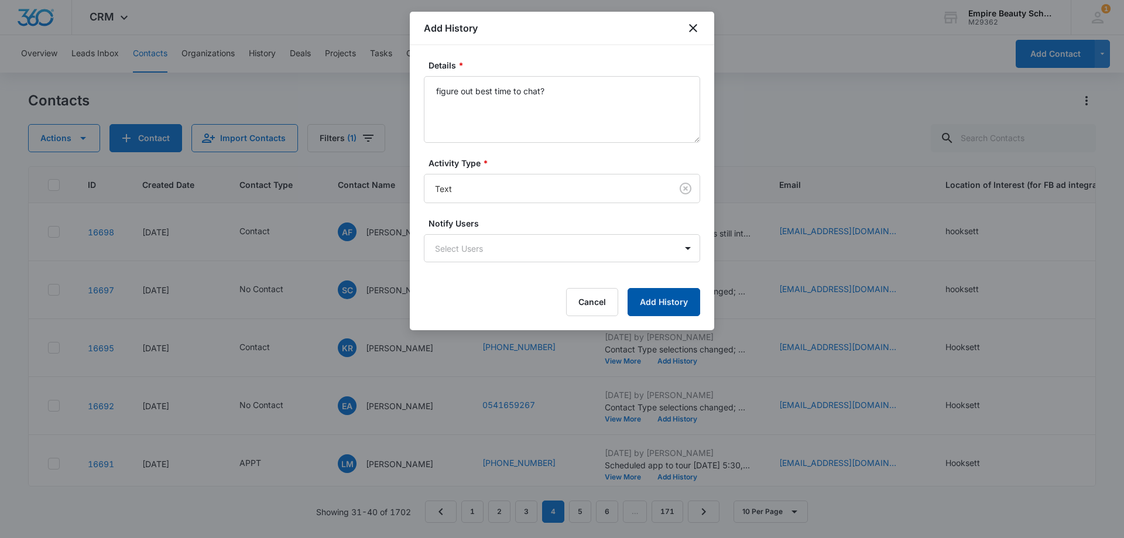
click at [671, 297] on button "Add History" at bounding box center [664, 302] width 73 height 28
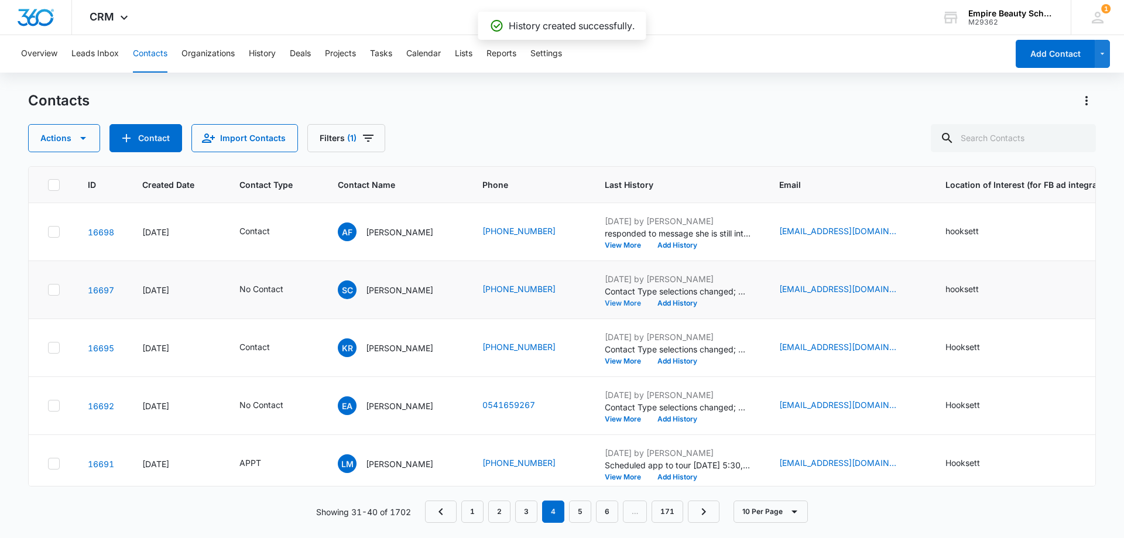
click at [623, 305] on button "View More" at bounding box center [627, 303] width 45 height 7
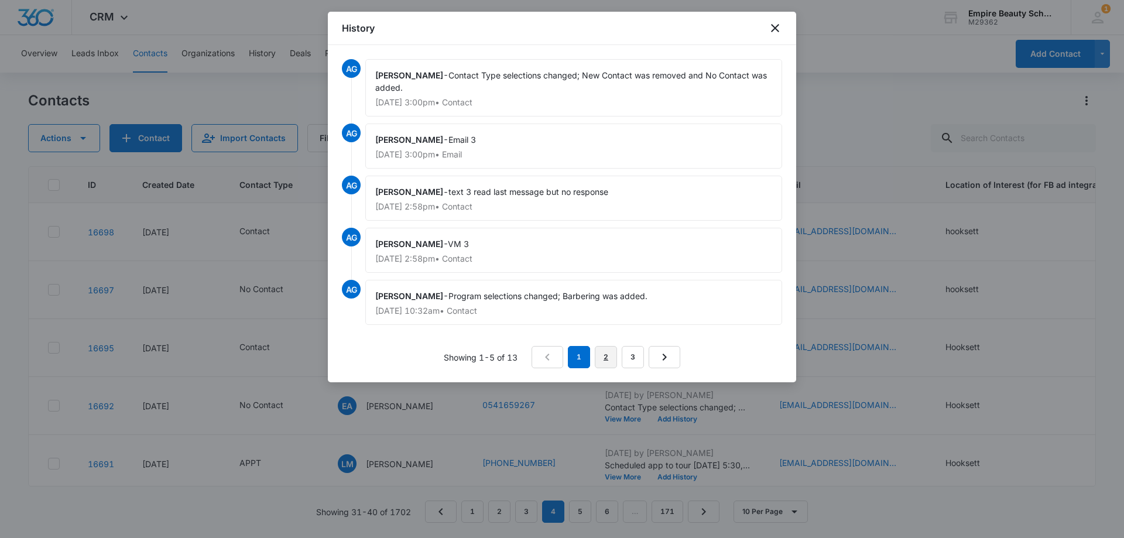
click at [597, 355] on link "2" at bounding box center [606, 357] width 22 height 22
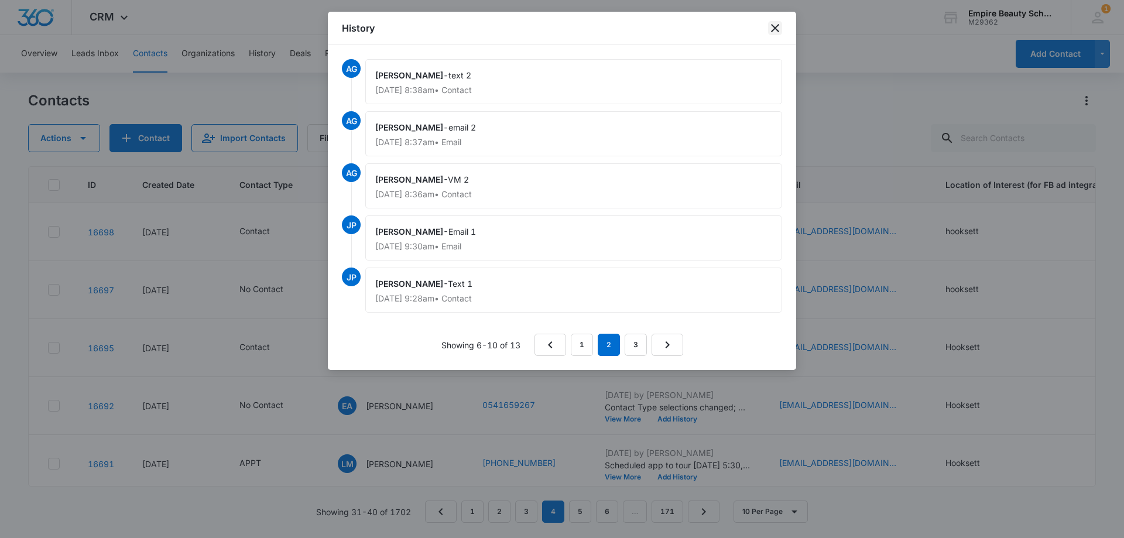
click at [774, 27] on icon "close" at bounding box center [775, 28] width 8 height 8
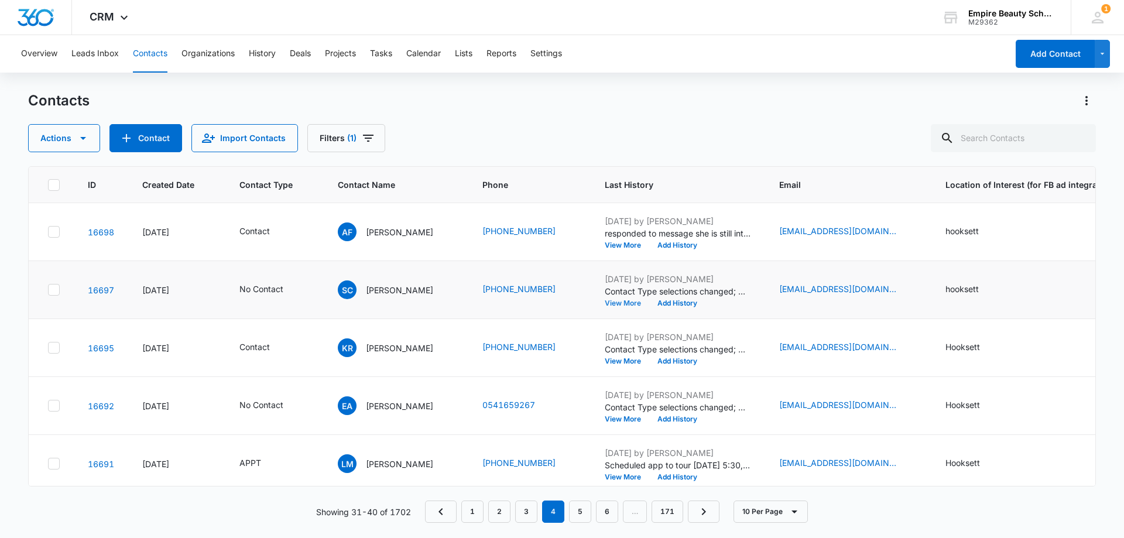
click at [632, 303] on button "View More" at bounding box center [627, 303] width 45 height 7
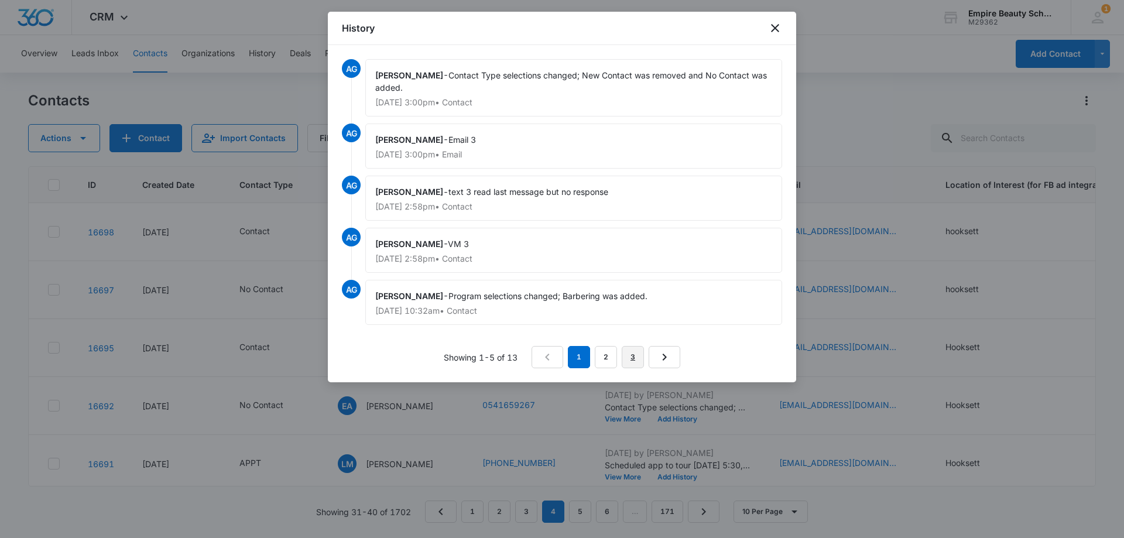
click at [641, 354] on link "3" at bounding box center [633, 357] width 22 height 22
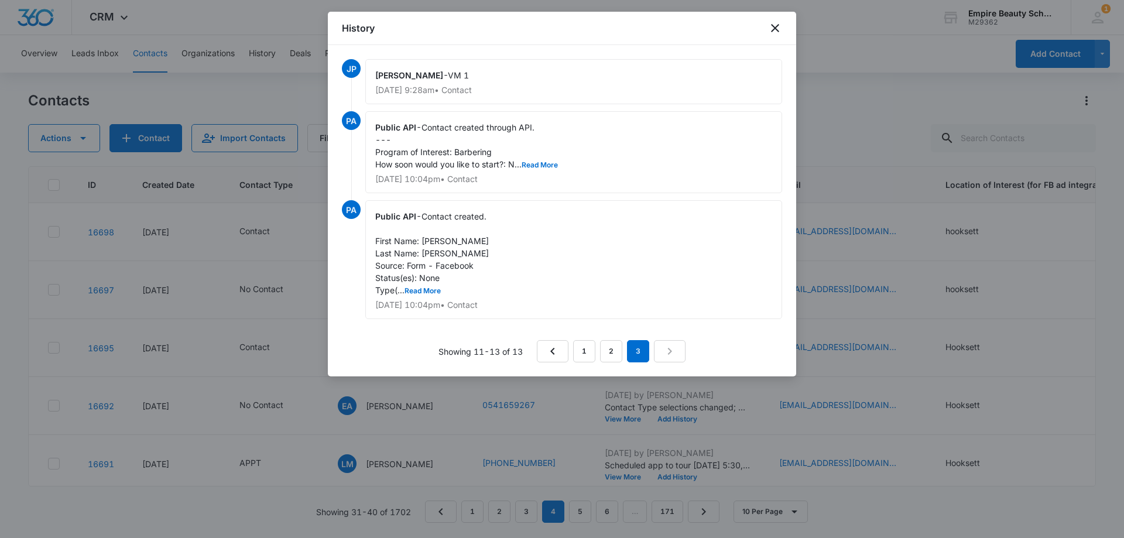
click at [542, 160] on span "Contact created through API. --- Program of Interest: Barbering How soon would …" at bounding box center [466, 145] width 183 height 47
click at [549, 163] on button "Read More" at bounding box center [540, 165] width 36 height 7
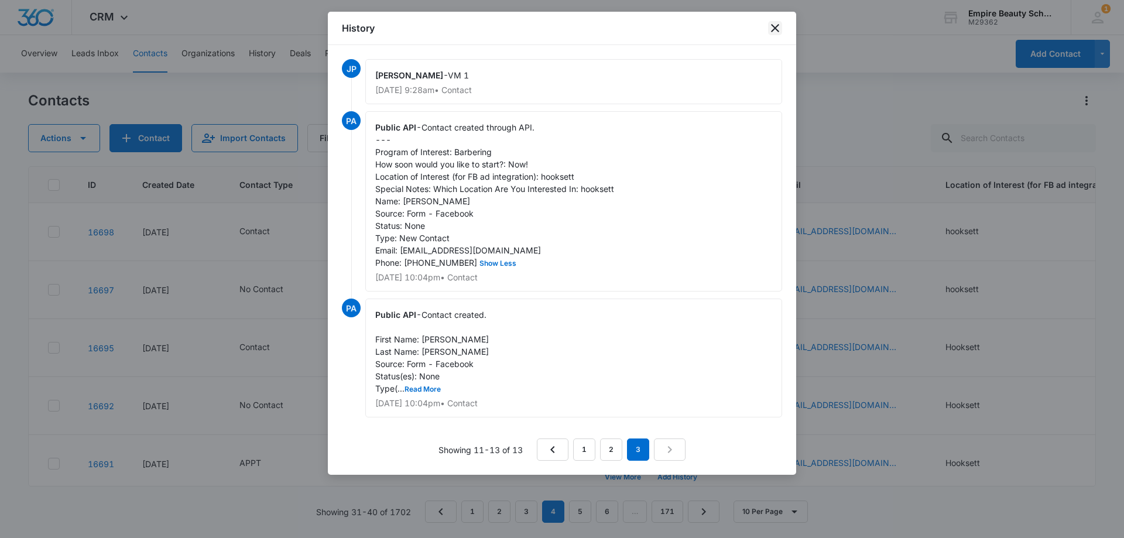
click at [775, 25] on icon "close" at bounding box center [775, 28] width 14 height 14
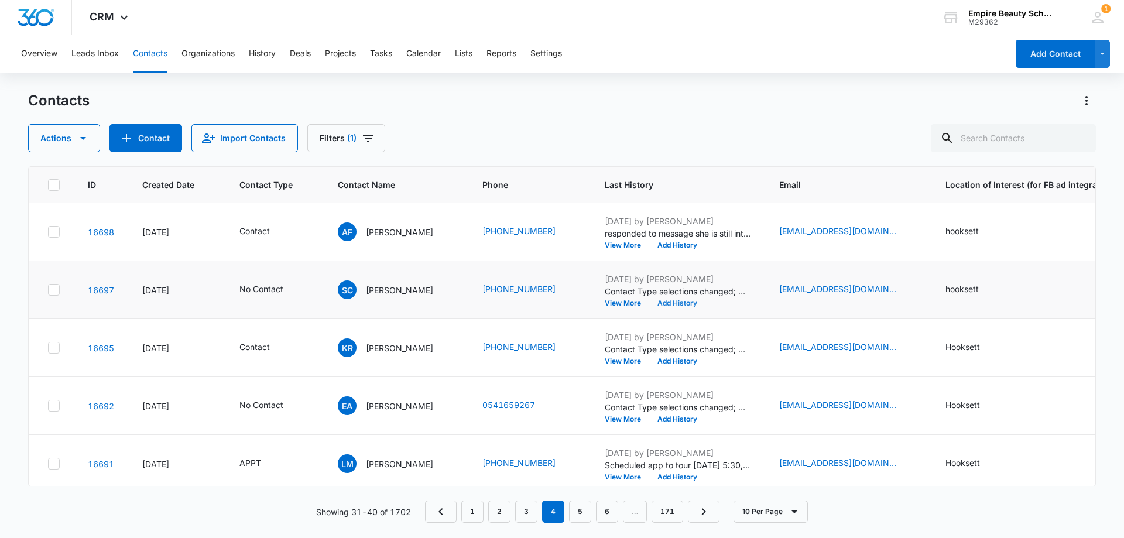
click at [677, 303] on button "Add History" at bounding box center [677, 303] width 56 height 7
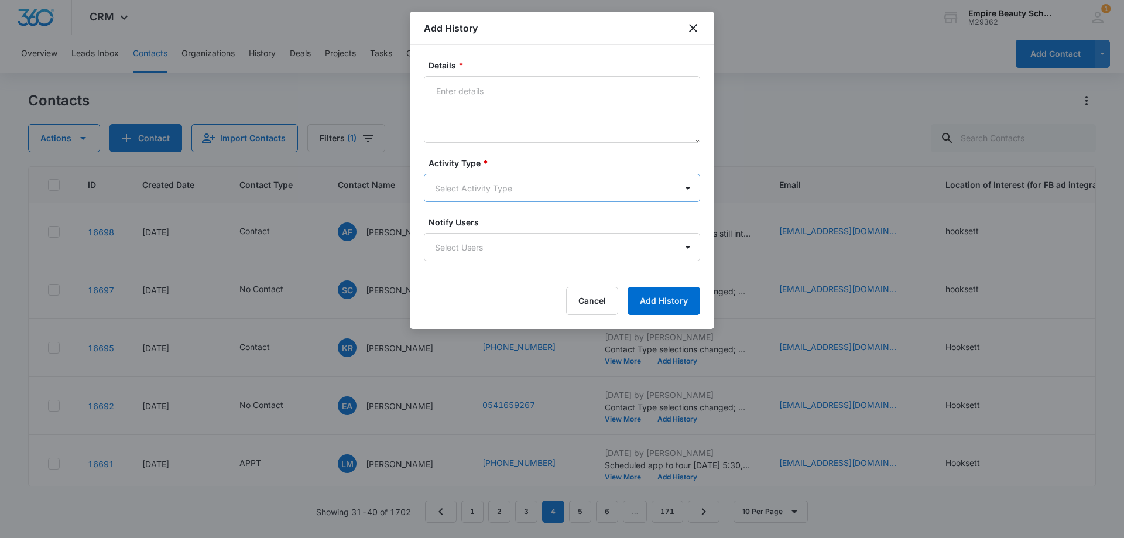
click at [471, 184] on body "CRM Apps Forms CRM Email Shop Payments POS Files Brand Settings Empire Beauty S…" at bounding box center [562, 269] width 1124 height 538
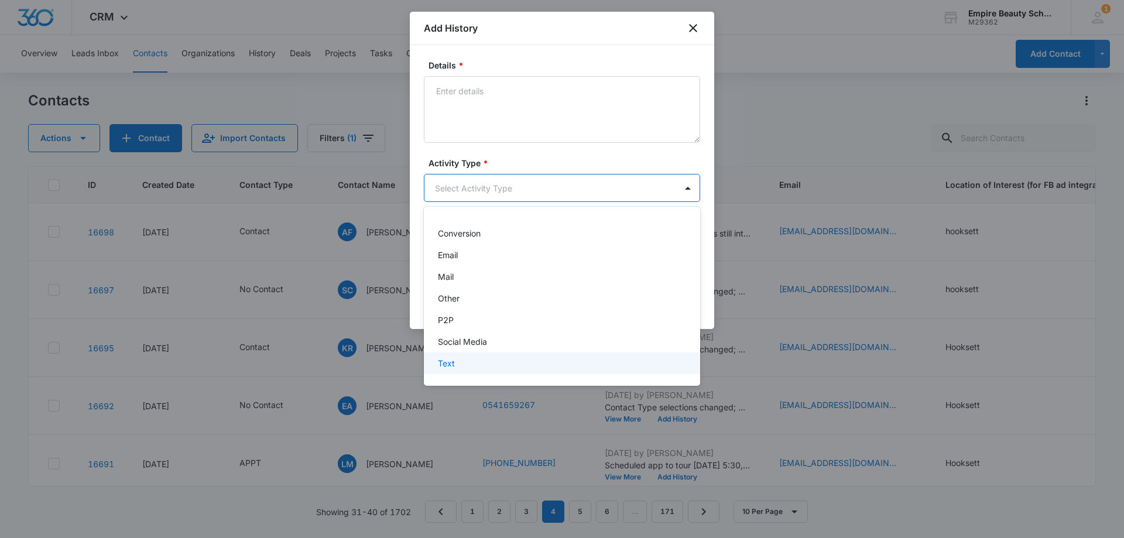
click at [461, 368] on div "Text" at bounding box center [561, 363] width 246 height 12
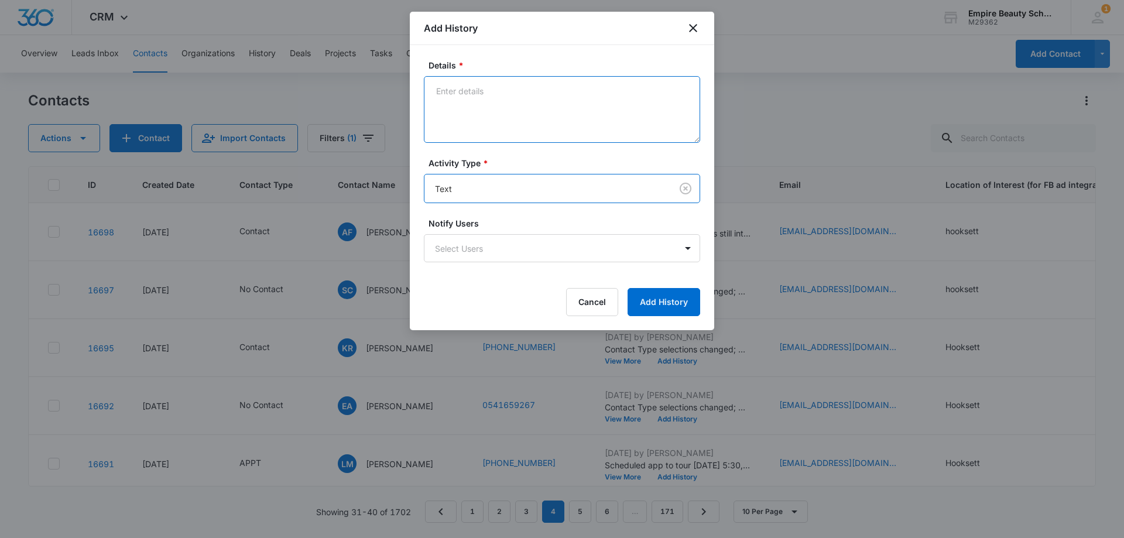
click at [442, 95] on textarea "Details *" at bounding box center [562, 109] width 276 height 67
type textarea "read last message but no response"
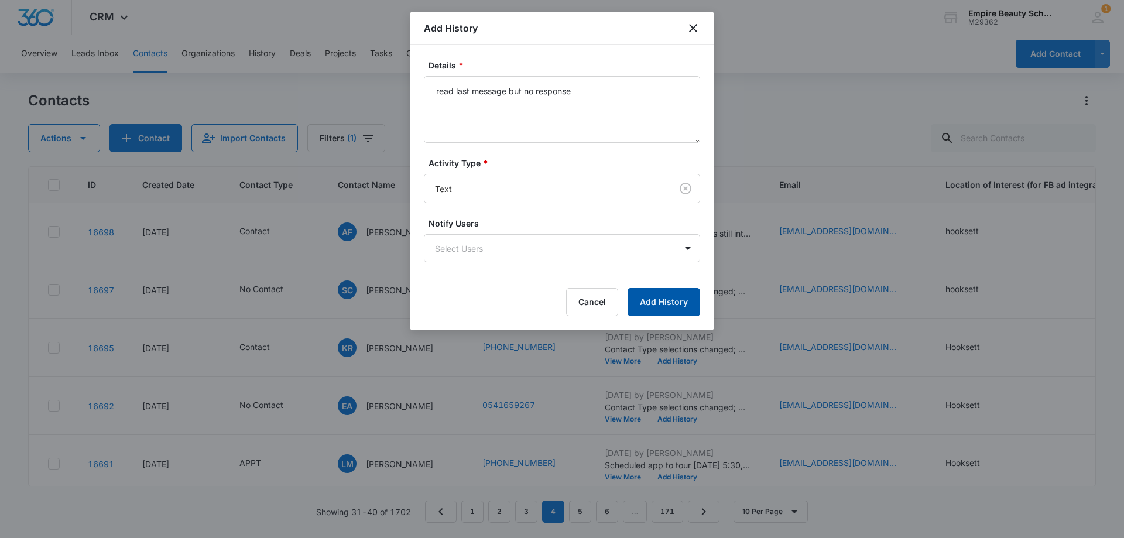
click at [662, 304] on button "Add History" at bounding box center [664, 302] width 73 height 28
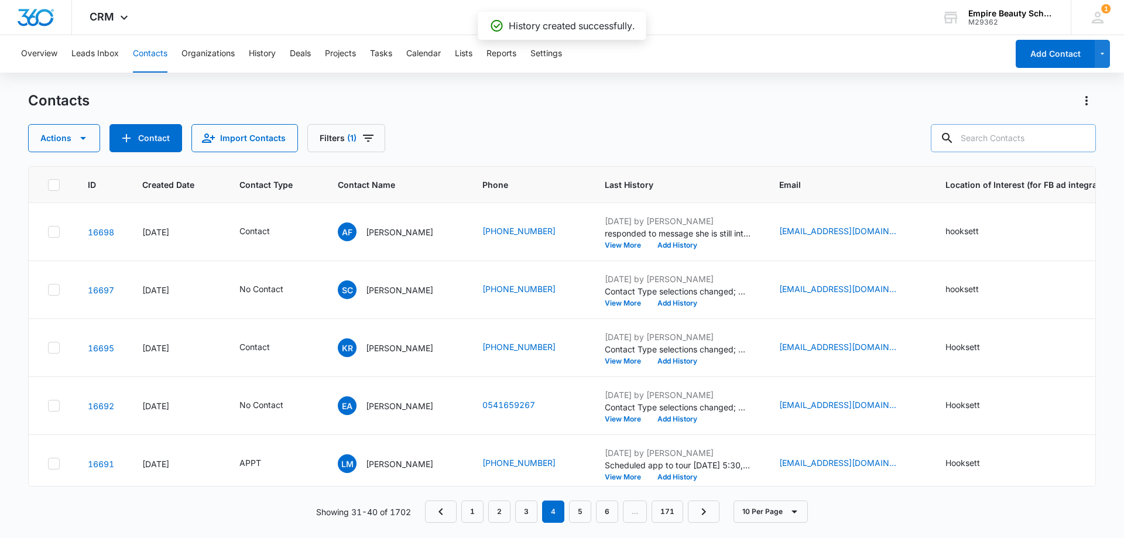
click at [1003, 135] on input "text" at bounding box center [1013, 138] width 165 height 28
type input "8777"
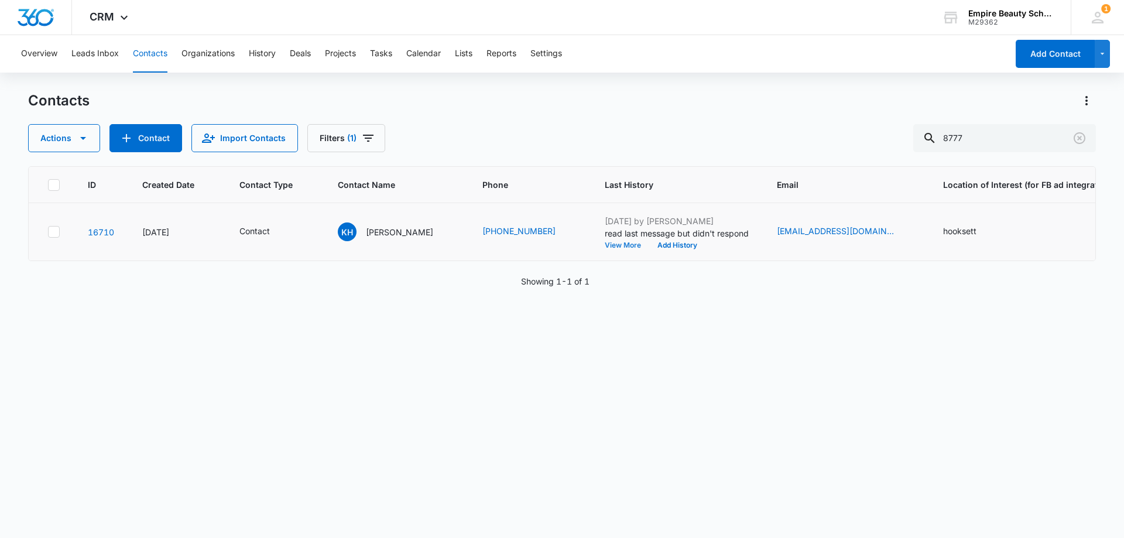
click at [605, 242] on button "View More" at bounding box center [627, 245] width 45 height 7
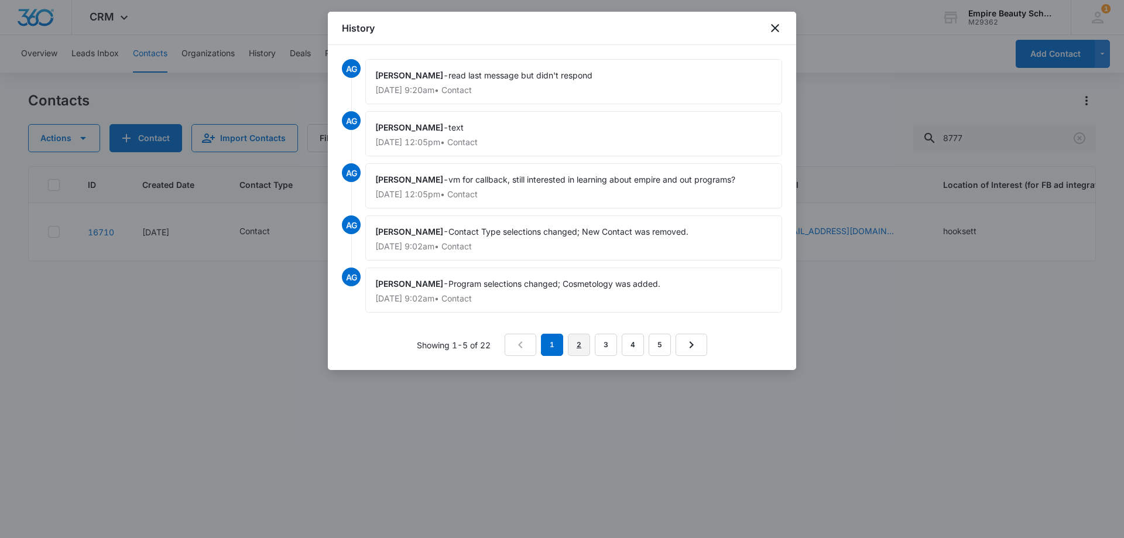
click at [576, 347] on link "2" at bounding box center [579, 345] width 22 height 22
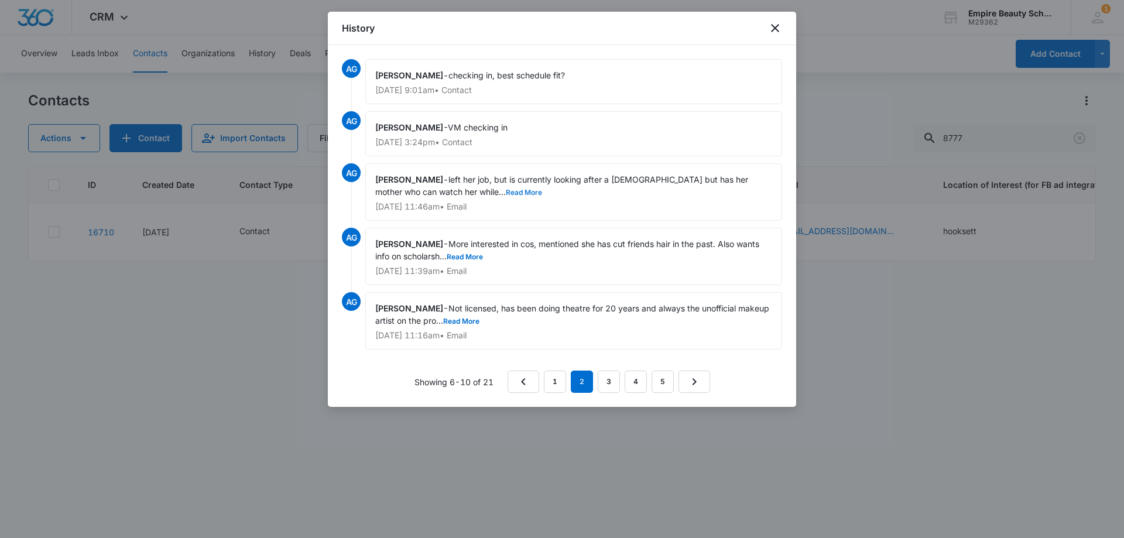
click at [506, 192] on button "Read More" at bounding box center [524, 192] width 36 height 7
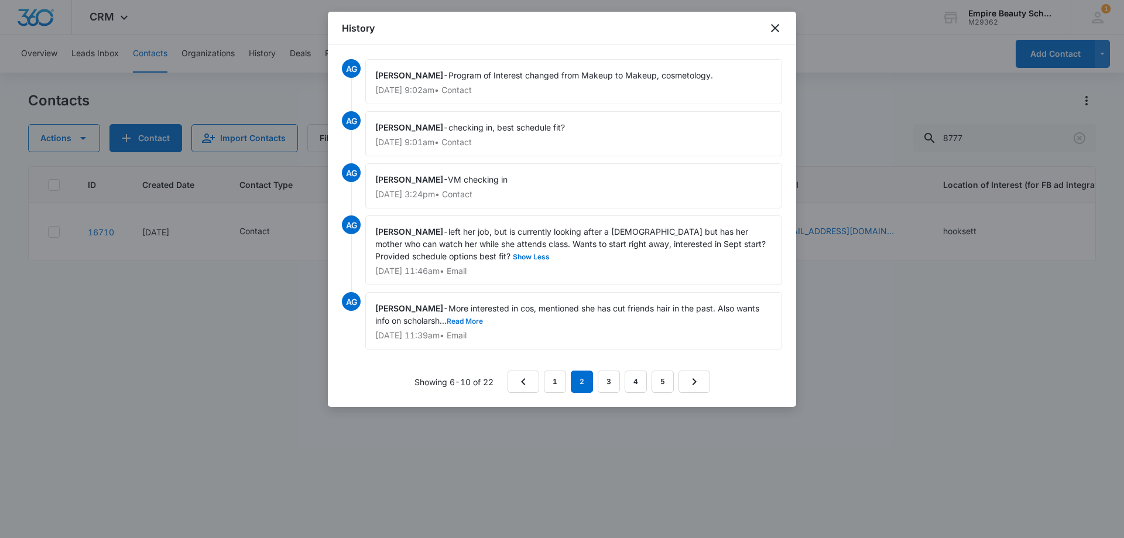
click at [469, 320] on button "Read More" at bounding box center [465, 321] width 36 height 7
click at [511, 256] on button "Show Less" at bounding box center [532, 257] width 42 height 7
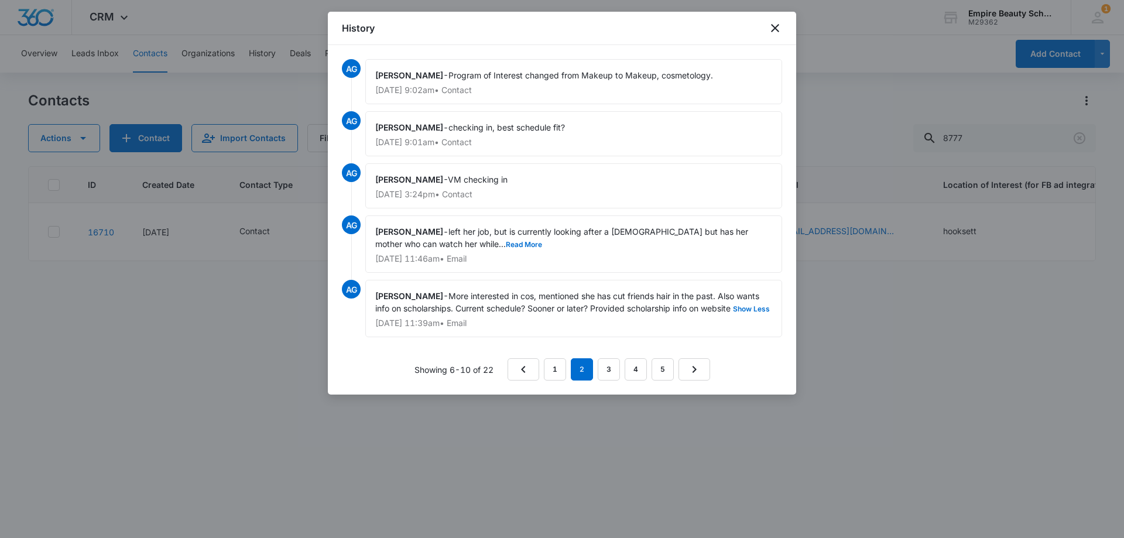
click at [471, 240] on span "left her job, but is currently looking after a [DEMOGRAPHIC_DATA] but has her m…" at bounding box center [562, 238] width 375 height 22
click at [506, 247] on button "Read More" at bounding box center [524, 244] width 36 height 7
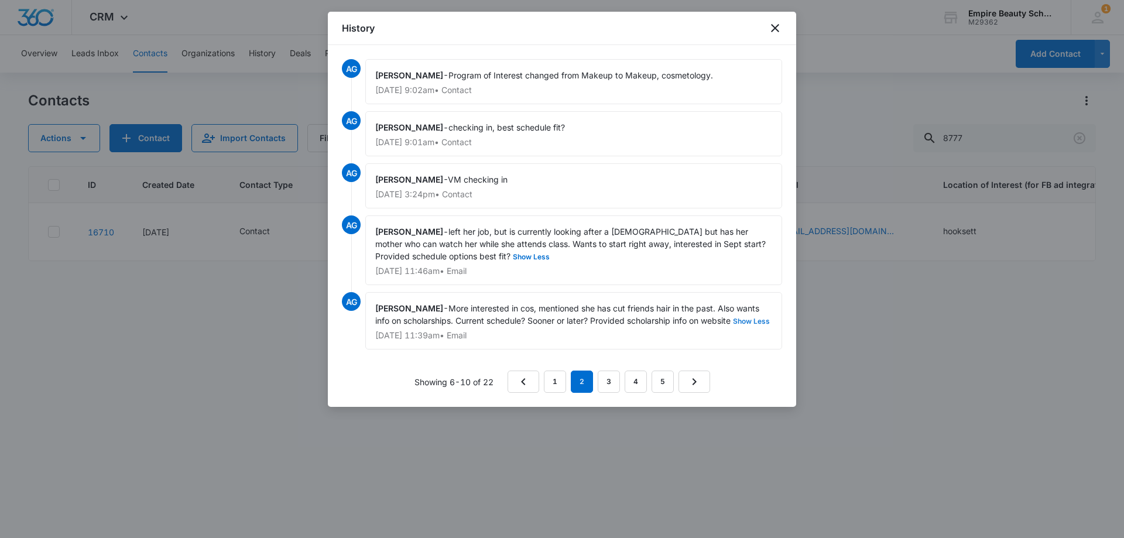
click at [731, 325] on button "Show Less" at bounding box center [752, 321] width 42 height 7
click at [459, 319] on button "Read More" at bounding box center [465, 321] width 36 height 7
click at [511, 260] on button "Show Less" at bounding box center [532, 257] width 42 height 7
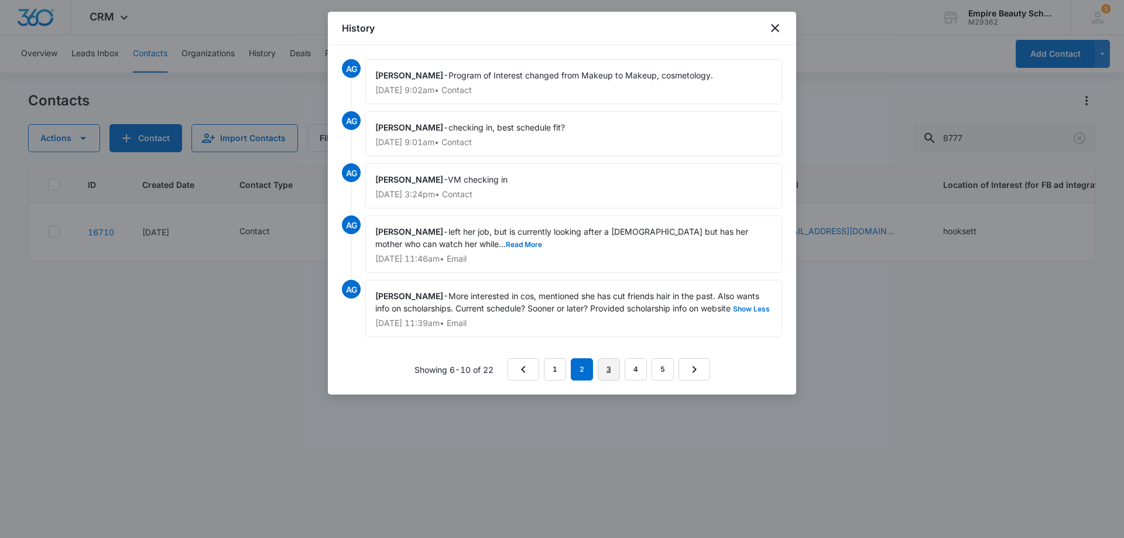
click at [606, 381] on link "3" at bounding box center [609, 369] width 22 height 22
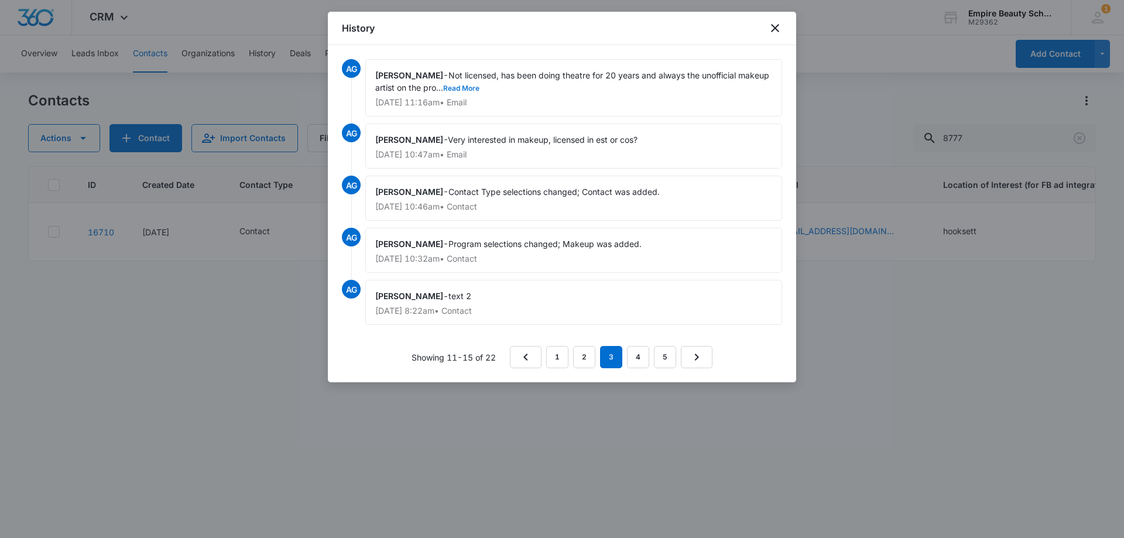
click at [456, 86] on button "Read More" at bounding box center [461, 88] width 36 height 7
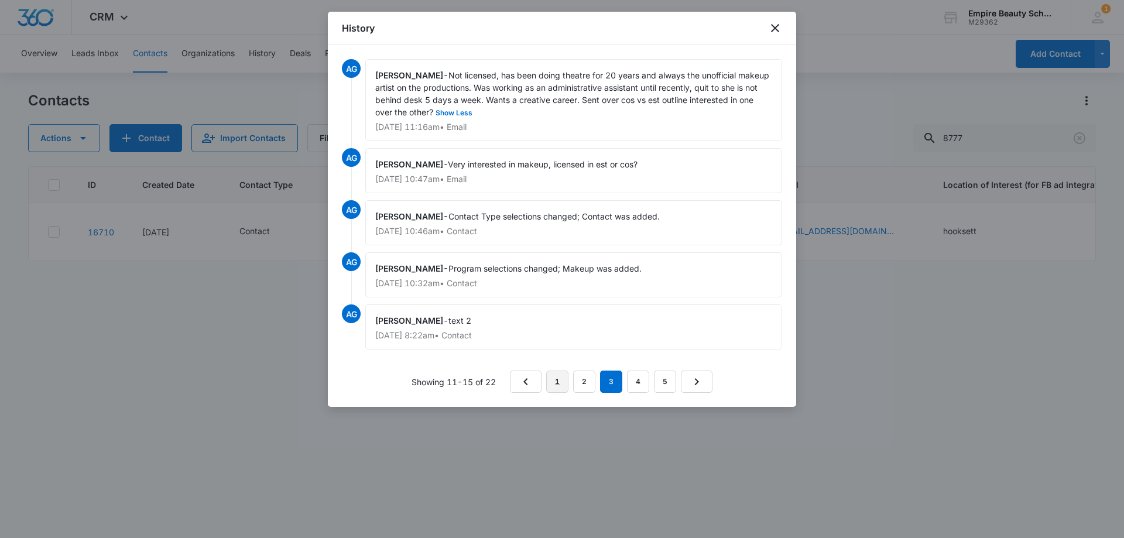
click at [563, 384] on link "1" at bounding box center [557, 382] width 22 height 22
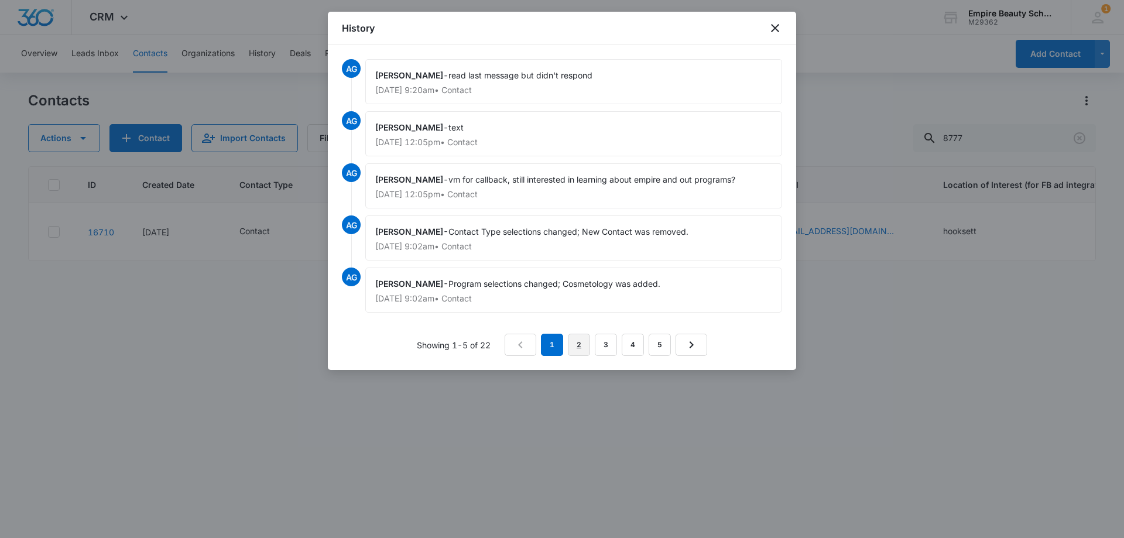
click at [587, 349] on link "2" at bounding box center [579, 345] width 22 height 22
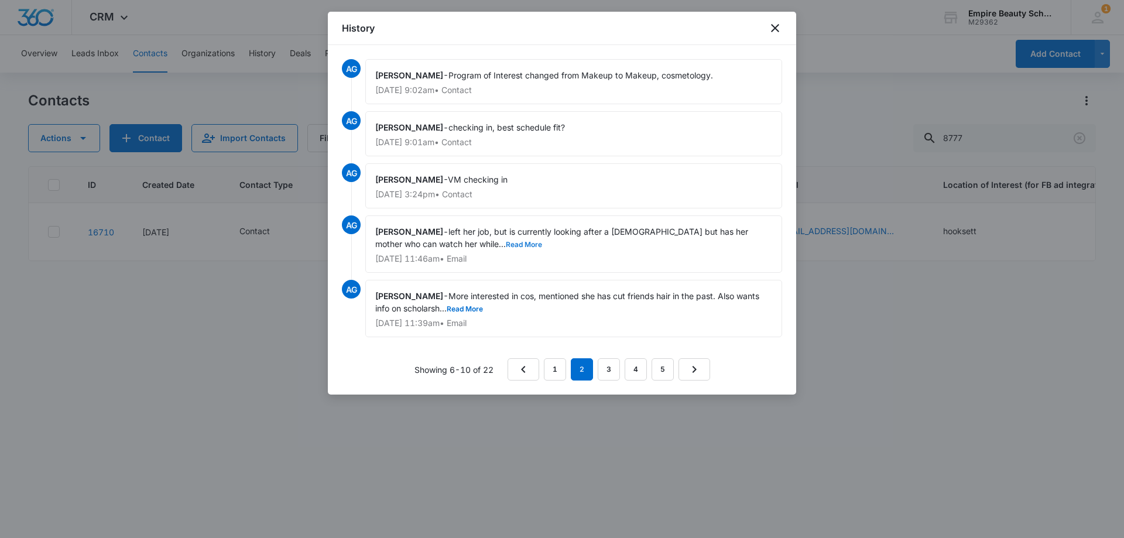
click at [506, 245] on button "Read More" at bounding box center [524, 244] width 36 height 7
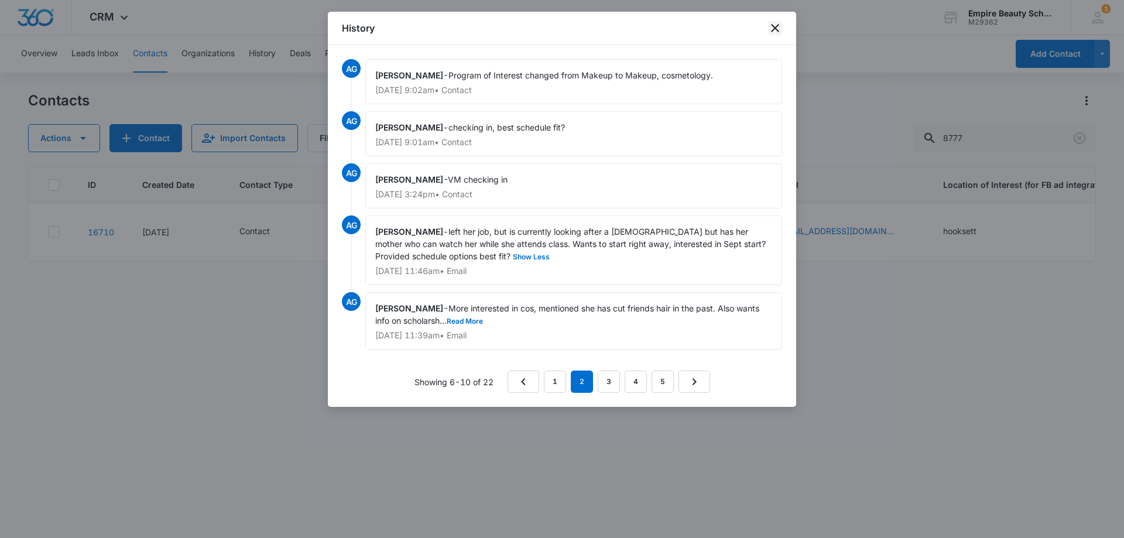
click at [775, 28] on icon "close" at bounding box center [775, 28] width 8 height 8
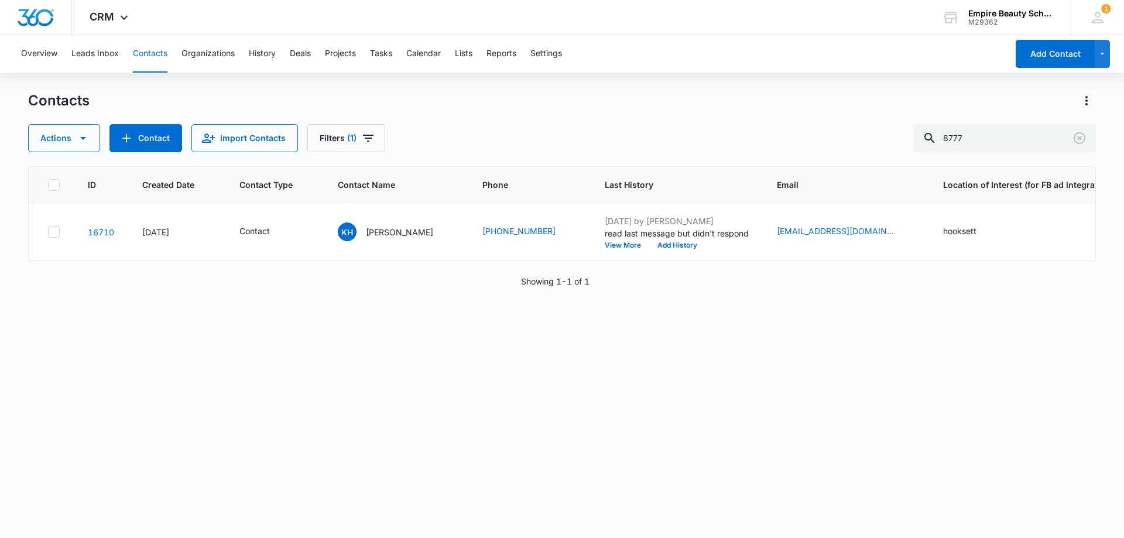
click at [786, 103] on div "Contacts" at bounding box center [562, 100] width 1068 height 19
drag, startPoint x: 1086, startPoint y: 137, endPoint x: 572, endPoint y: 126, distance: 514.3
click at [1086, 137] on icon "Clear" at bounding box center [1080, 138] width 14 height 14
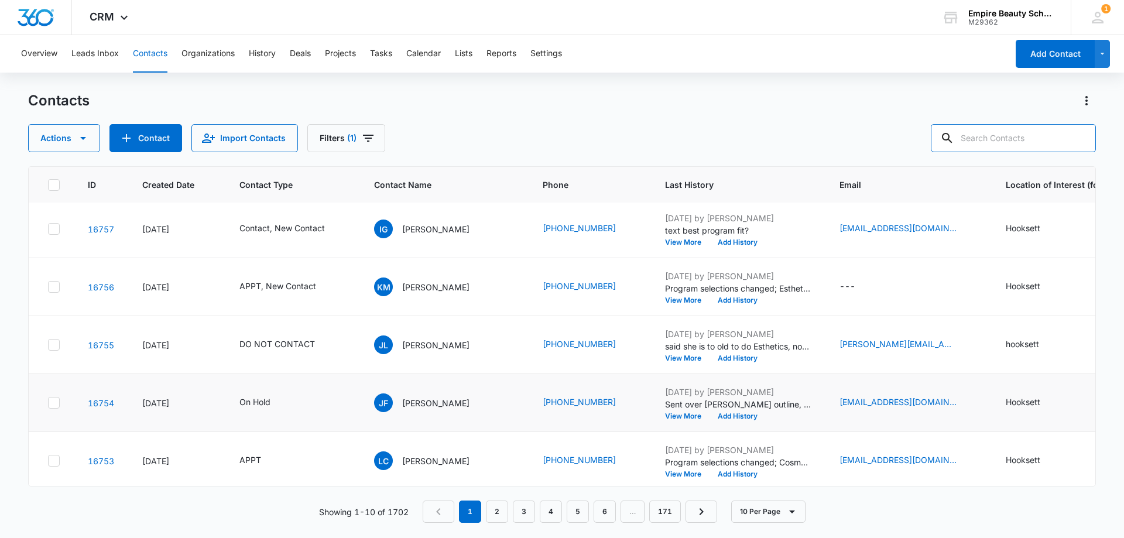
scroll to position [305, 0]
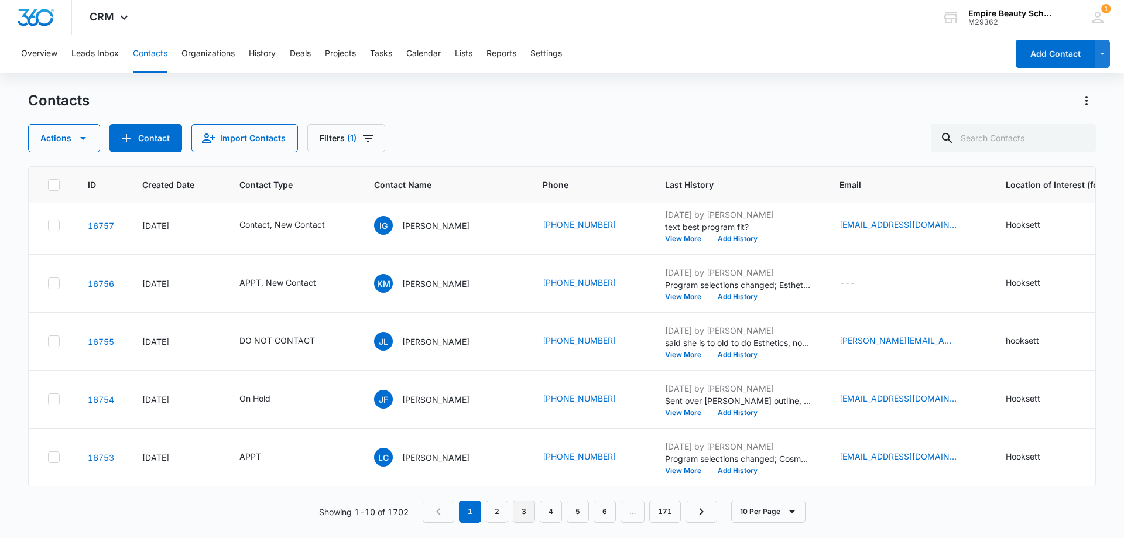
click at [526, 512] on link "3" at bounding box center [524, 512] width 22 height 22
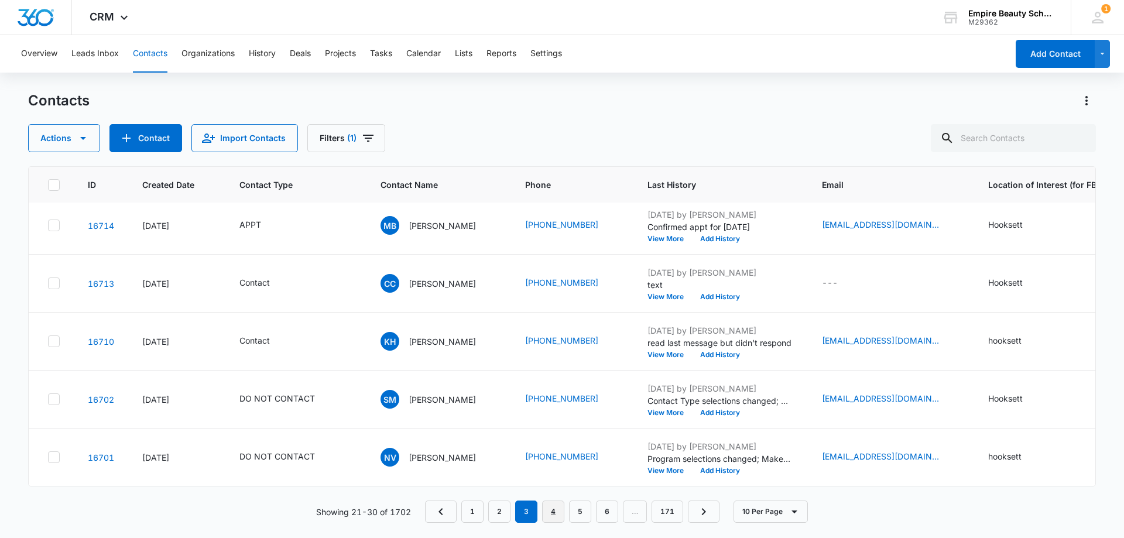
click at [559, 517] on link "4" at bounding box center [553, 512] width 22 height 22
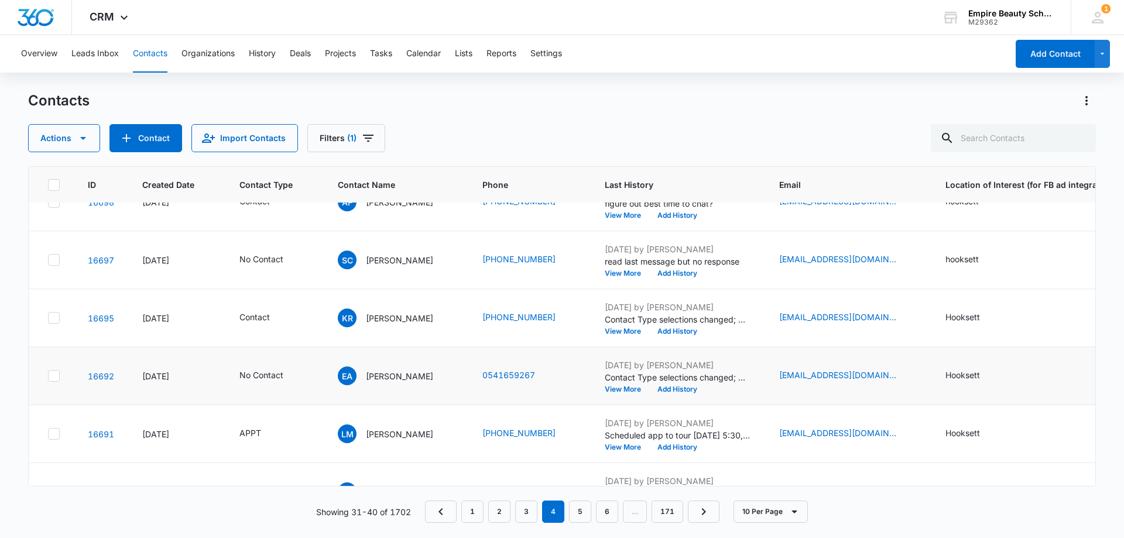
scroll to position [59, 0]
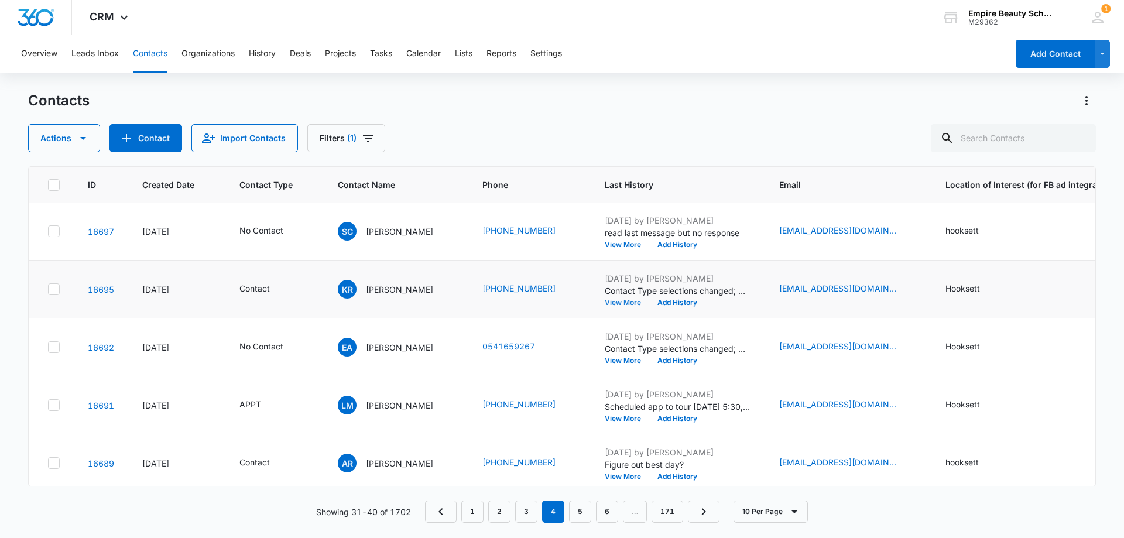
click at [627, 303] on button "View More" at bounding box center [627, 302] width 45 height 7
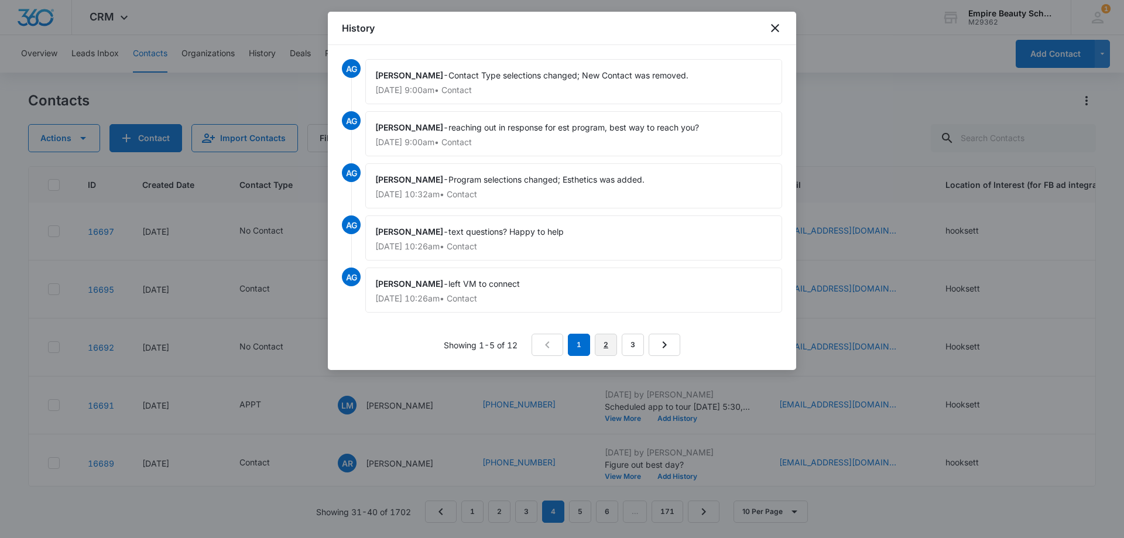
click at [611, 336] on link "2" at bounding box center [606, 345] width 22 height 22
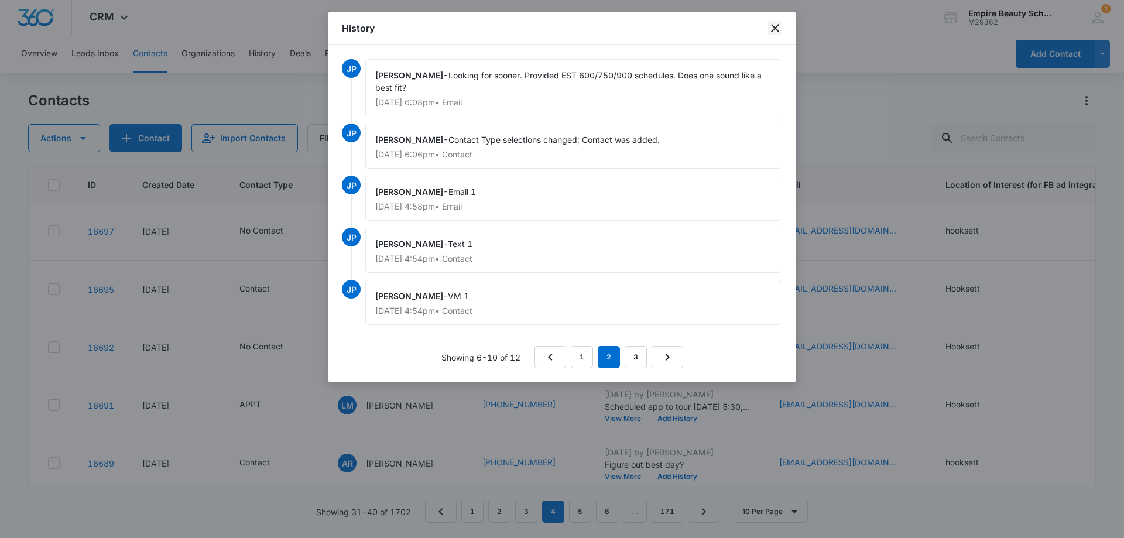
click at [782, 30] on icon "close" at bounding box center [775, 28] width 14 height 14
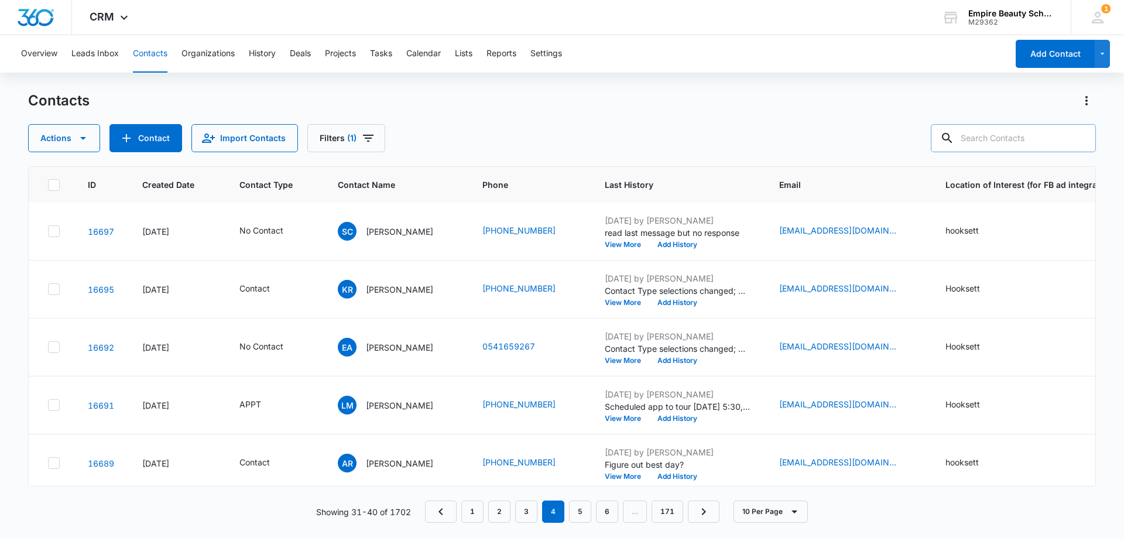
click at [1035, 149] on input "text" at bounding box center [1013, 138] width 165 height 28
type input "drabble"
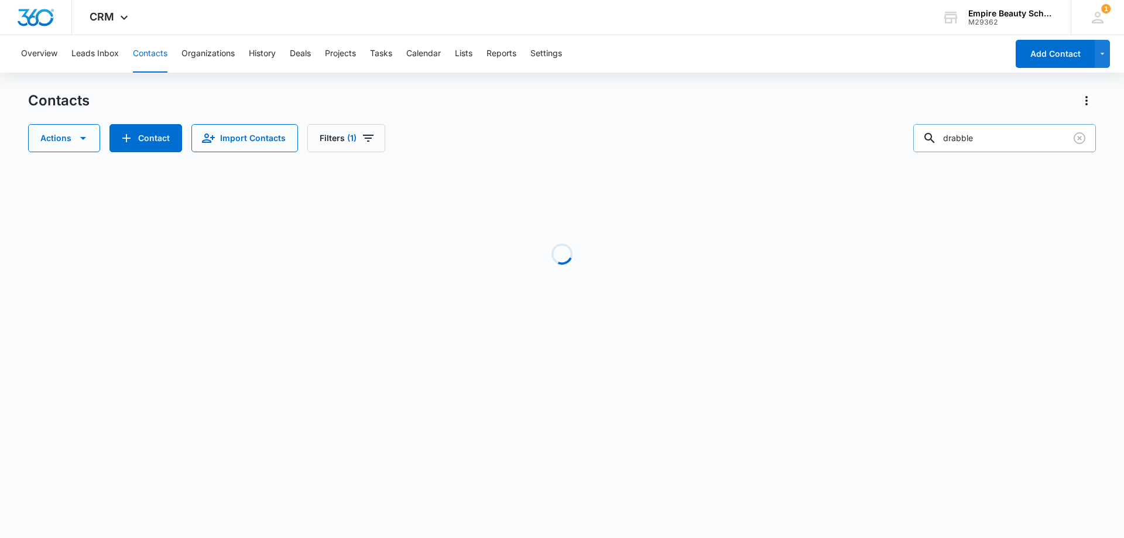
scroll to position [0, 0]
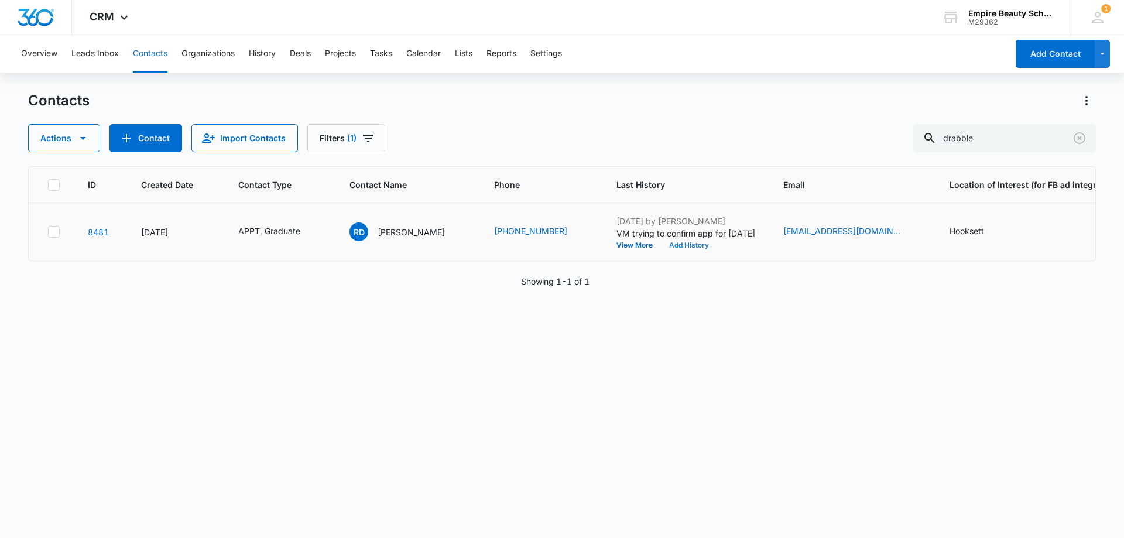
click at [679, 247] on button "Add History" at bounding box center [689, 245] width 56 height 7
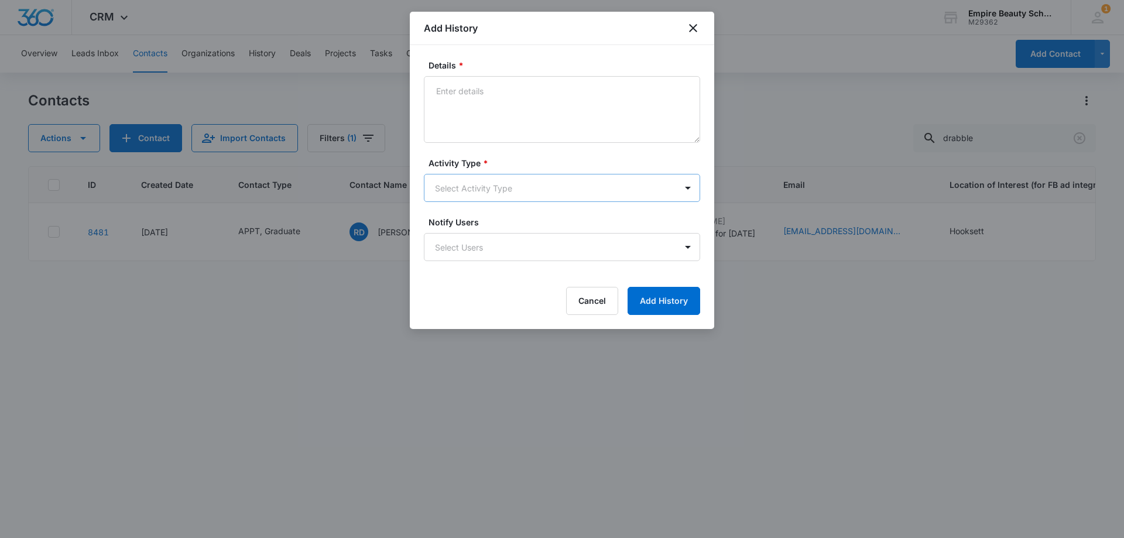
click at [464, 194] on body "CRM Apps Forms CRM Email Shop Payments POS Files Brand Settings Empire Beauty S…" at bounding box center [562, 269] width 1124 height 538
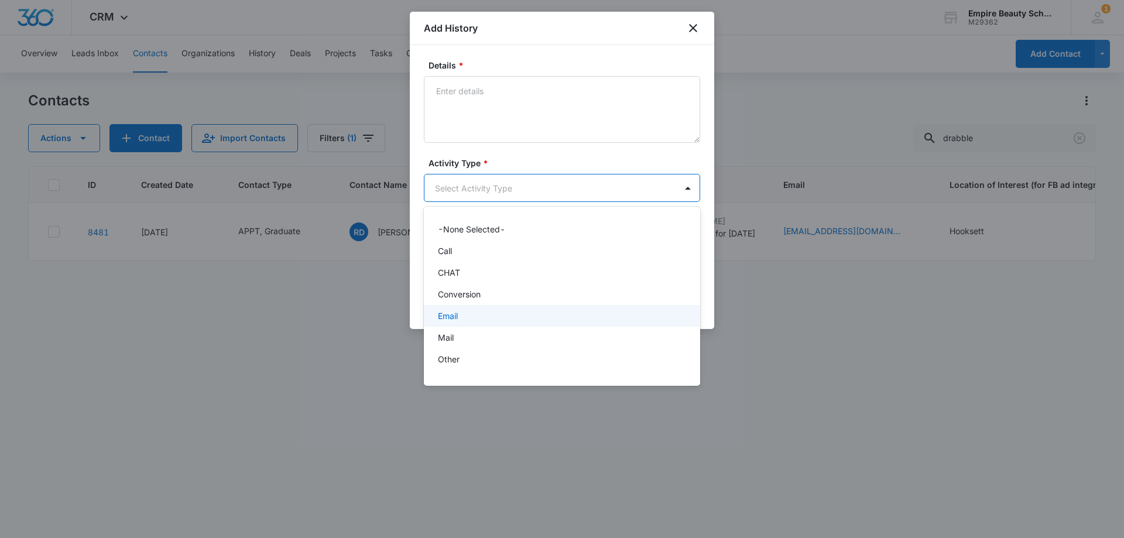
scroll to position [61, 0]
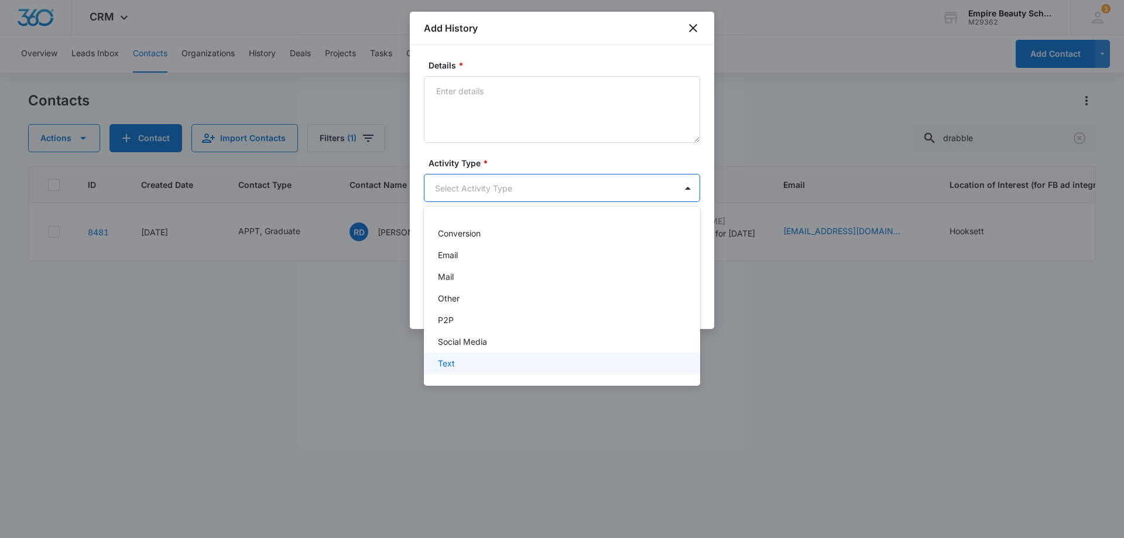
click at [464, 369] on div "Text" at bounding box center [561, 363] width 246 height 12
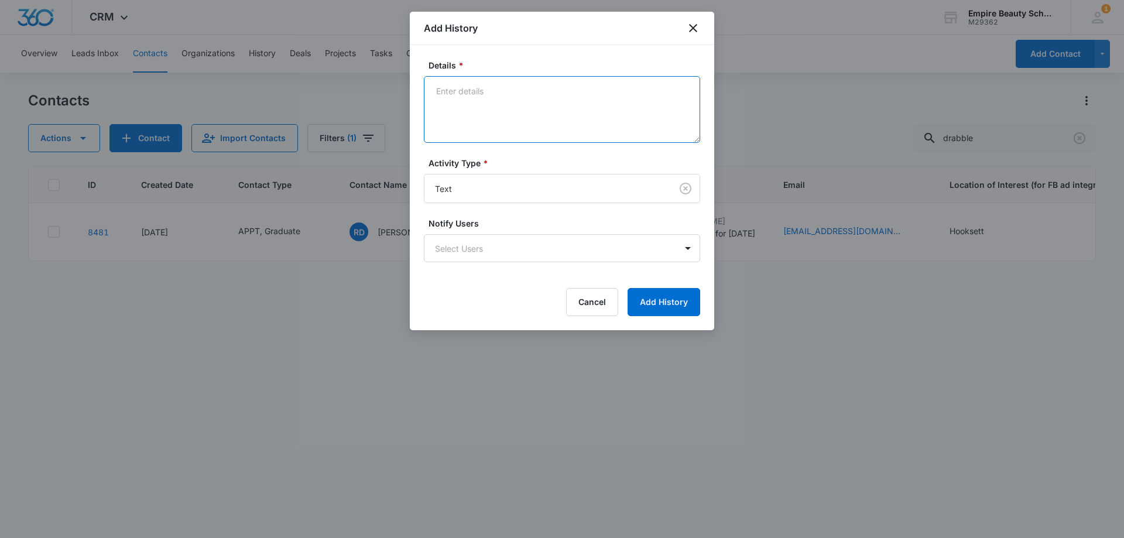
click at [483, 125] on textarea "Details *" at bounding box center [562, 109] width 276 height 67
type textarea "Looking forward to seeing you"
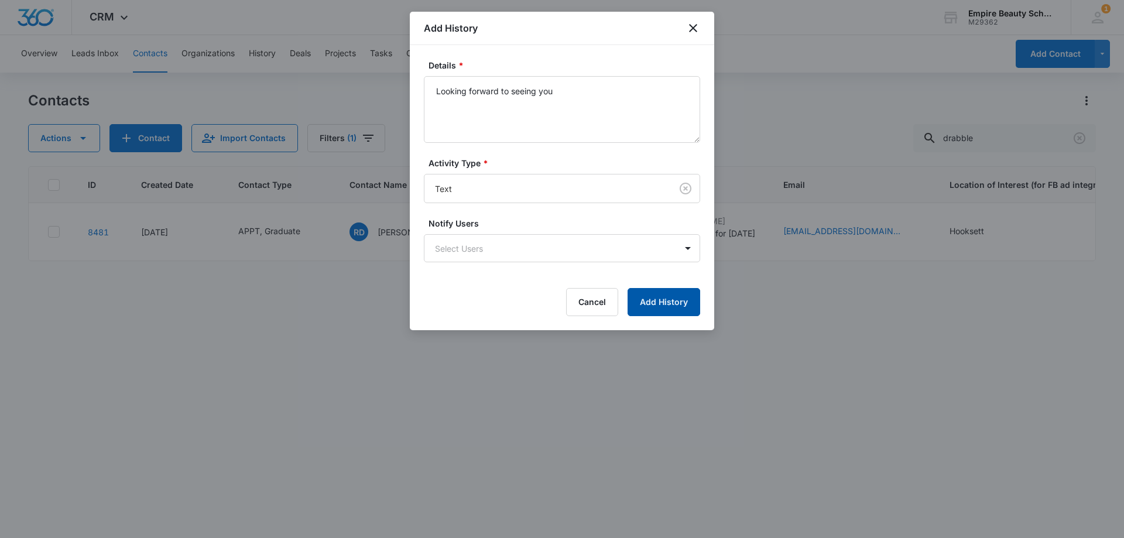
click at [684, 299] on button "Add History" at bounding box center [664, 302] width 73 height 28
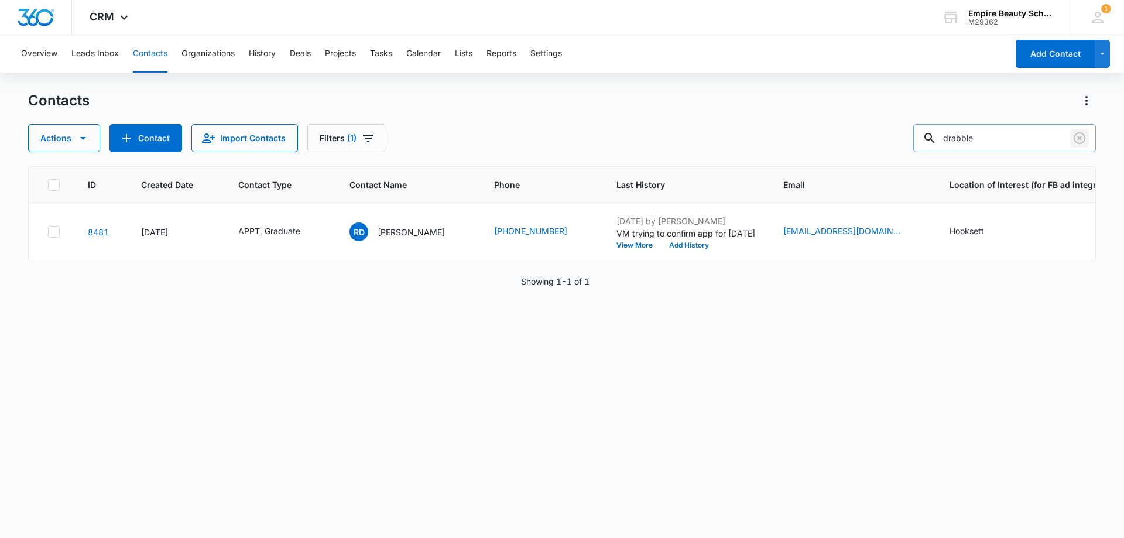
click at [1089, 136] on button "Clear" at bounding box center [1080, 138] width 19 height 19
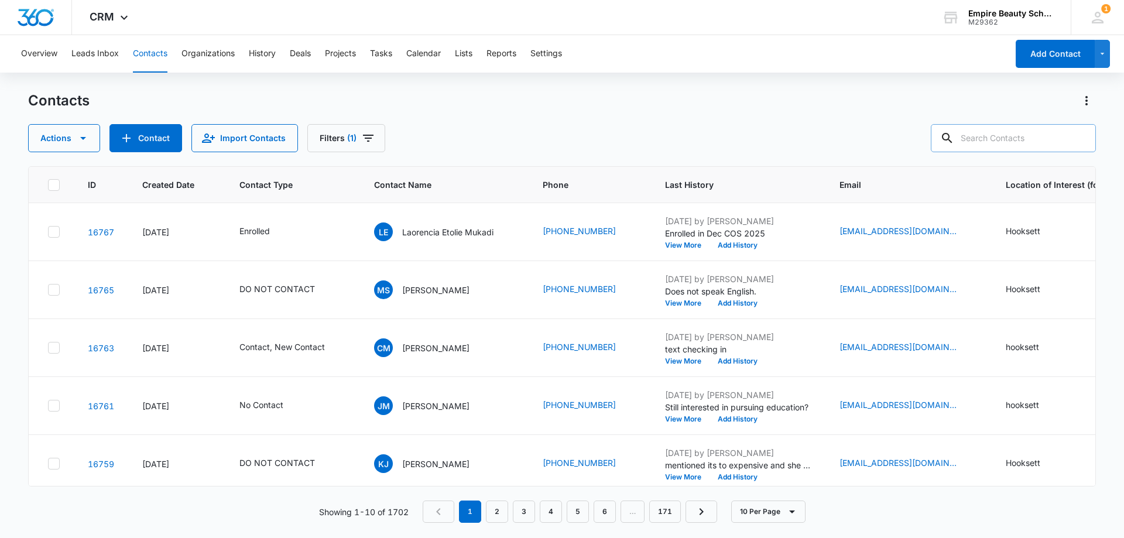
paste input "603) 677-2005"
type input "603) 677-2005"
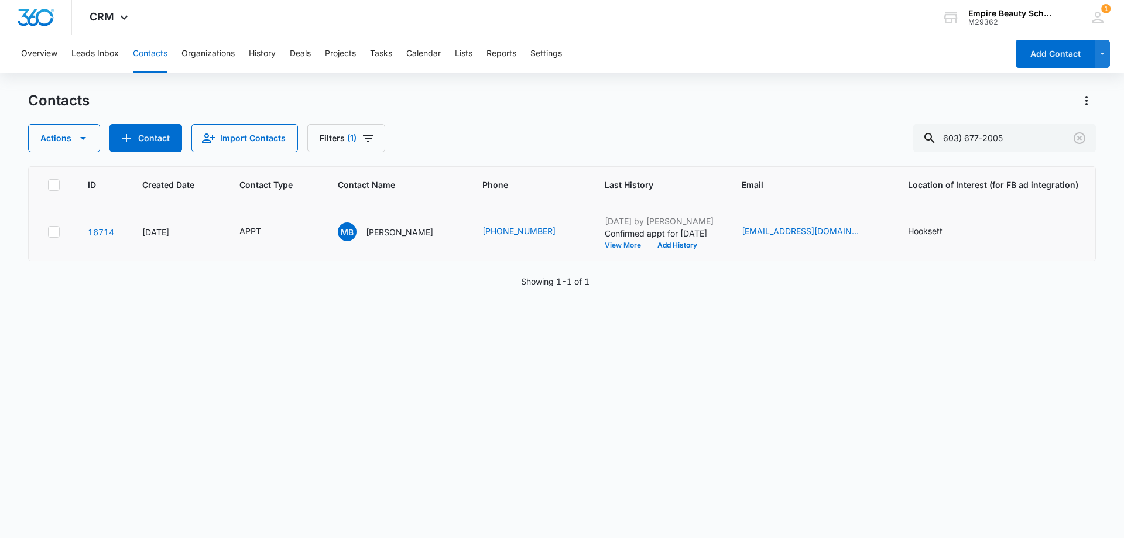
click at [627, 245] on button "View More" at bounding box center [627, 245] width 45 height 7
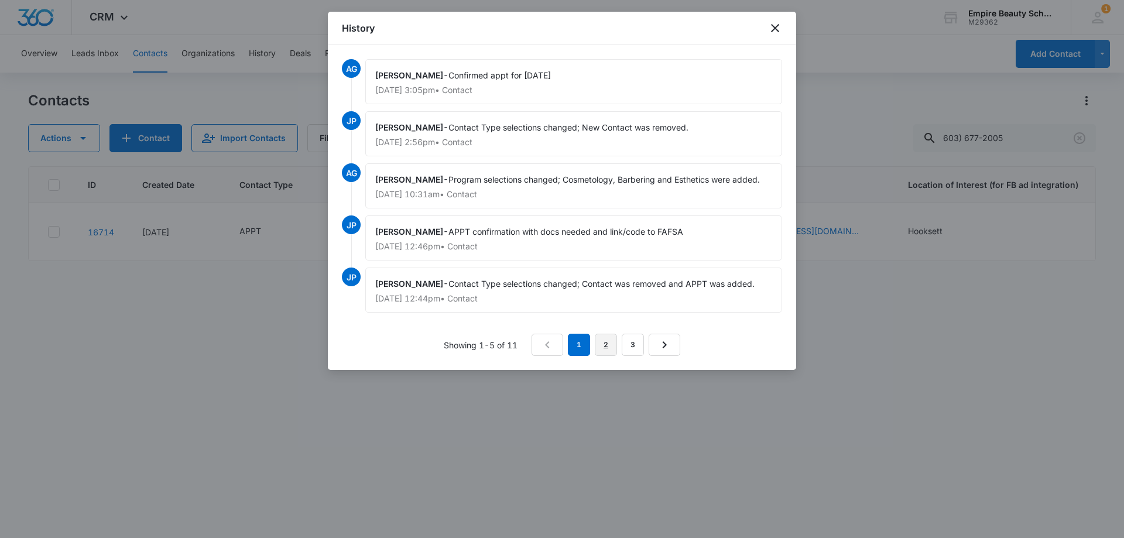
click at [605, 339] on link "2" at bounding box center [606, 345] width 22 height 22
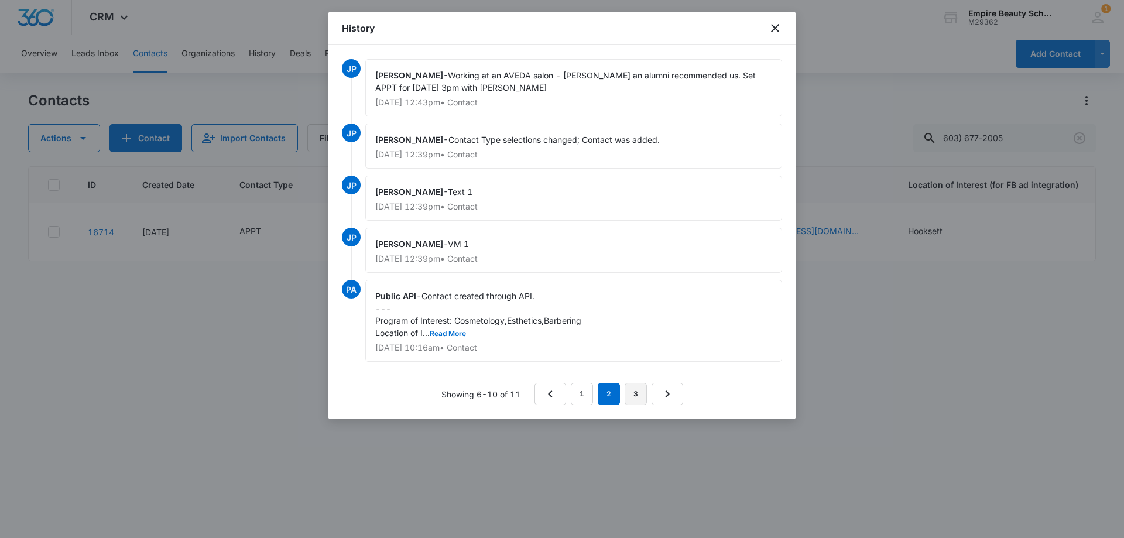
click at [634, 401] on link "3" at bounding box center [636, 394] width 22 height 22
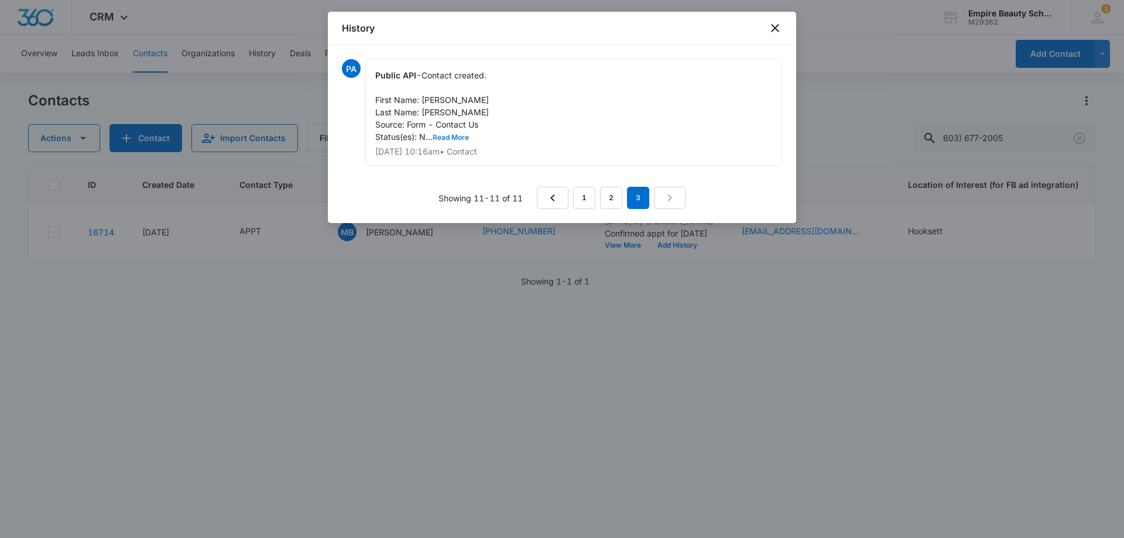
click at [445, 136] on button "Read More" at bounding box center [451, 137] width 36 height 7
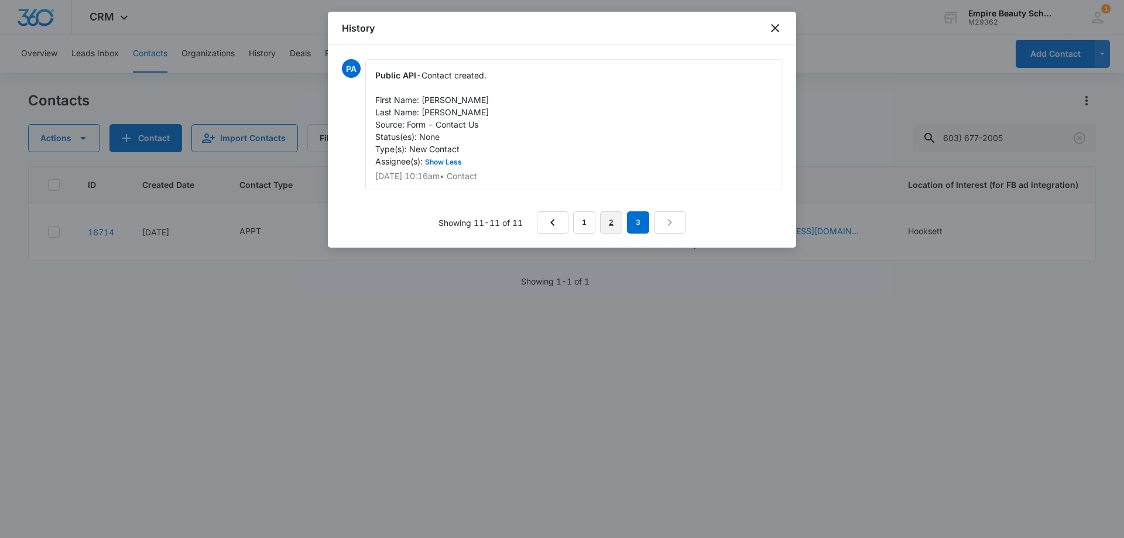
click at [616, 220] on link "2" at bounding box center [611, 222] width 22 height 22
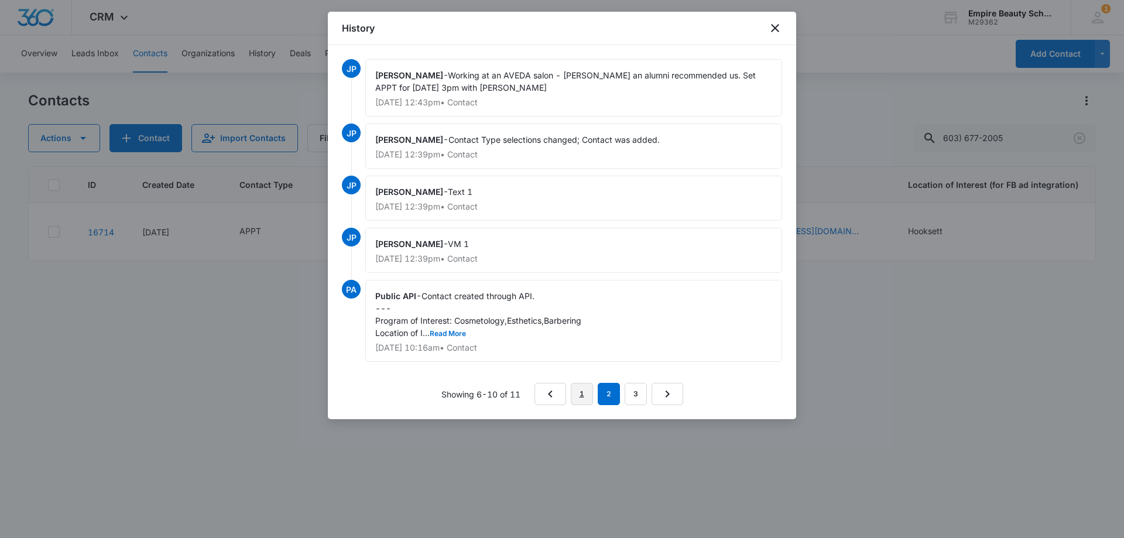
click at [587, 397] on link "1" at bounding box center [582, 394] width 22 height 22
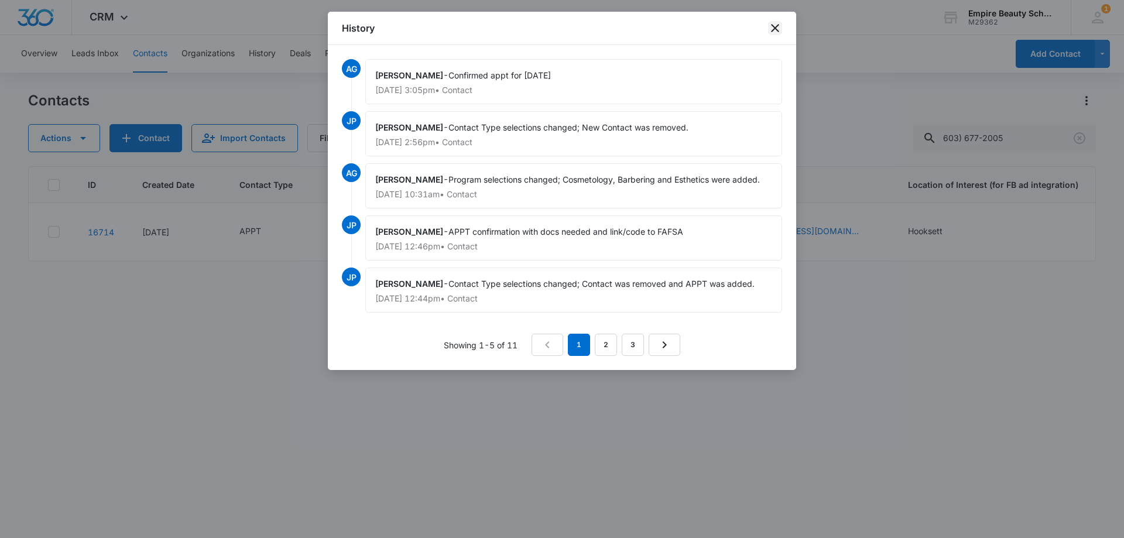
click at [776, 29] on icon "close" at bounding box center [775, 28] width 8 height 8
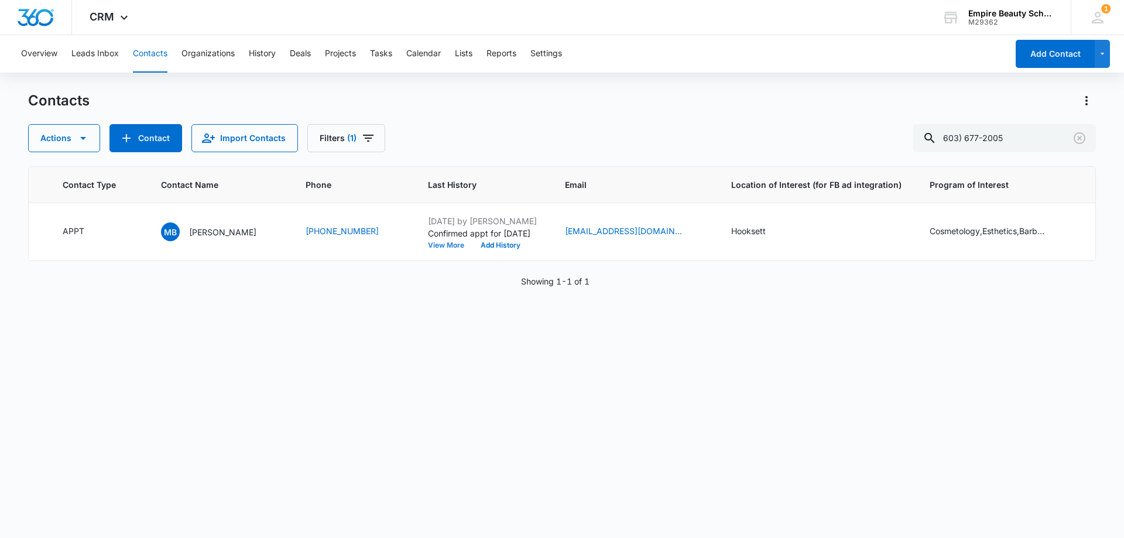
scroll to position [0, 0]
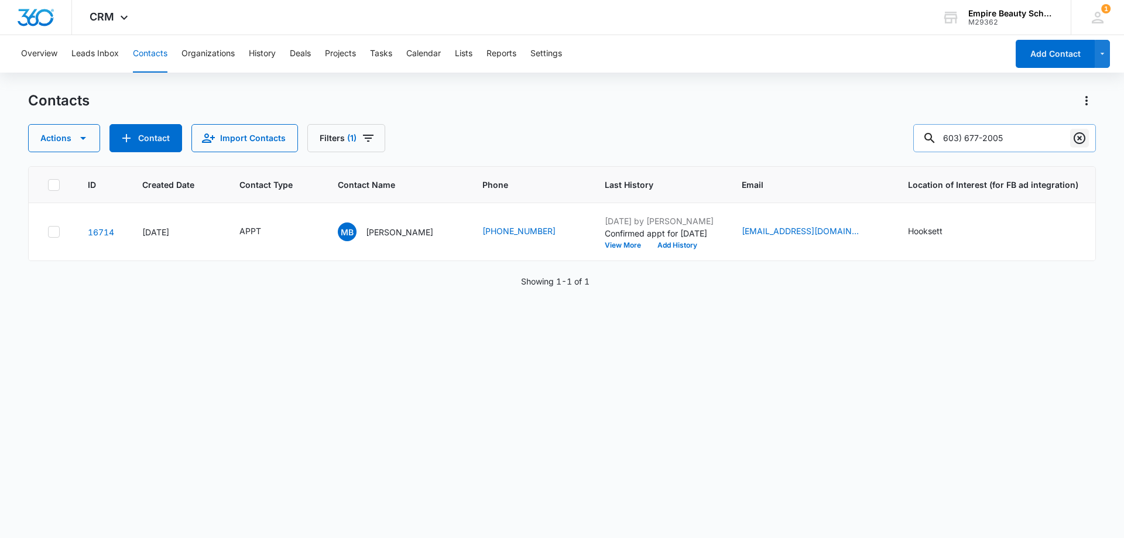
click at [1088, 140] on button "Clear" at bounding box center [1080, 138] width 19 height 19
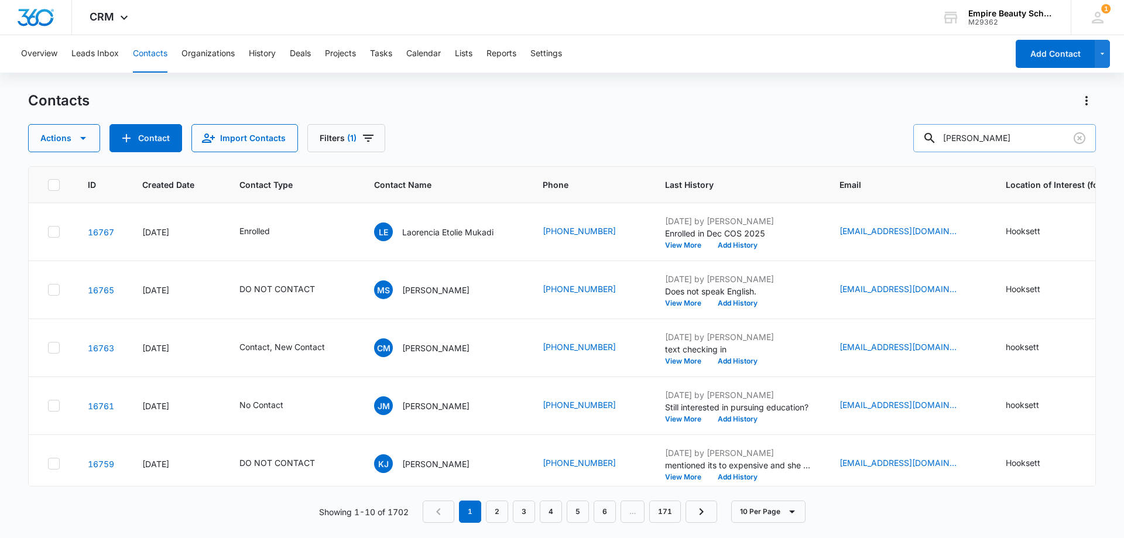
type input "[PERSON_NAME]"
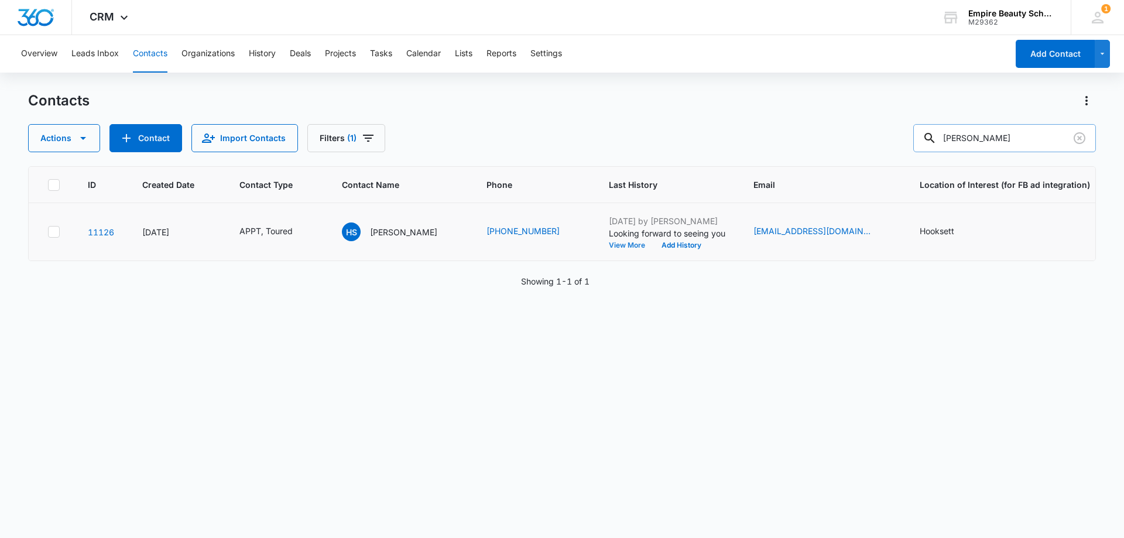
click at [609, 244] on button "View More" at bounding box center [631, 245] width 45 height 7
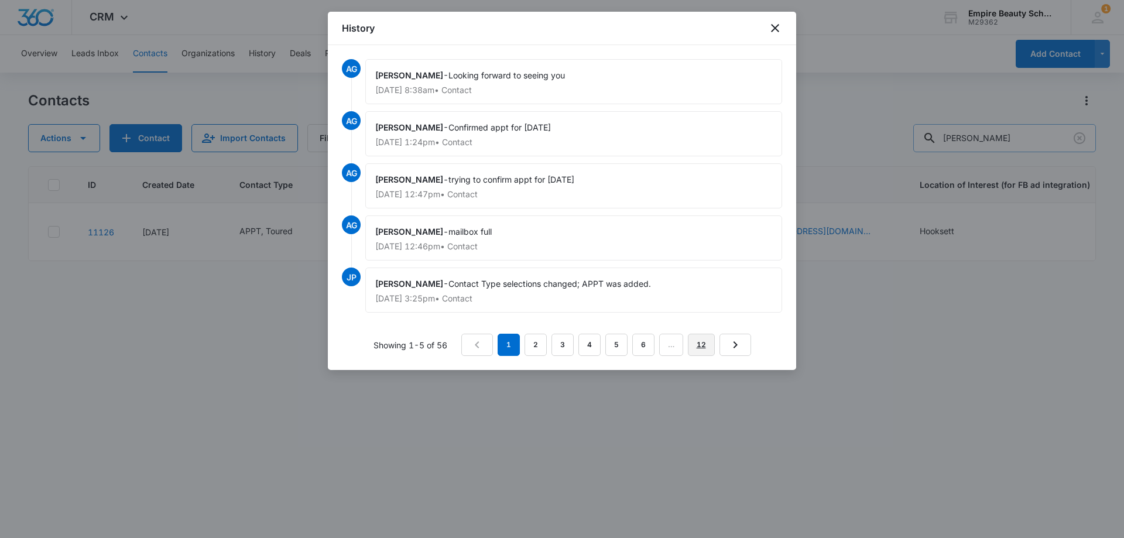
click at [698, 344] on link "12" at bounding box center [701, 345] width 27 height 22
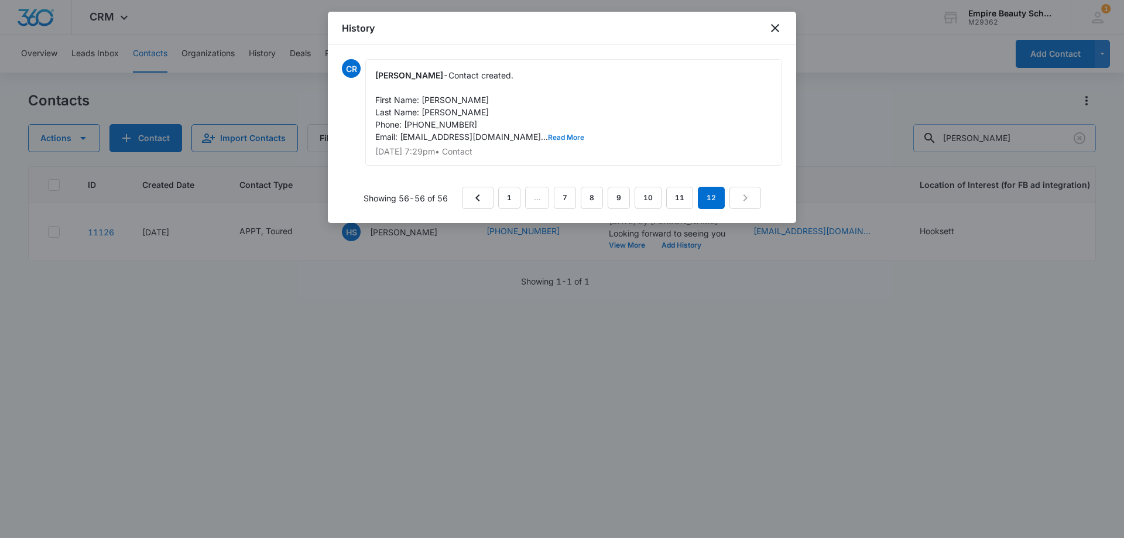
click at [548, 139] on button "Read More" at bounding box center [566, 137] width 36 height 7
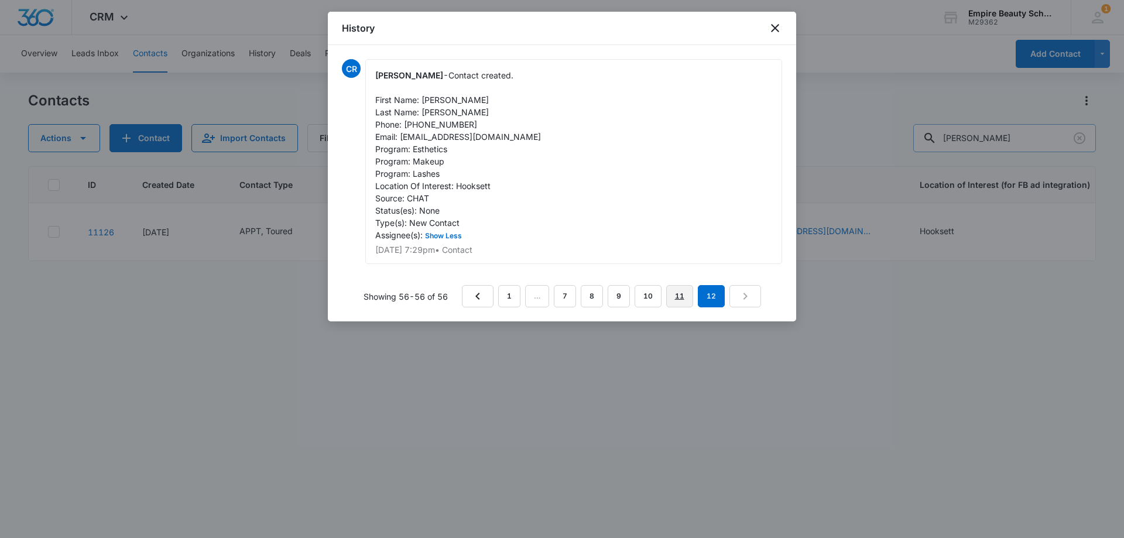
click at [675, 292] on link "11" at bounding box center [679, 296] width 27 height 22
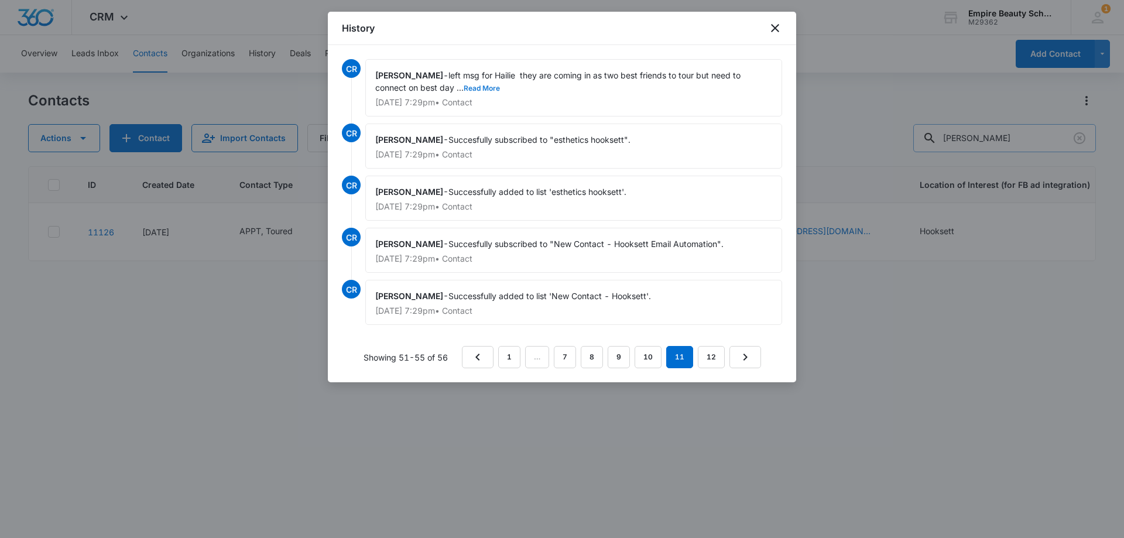
click at [486, 85] on button "Read More" at bounding box center [482, 88] width 36 height 7
click at [640, 355] on link "10" at bounding box center [648, 357] width 27 height 22
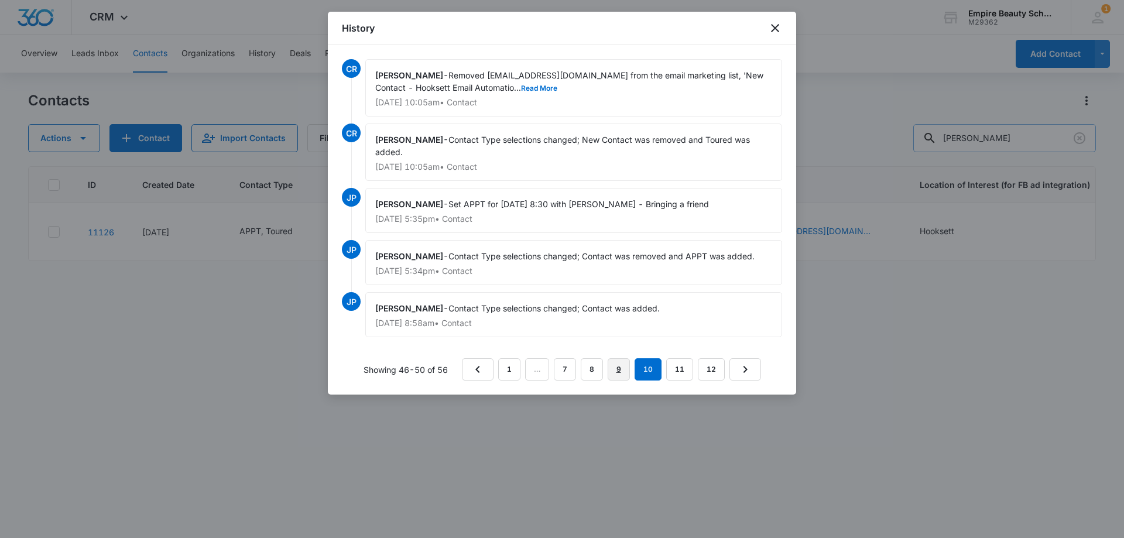
click at [625, 372] on link "9" at bounding box center [619, 369] width 22 height 22
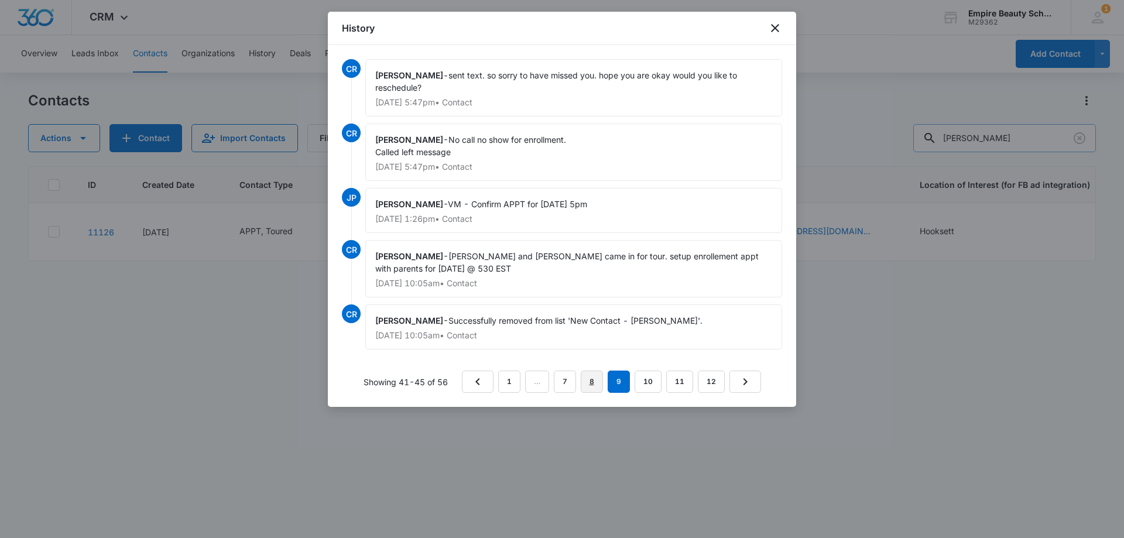
click at [594, 377] on link "8" at bounding box center [592, 382] width 22 height 22
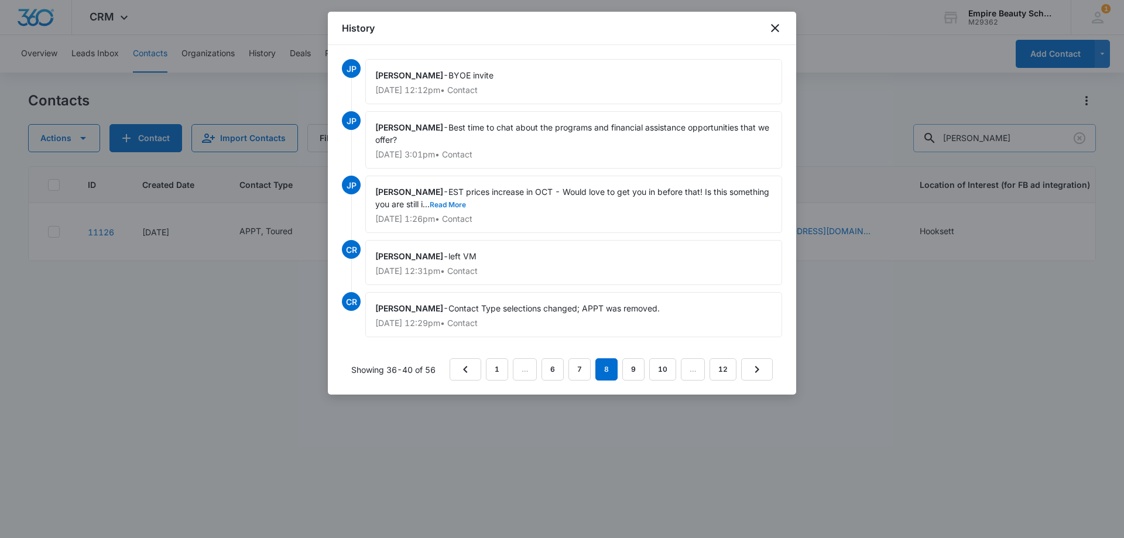
click at [466, 203] on button "Read More" at bounding box center [448, 204] width 36 height 7
click at [582, 367] on link "7" at bounding box center [580, 369] width 22 height 22
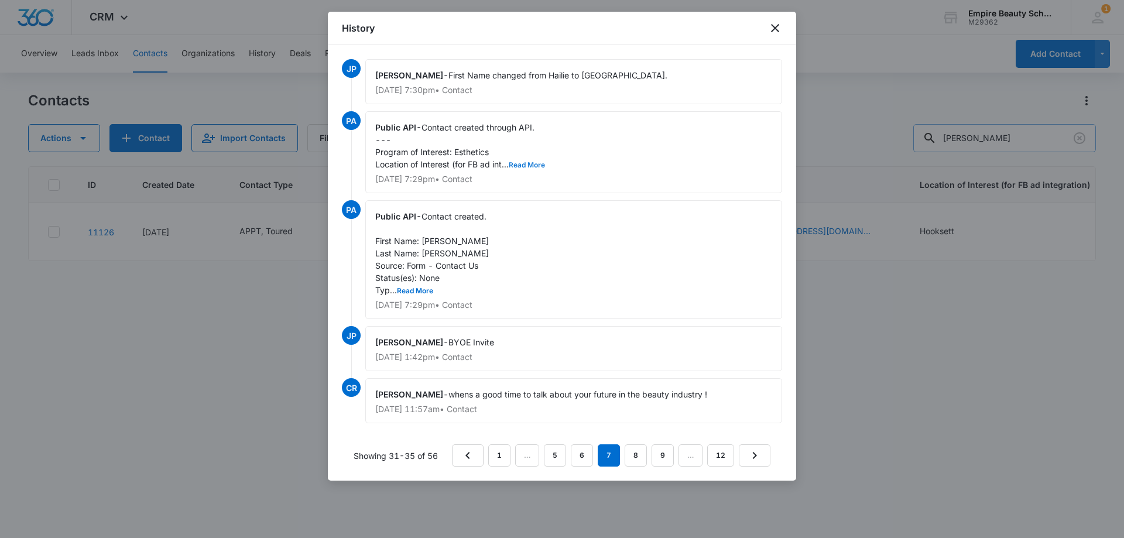
click at [543, 167] on button "Read More" at bounding box center [527, 165] width 36 height 7
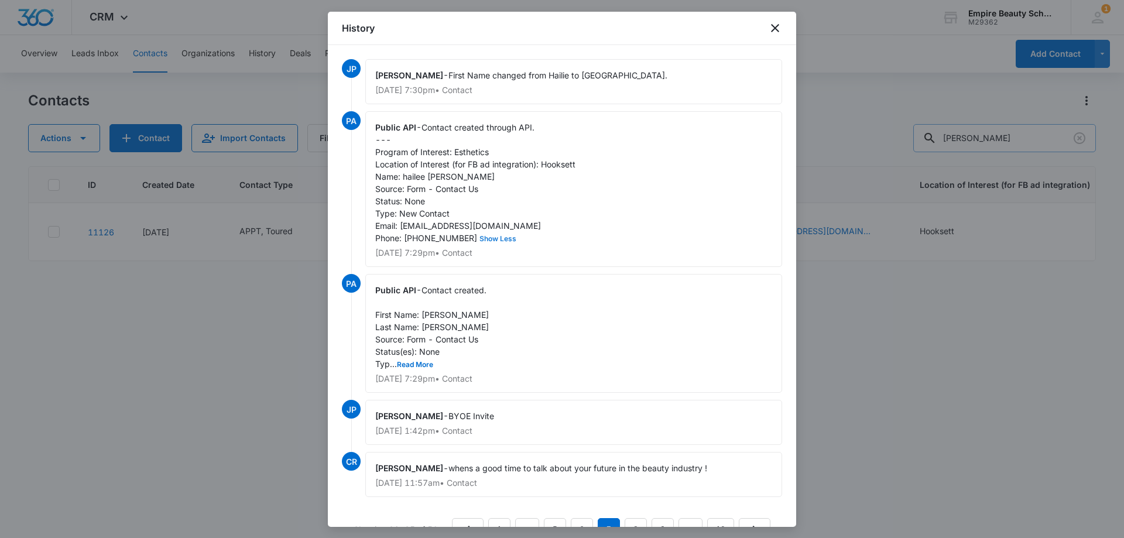
scroll to position [40, 0]
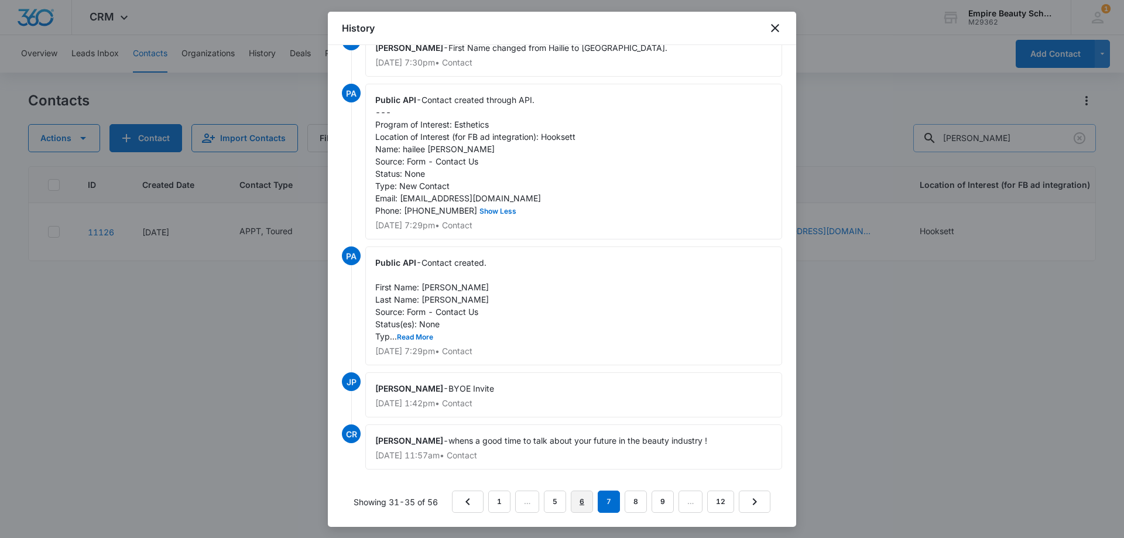
click at [573, 501] on link "6" at bounding box center [582, 502] width 22 height 22
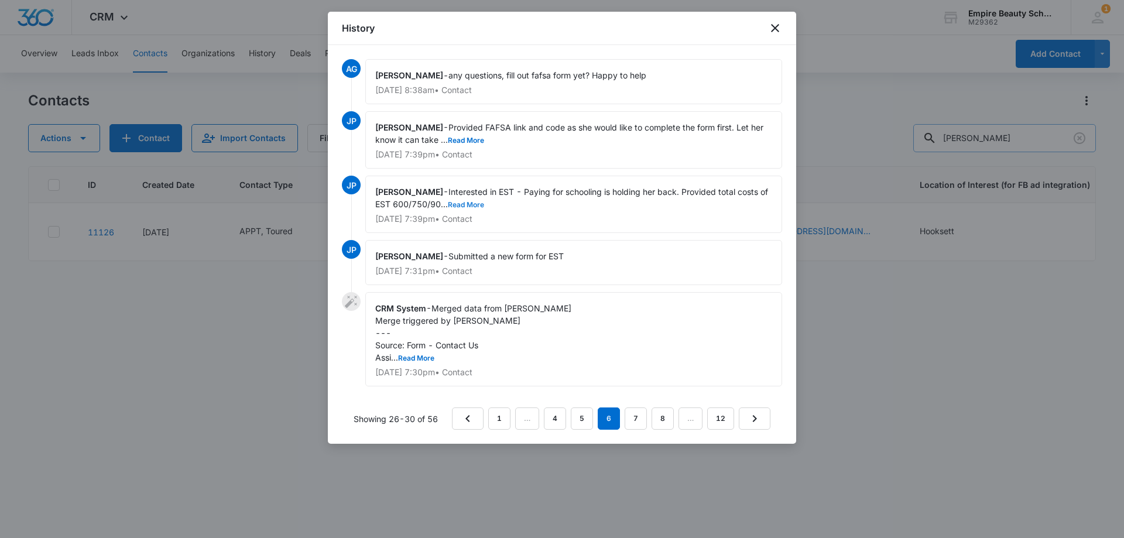
click at [484, 201] on button "Read More" at bounding box center [466, 204] width 36 height 7
click at [479, 138] on button "Read More" at bounding box center [466, 140] width 36 height 7
click at [583, 419] on link "5" at bounding box center [582, 419] width 22 height 22
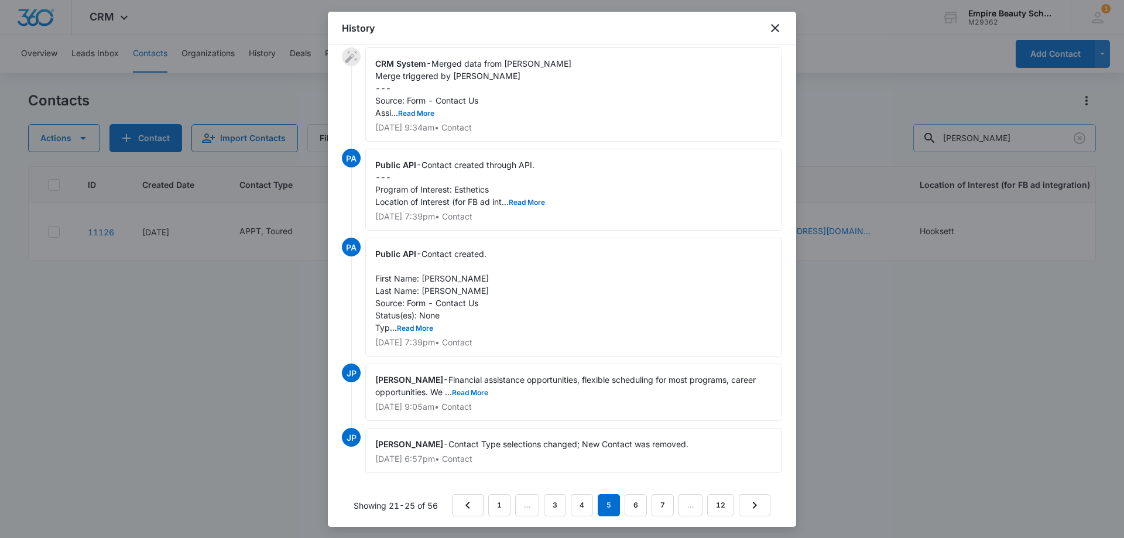
scroll to position [15, 0]
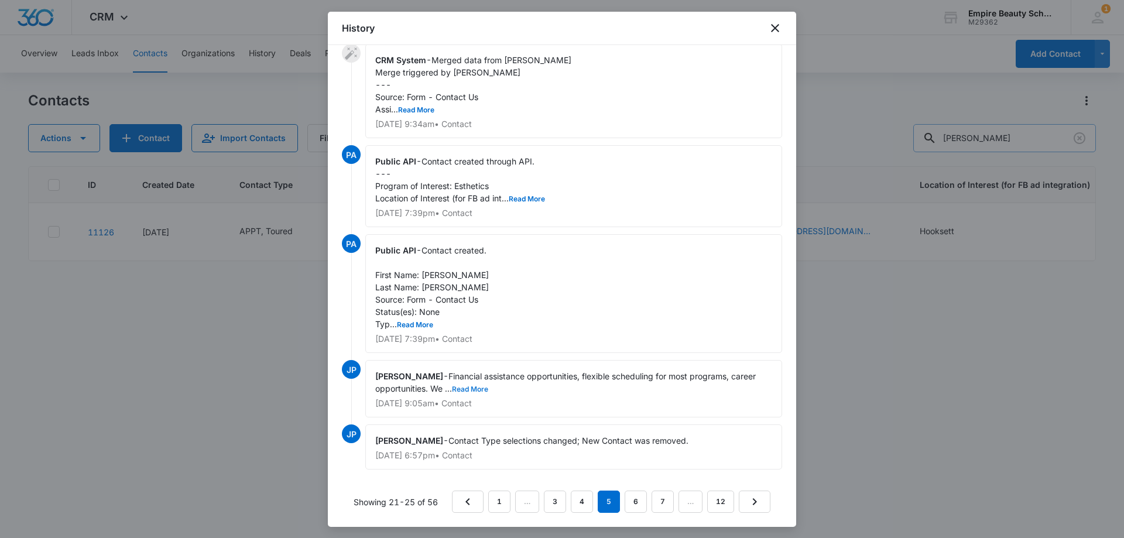
click at [488, 387] on button "Read More" at bounding box center [470, 389] width 36 height 7
click at [582, 508] on link "4" at bounding box center [582, 502] width 22 height 22
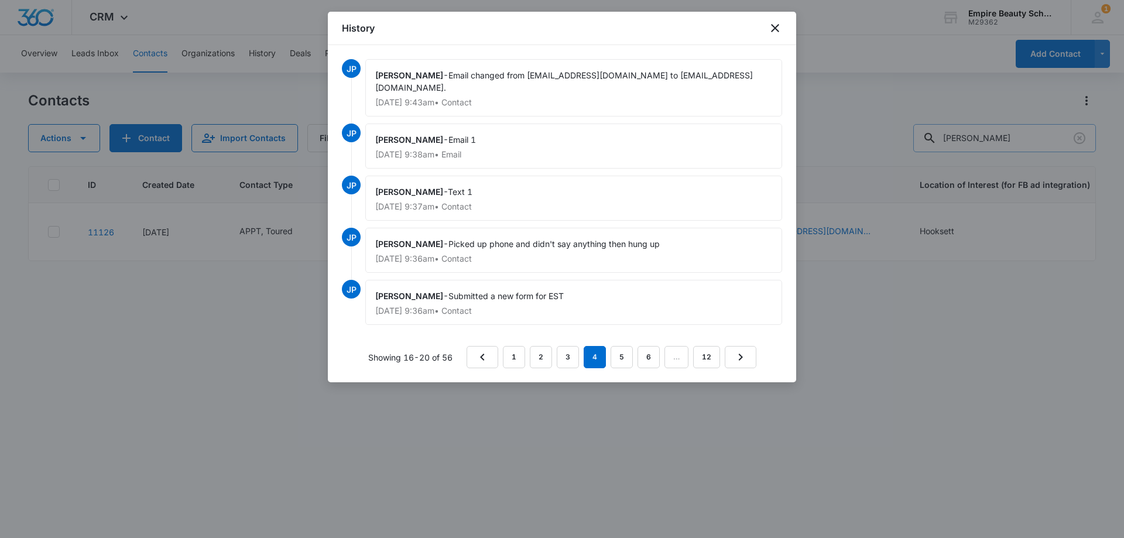
scroll to position [0, 0]
click at [575, 347] on link "3" at bounding box center [568, 357] width 22 height 22
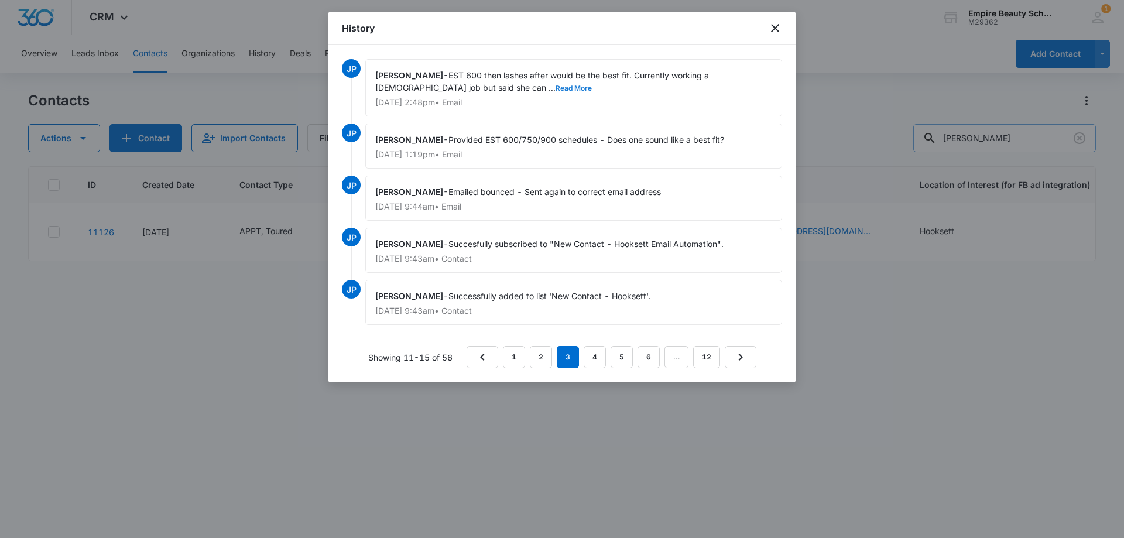
click at [556, 89] on button "Read More" at bounding box center [574, 88] width 36 height 7
click at [546, 364] on link "2" at bounding box center [541, 357] width 22 height 22
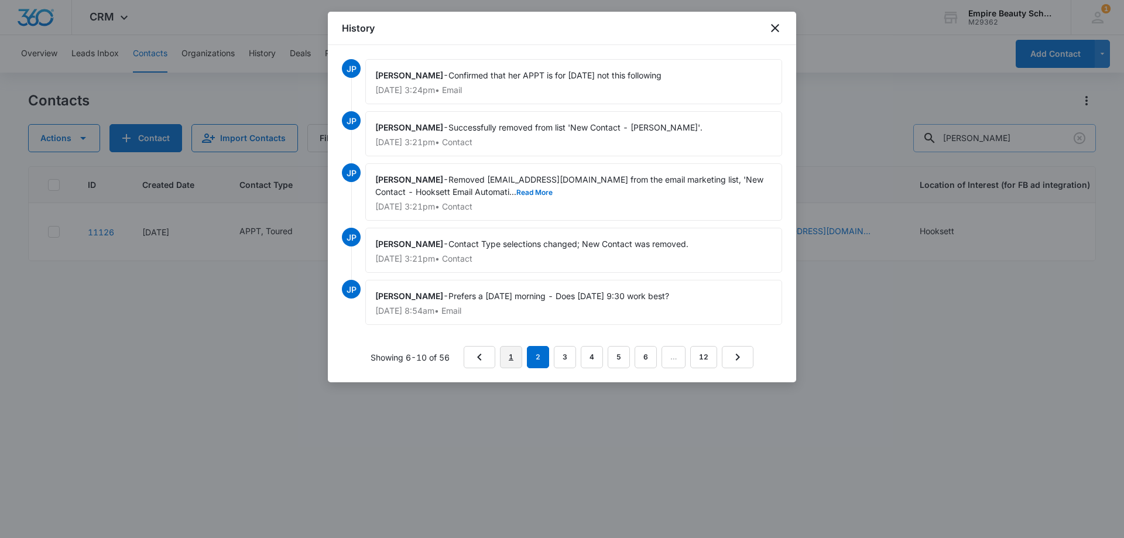
click at [519, 354] on link "1" at bounding box center [511, 357] width 22 height 22
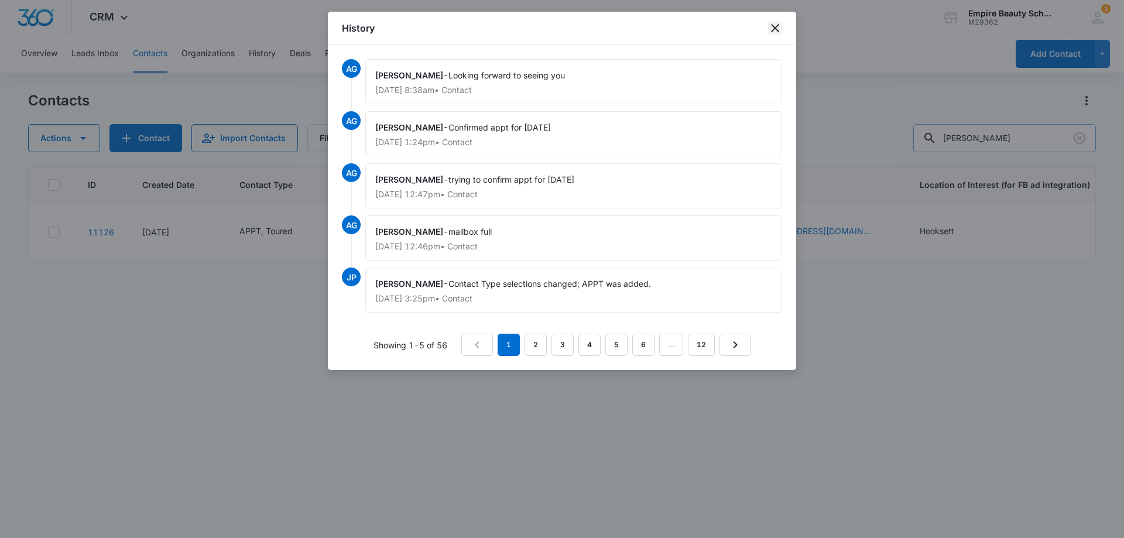
click at [771, 26] on icon "close" at bounding box center [775, 28] width 14 height 14
